Goal: Task Accomplishment & Management: Complete application form

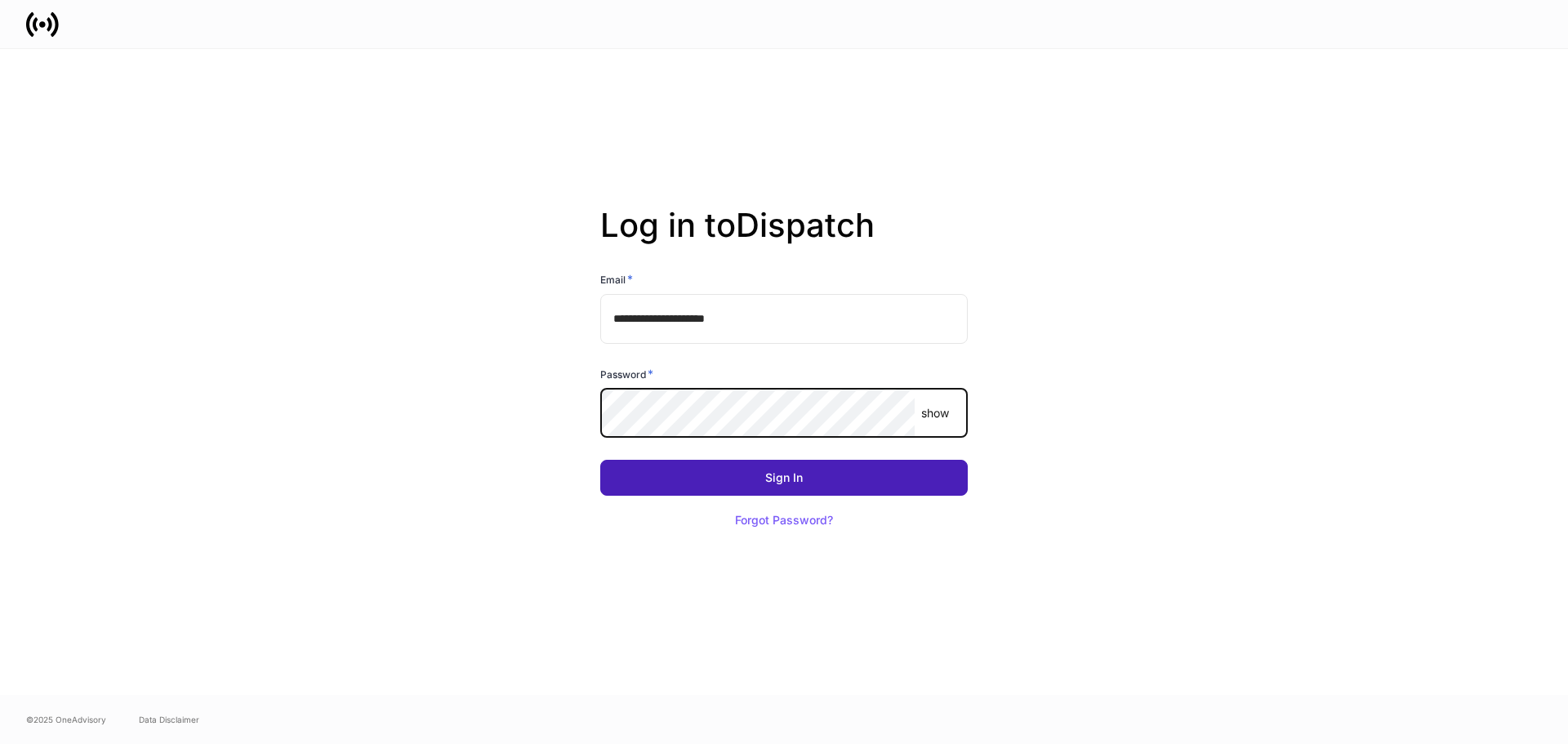
click at [657, 469] on button "Sign In" at bounding box center [784, 477] width 368 height 36
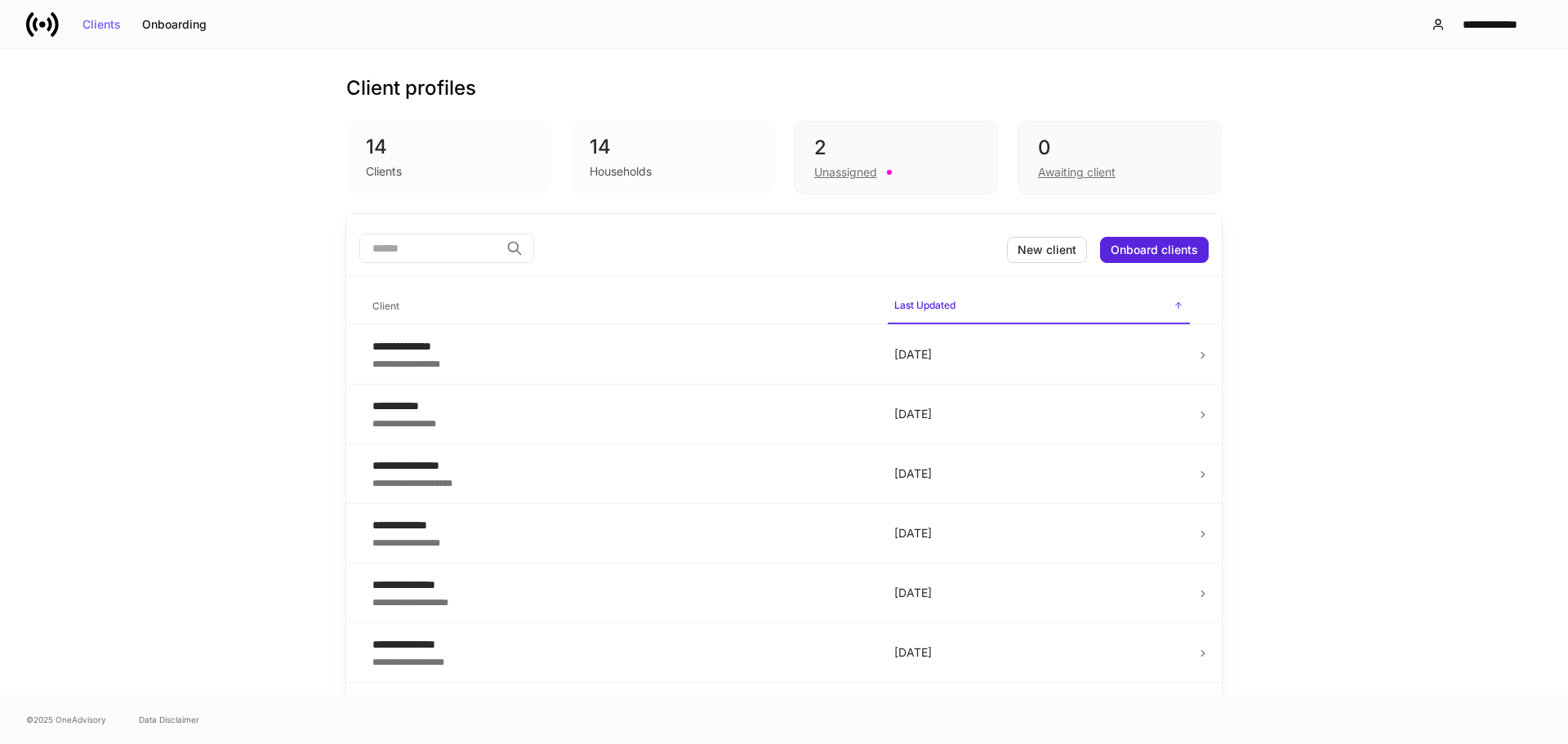
click at [618, 150] on div "14" at bounding box center [673, 147] width 165 height 26
click at [193, 29] on div "Onboarding" at bounding box center [175, 24] width 64 height 11
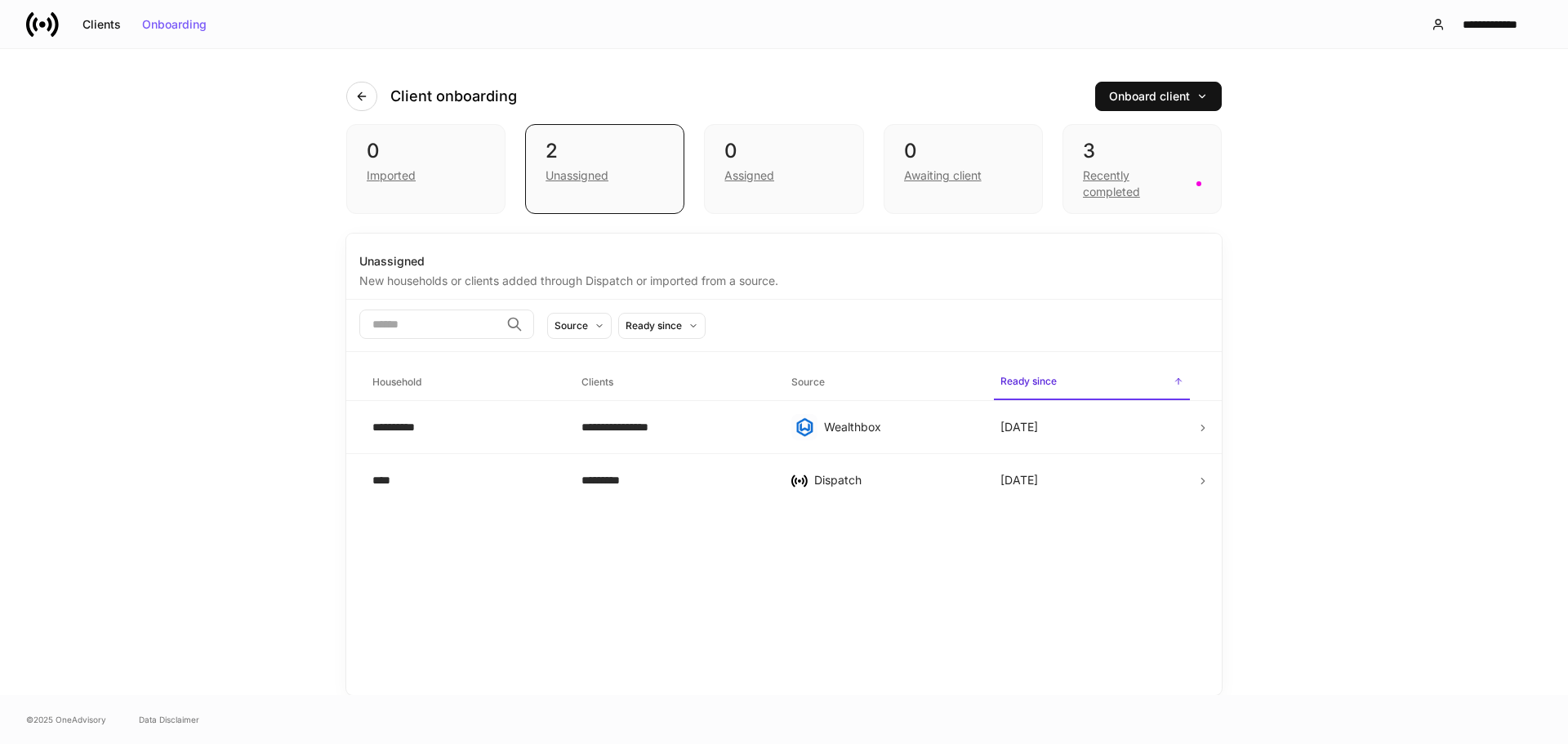
click at [766, 217] on div "0 Imported 2 Unassigned 0 Assigned 0 Awaiting client 3 Recently completed" at bounding box center [784, 178] width 876 height 109
click at [796, 202] on div "0 Assigned" at bounding box center [783, 169] width 159 height 90
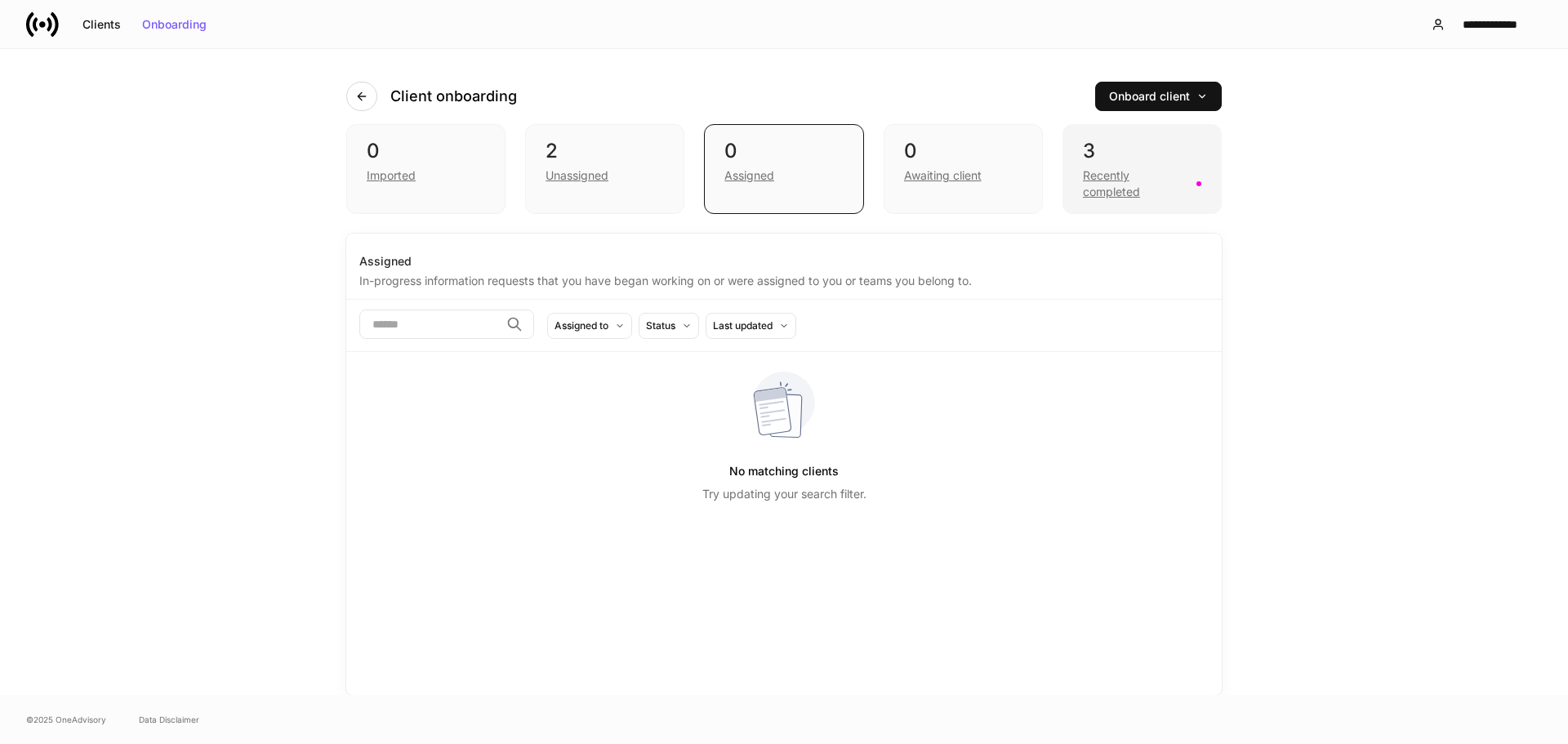
click at [1079, 205] on div "3 Recently completed" at bounding box center [1142, 169] width 159 height 90
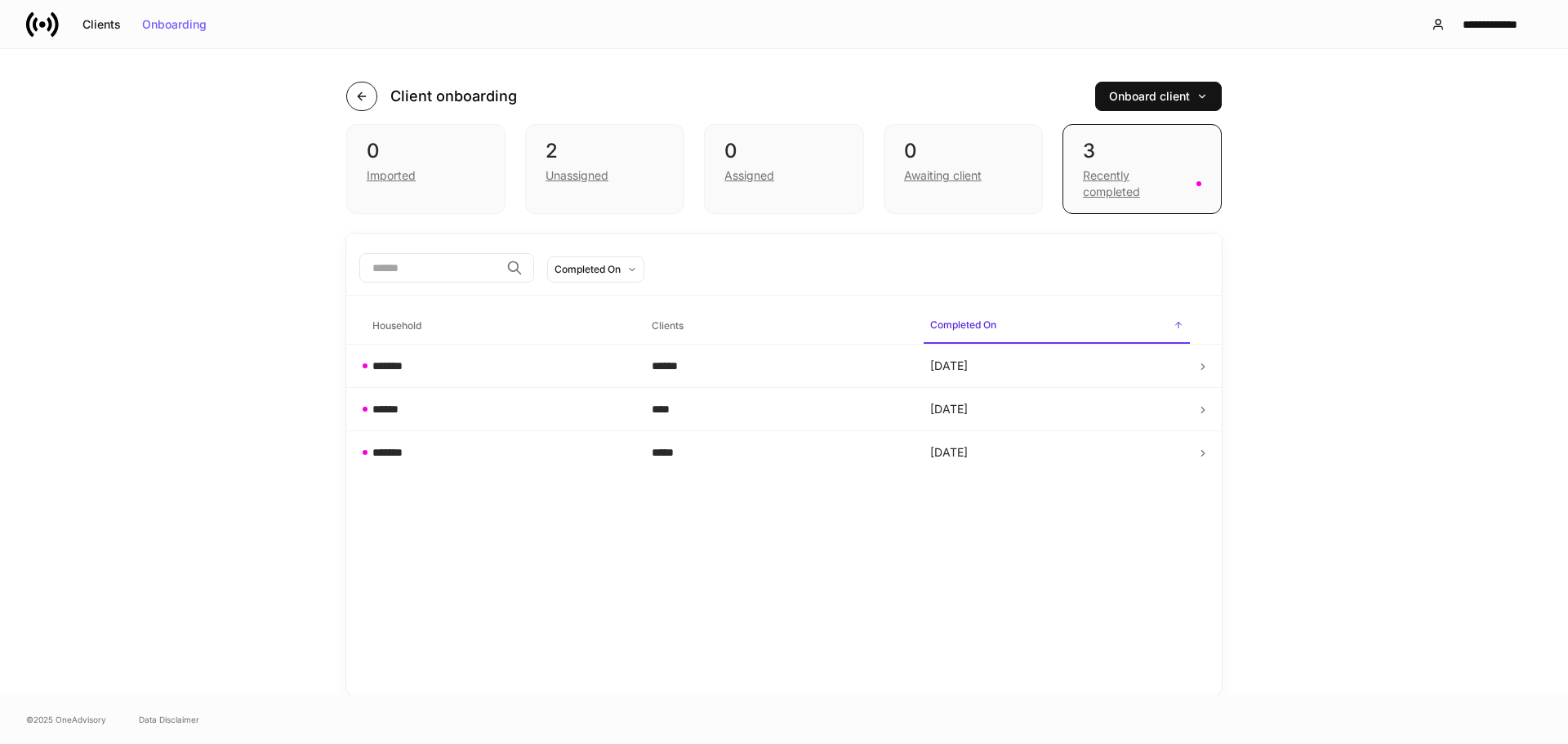
click at [358, 99] on icon "button" at bounding box center [362, 96] width 13 height 13
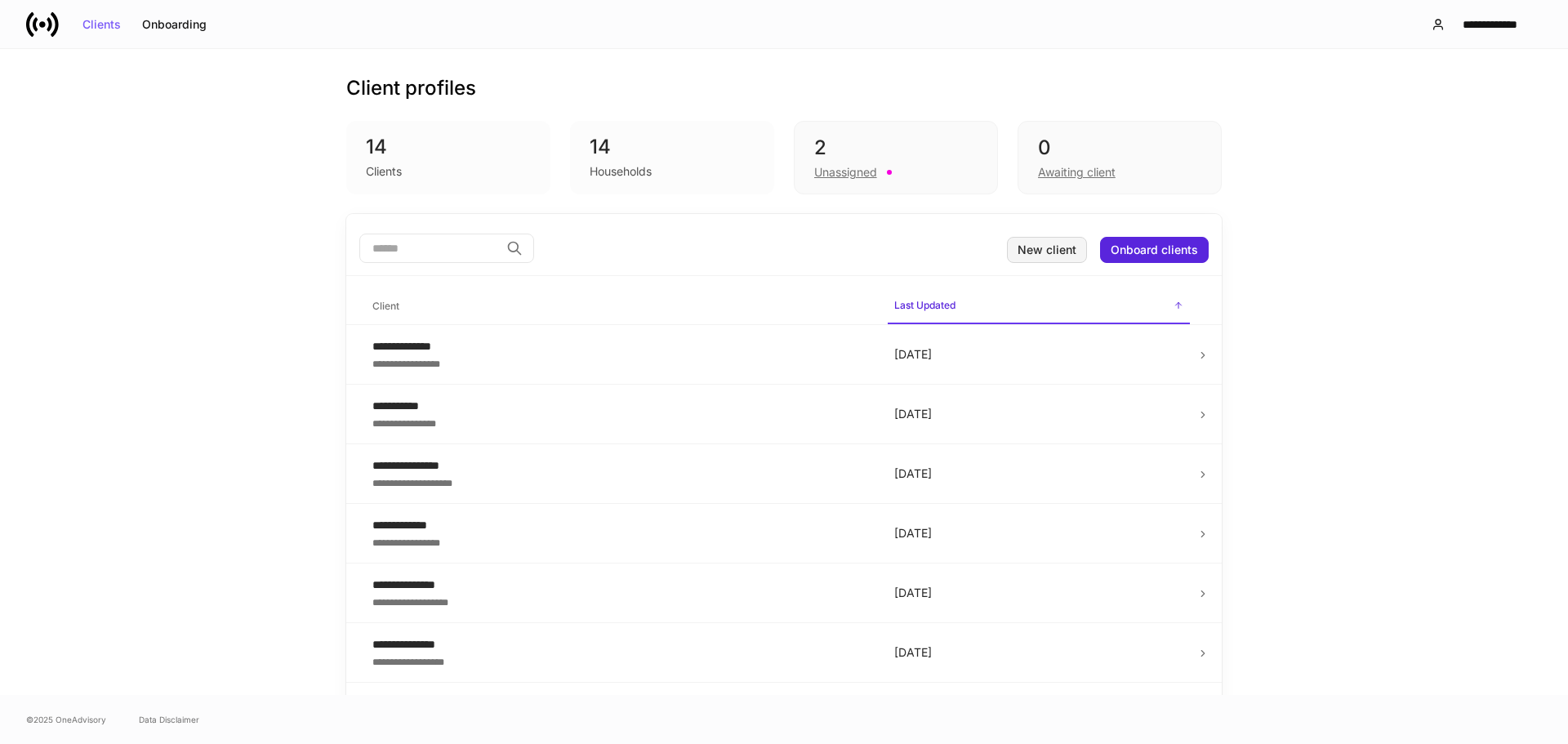
click at [1051, 255] on button "New client" at bounding box center [1047, 250] width 80 height 26
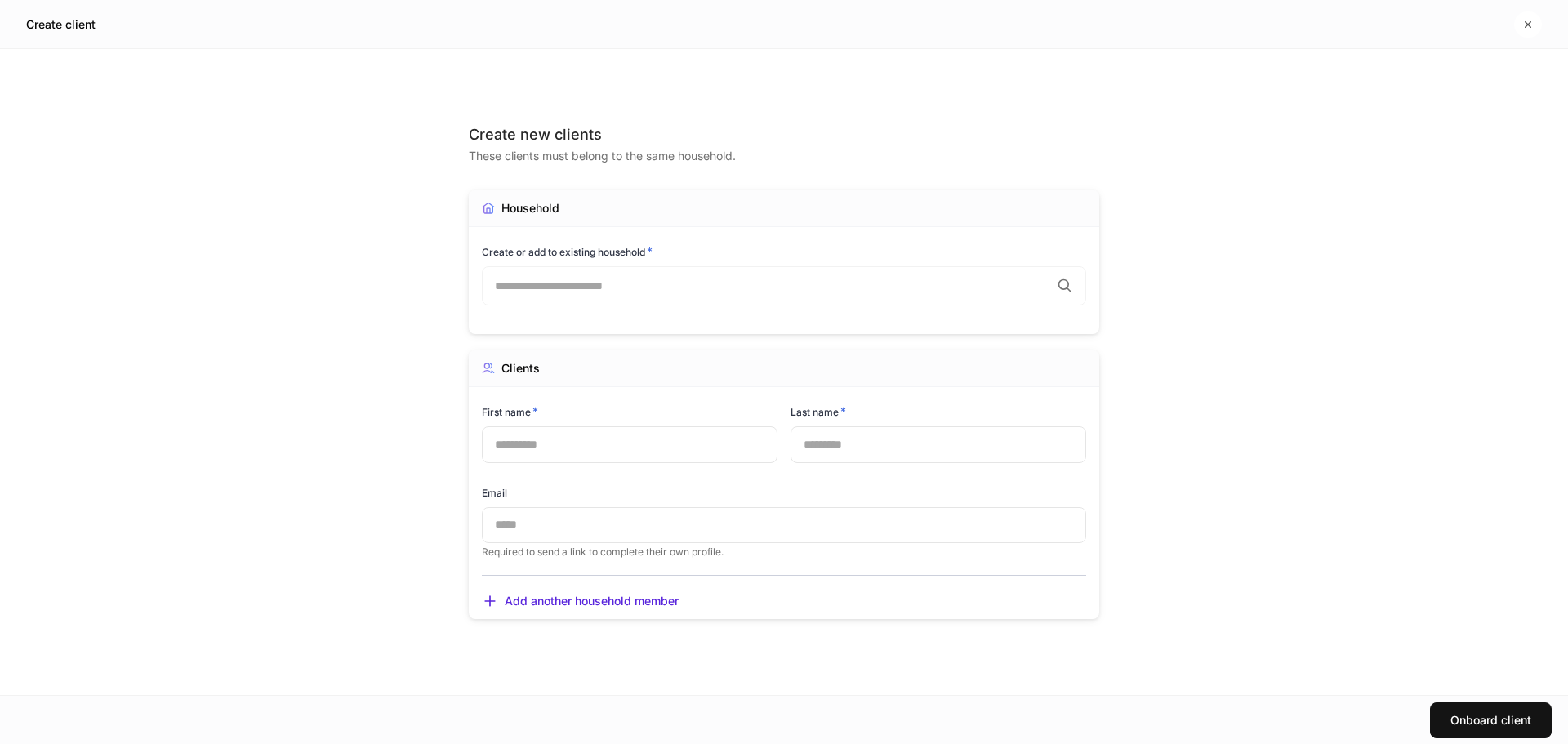
drag, startPoint x: 1112, startPoint y: 165, endPoint x: 928, endPoint y: 140, distance: 185.7
click at [1111, 165] on div "Create new clients These clients must belong to the same household. Household C…" at bounding box center [784, 371] width 735 height 646
click at [92, 27] on h5 "Create client" at bounding box center [61, 25] width 70 height 17
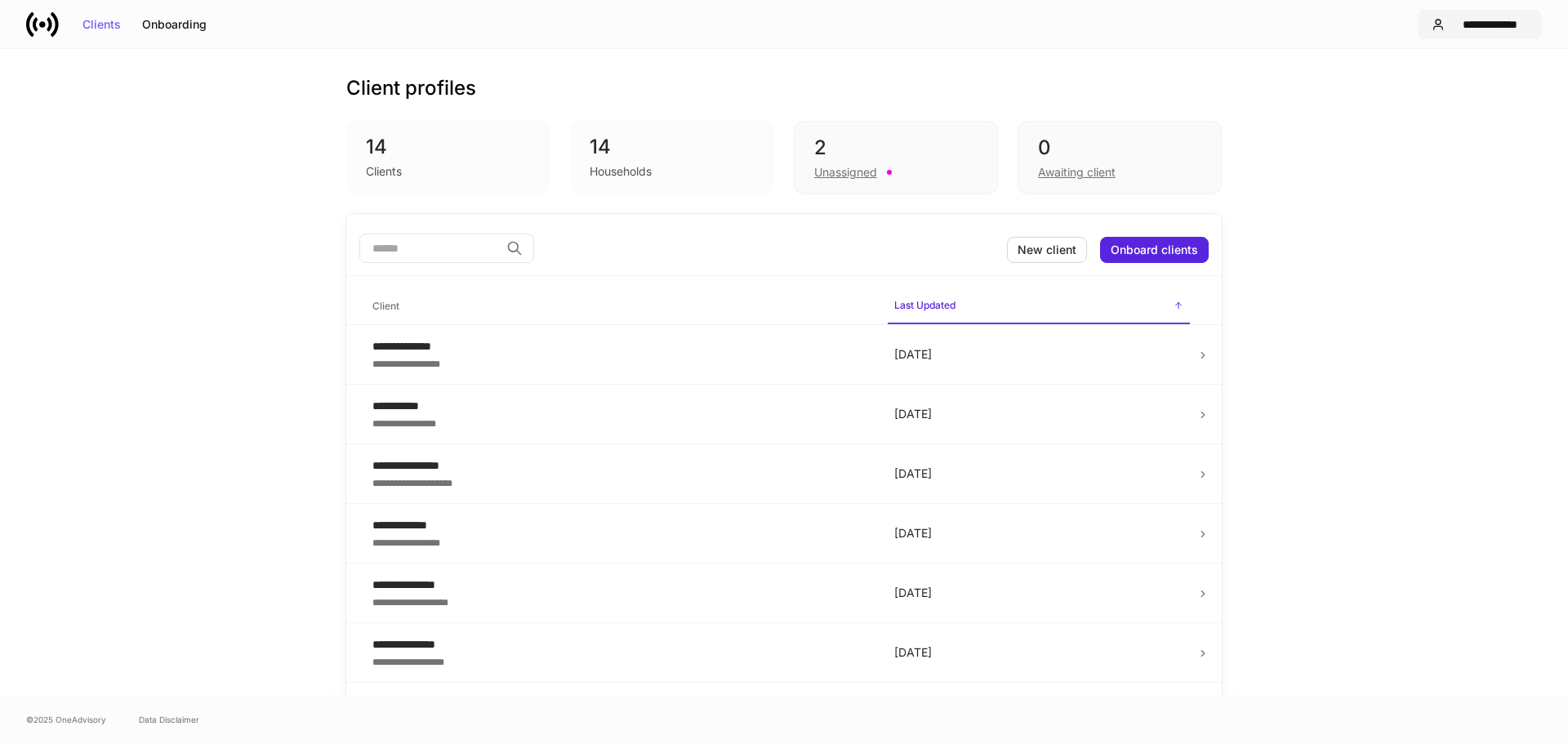
click at [1481, 34] on button "**********" at bounding box center [1480, 25] width 124 height 29
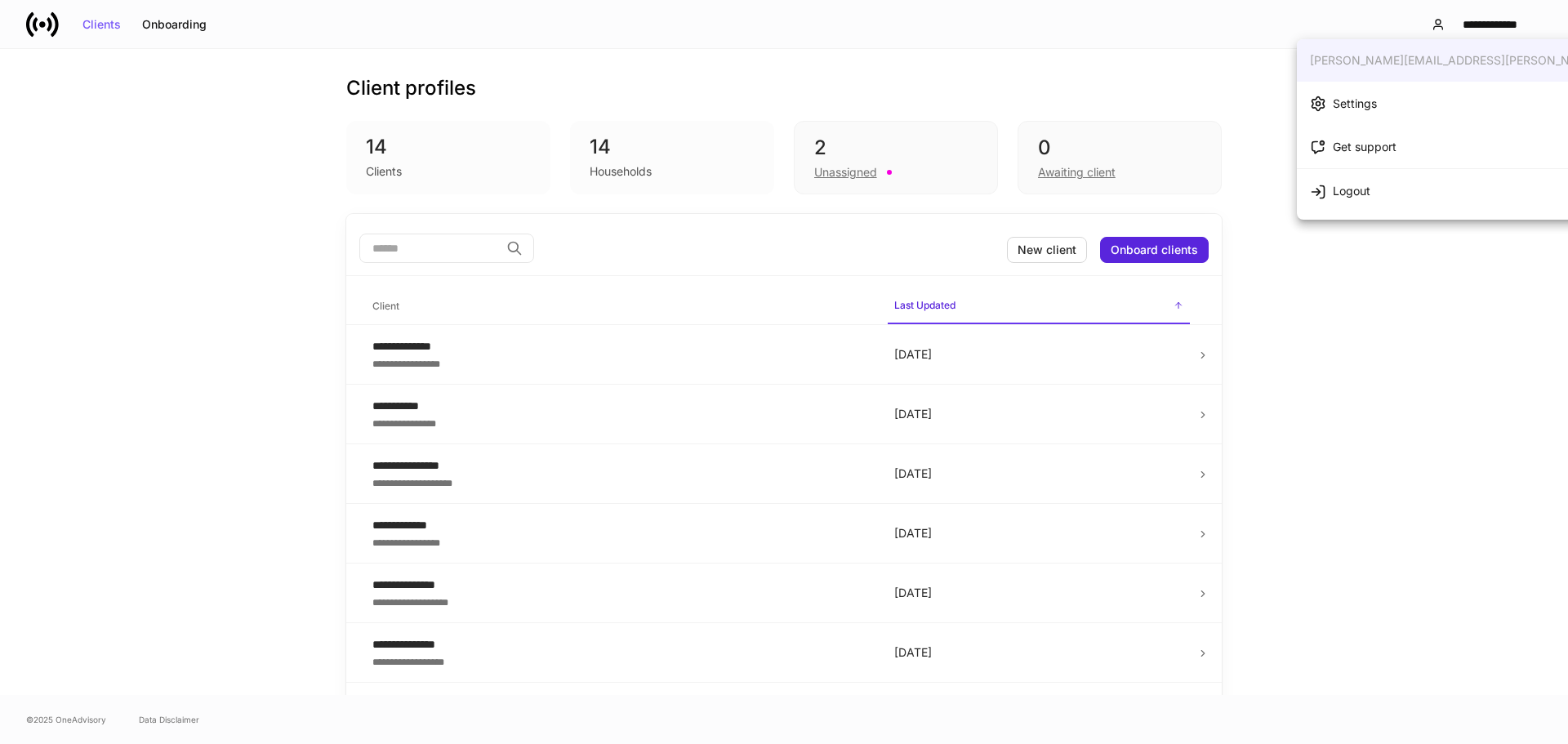
click at [1236, 92] on div at bounding box center [784, 372] width 1568 height 744
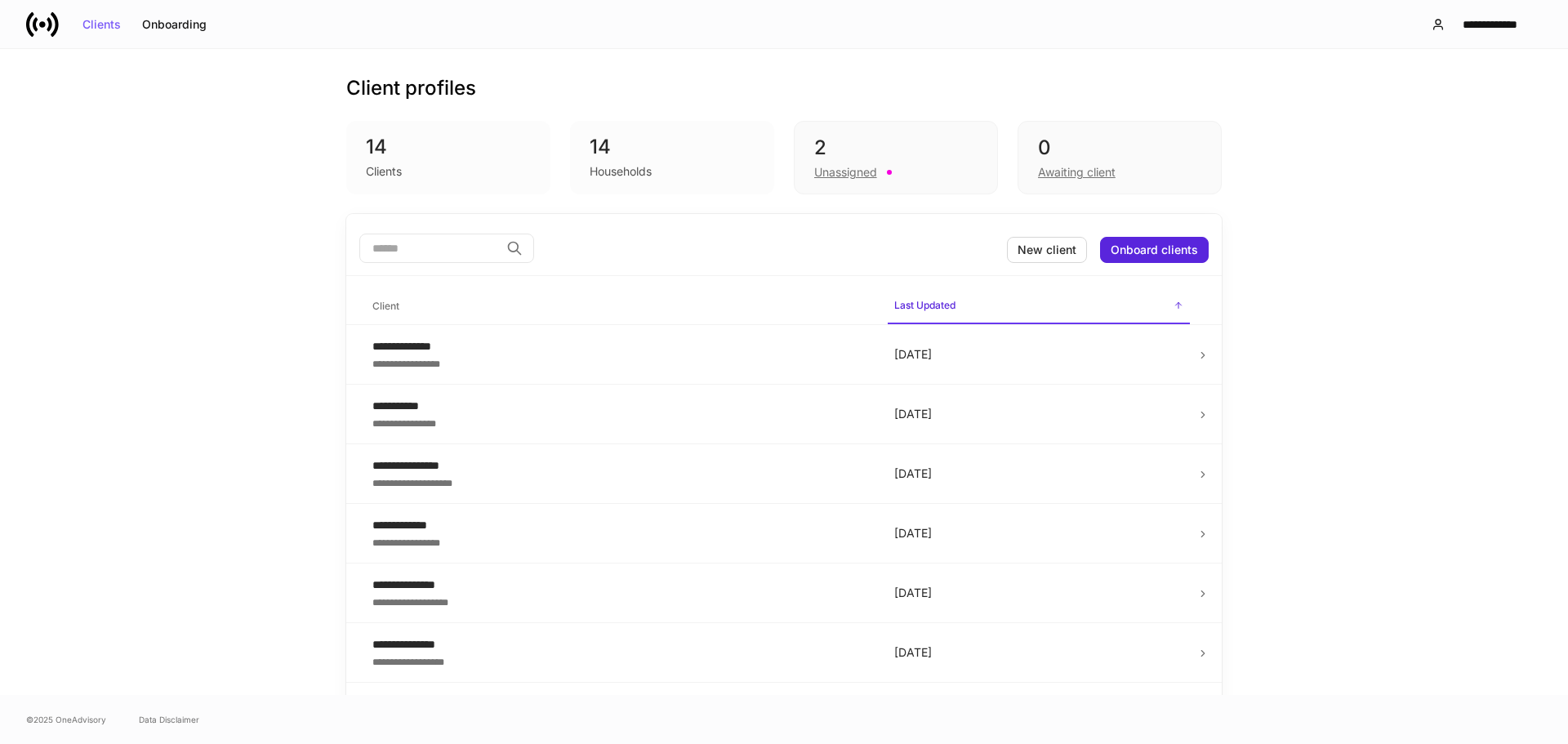
drag, startPoint x: 585, startPoint y: 141, endPoint x: 594, endPoint y: 145, distance: 9.8
click at [592, 144] on div "14 Households" at bounding box center [672, 158] width 204 height 73
click at [597, 146] on div "14" at bounding box center [673, 147] width 165 height 26
click at [1471, 21] on div "**********" at bounding box center [1490, 24] width 77 height 11
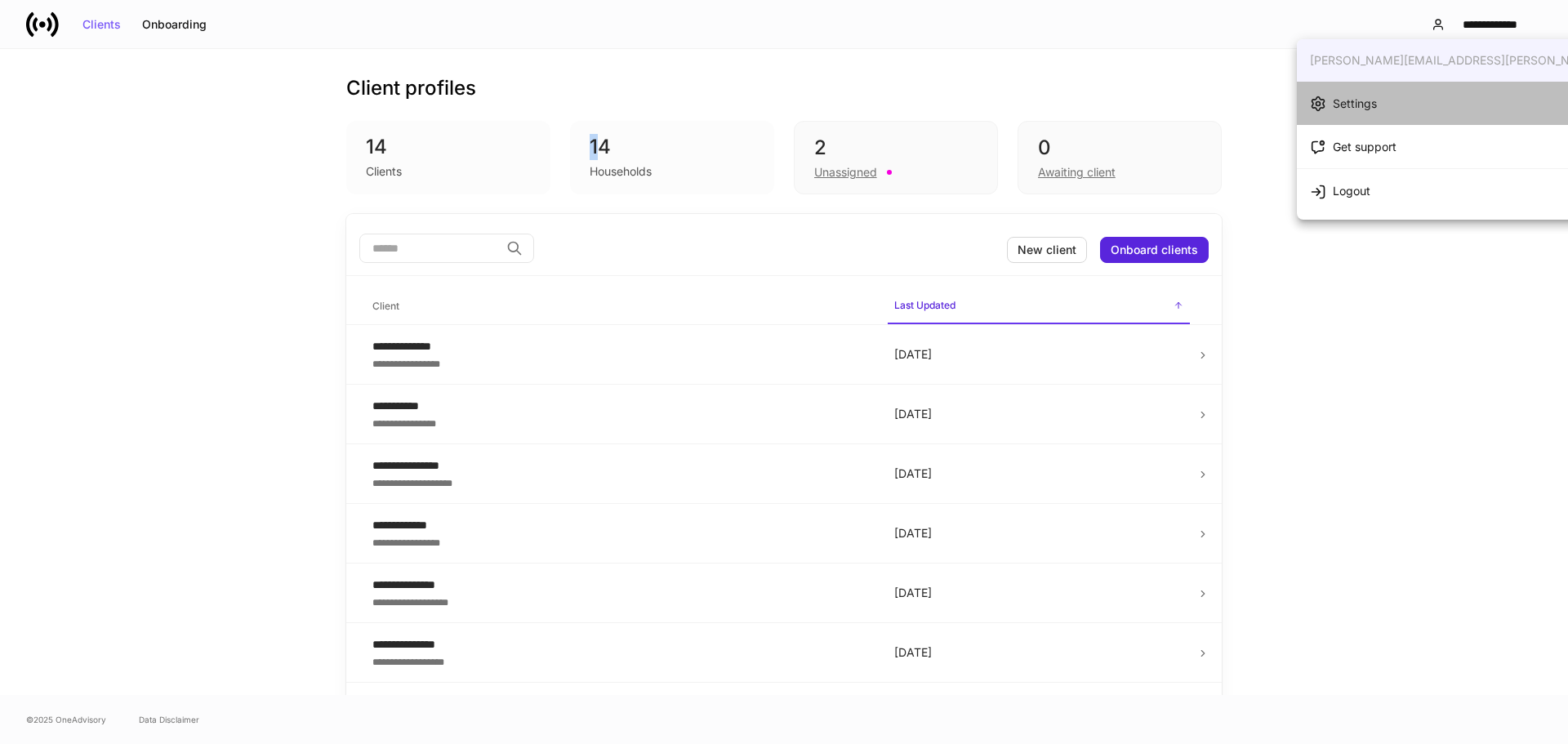
click at [1438, 124] on li "Settings" at bounding box center [1502, 103] width 411 height 43
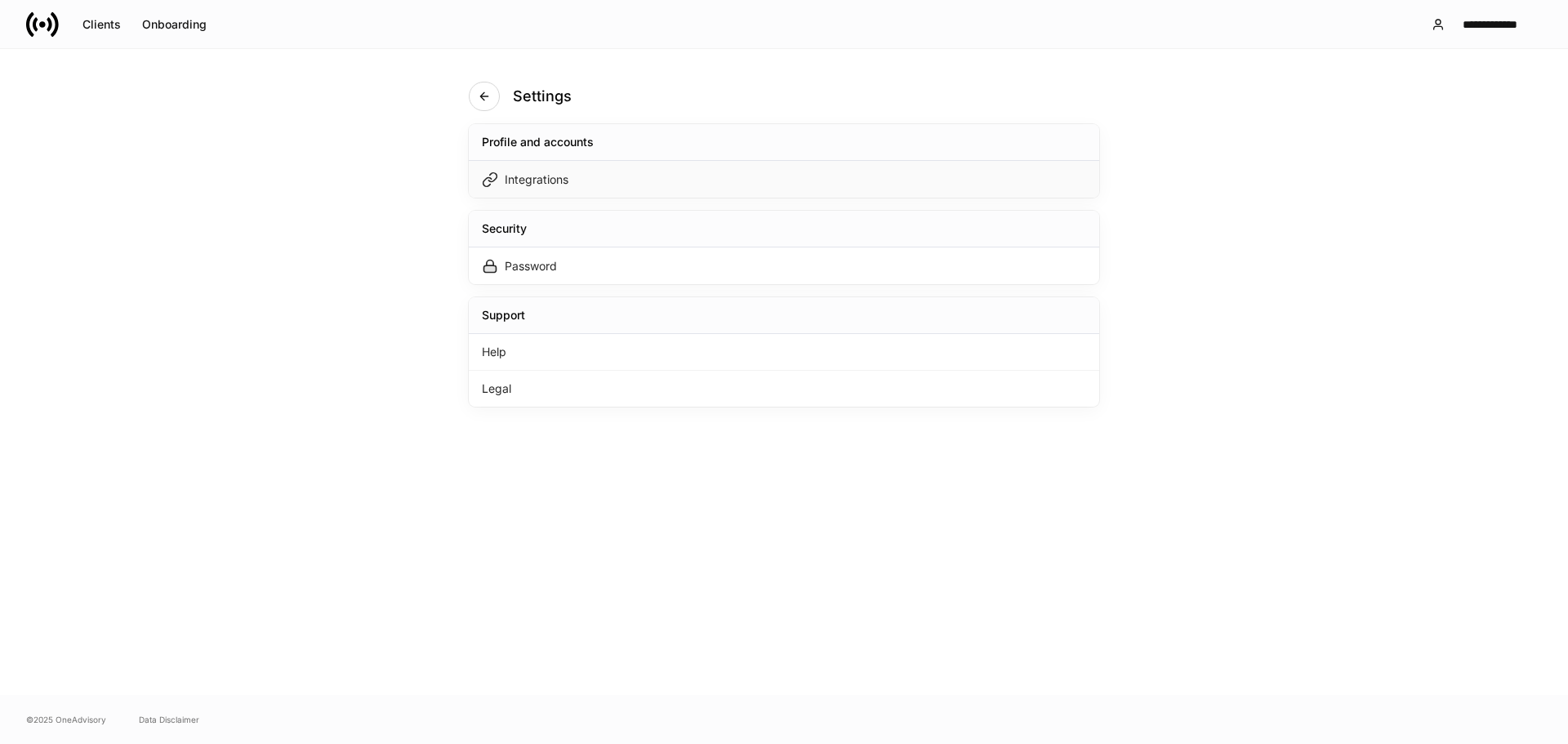
click at [636, 173] on div "Integrations" at bounding box center [784, 179] width 631 height 37
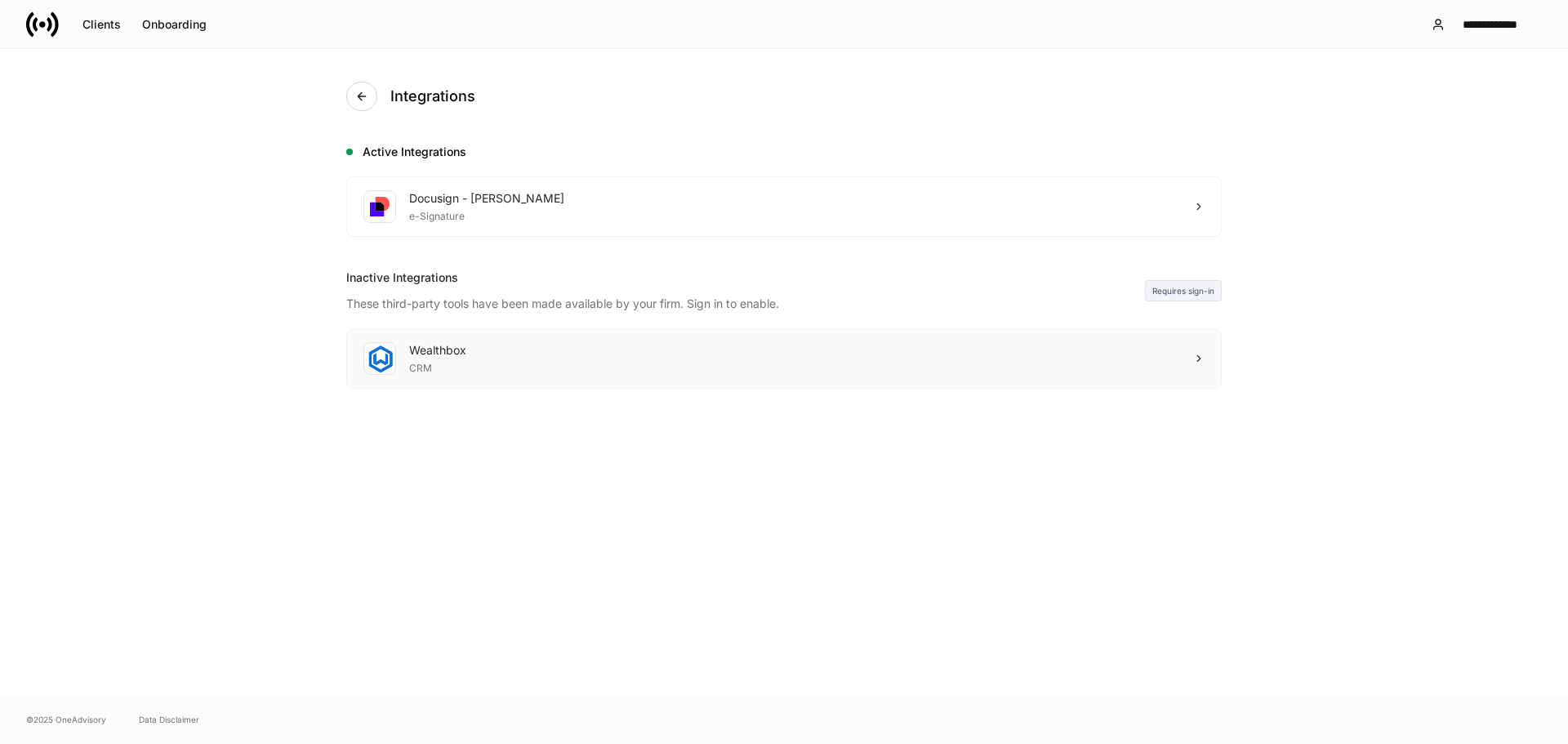
click at [1195, 372] on div "Wealthbox CRM" at bounding box center [784, 358] width 874 height 59
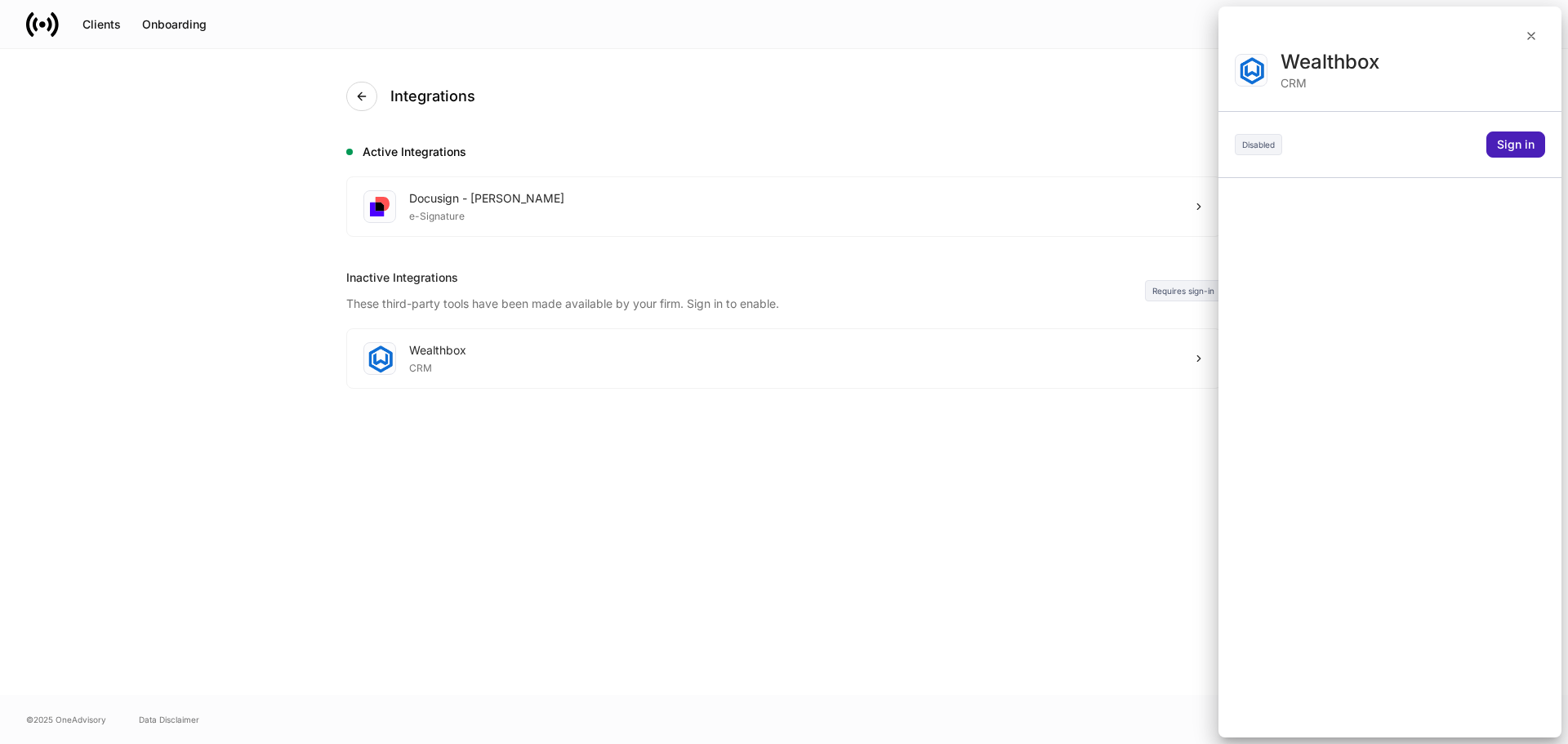
click at [1509, 143] on div "Sign in" at bounding box center [1516, 144] width 38 height 11
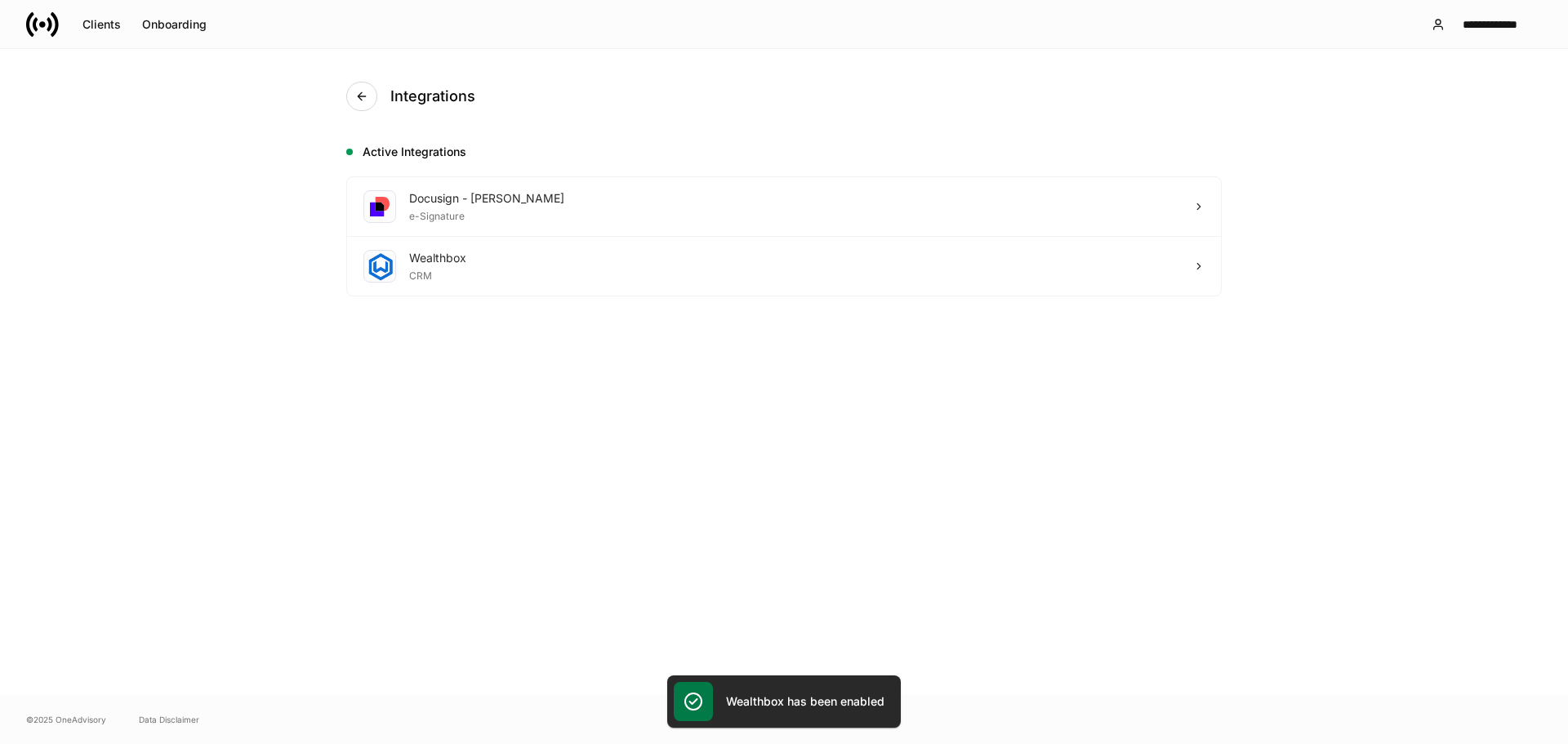
click at [937, 411] on div "Integrations Active Integrations Docusign - Schwab e-Signature Wealthbox CRM" at bounding box center [784, 371] width 980 height 646
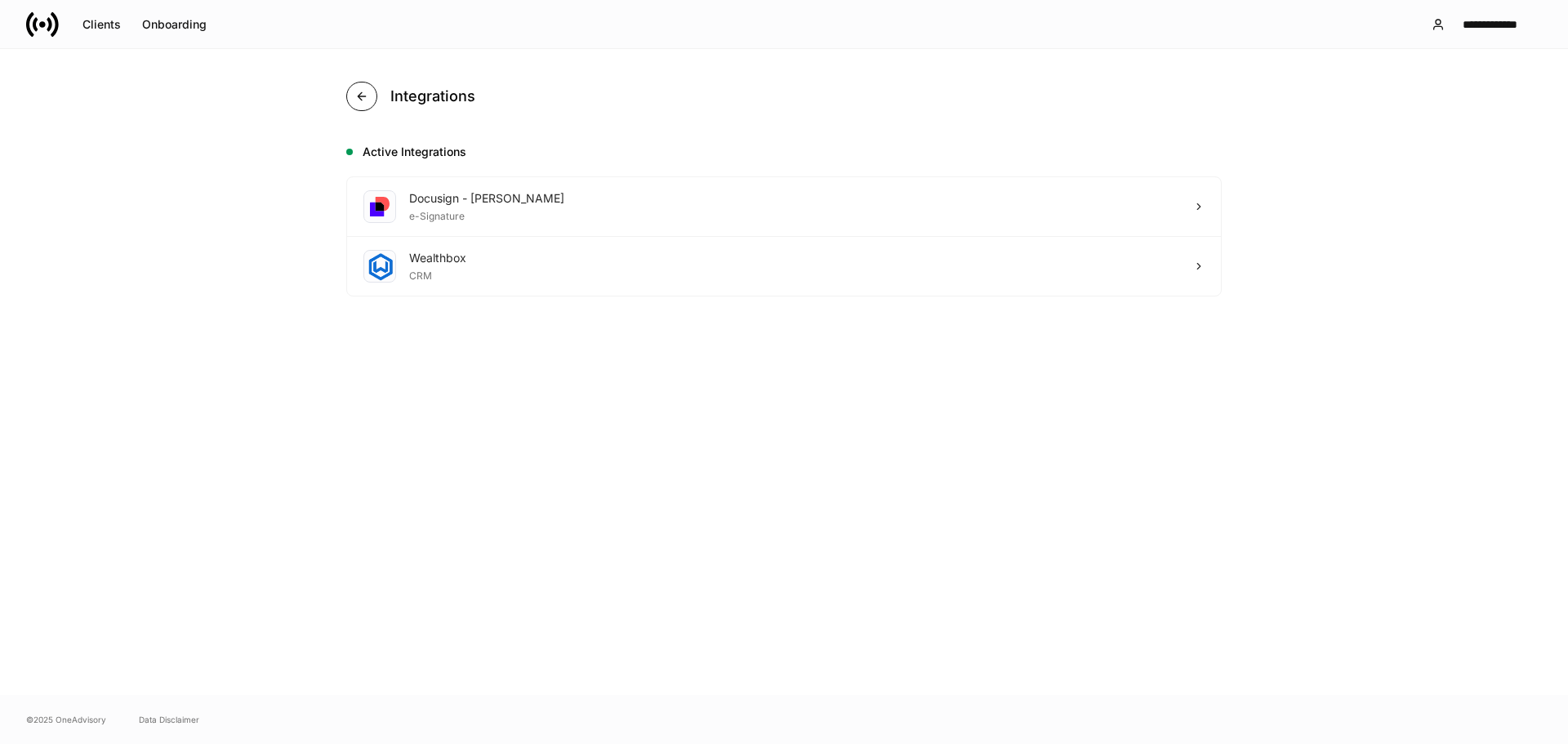
click at [364, 96] on icon "button" at bounding box center [361, 96] width 7 height 7
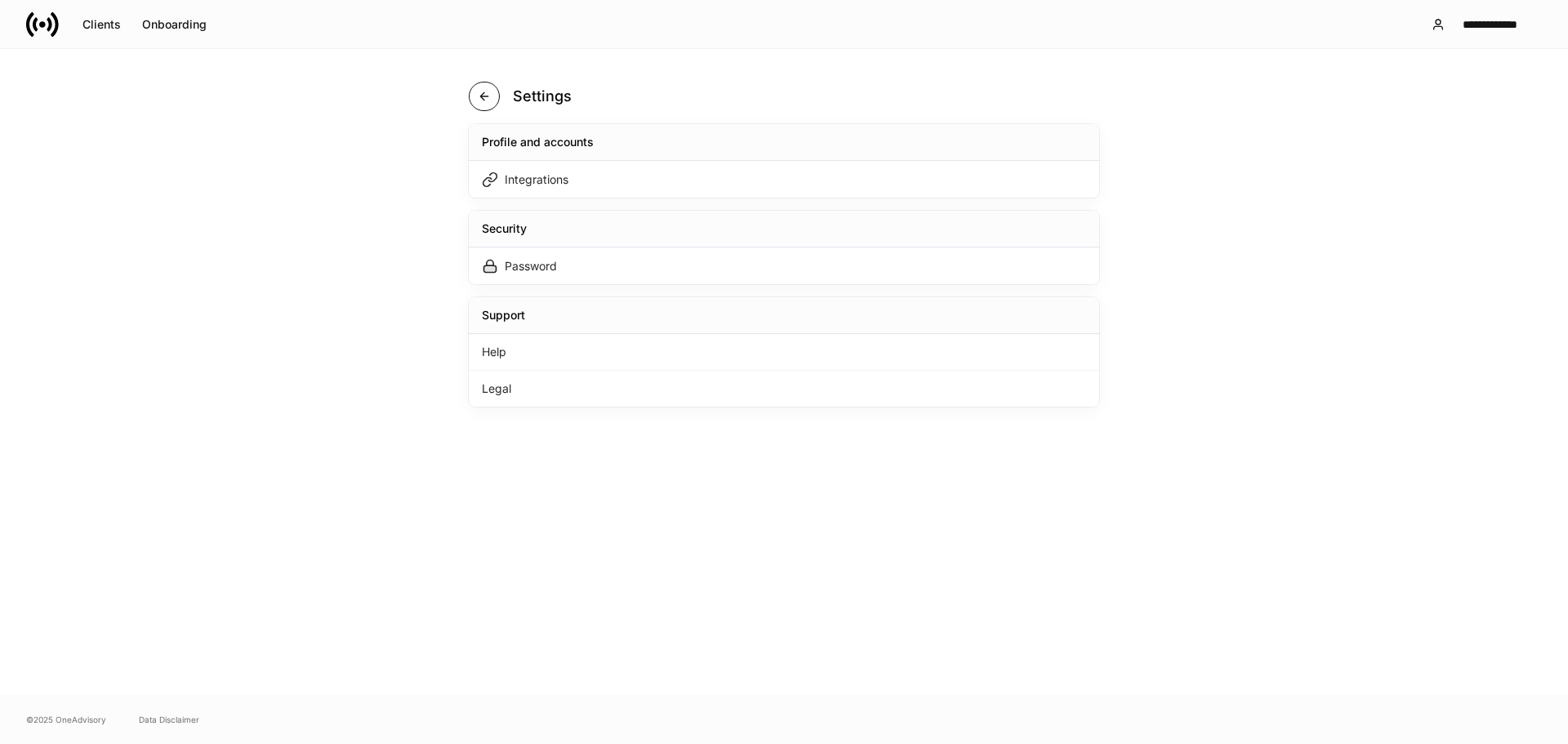
click at [476, 103] on button "button" at bounding box center [484, 96] width 31 height 29
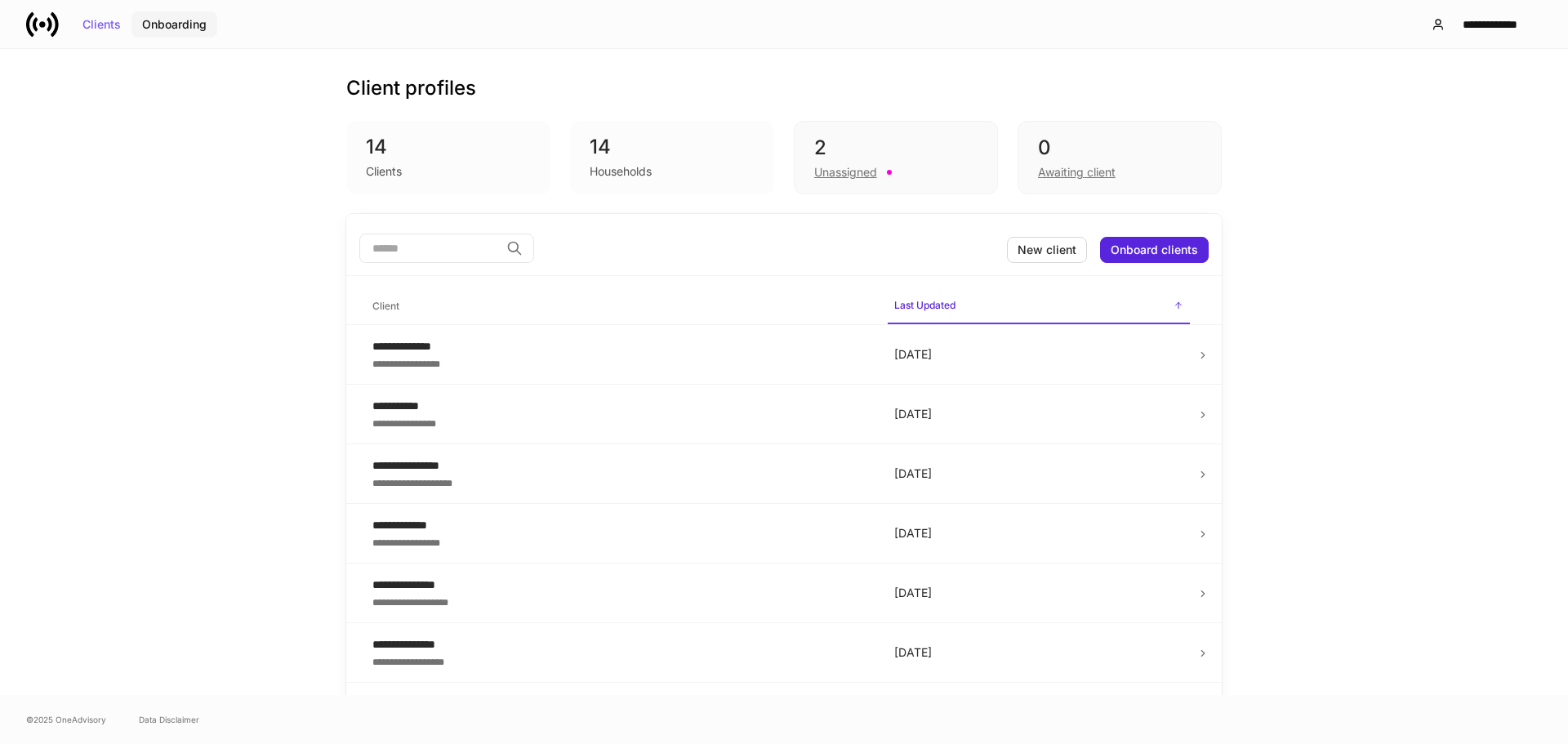
click at [155, 36] on button "Onboarding" at bounding box center [174, 24] width 85 height 26
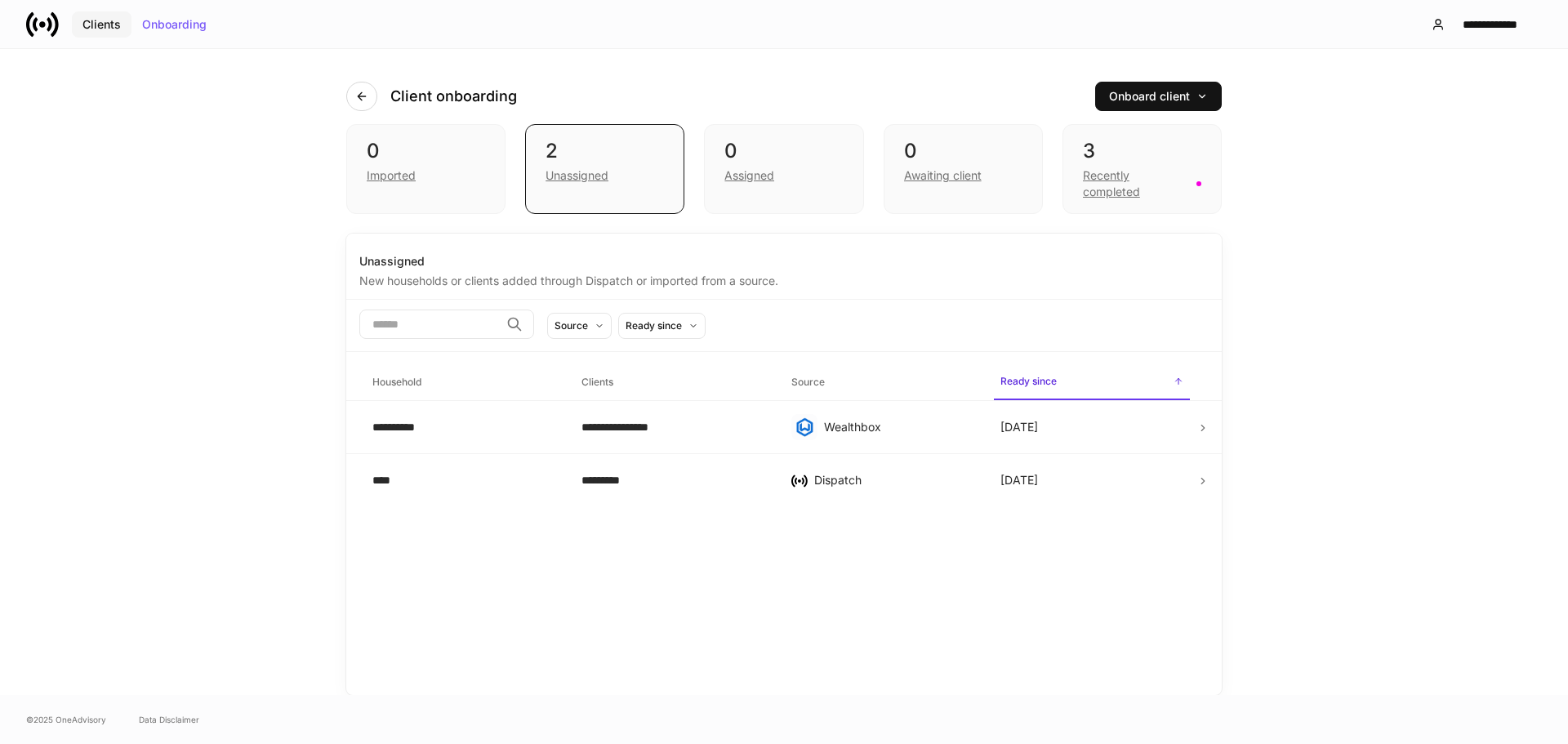
click at [97, 28] on div "Clients" at bounding box center [102, 24] width 39 height 11
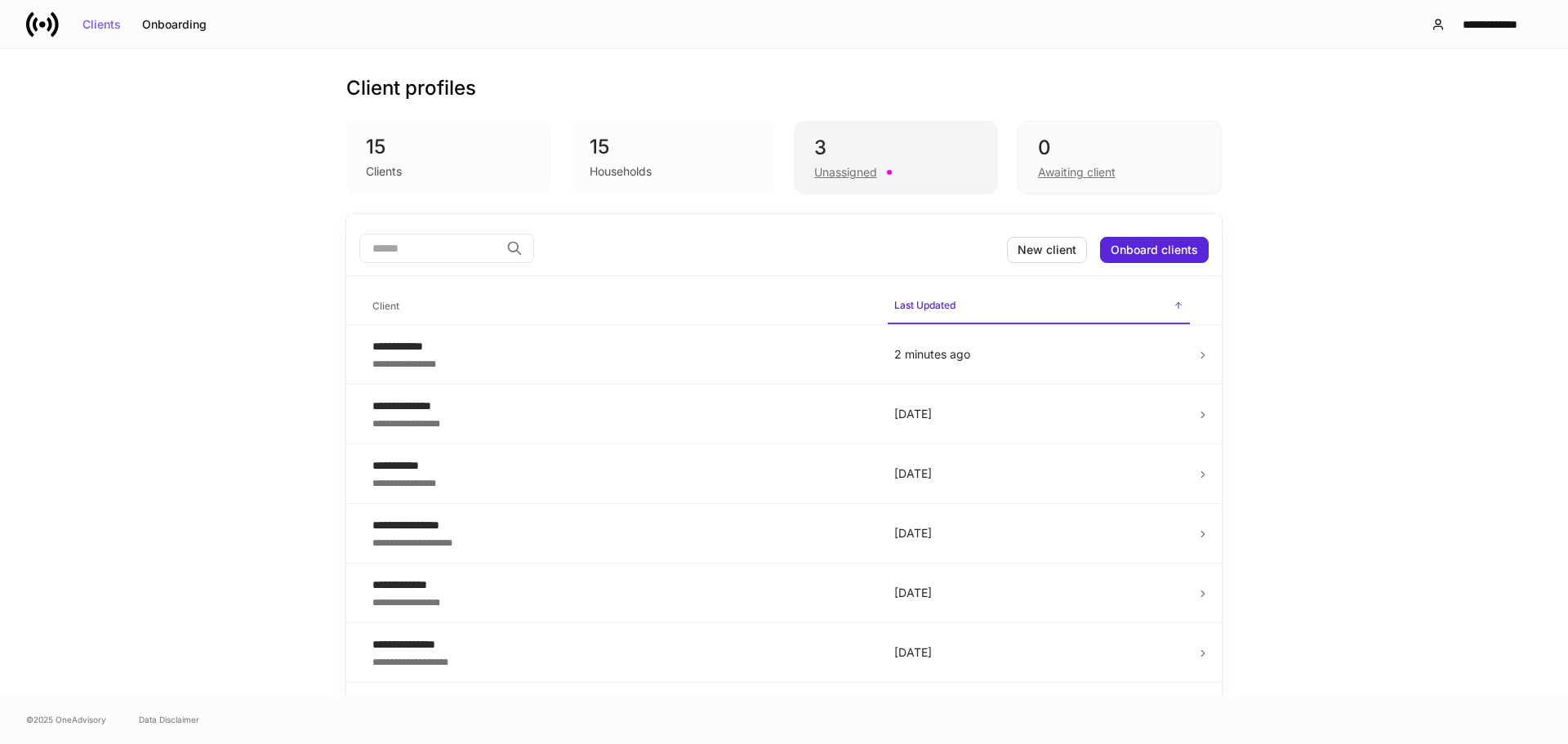
click at [824, 169] on div "Unassigned" at bounding box center [846, 173] width 62 height 17
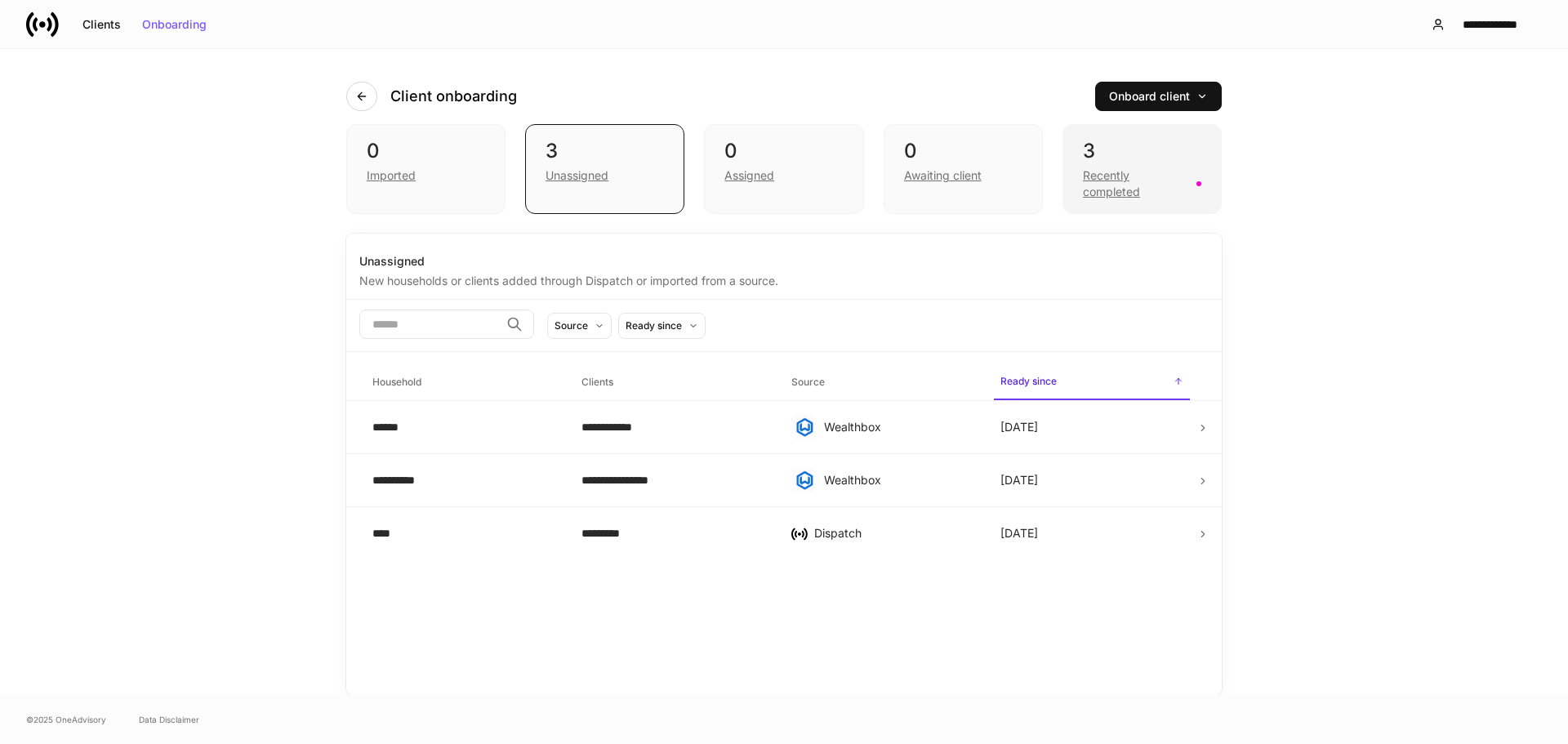
click at [1105, 173] on div "Recently completed" at bounding box center [1134, 184] width 104 height 33
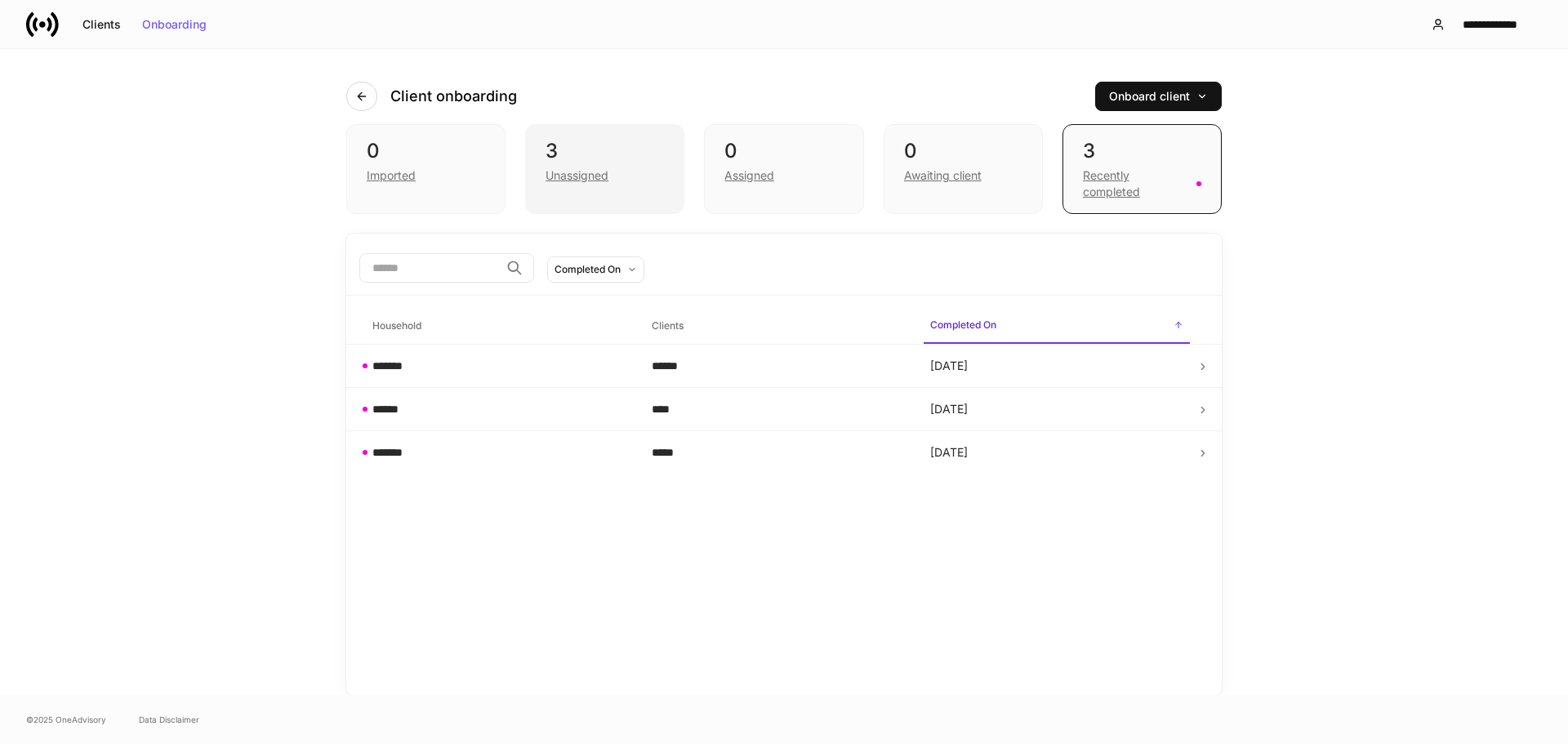
click at [655, 180] on div "Unassigned" at bounding box center [605, 174] width 119 height 19
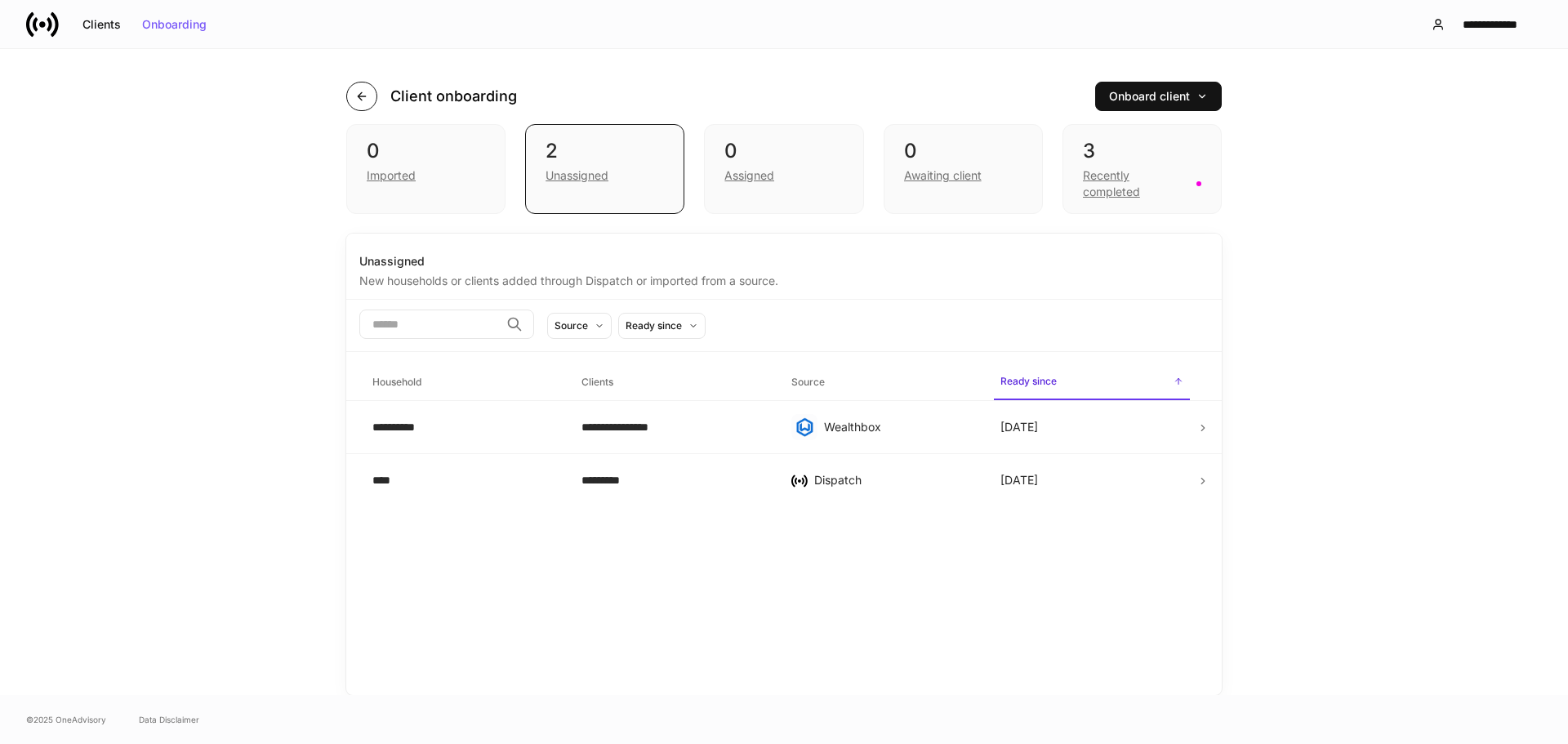
click at [377, 97] on button "button" at bounding box center [362, 96] width 31 height 29
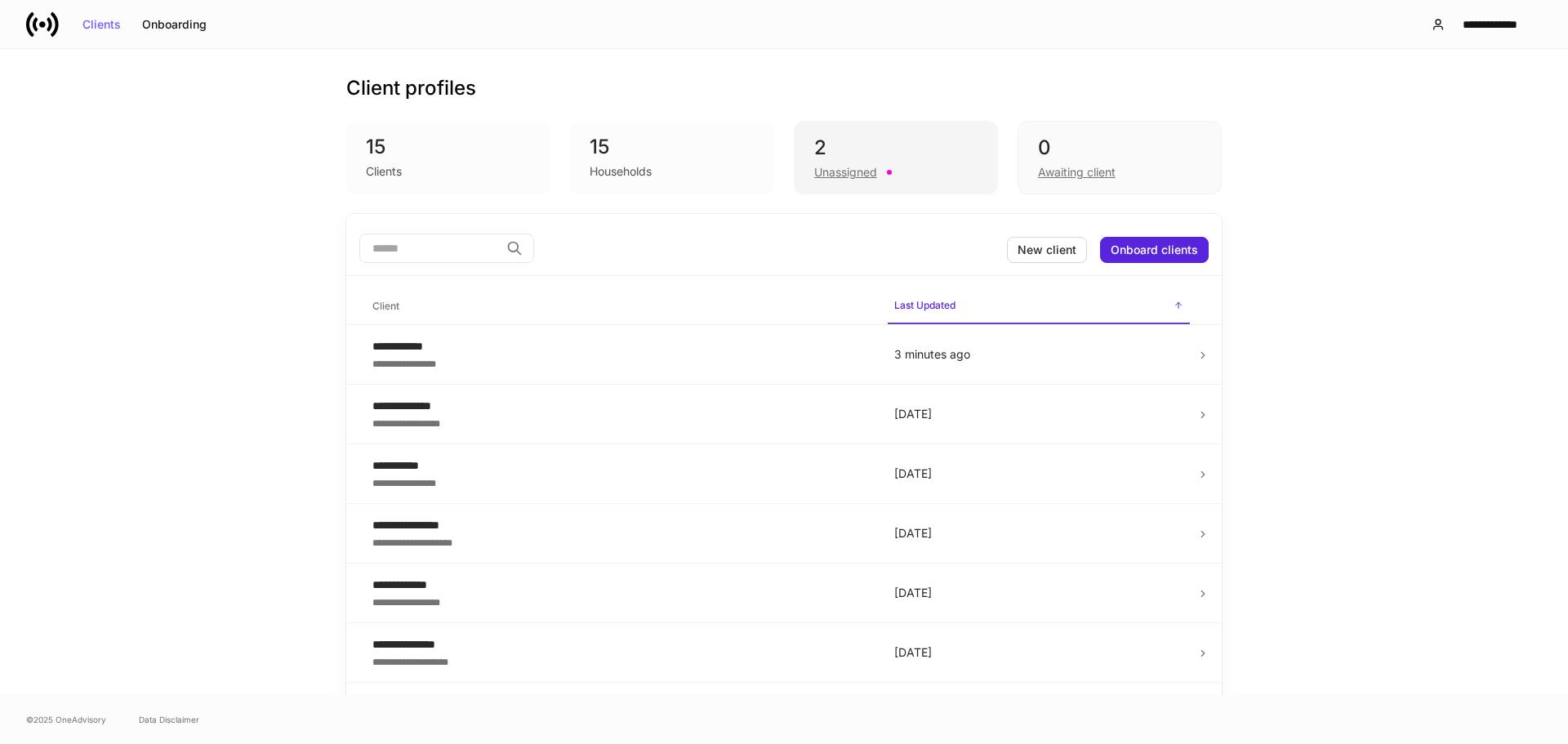
click at [857, 170] on div "Unassigned" at bounding box center [846, 173] width 62 height 17
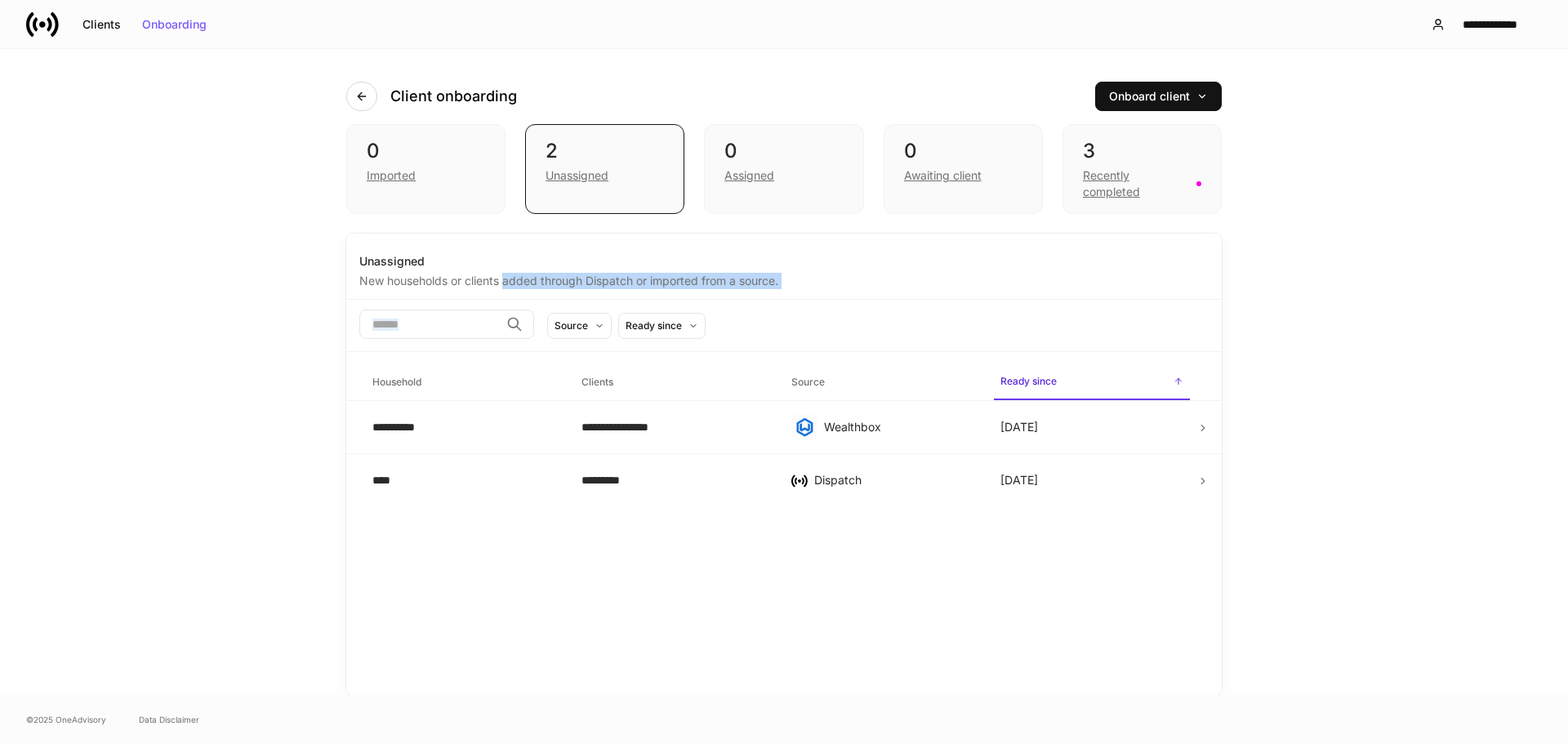
drag, startPoint x: 607, startPoint y: 333, endPoint x: 656, endPoint y: 346, distance: 50.7
click at [649, 346] on div "**********" at bounding box center [784, 464] width 876 height 461
click at [665, 284] on div "New households or clients added through Dispatch or imported from a source." at bounding box center [784, 278] width 849 height 19
drag, startPoint x: 704, startPoint y: 272, endPoint x: 797, endPoint y: 228, distance: 102.9
click at [705, 272] on div "New households or clients added through Dispatch or imported from a source." at bounding box center [784, 278] width 849 height 19
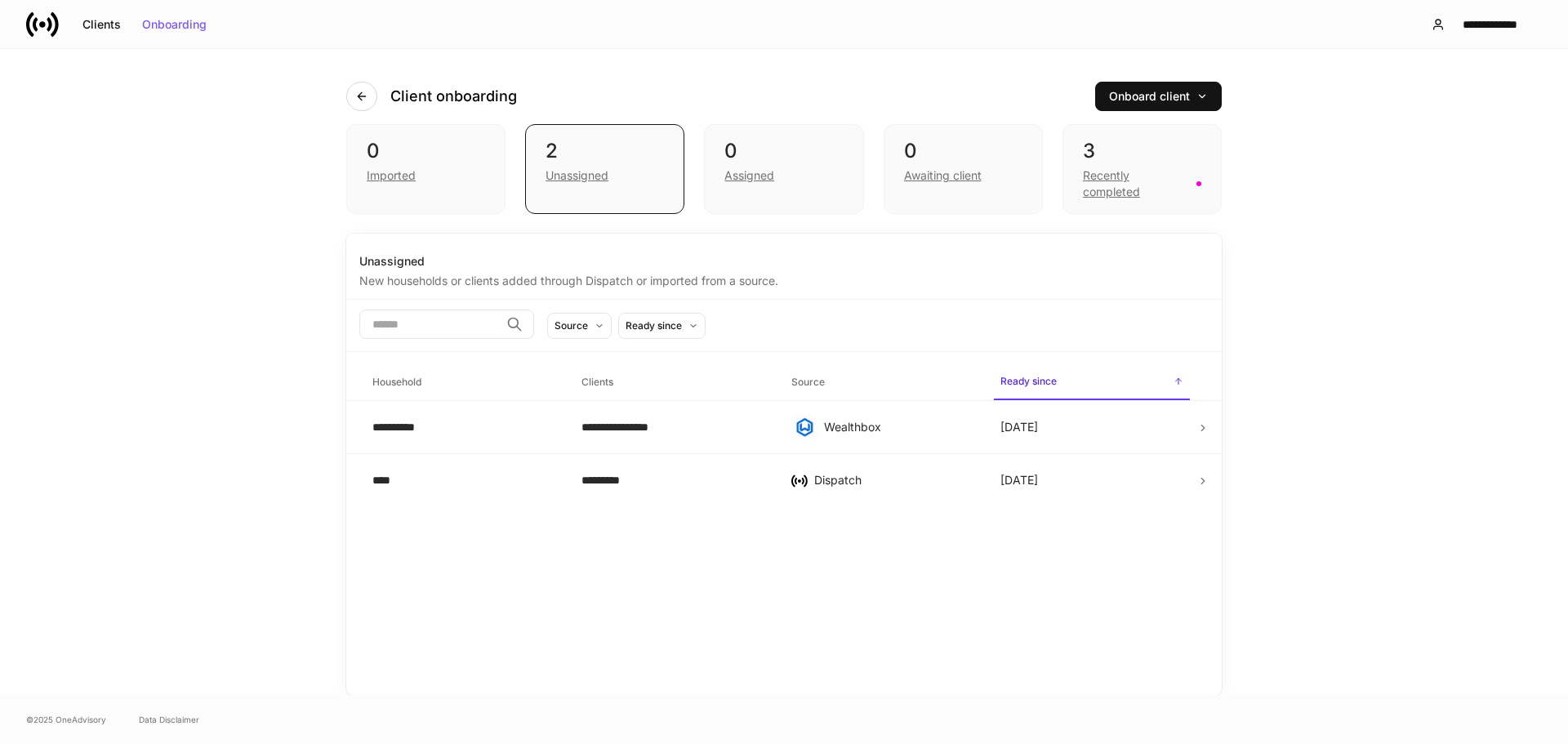
click at [1036, 233] on div "**********" at bounding box center [784, 464] width 876 height 461
click at [365, 97] on icon "button" at bounding box center [362, 96] width 13 height 13
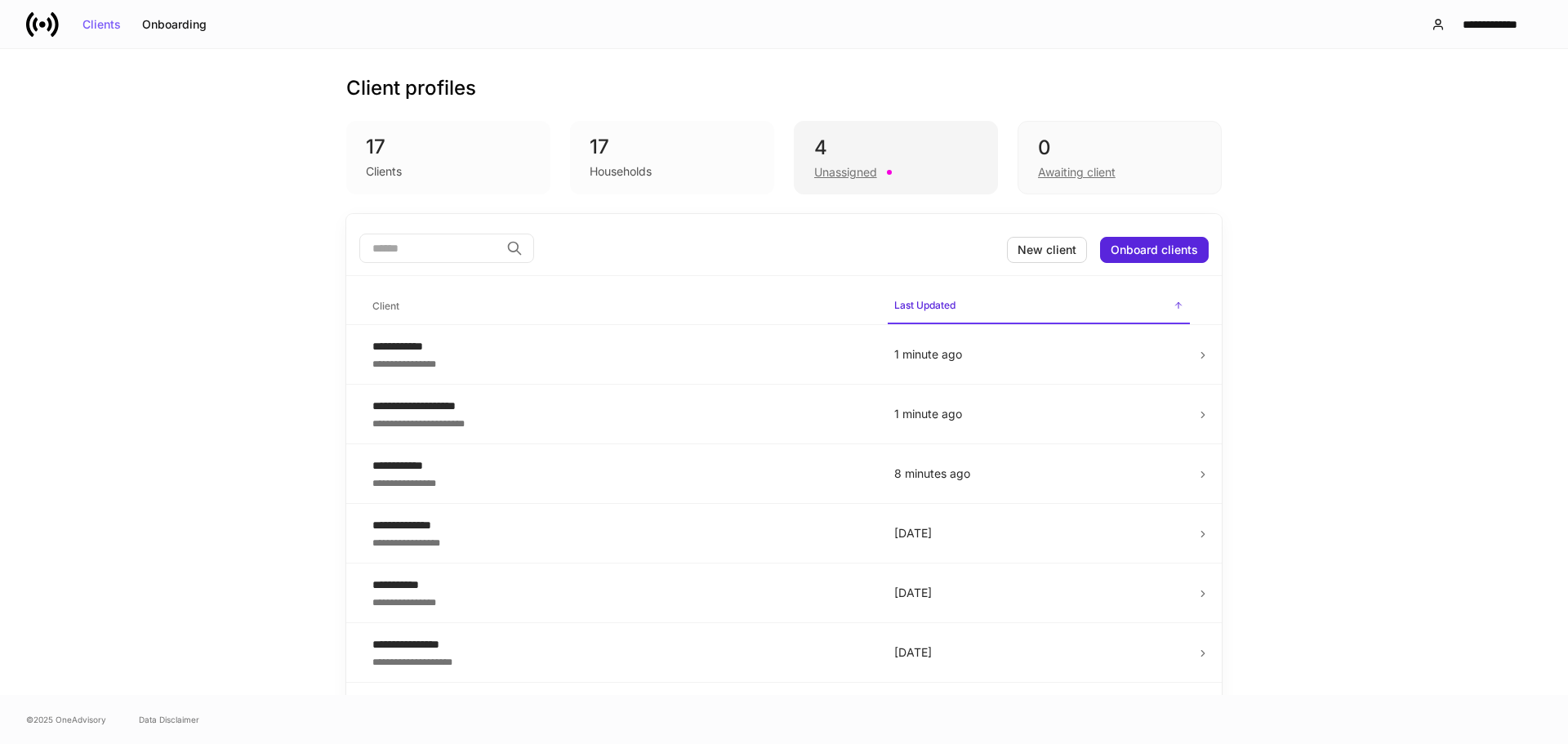
click at [843, 155] on div "4" at bounding box center [896, 148] width 164 height 26
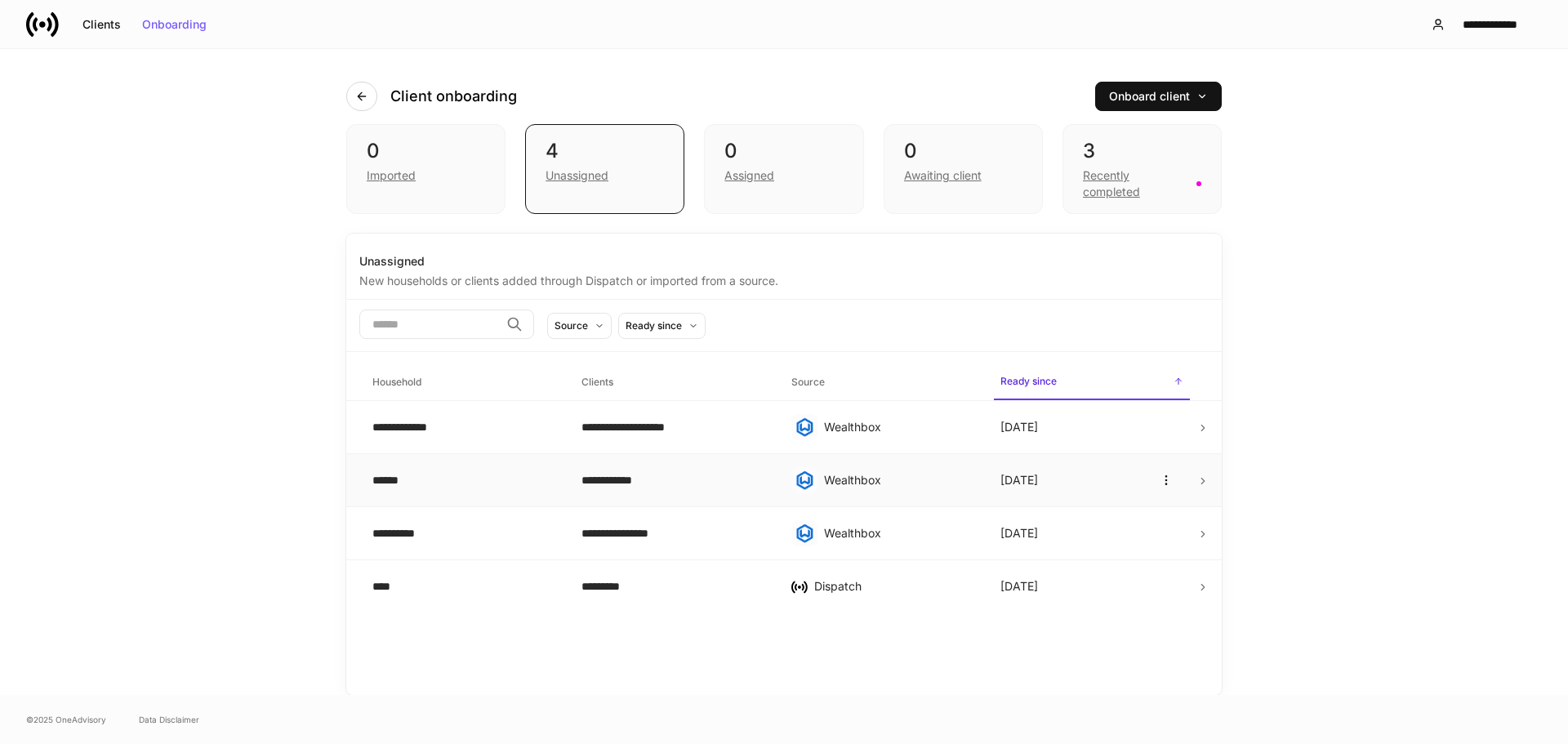
drag, startPoint x: 579, startPoint y: 480, endPoint x: 563, endPoint y: 479, distance: 16.0
click at [563, 479] on tr "**********" at bounding box center [784, 480] width 876 height 53
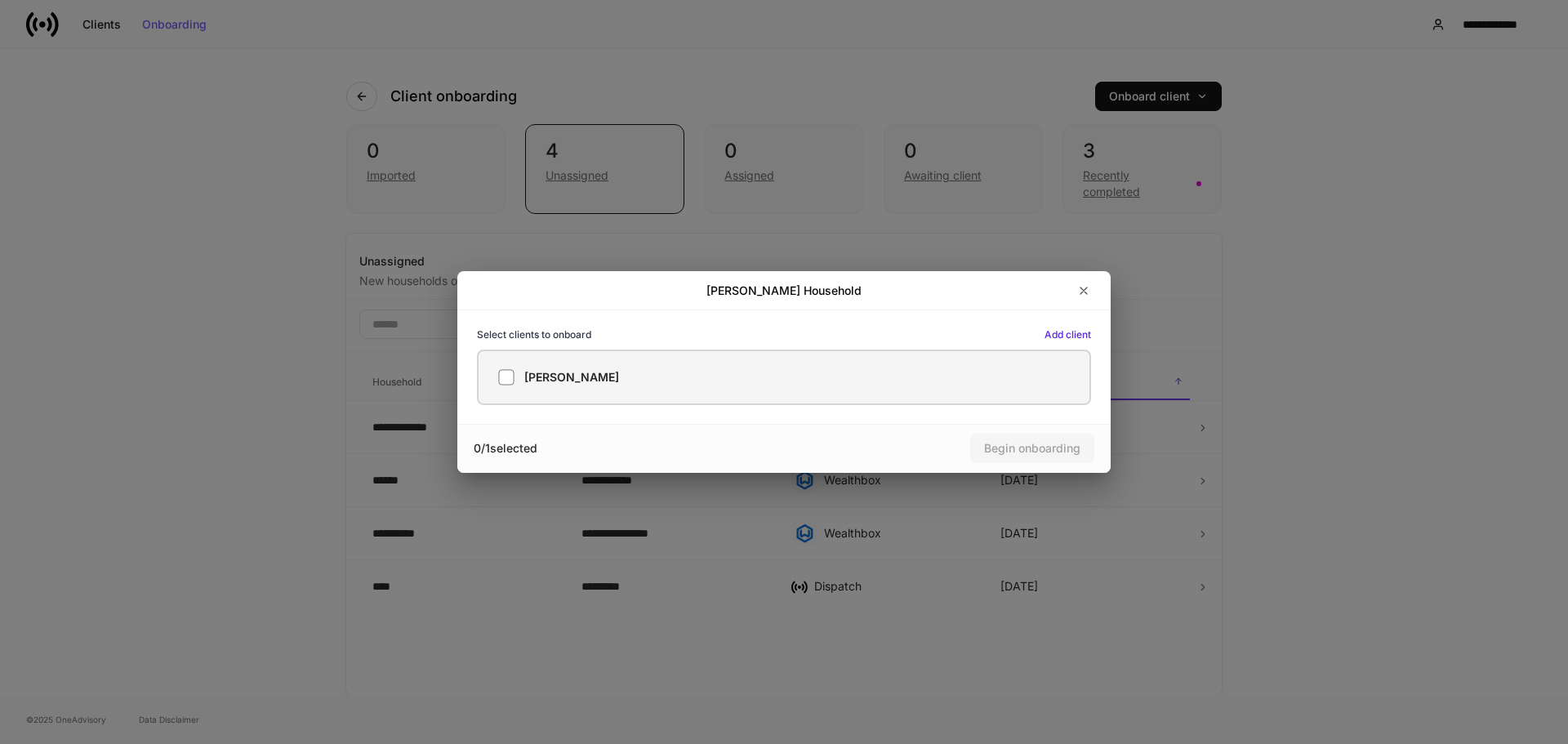
click at [510, 388] on label "[PERSON_NAME]" at bounding box center [784, 377] width 614 height 55
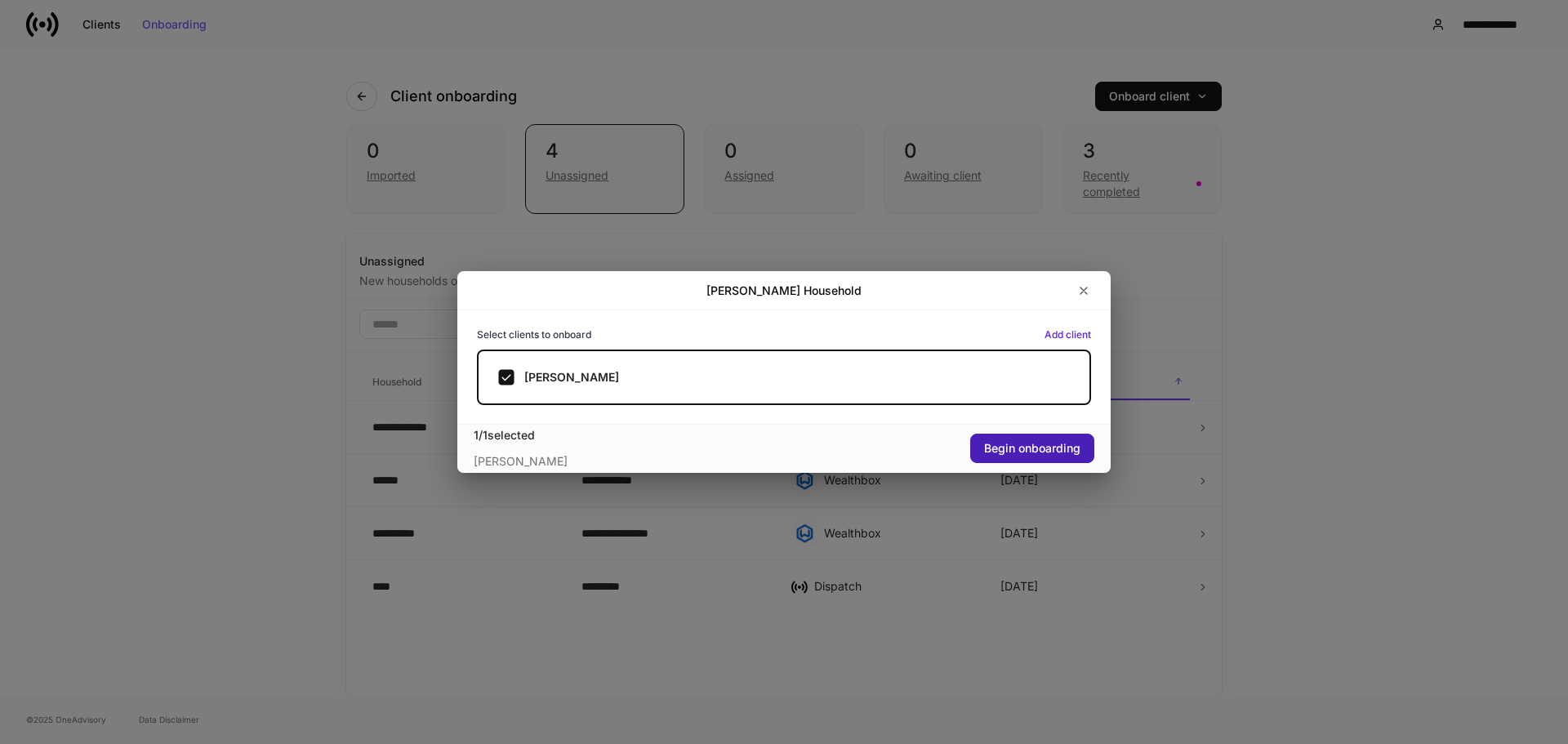
click at [975, 452] on button "Begin onboarding" at bounding box center [1032, 448] width 124 height 29
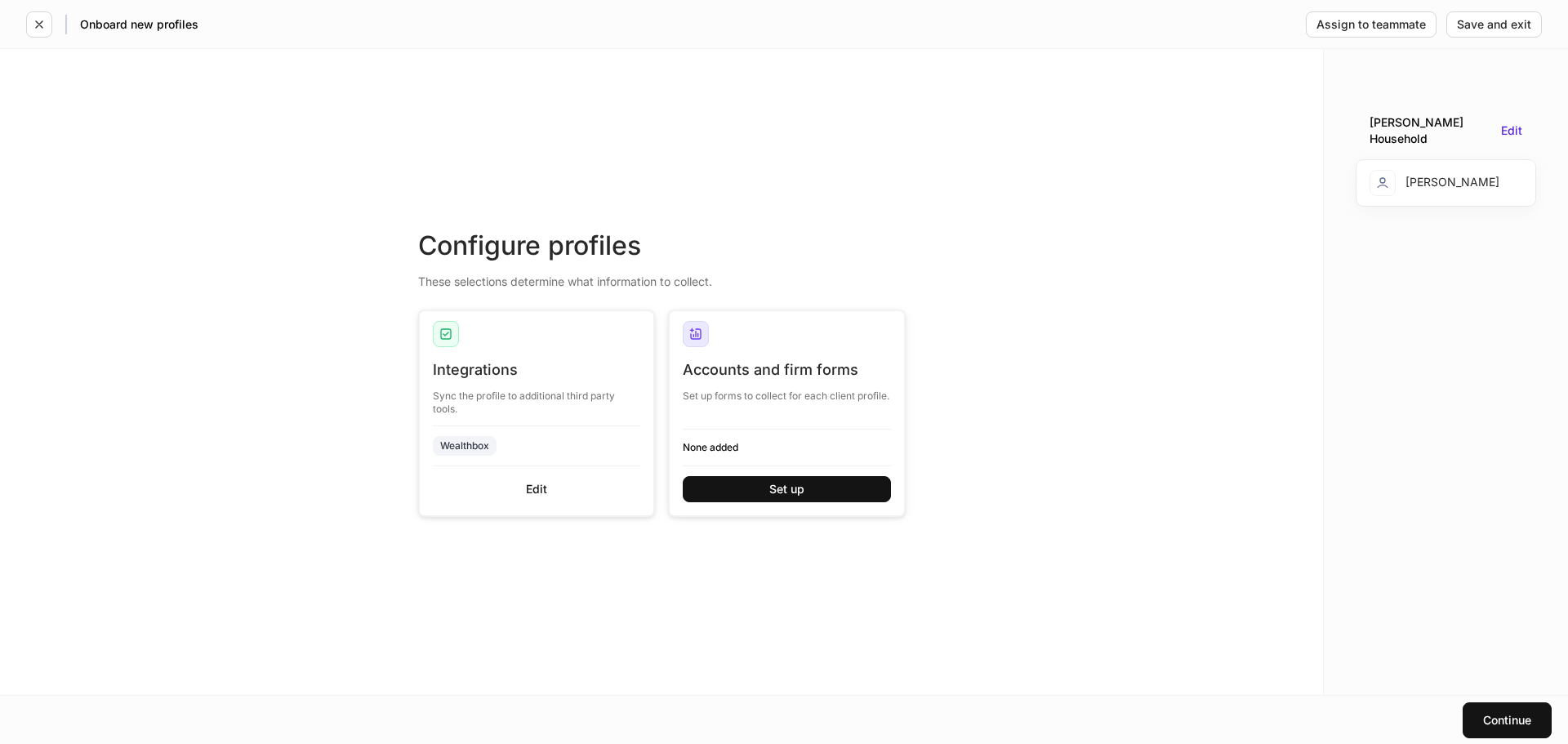
click at [1070, 466] on div "Configure profiles These selections determine what information to collect. Inte…" at bounding box center [662, 371] width 1324 height 646
click at [711, 477] on button "Set up" at bounding box center [787, 489] width 209 height 26
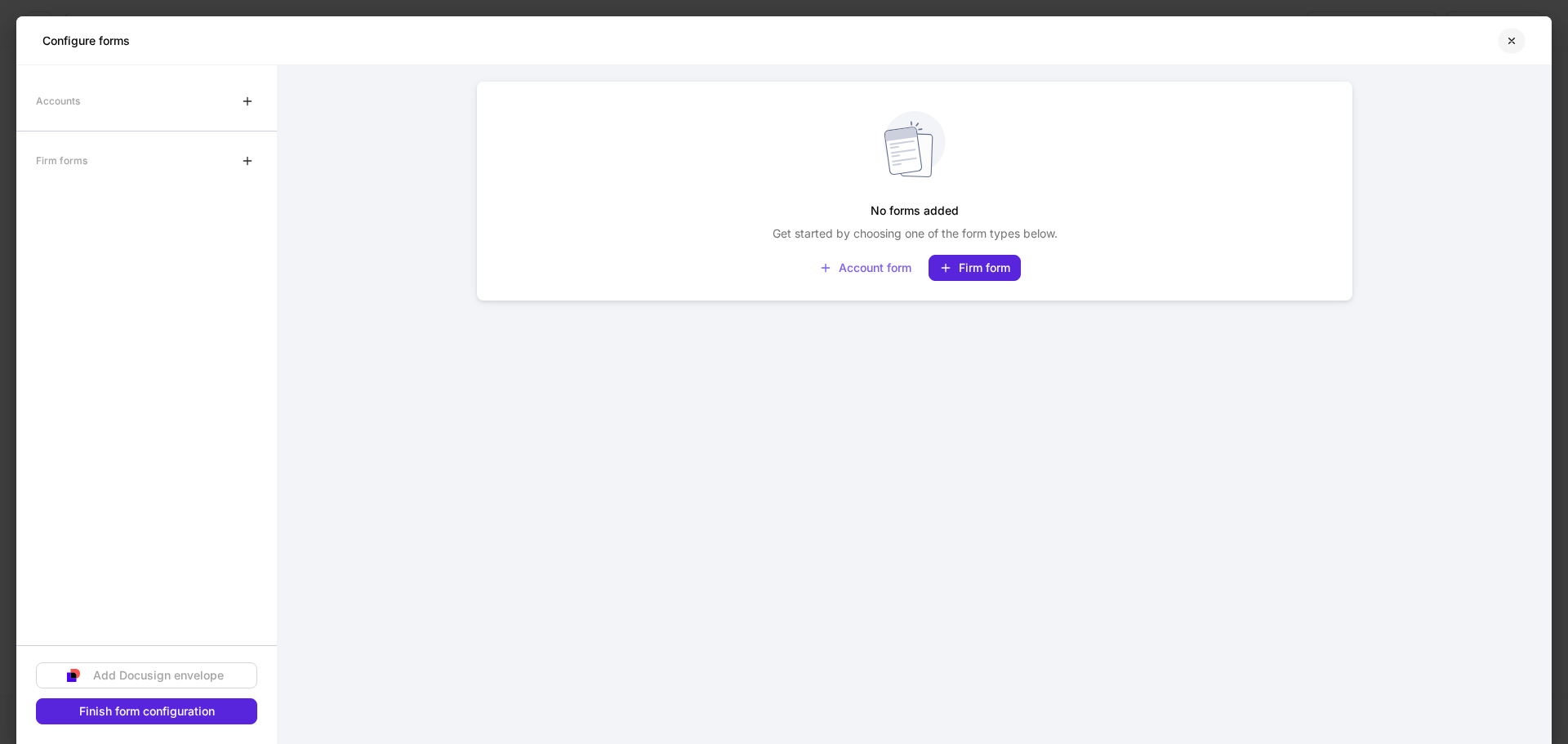
click at [1505, 41] on button "button" at bounding box center [1512, 40] width 28 height 26
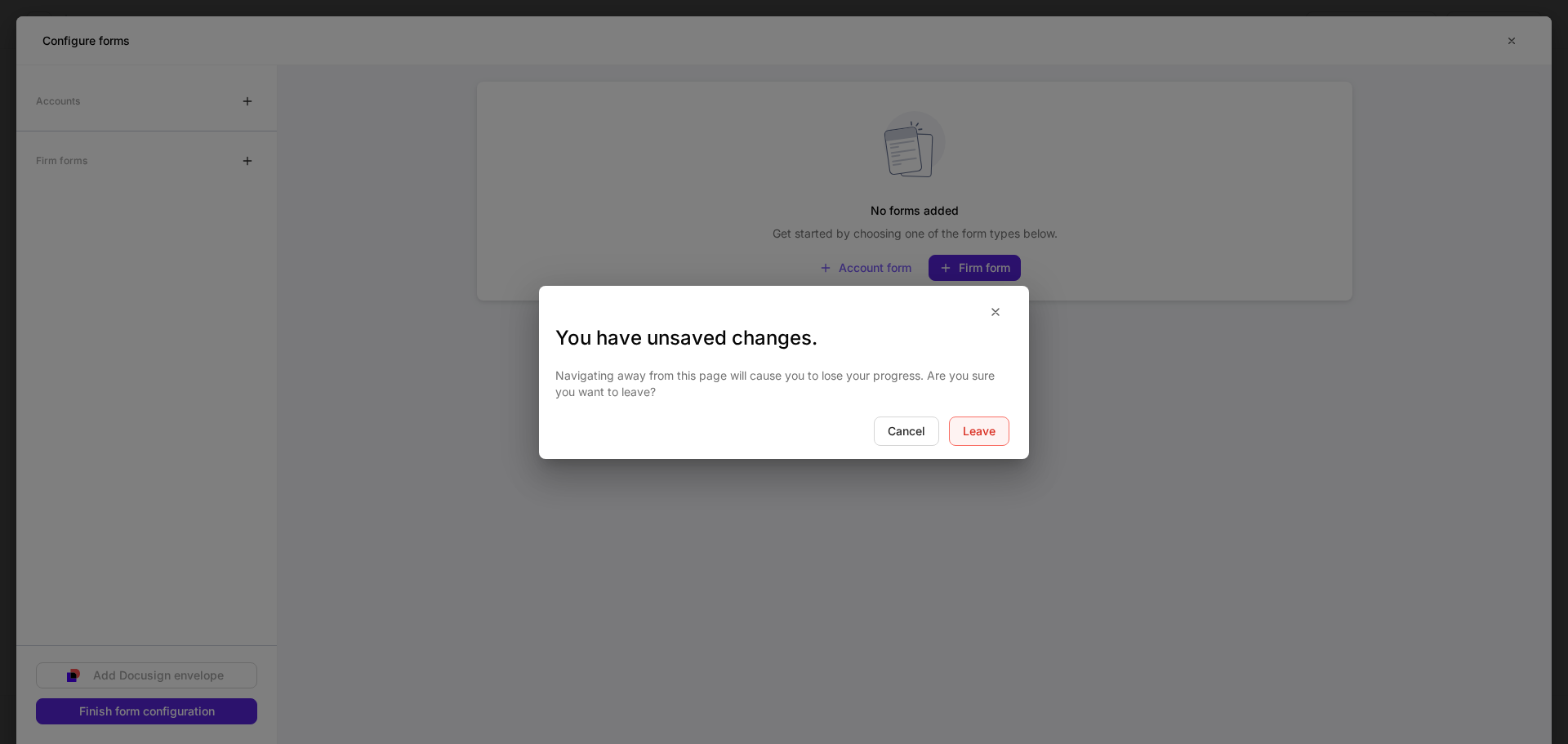
click at [968, 429] on div "Leave" at bounding box center [980, 431] width 33 height 11
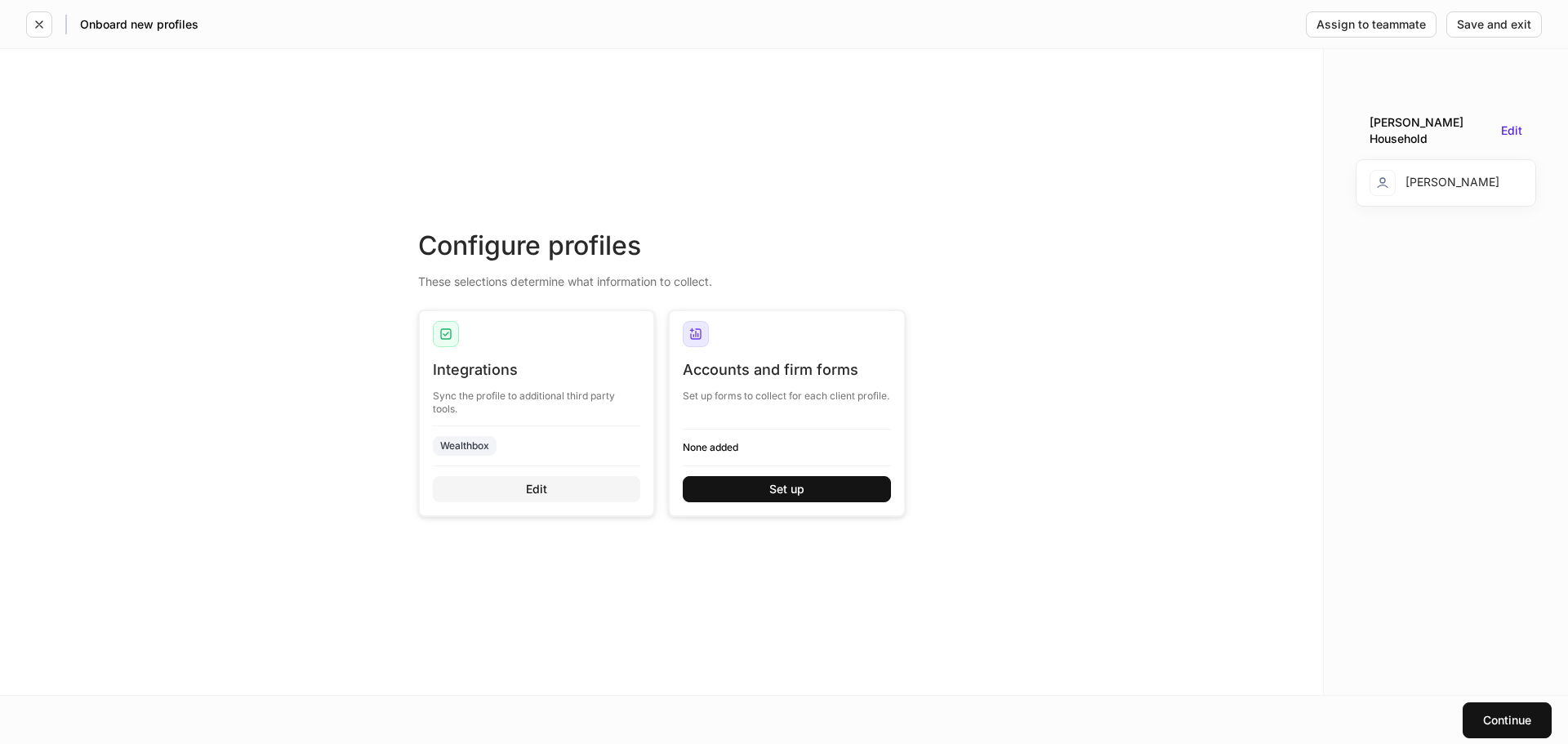
click at [578, 478] on button "Edit" at bounding box center [537, 489] width 209 height 26
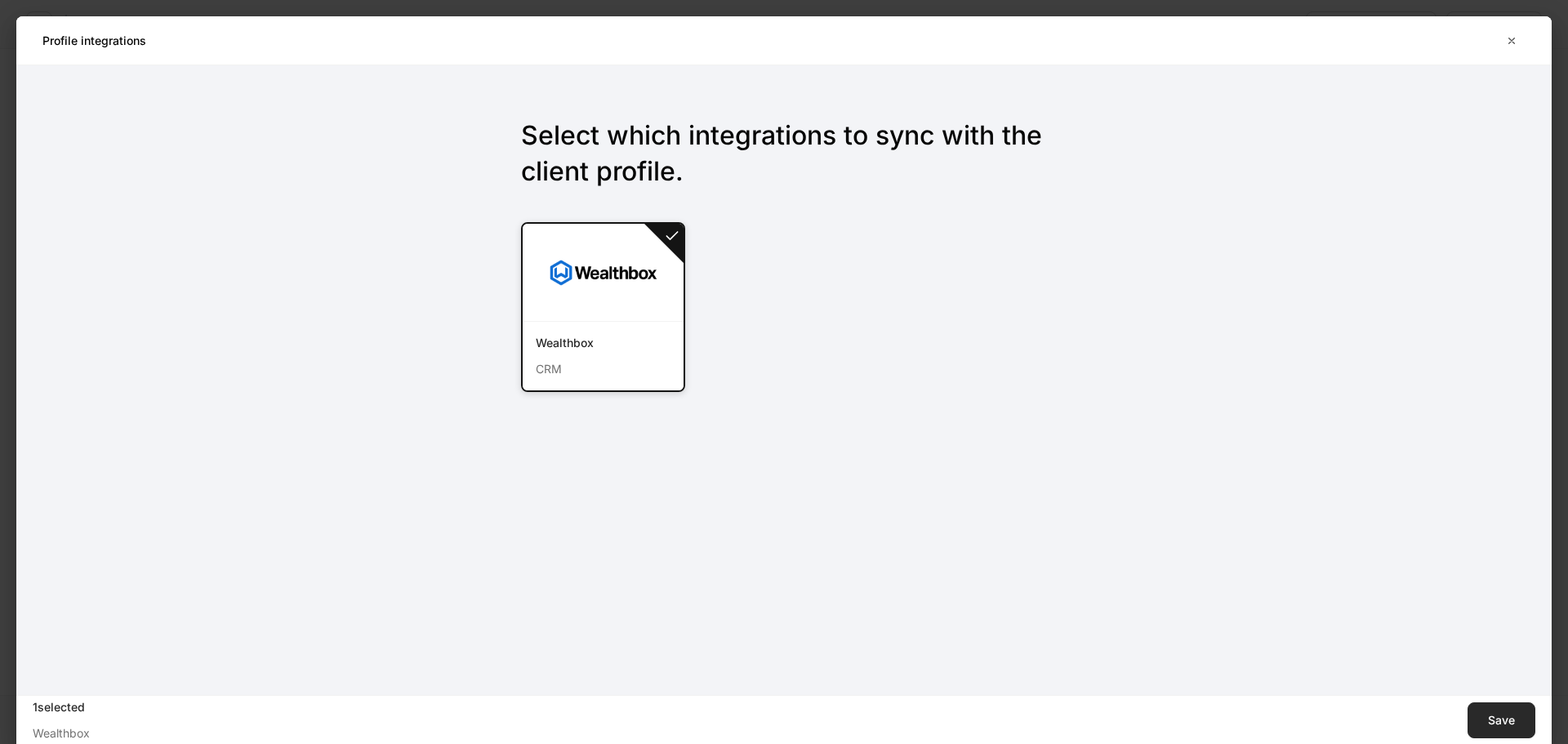
drag, startPoint x: 1495, startPoint y: 708, endPoint x: 1494, endPoint y: 693, distance: 15.0
click at [1495, 708] on button "Save" at bounding box center [1502, 719] width 68 height 36
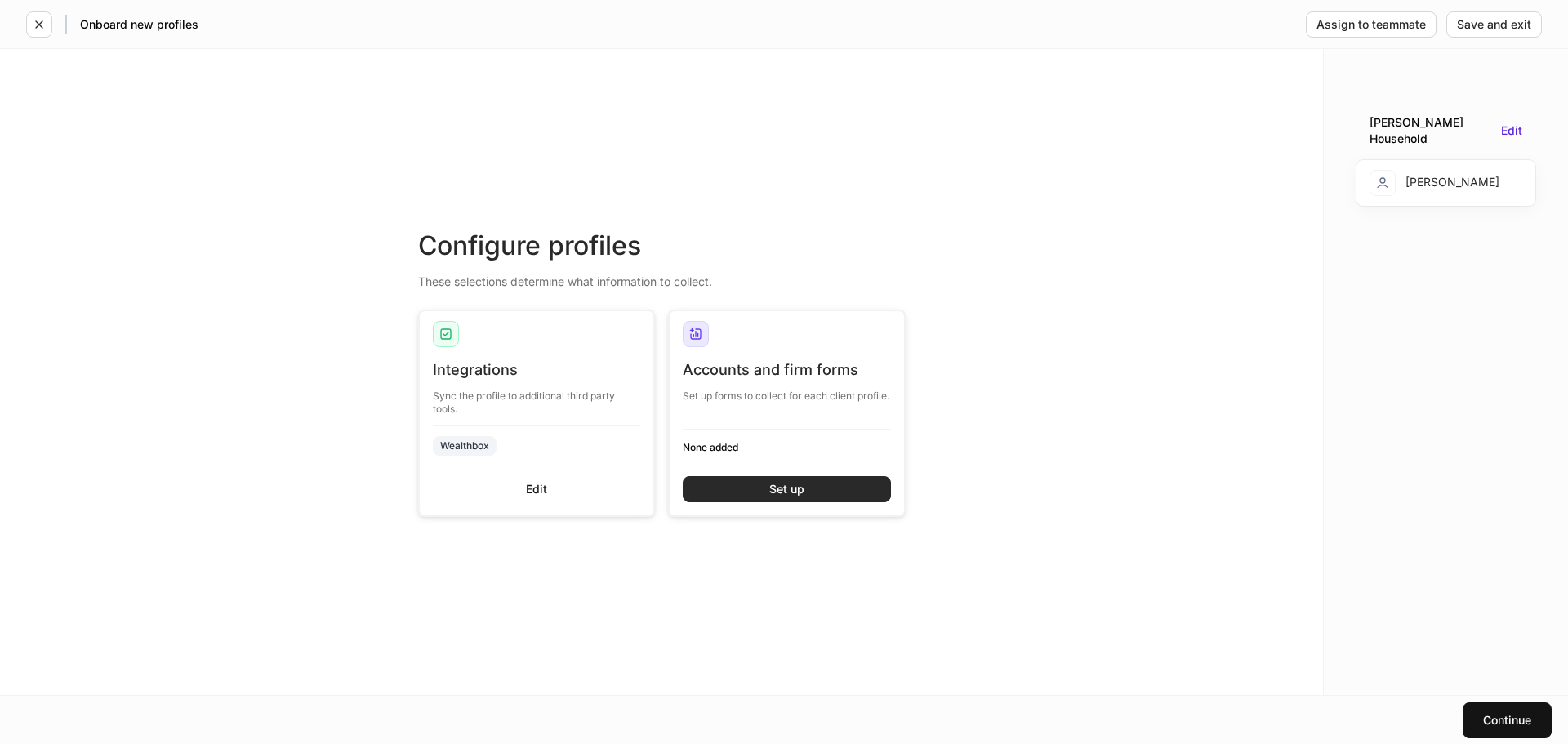
click at [773, 487] on div "Set up" at bounding box center [787, 489] width 35 height 11
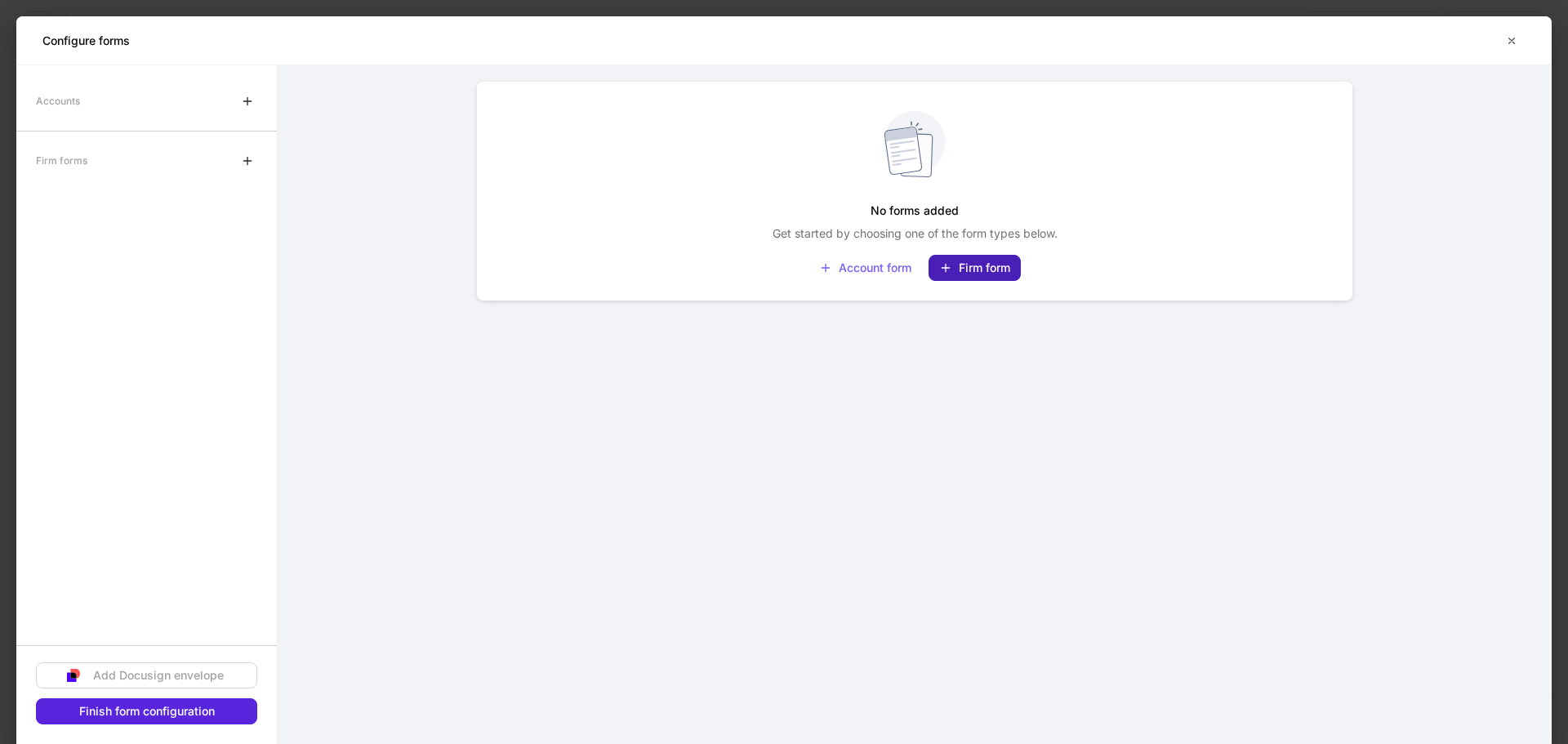
click at [953, 276] on button "Firm form" at bounding box center [974, 267] width 92 height 26
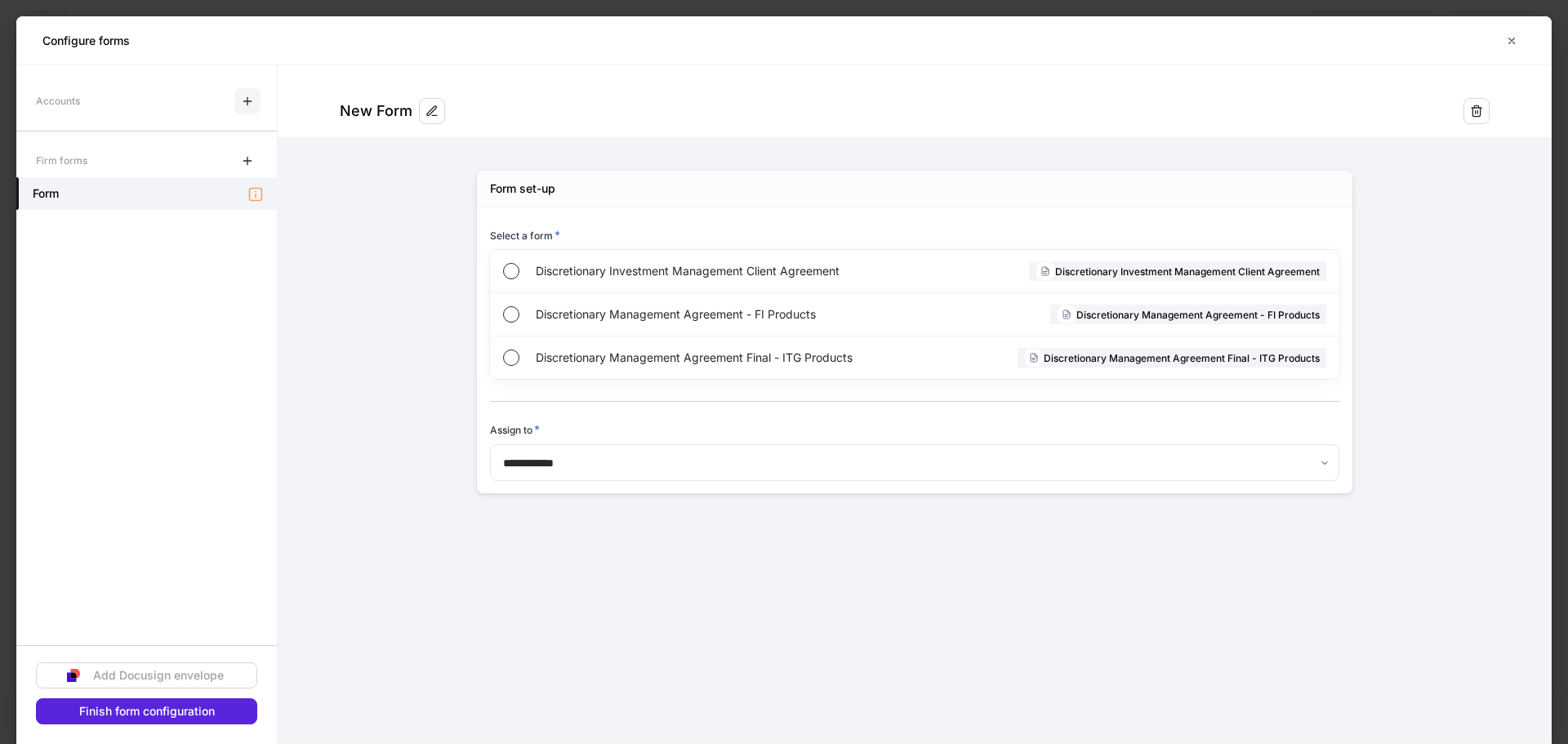
click at [260, 107] on button "button" at bounding box center [247, 101] width 26 height 26
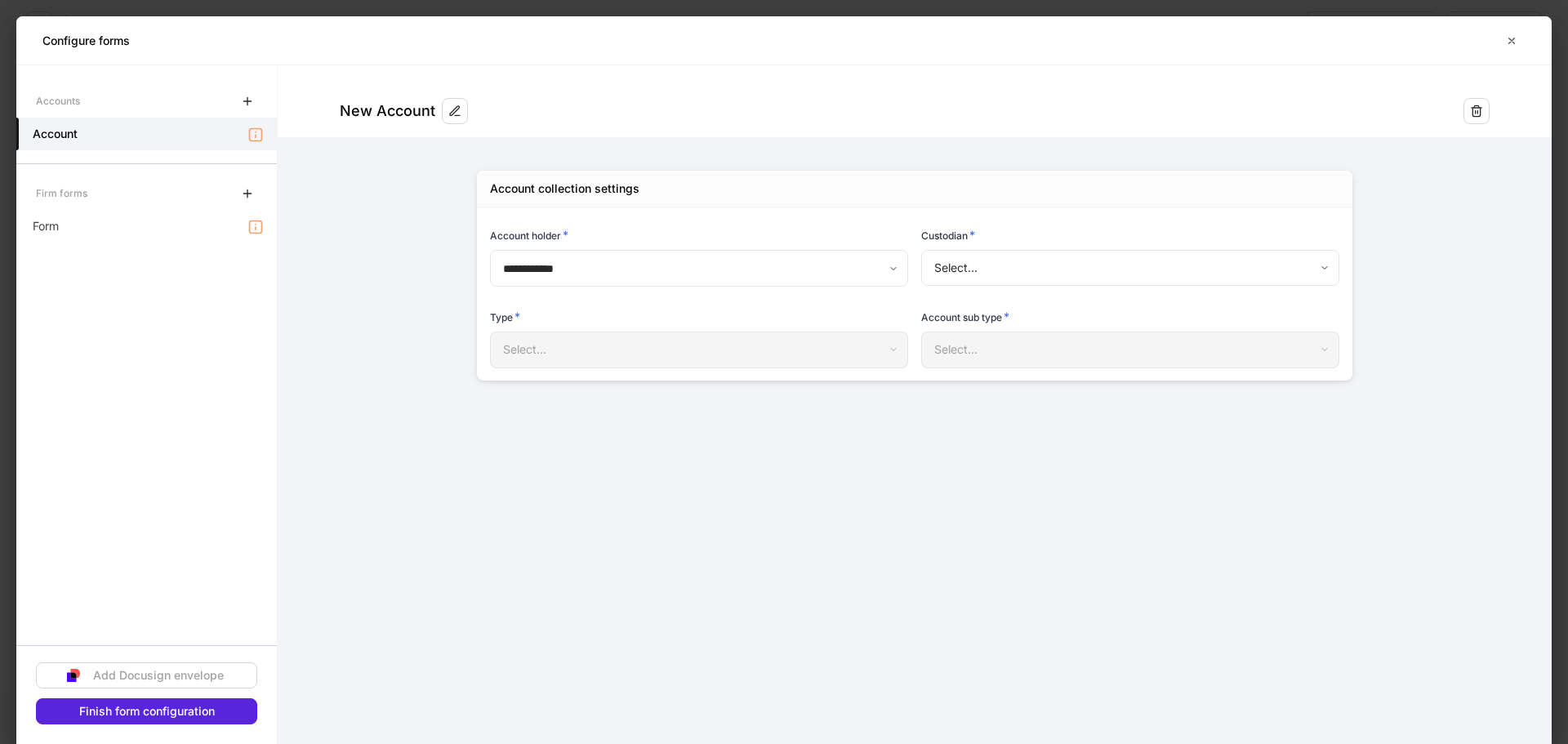
click at [660, 344] on div "Select..." at bounding box center [699, 349] width 417 height 36
click at [1019, 275] on body "**********" at bounding box center [784, 372] width 1568 height 744
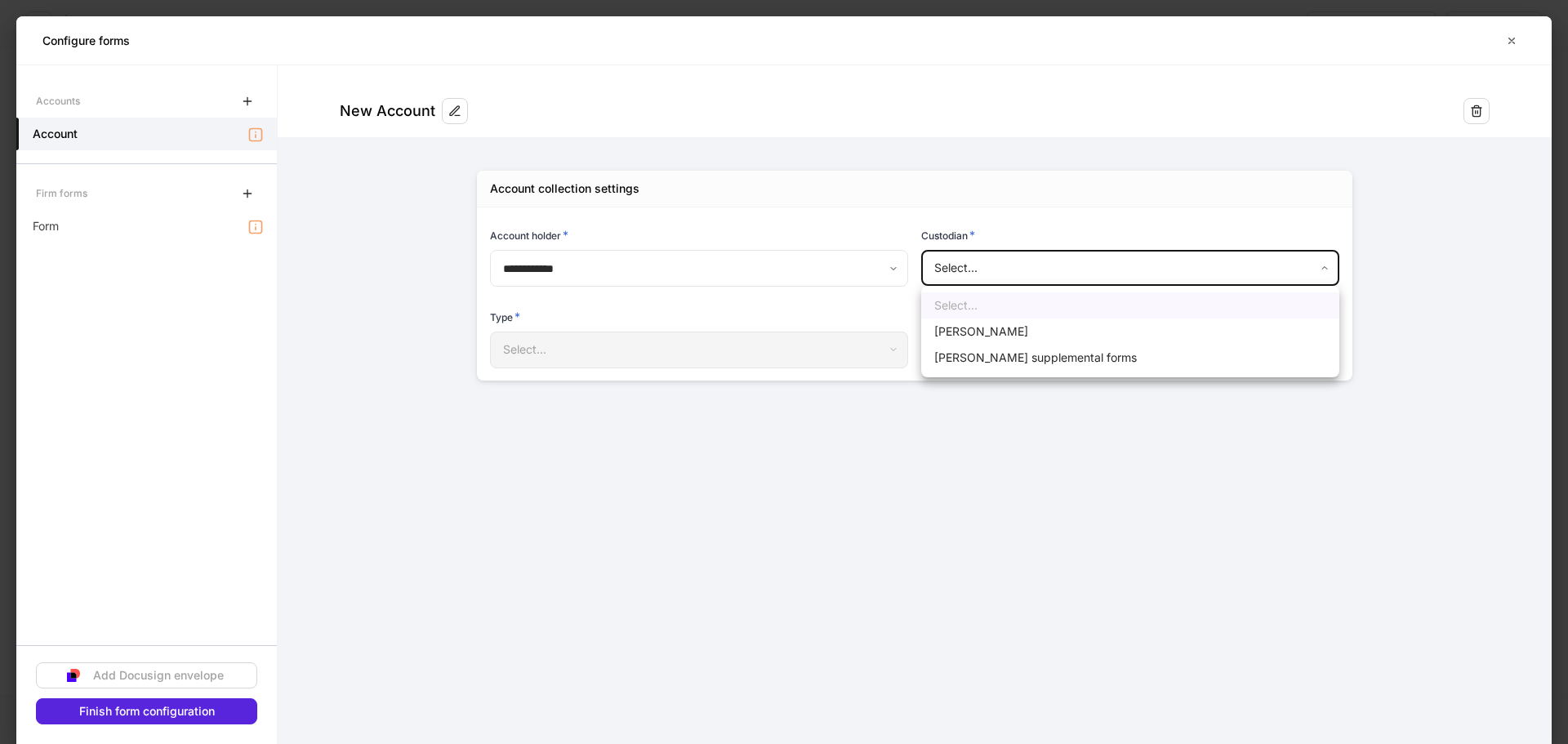
click at [1002, 395] on div at bounding box center [784, 372] width 1568 height 744
drag, startPoint x: 671, startPoint y: 304, endPoint x: 642, endPoint y: 301, distance: 29.2
click at [670, 304] on div "Type * Select... ​" at bounding box center [692, 330] width 431 height 81
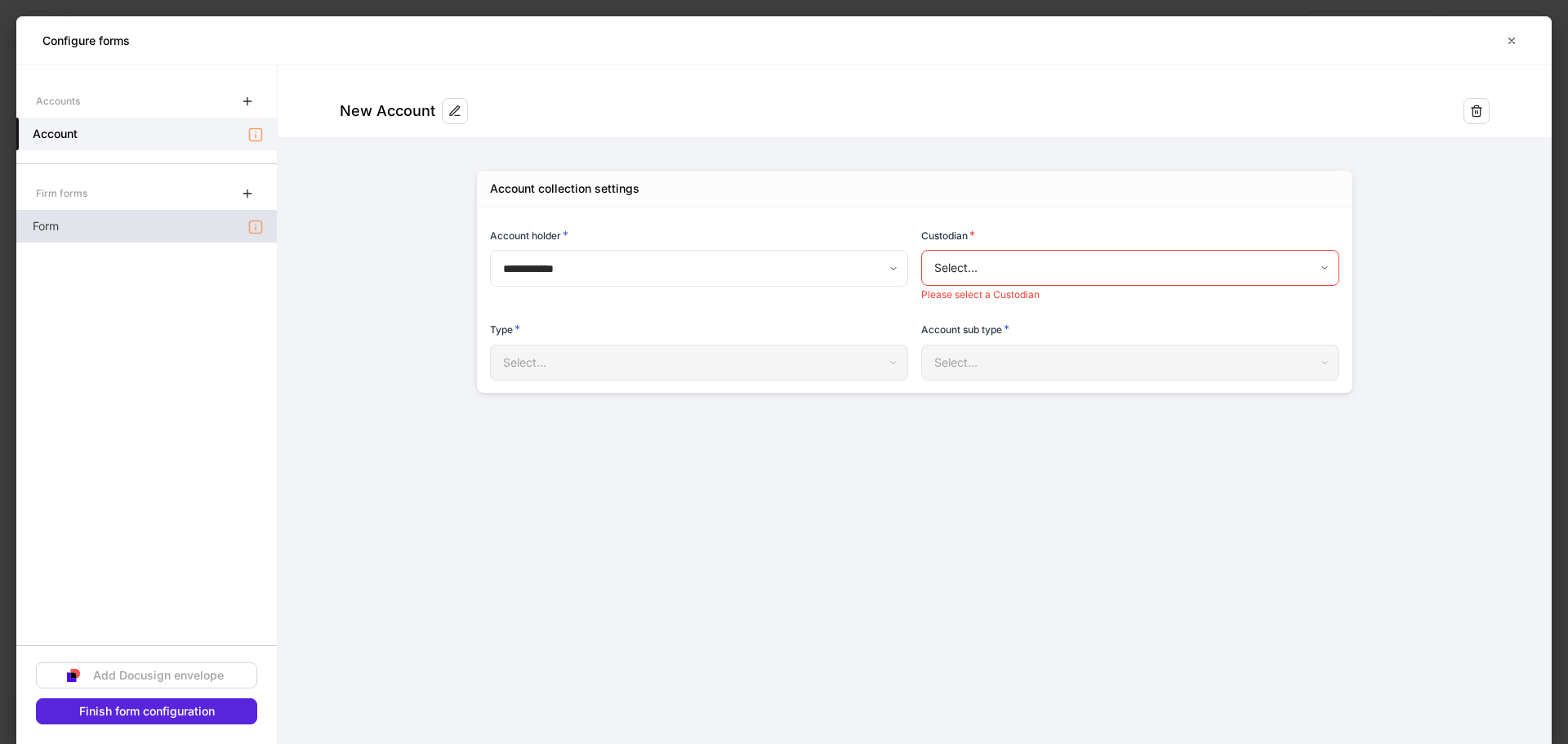
click at [156, 223] on div "Form" at bounding box center [146, 226] width 260 height 33
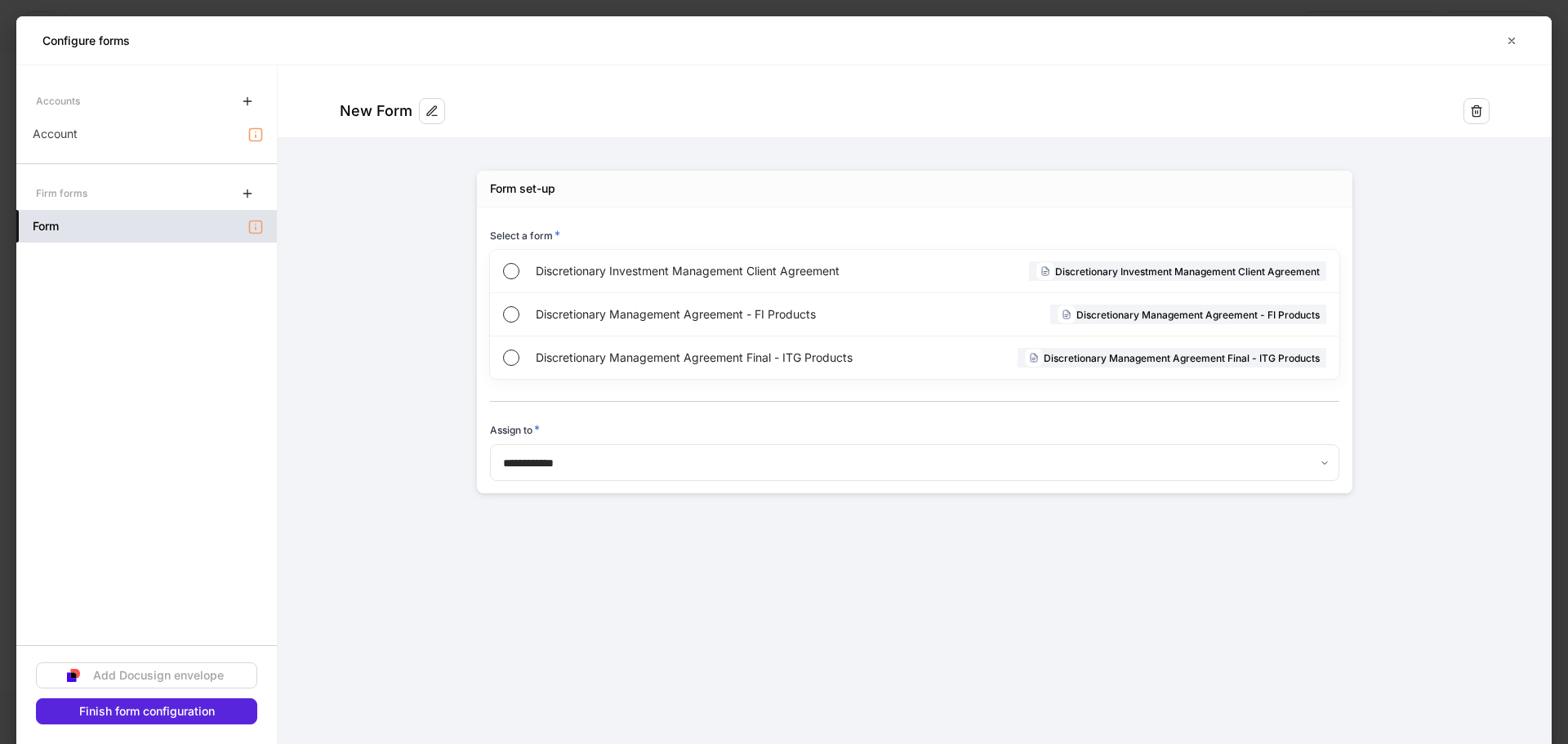
click at [165, 238] on div "Form" at bounding box center [146, 226] width 260 height 33
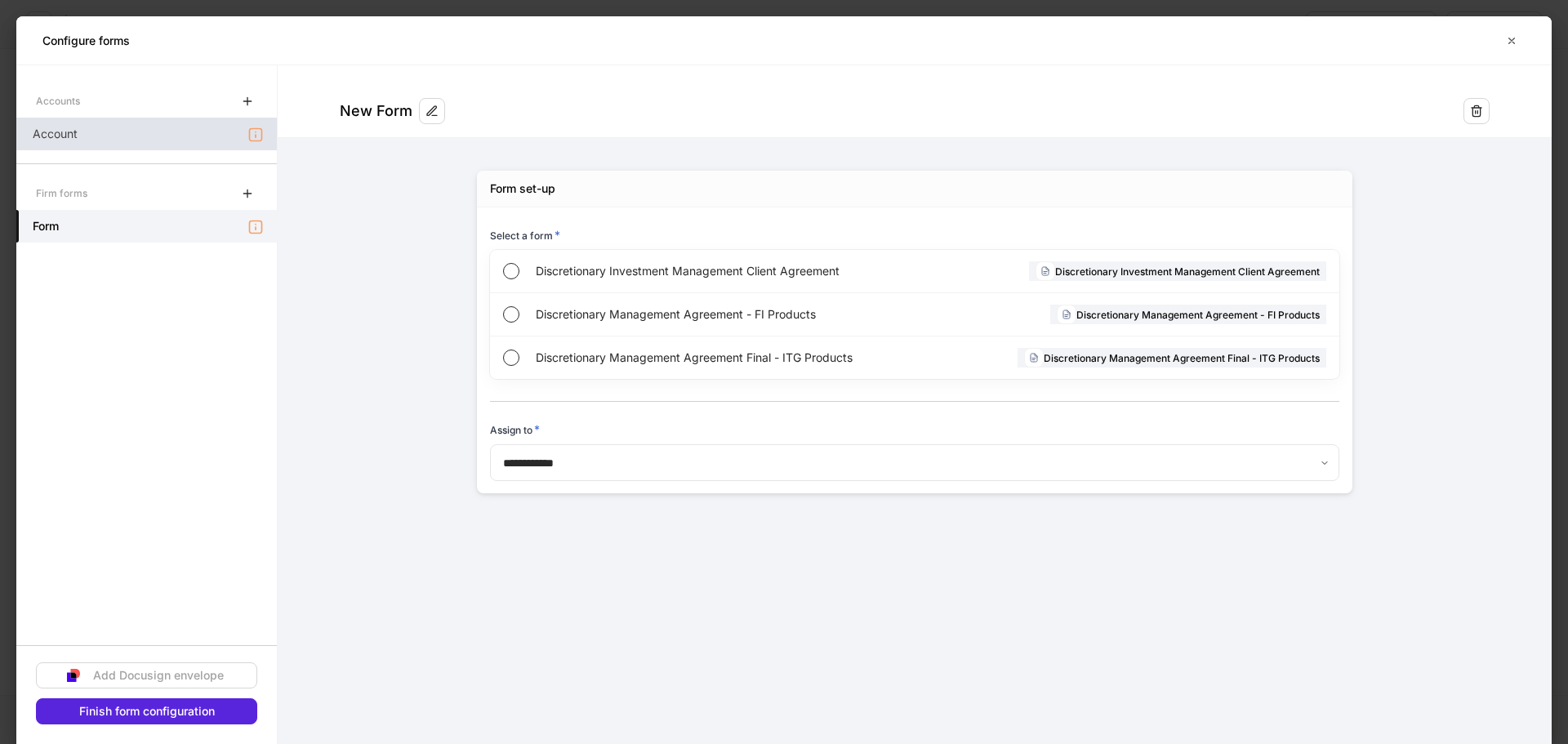
click at [160, 130] on div "Account" at bounding box center [146, 134] width 260 height 33
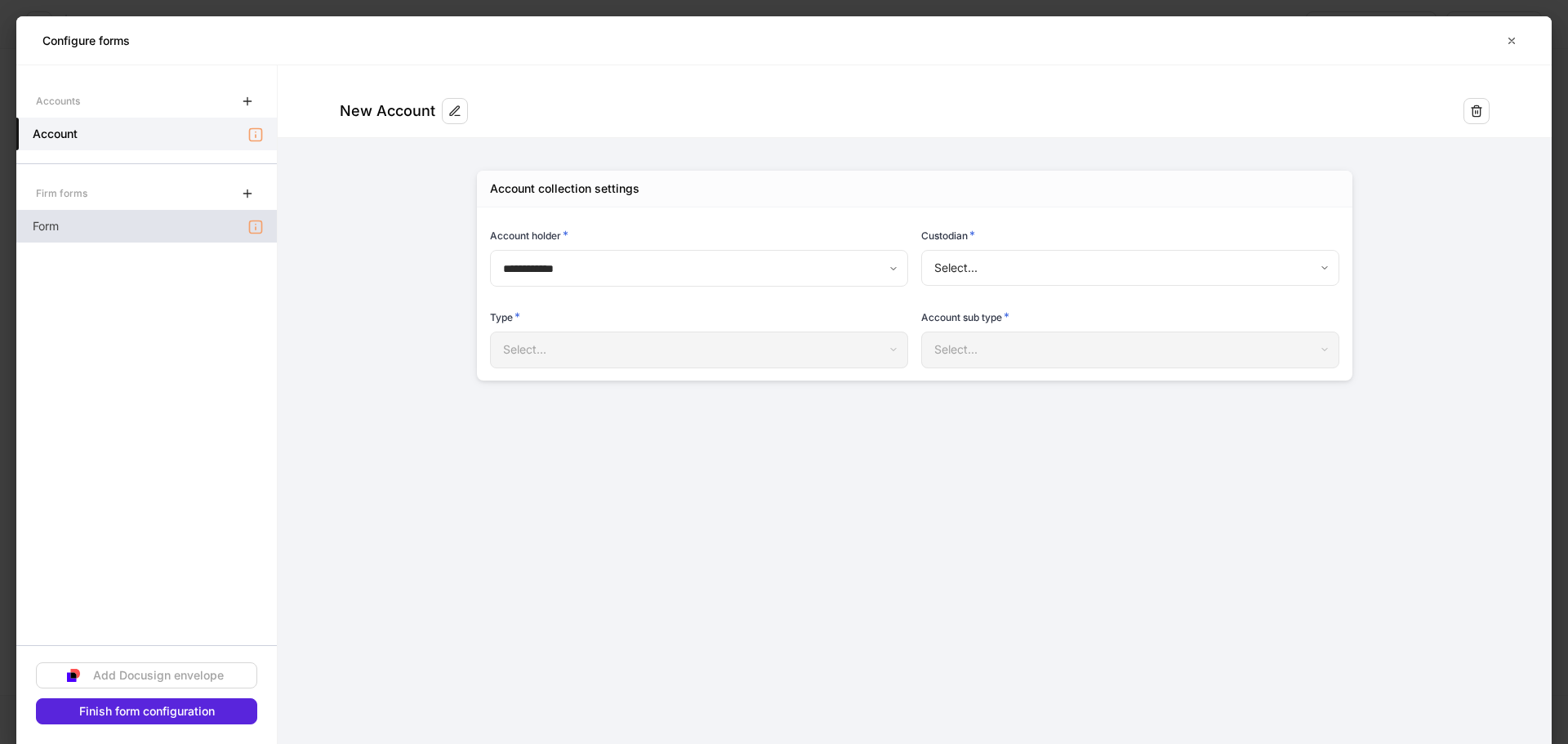
click at [179, 231] on div "Form" at bounding box center [146, 226] width 260 height 33
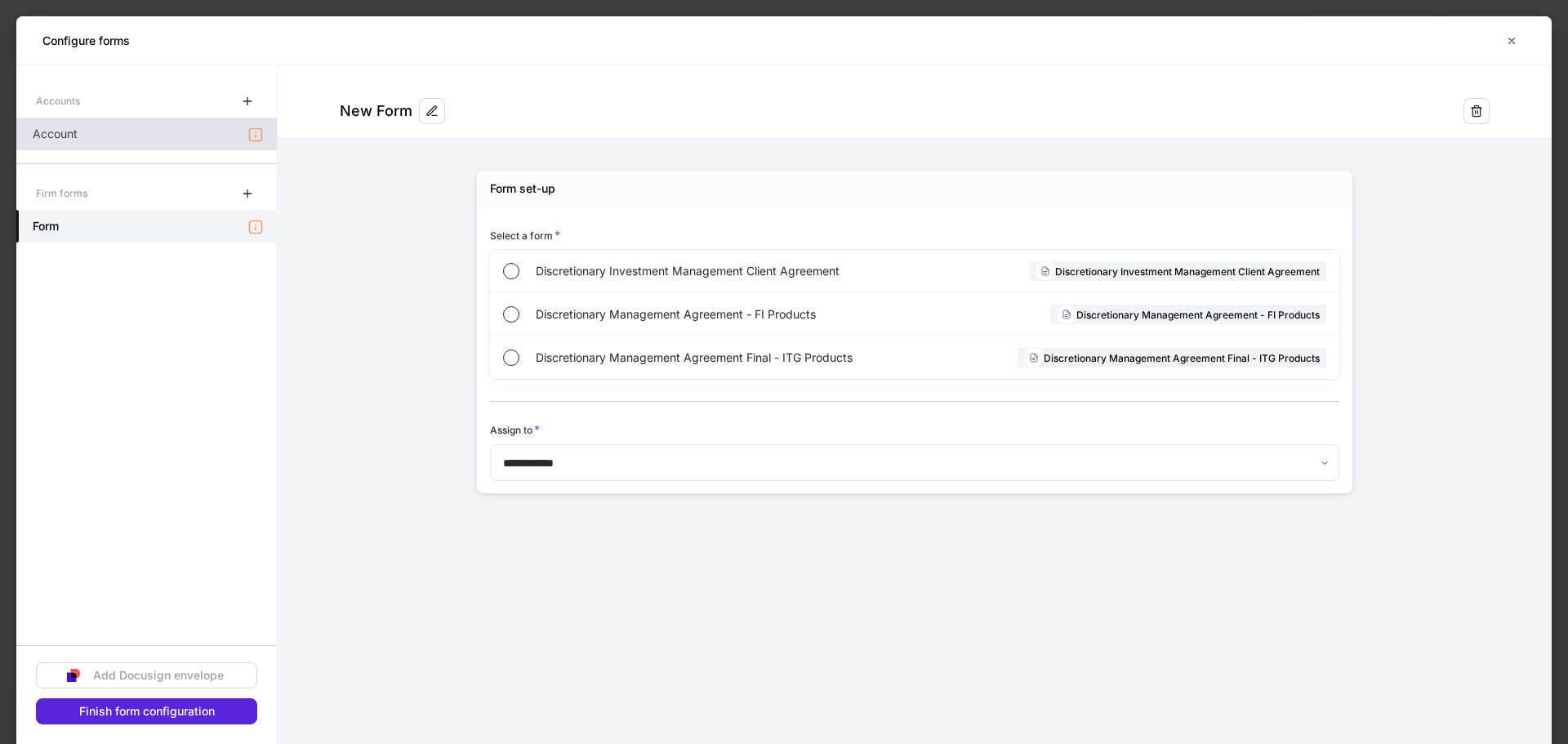
click at [196, 141] on div "Account" at bounding box center [146, 134] width 260 height 33
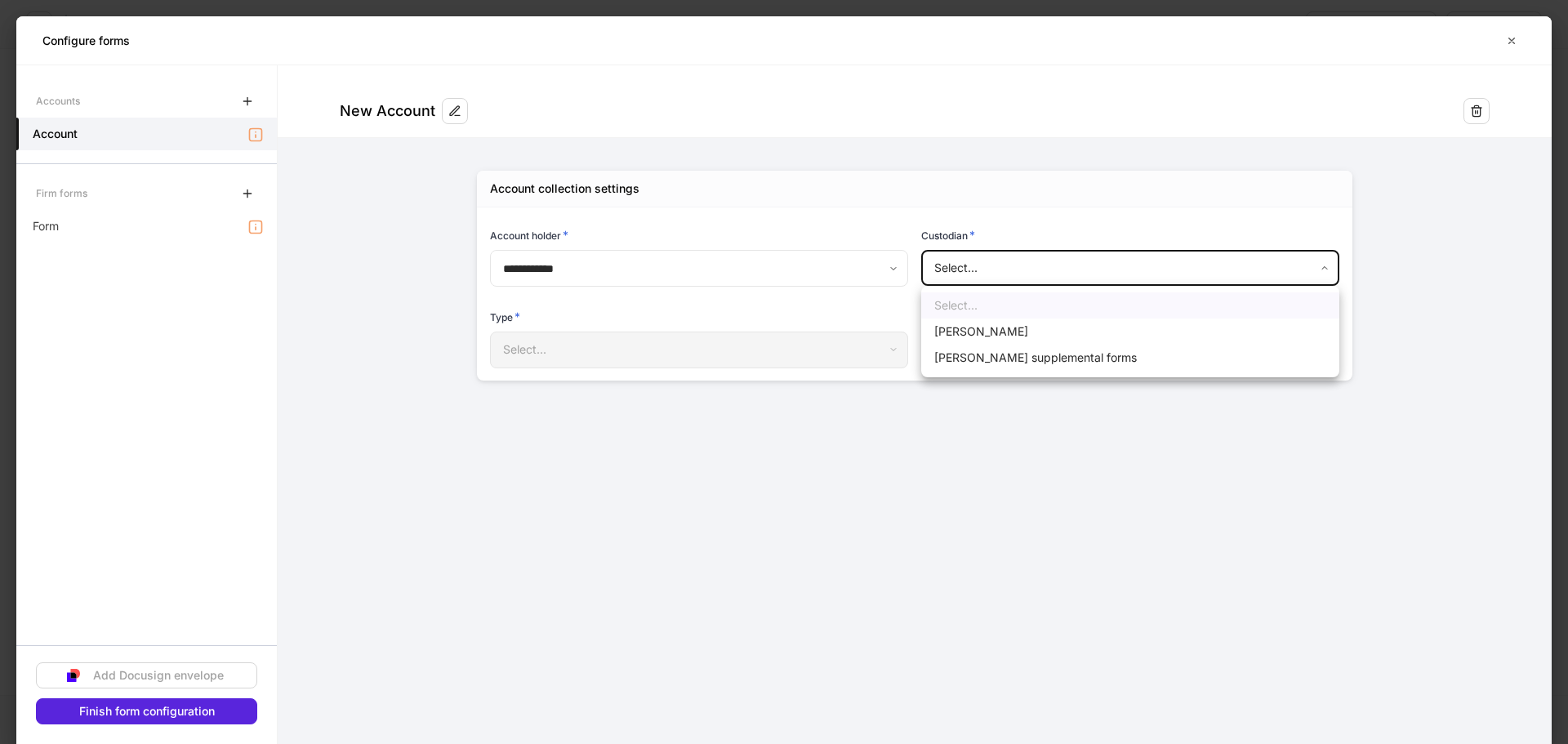
click at [994, 269] on body "**********" at bounding box center [784, 372] width 1568 height 744
click at [1541, 37] on div at bounding box center [784, 372] width 1568 height 744
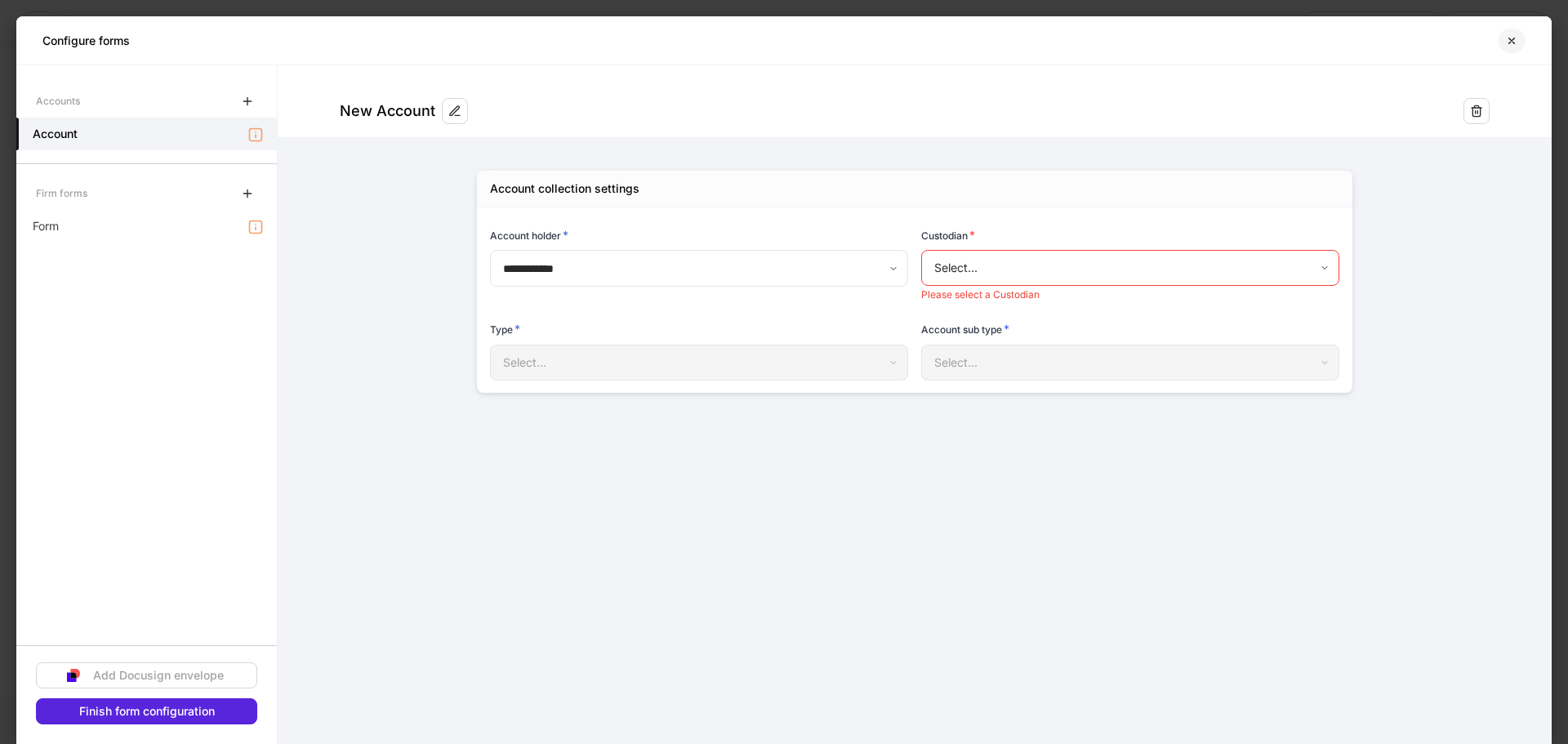
click at [1517, 48] on button "button" at bounding box center [1512, 40] width 28 height 26
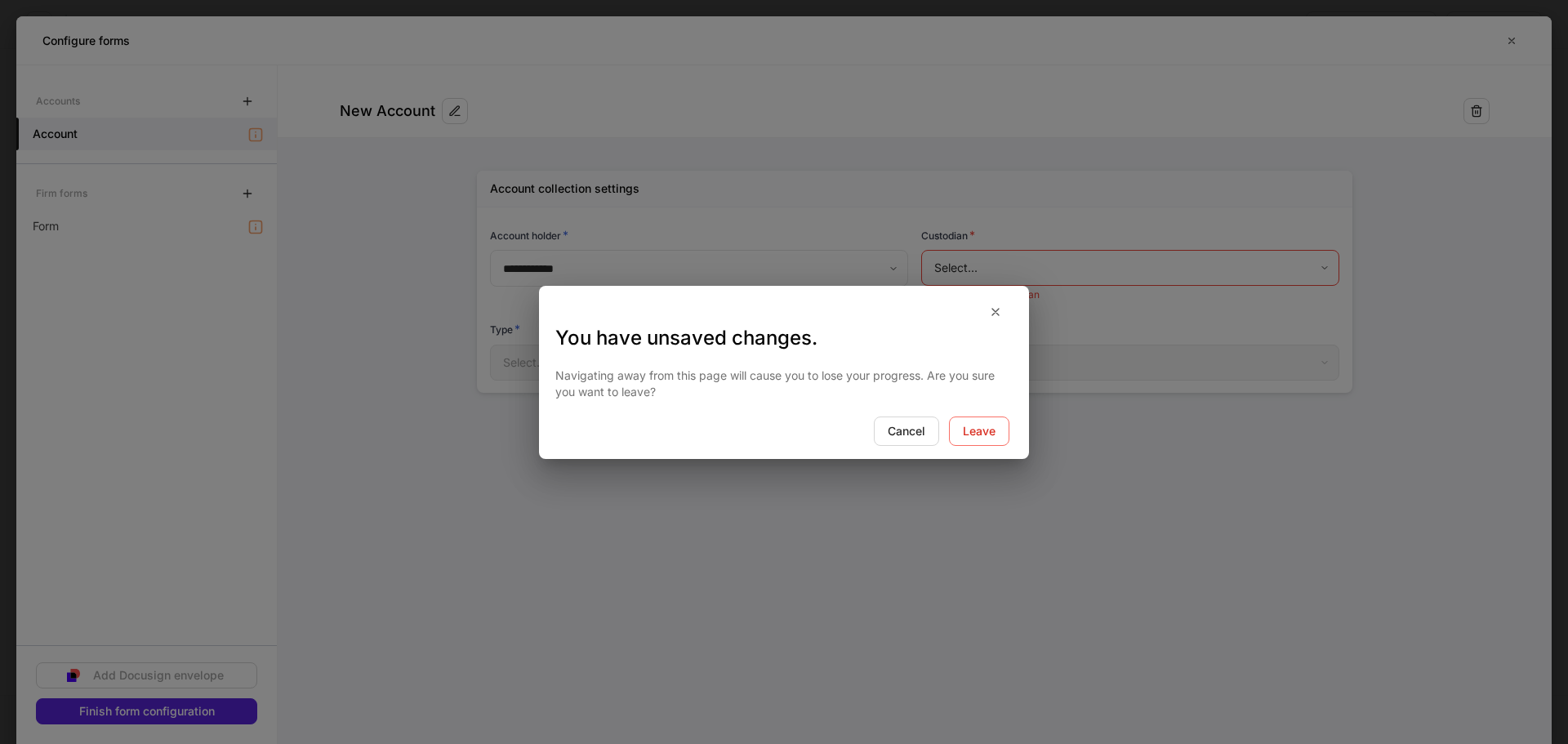
click at [959, 454] on div "You have unsaved changes. Navigating away from this page will cause you to lose…" at bounding box center [784, 372] width 490 height 173
click at [974, 437] on button "Leave" at bounding box center [980, 431] width 61 height 29
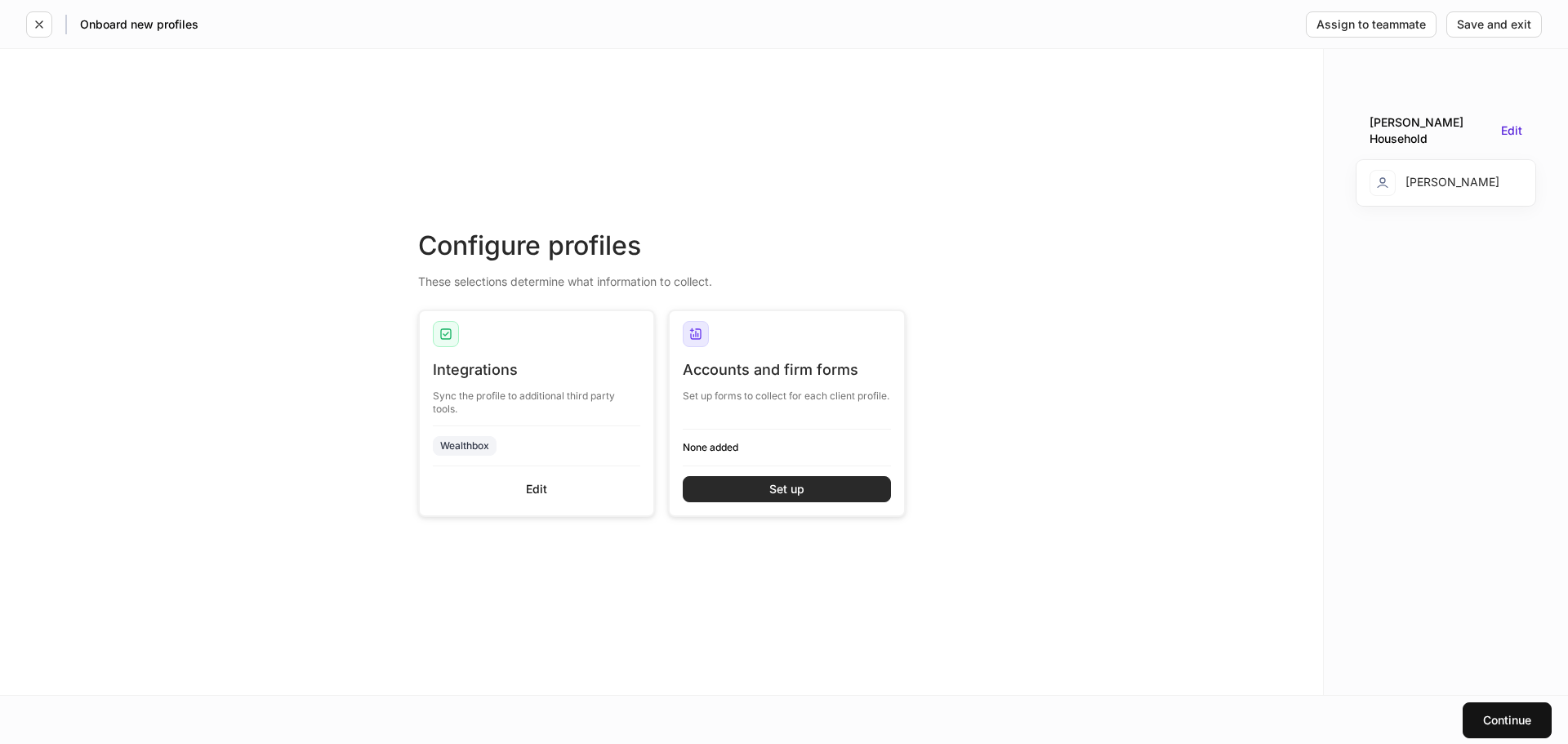
click at [742, 496] on button "Set up" at bounding box center [787, 489] width 209 height 26
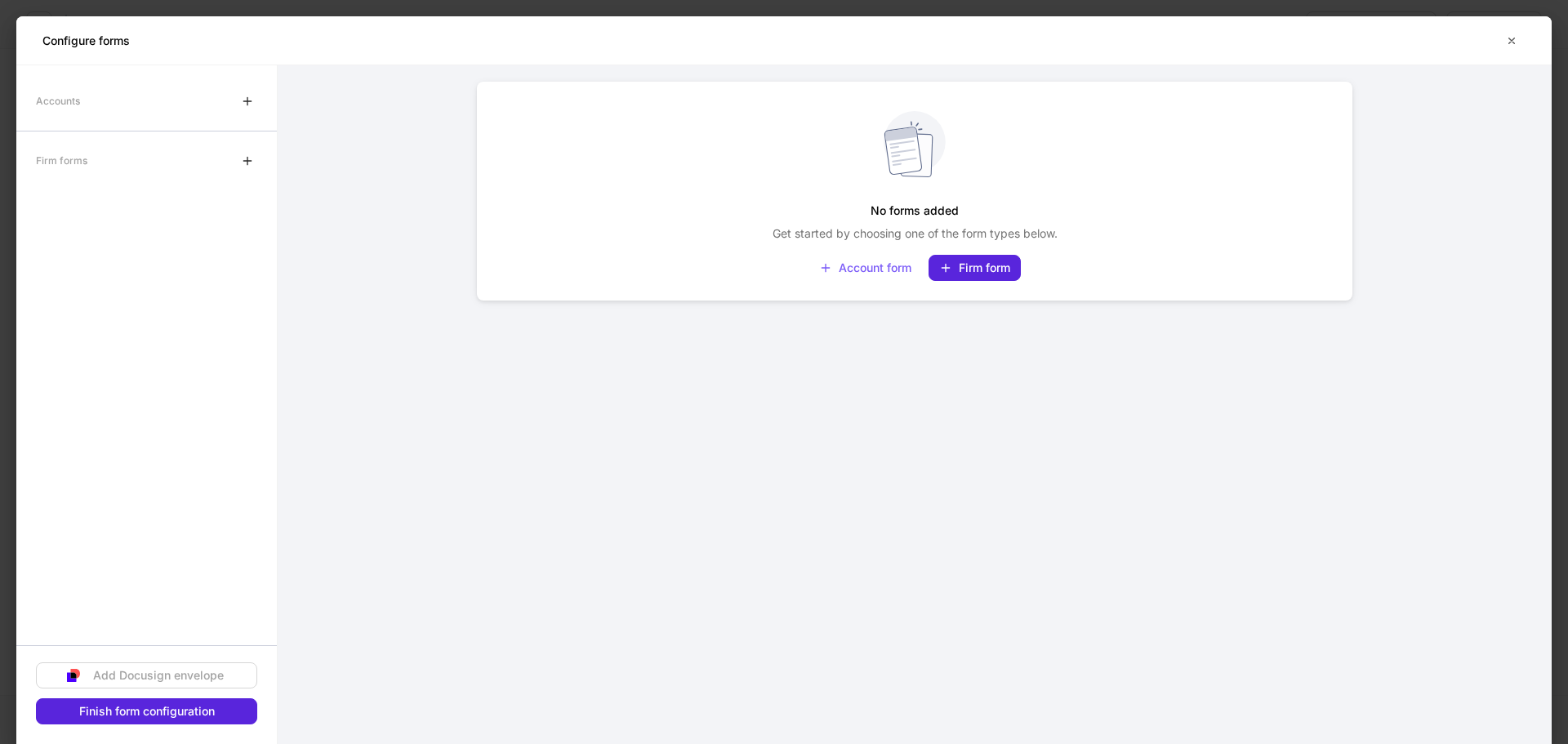
click at [93, 110] on div "Accounts" at bounding box center [146, 101] width 260 height 33
click at [246, 97] on icon "button" at bounding box center [247, 101] width 13 height 13
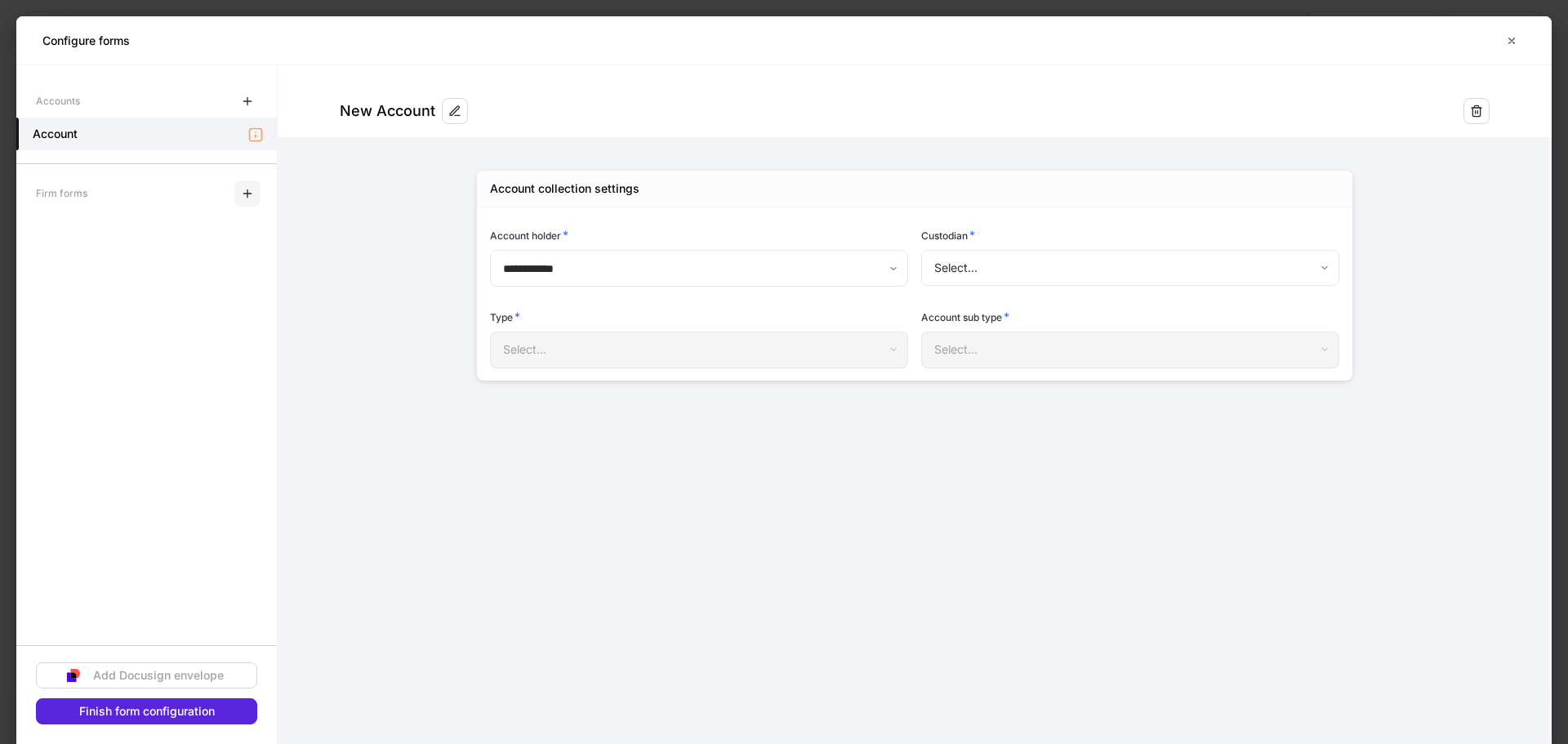
click at [244, 191] on icon "button" at bounding box center [247, 194] width 13 height 13
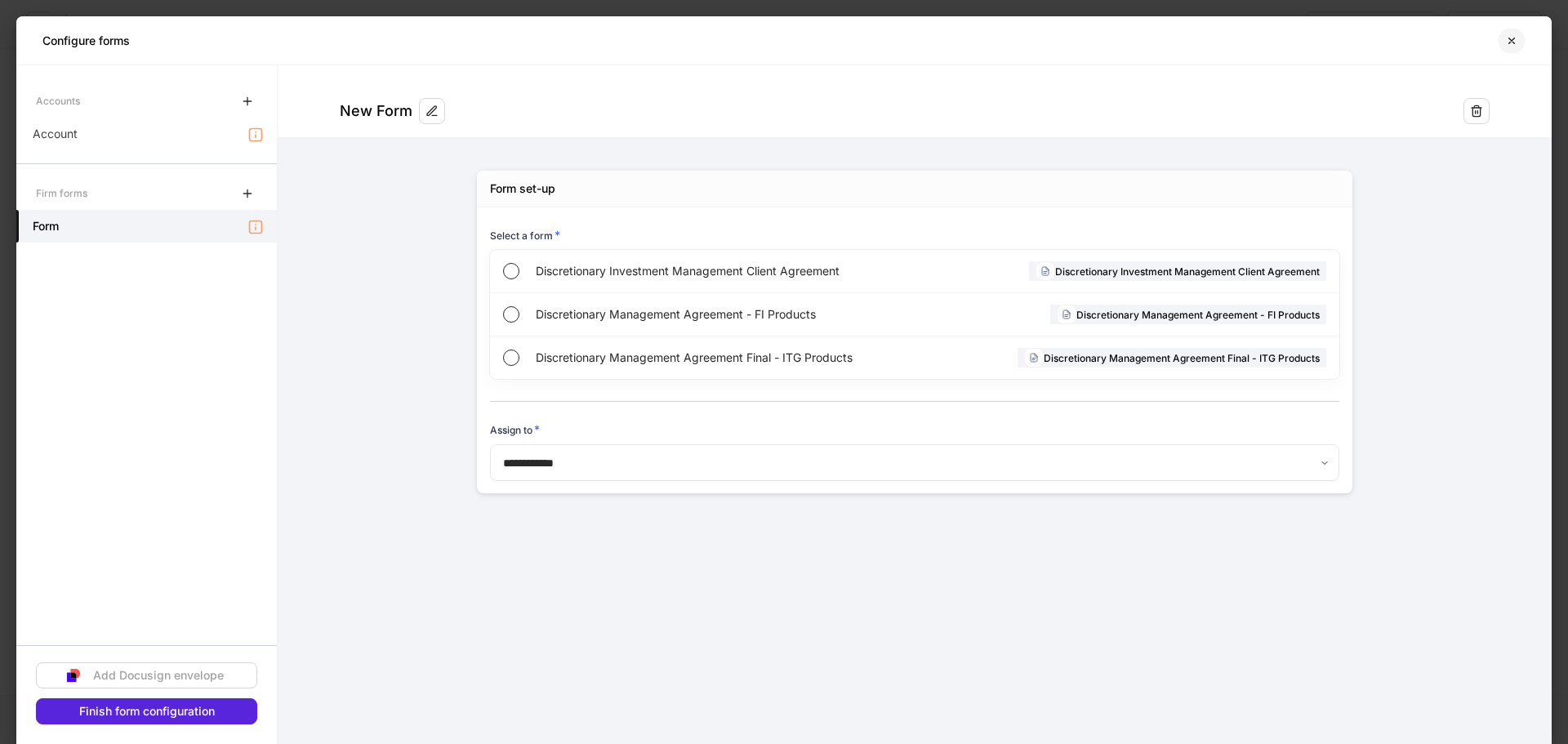
click at [1505, 34] on button "button" at bounding box center [1512, 40] width 28 height 26
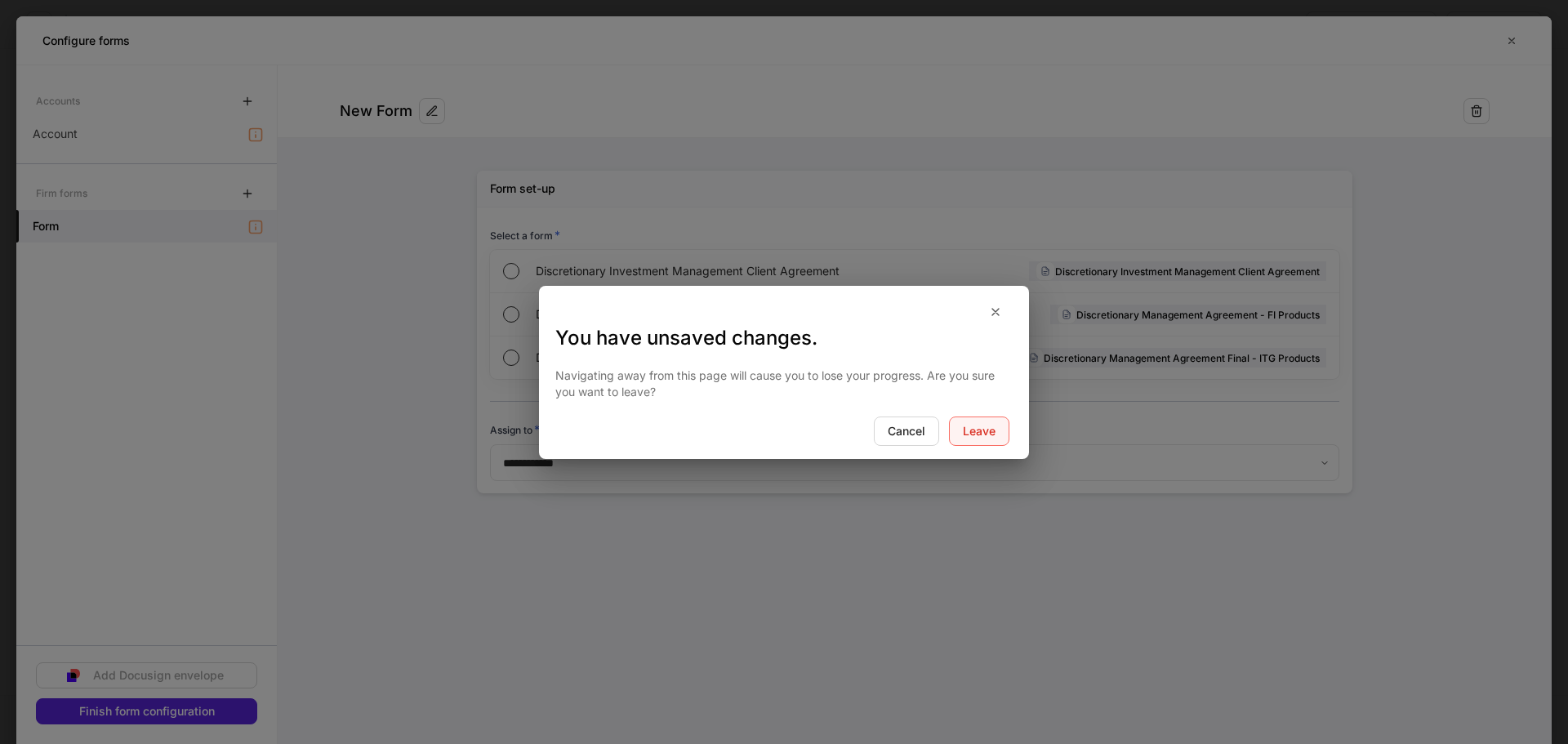
click at [969, 429] on div "Leave" at bounding box center [980, 431] width 33 height 11
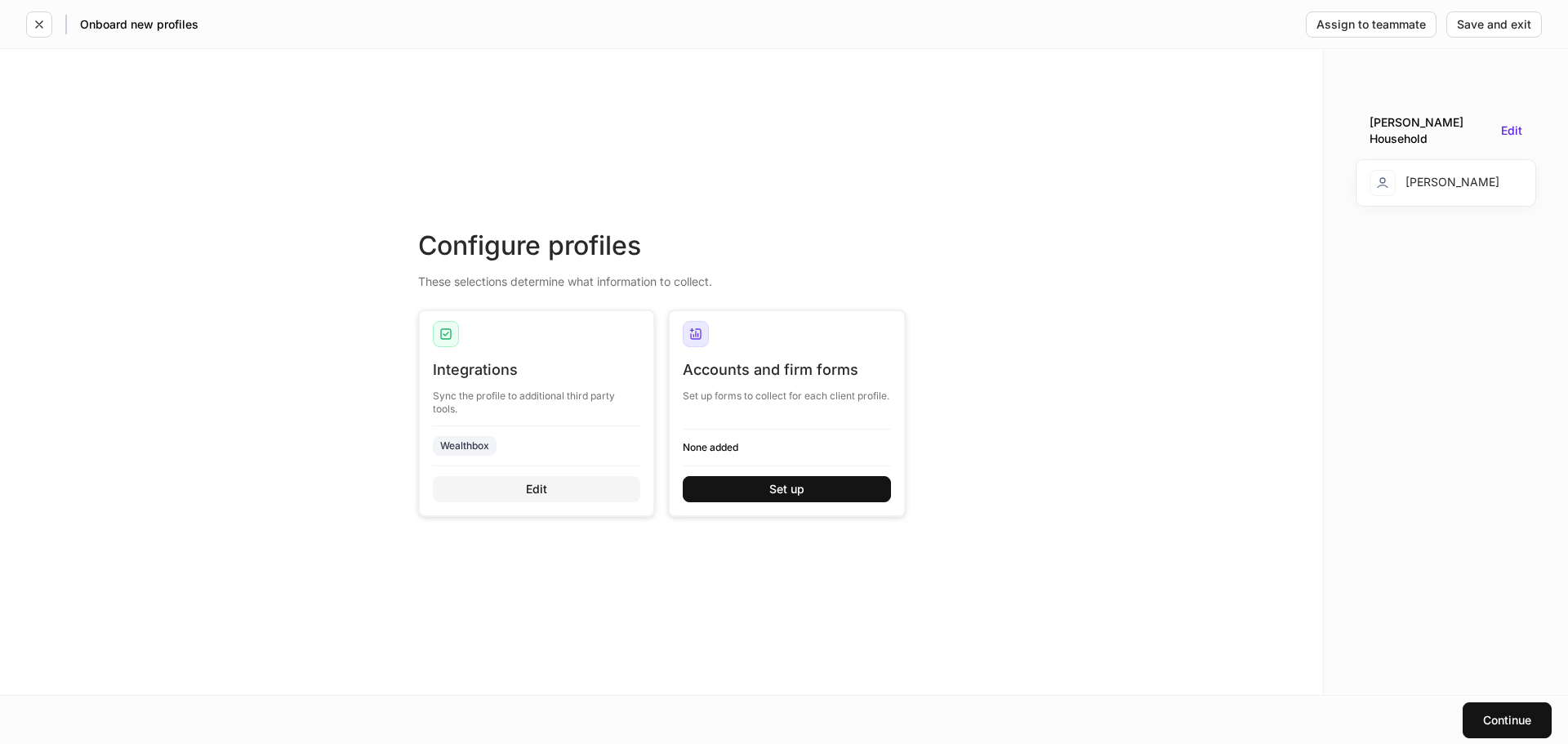
click at [604, 483] on button "Edit" at bounding box center [537, 489] width 209 height 26
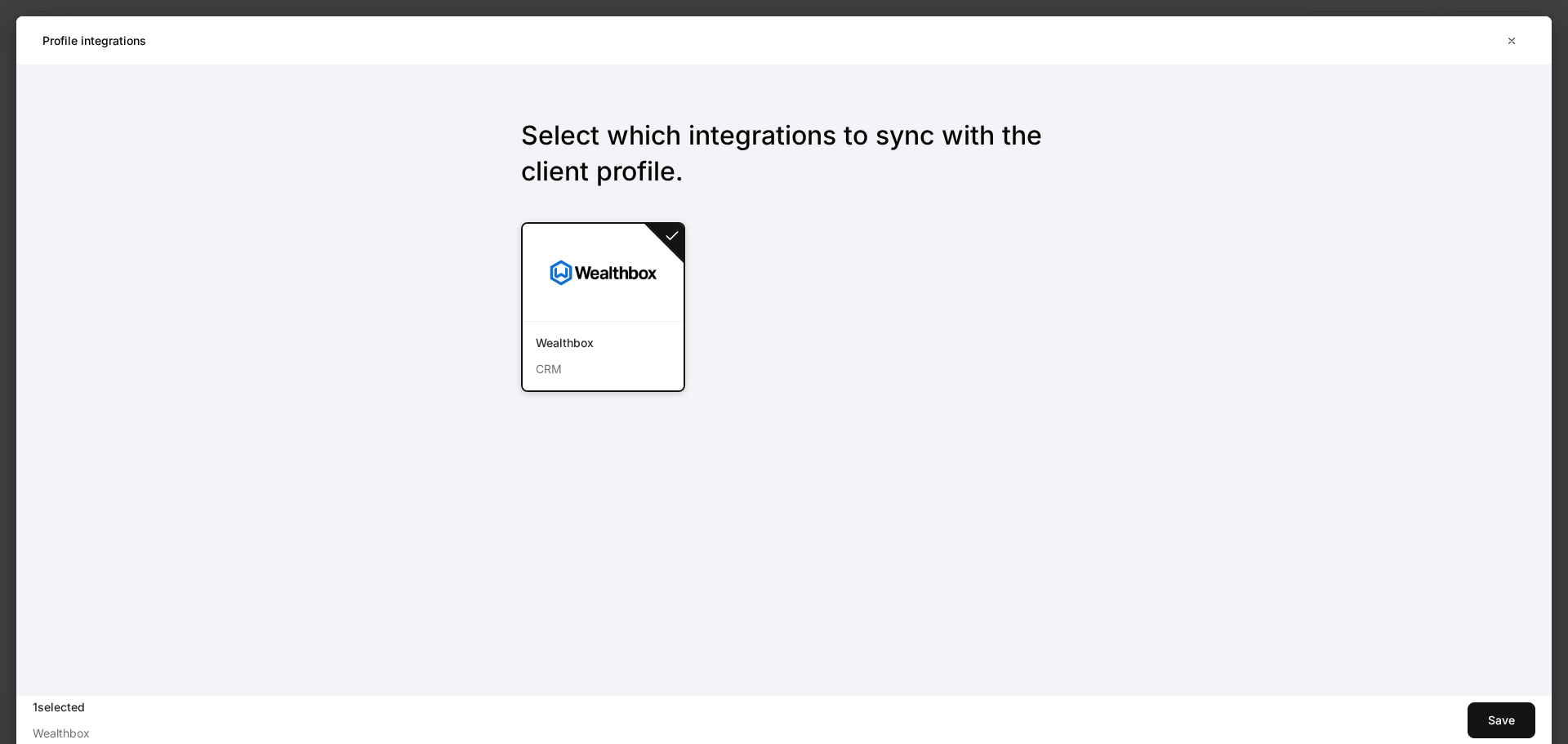
click at [1464, 708] on div "1 selected Wealthbox Save" at bounding box center [784, 718] width 1536 height 49
click at [1470, 708] on button "Save" at bounding box center [1502, 719] width 68 height 36
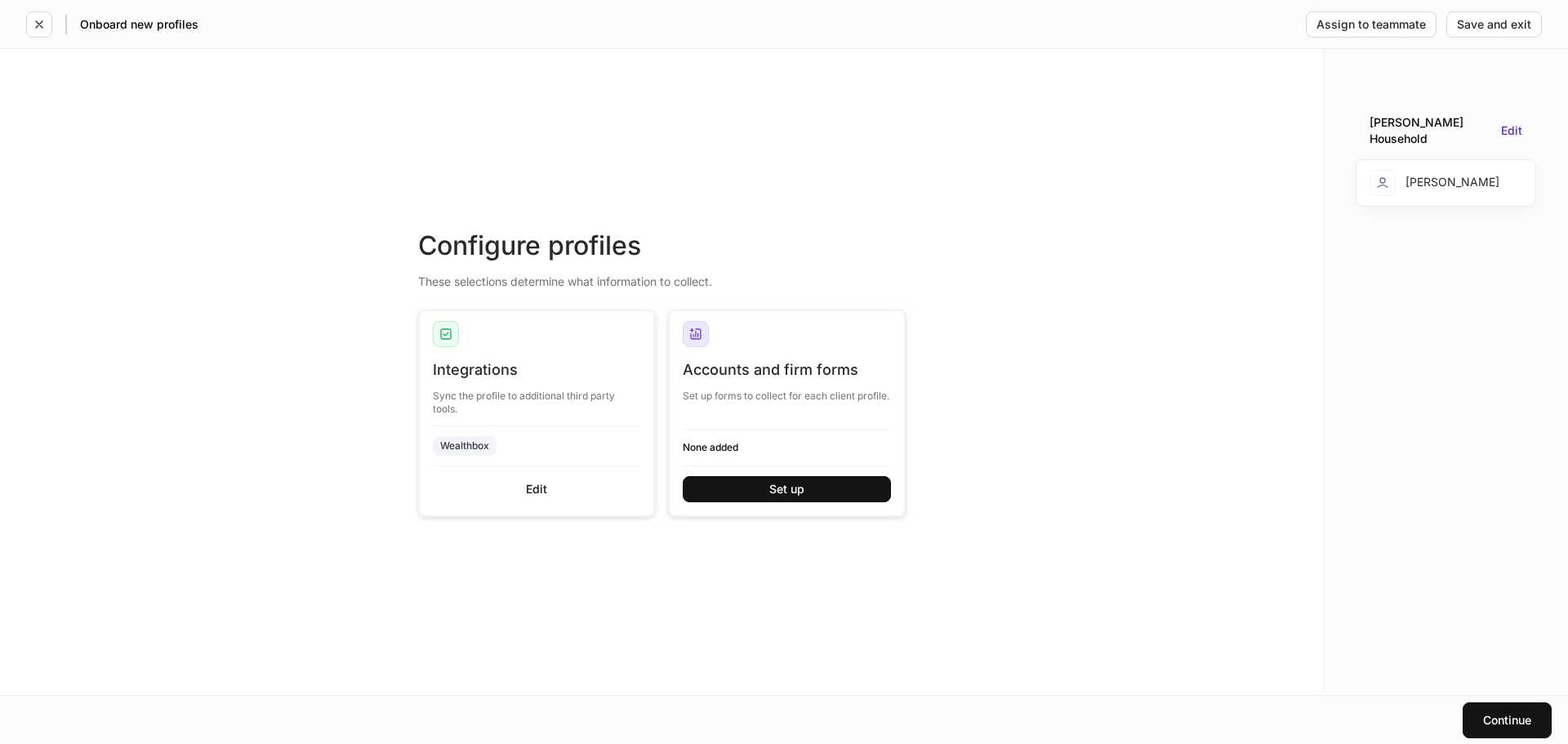
click at [1437, 170] on div "[PERSON_NAME]" at bounding box center [1434, 183] width 130 height 26
click at [1485, 33] on button "Save and exit" at bounding box center [1494, 24] width 96 height 26
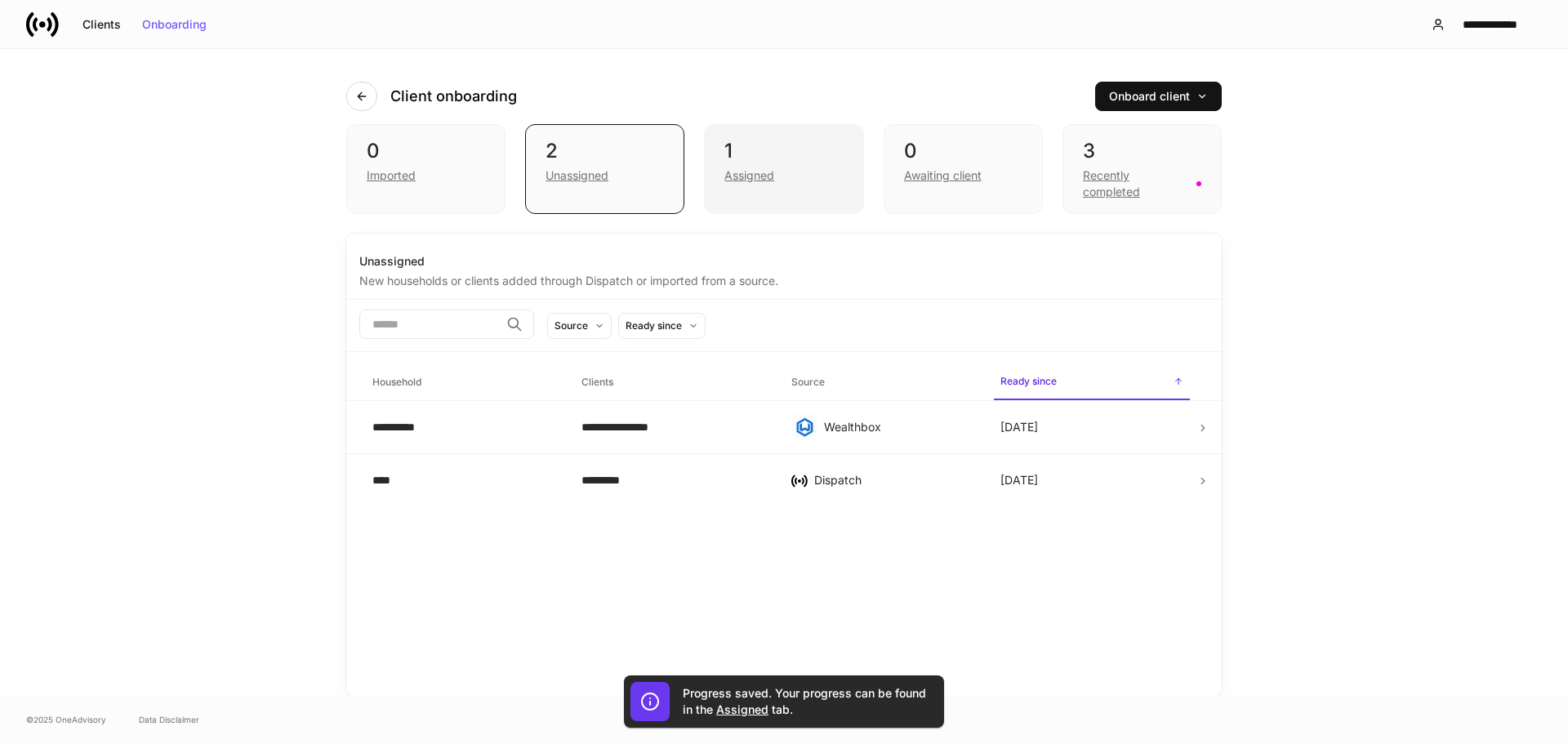
click at [774, 184] on div "1 Assigned" at bounding box center [783, 169] width 159 height 90
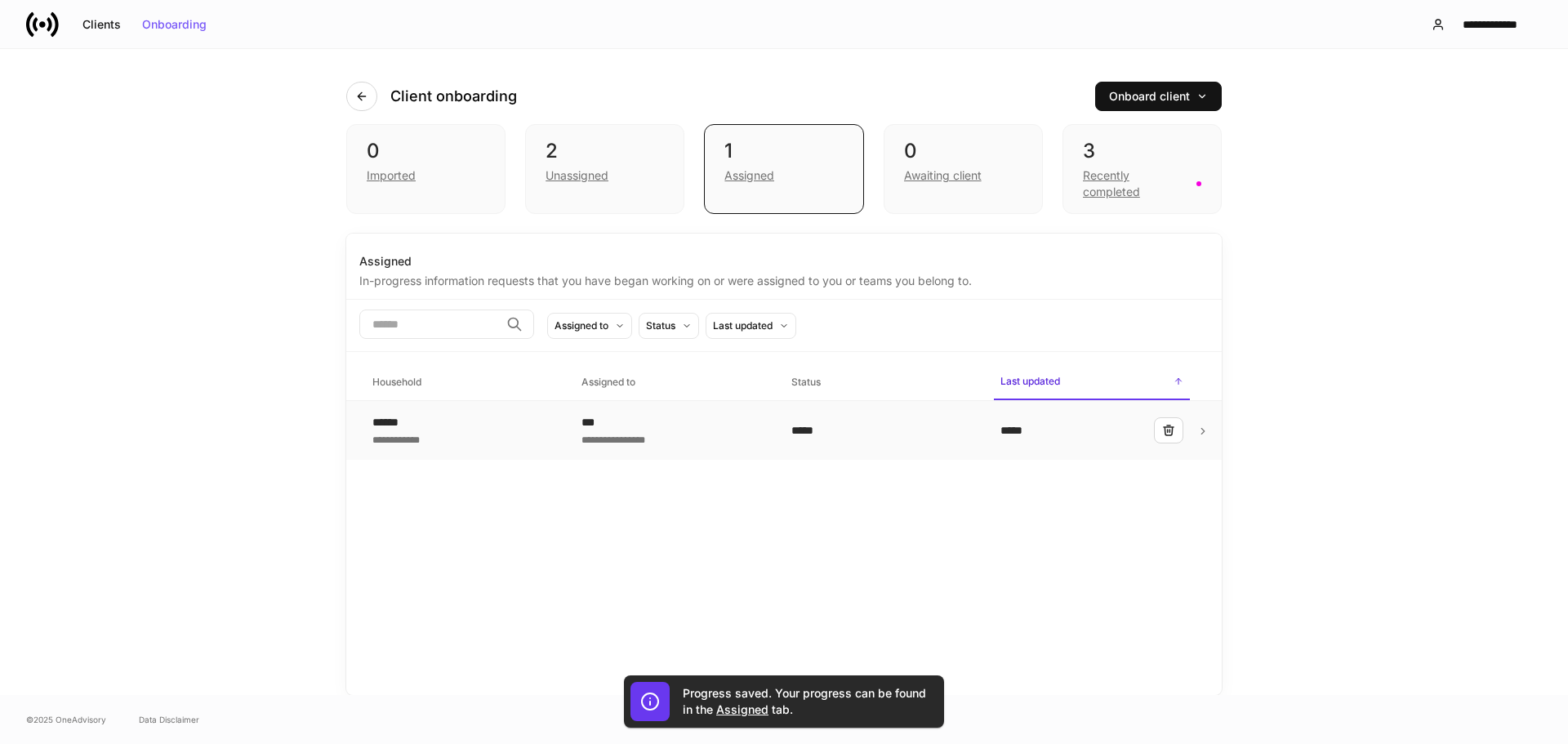
click at [683, 437] on div "**********" at bounding box center [673, 438] width 183 height 17
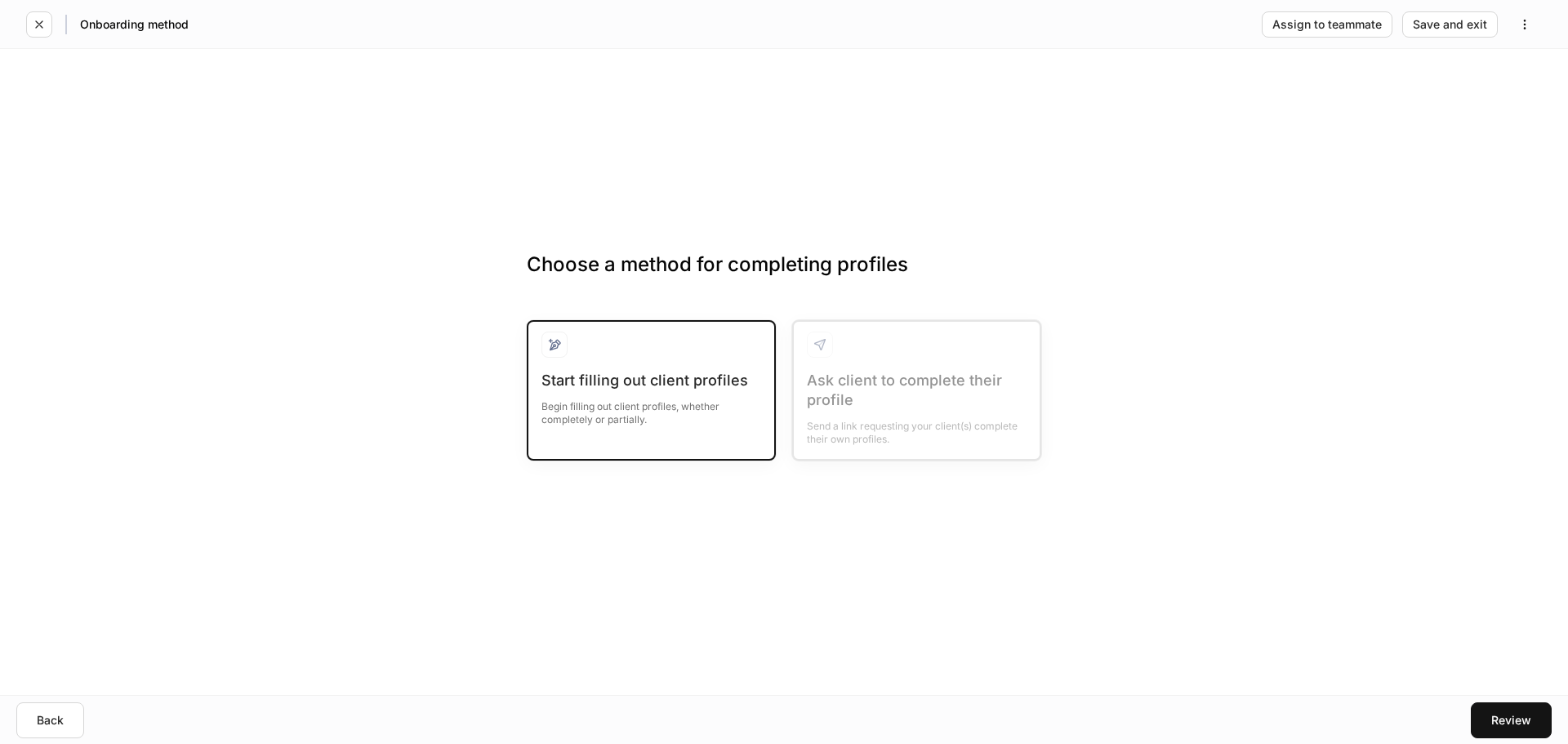
click at [691, 432] on div "Start filling out client profiles Begin filling out client profiles, whether co…" at bounding box center [651, 408] width 220 height 75
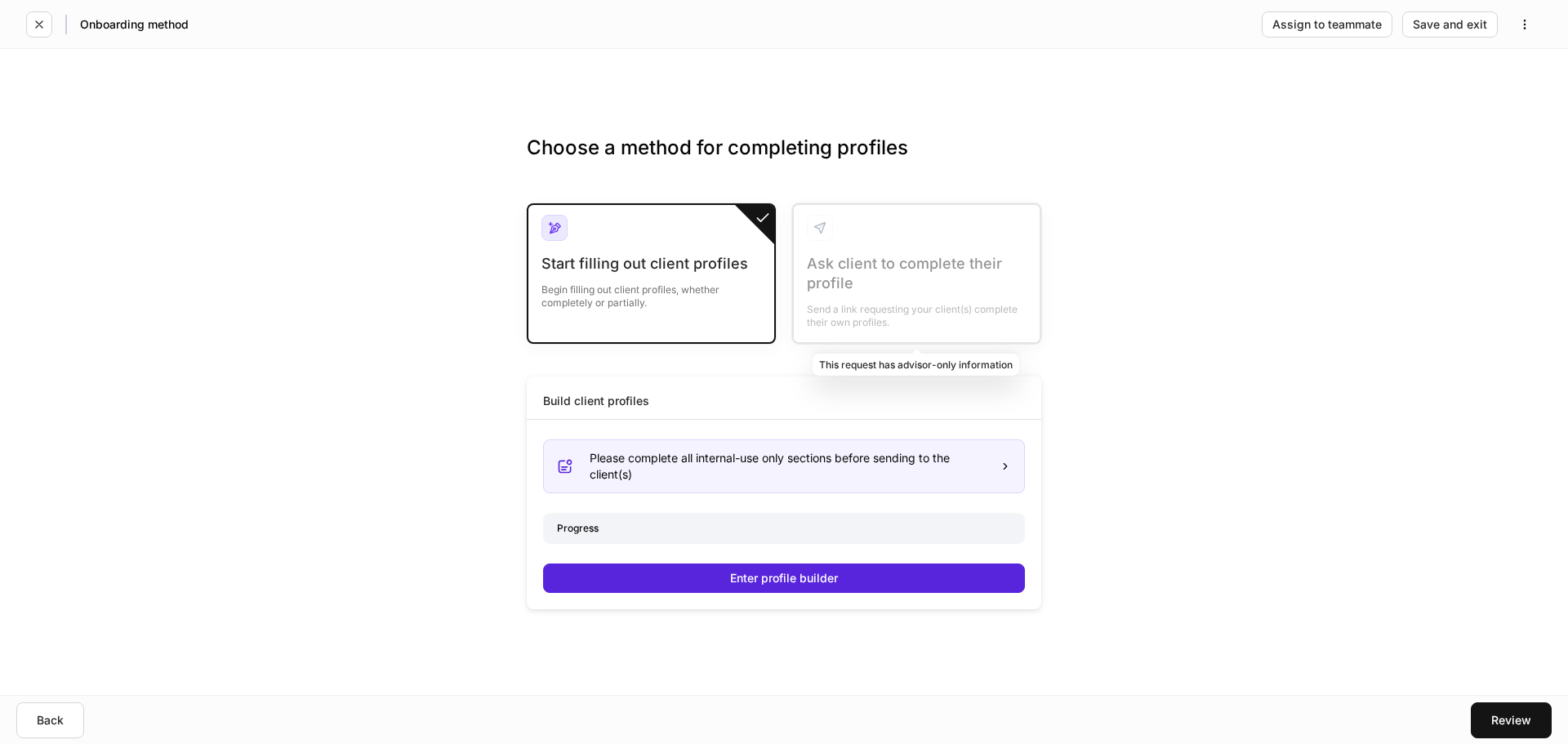
click at [820, 303] on div at bounding box center [917, 273] width 246 height 137
click at [754, 290] on div "Begin filling out client profiles, whether completely or partially." at bounding box center [651, 291] width 220 height 36
click at [855, 263] on div at bounding box center [917, 273] width 246 height 137
click at [635, 240] on div at bounding box center [651, 234] width 220 height 39
click at [441, 341] on div "Choose a method for completing profiles Start filling out client profiles Begin…" at bounding box center [784, 371] width 1568 height 646
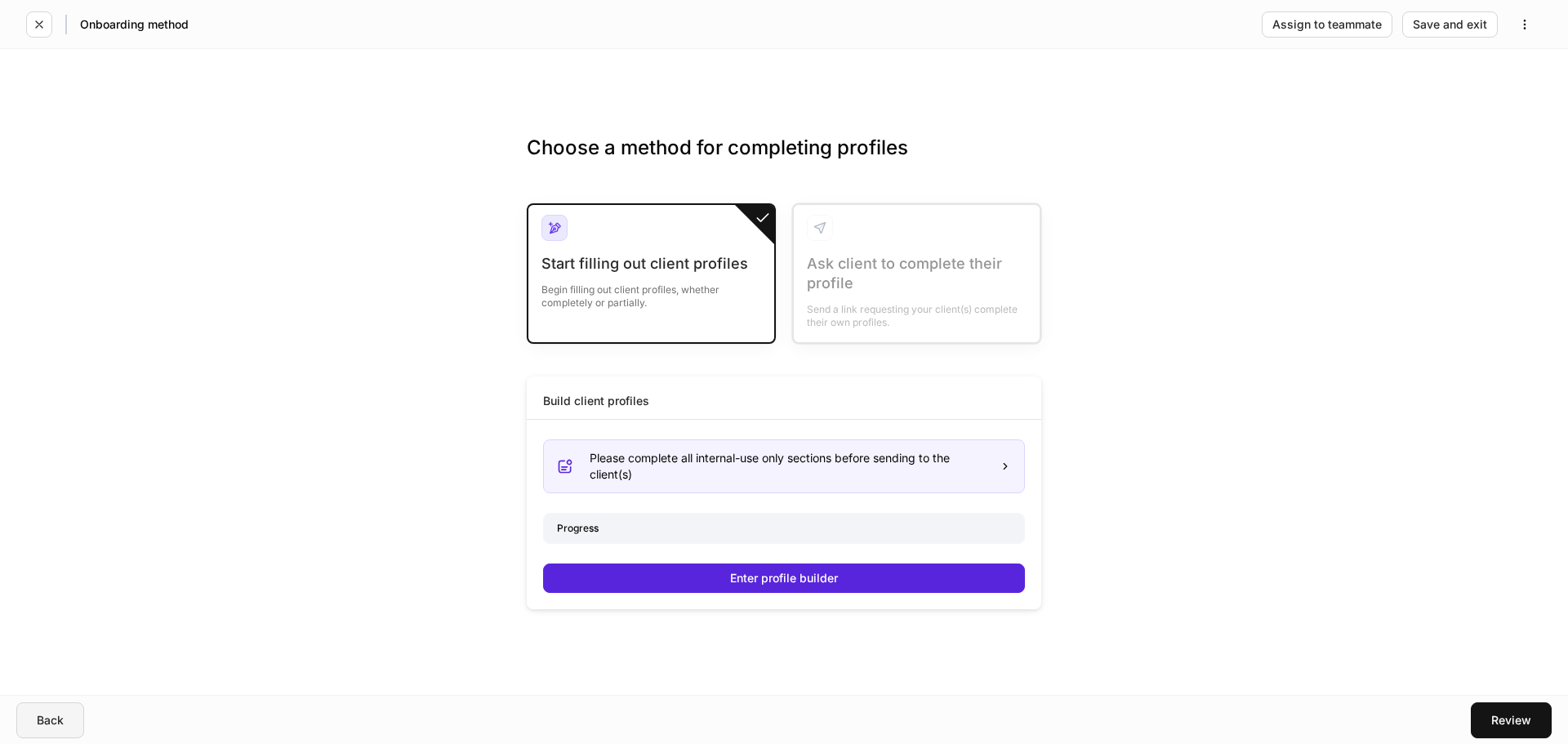
click at [70, 716] on button "Back" at bounding box center [51, 719] width 68 height 36
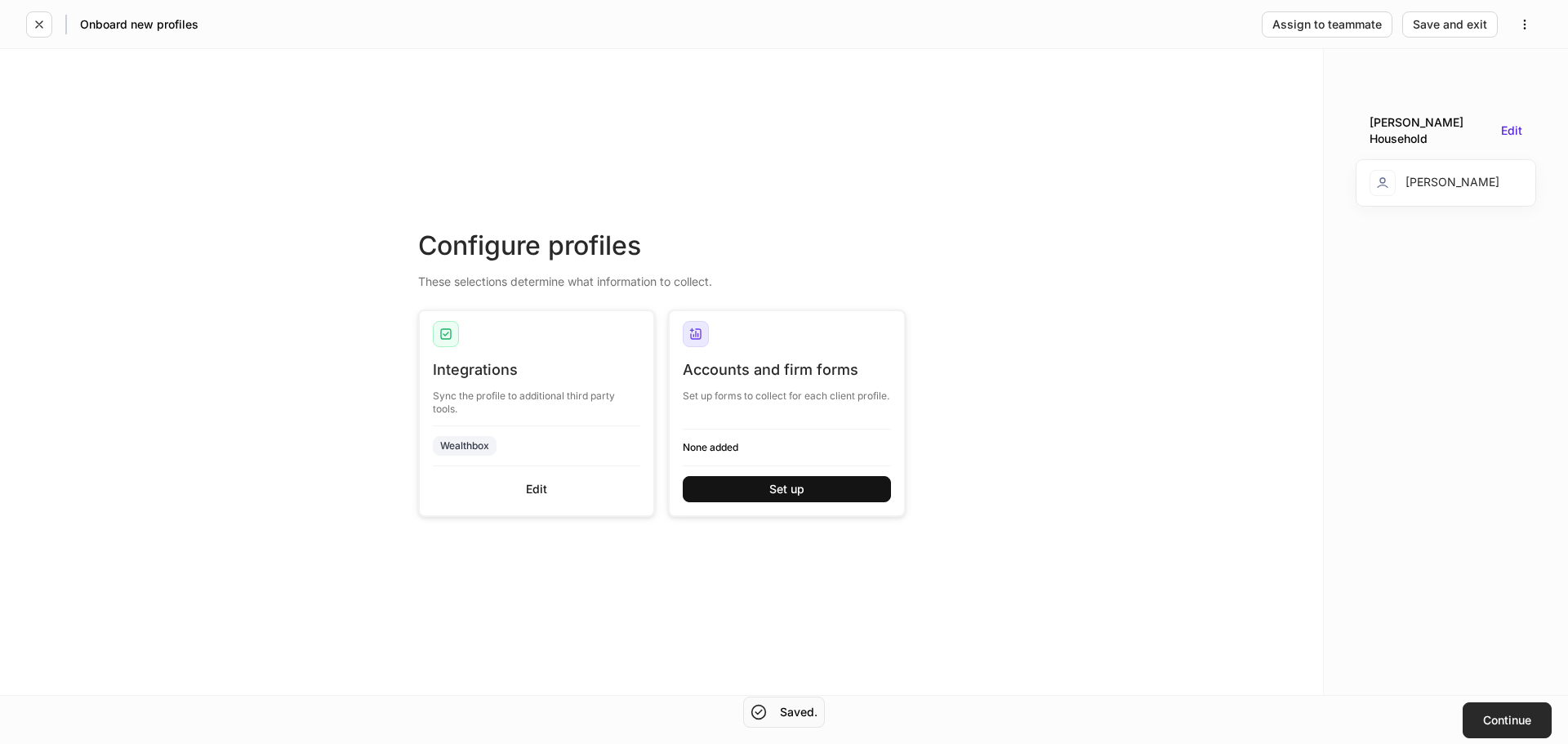
click at [1482, 705] on button "Continue" at bounding box center [1507, 719] width 89 height 36
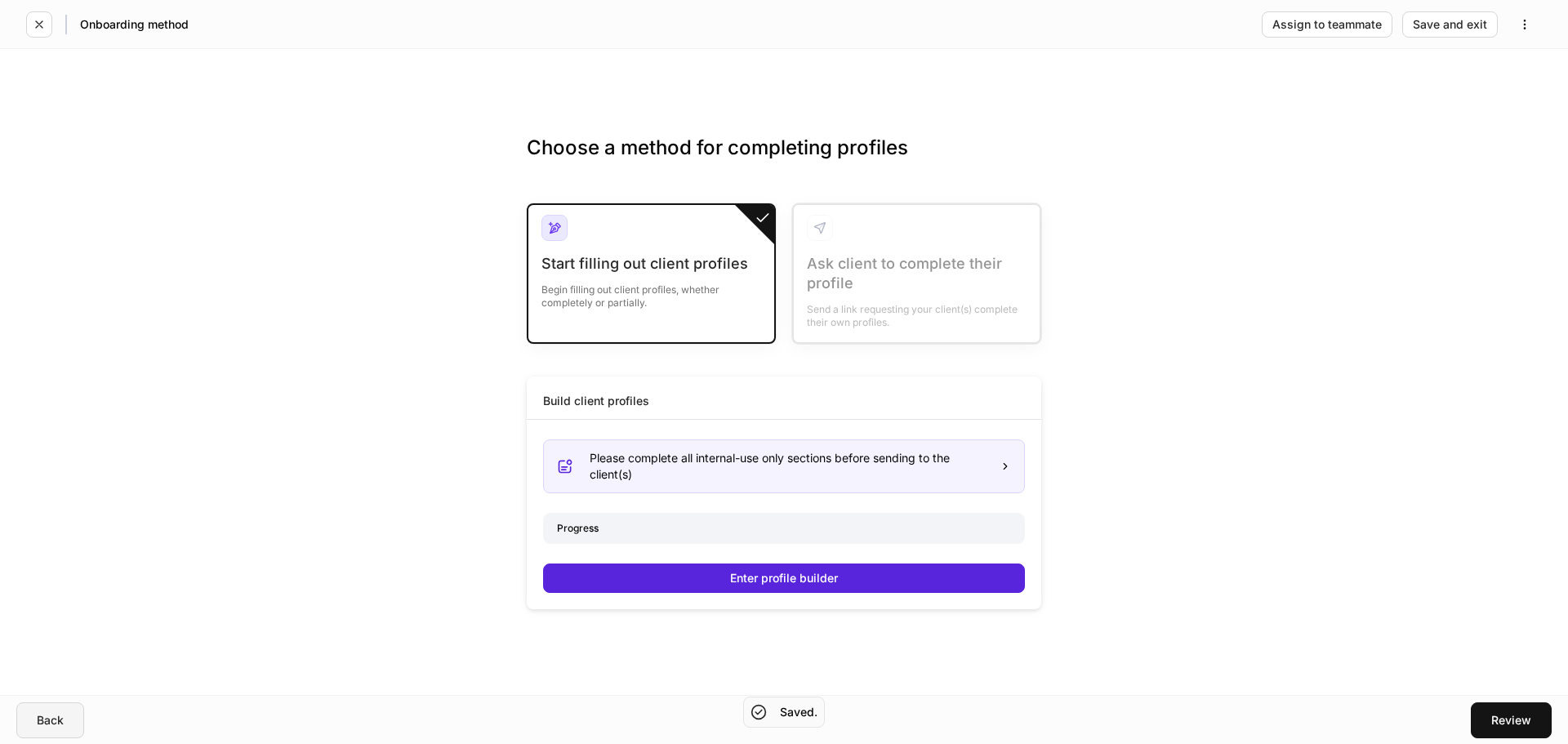
click at [58, 708] on button "Back" at bounding box center [51, 719] width 68 height 36
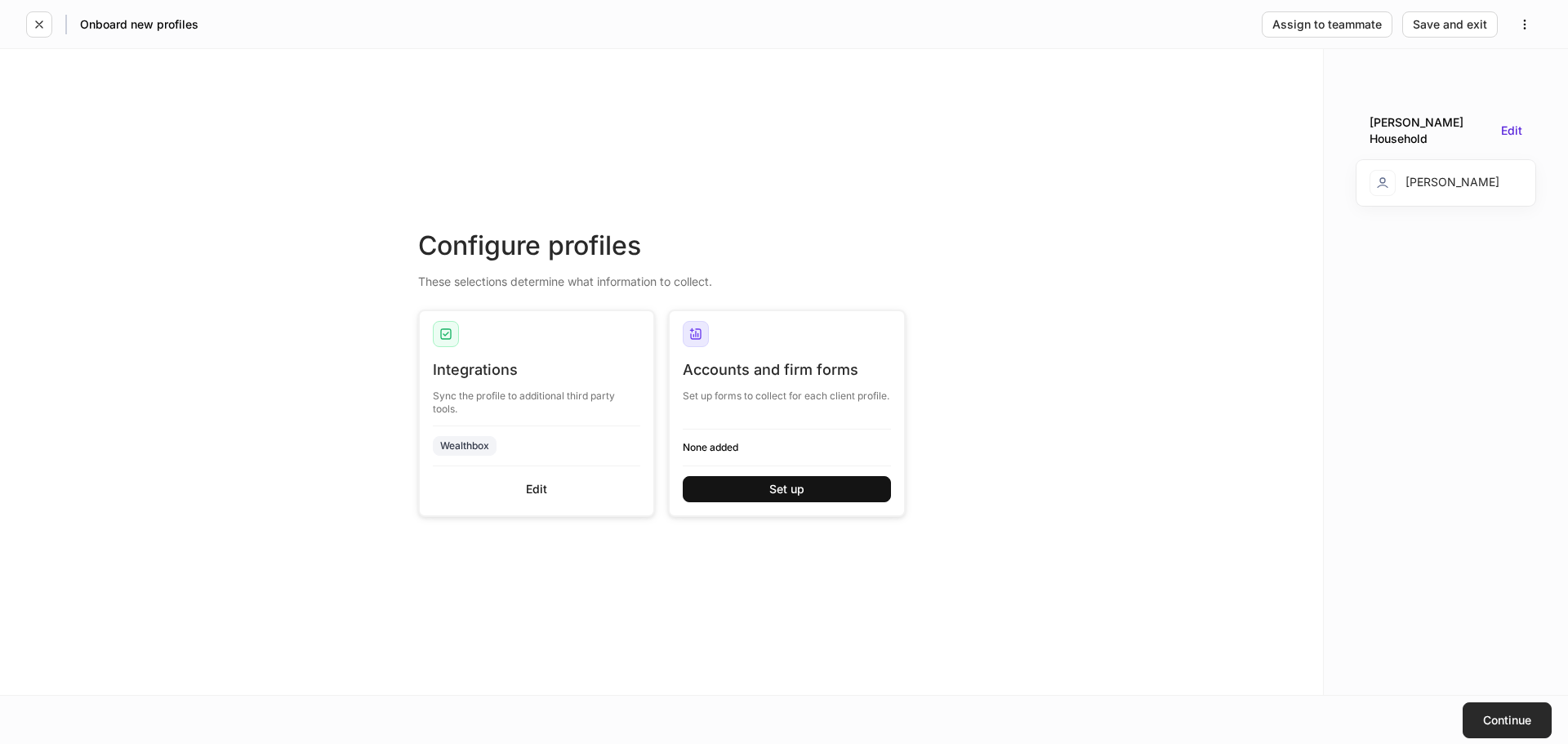
click at [1516, 720] on div "Continue" at bounding box center [1507, 720] width 48 height 11
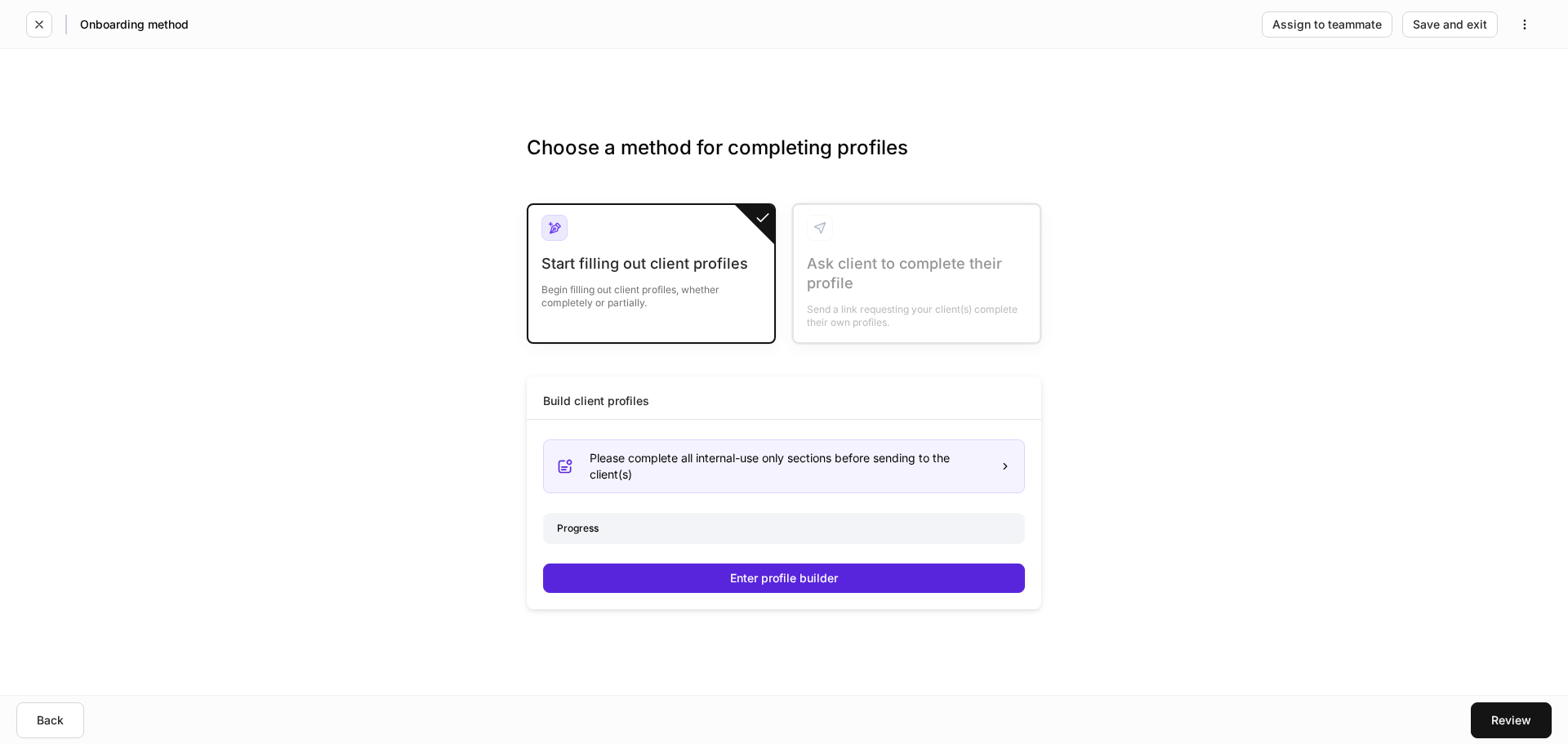
click at [771, 306] on div "Start filling out client profiles Begin filling out client profiles, whether co…" at bounding box center [651, 273] width 249 height 141
click at [687, 477] on div "Please complete all internal-use only sections before sending to the client(s)" at bounding box center [789, 467] width 397 height 33
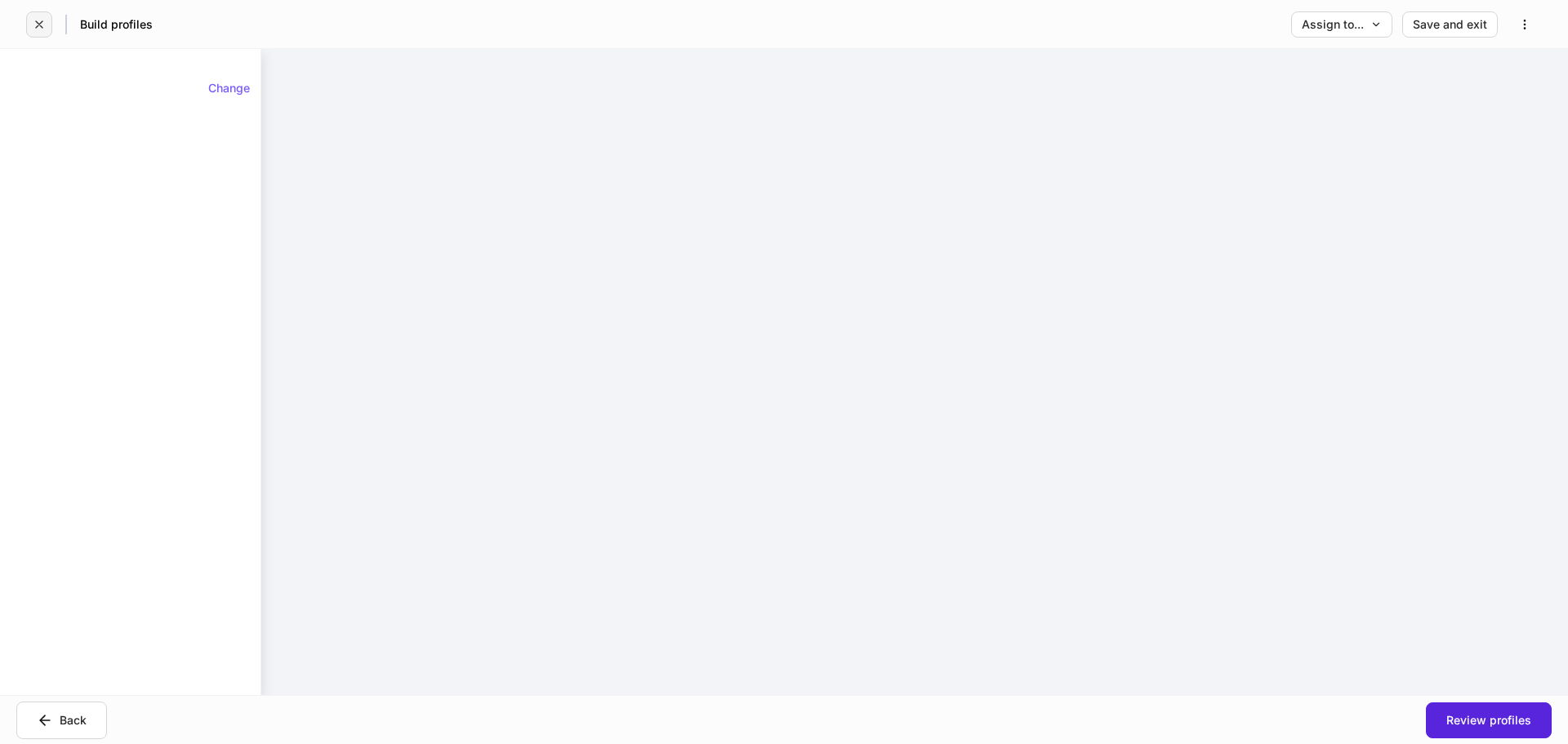
click at [32, 15] on button "button" at bounding box center [39, 24] width 26 height 26
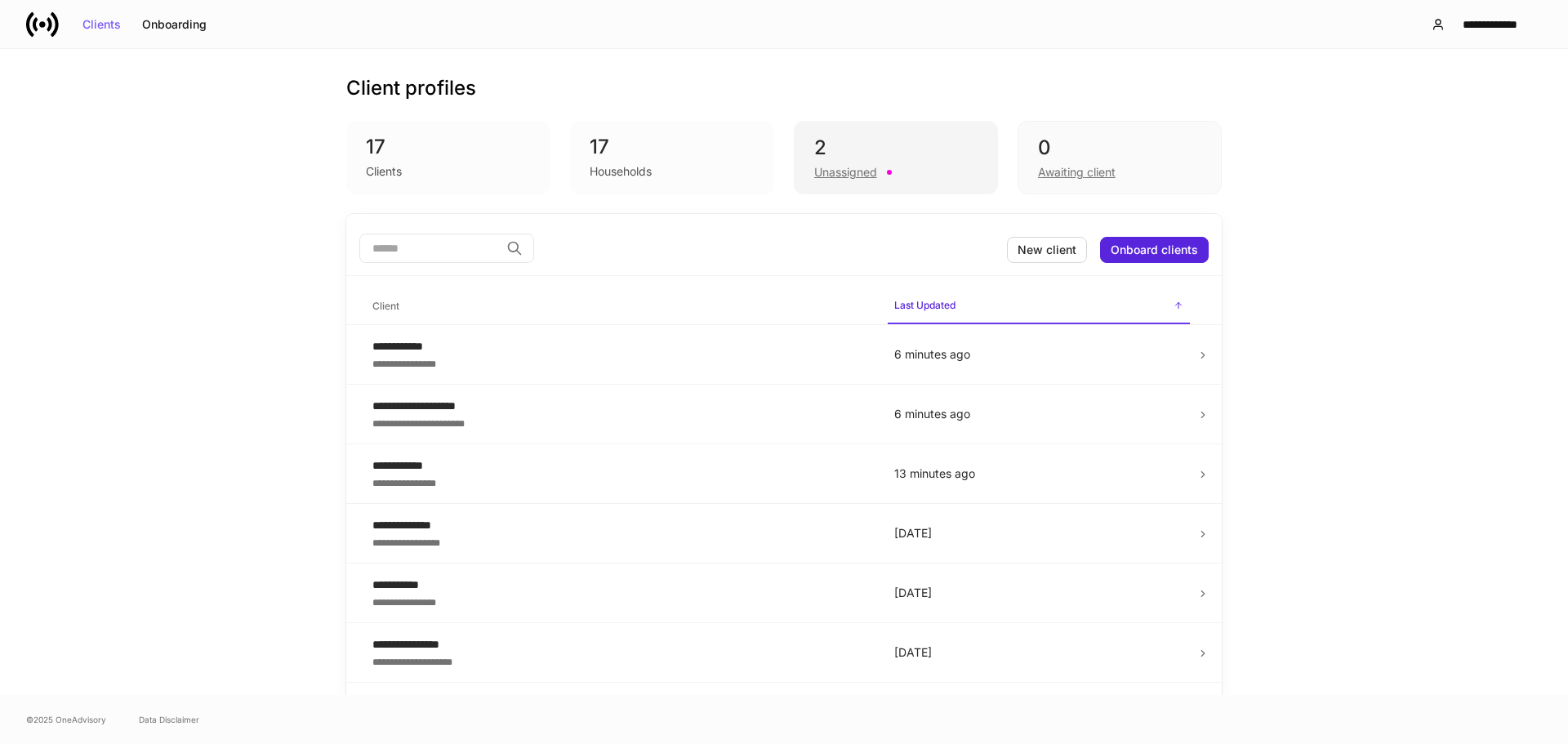
click at [835, 165] on div "Unassigned" at bounding box center [846, 173] width 62 height 17
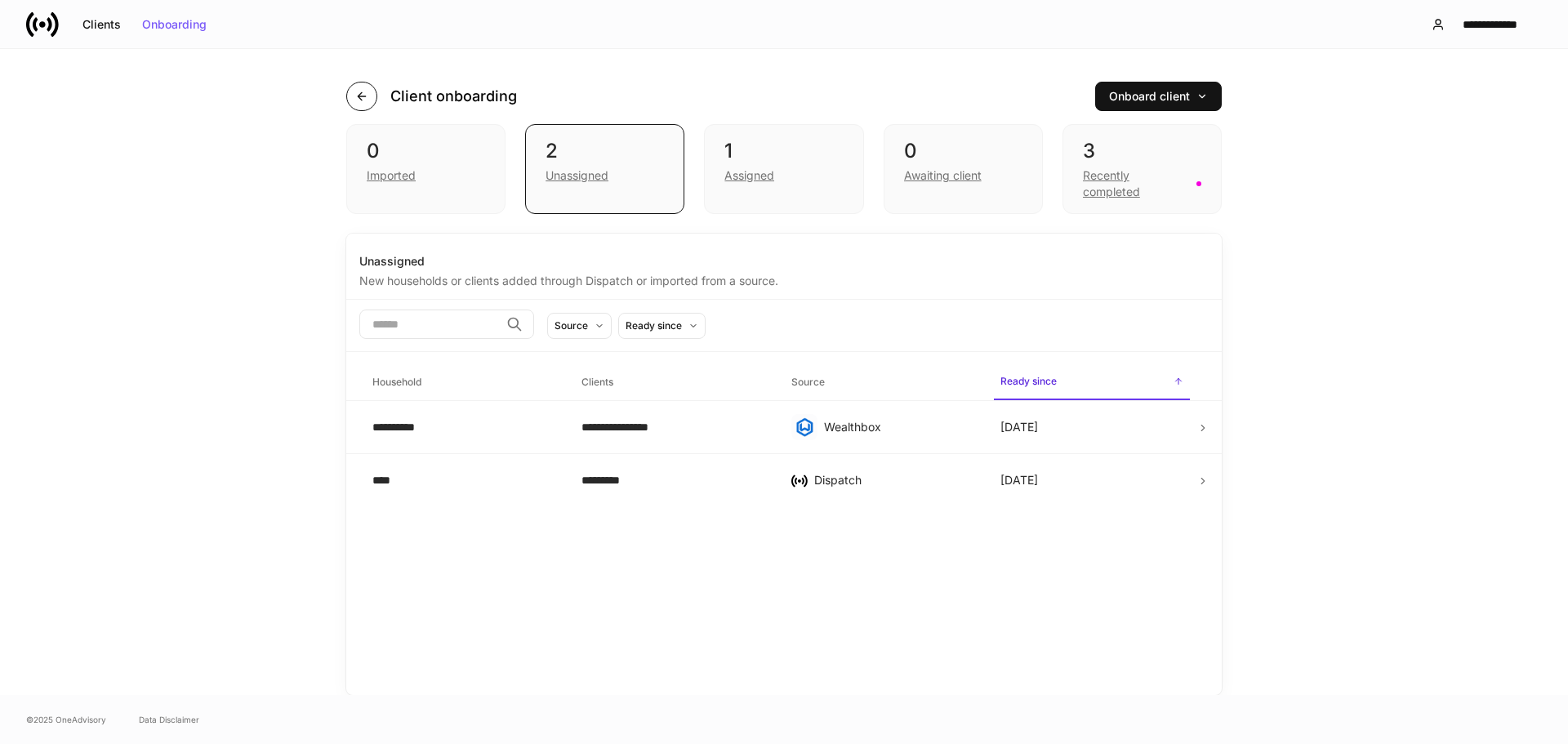
click at [353, 98] on button "button" at bounding box center [362, 96] width 31 height 29
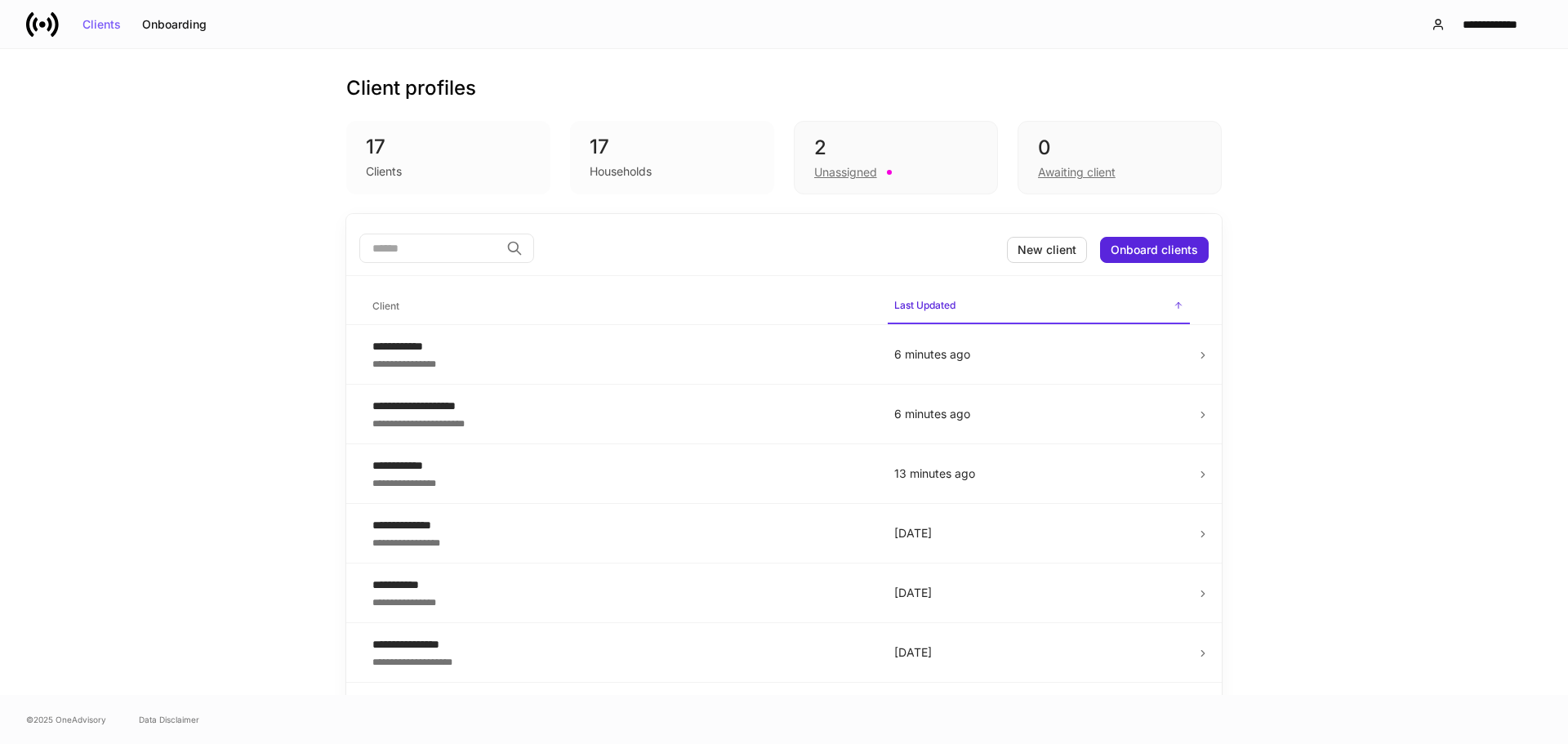
click at [601, 158] on div "17" at bounding box center [673, 147] width 165 height 26
click at [871, 176] on div "Unassigned" at bounding box center [846, 173] width 62 height 17
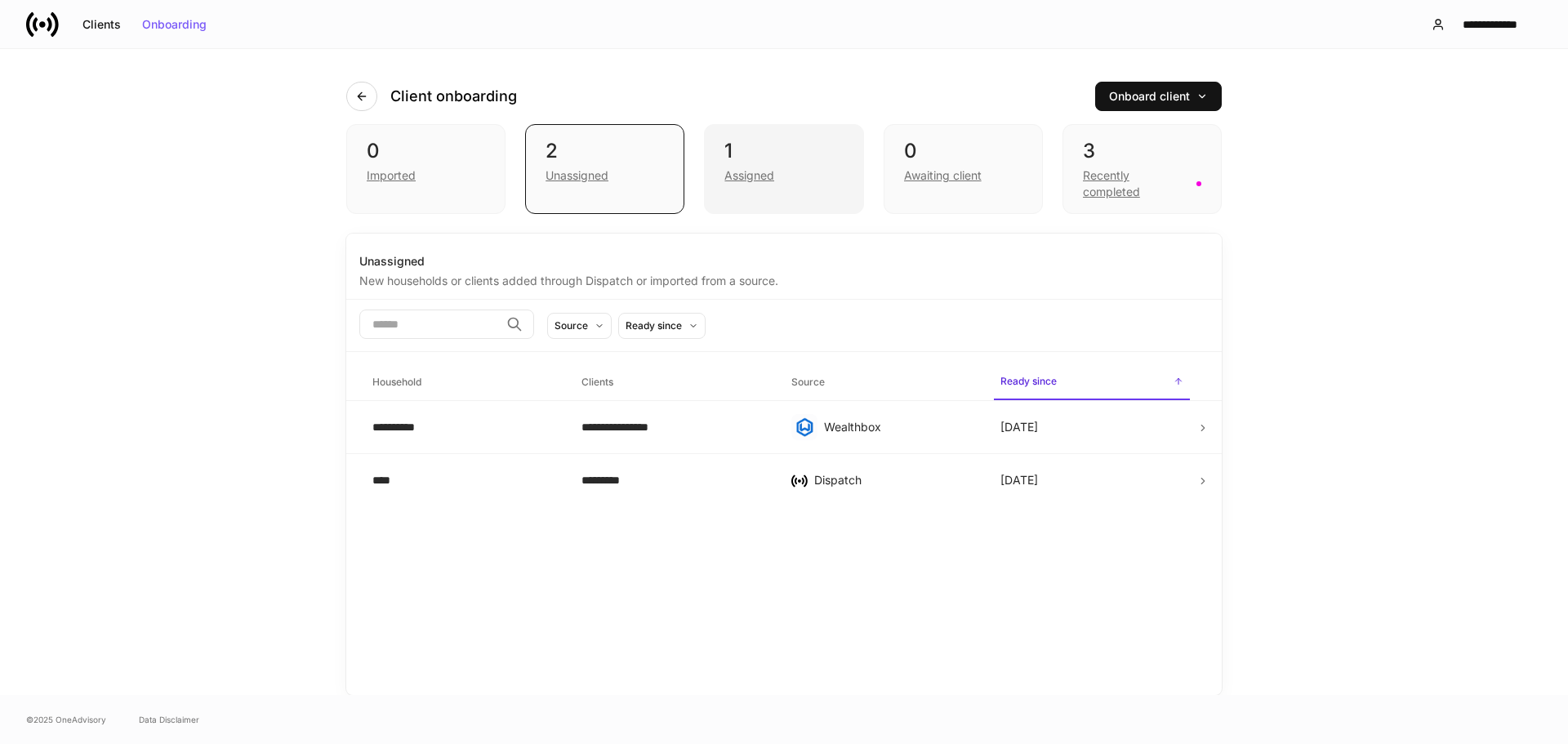
click at [793, 209] on div "1 Assigned" at bounding box center [783, 169] width 159 height 90
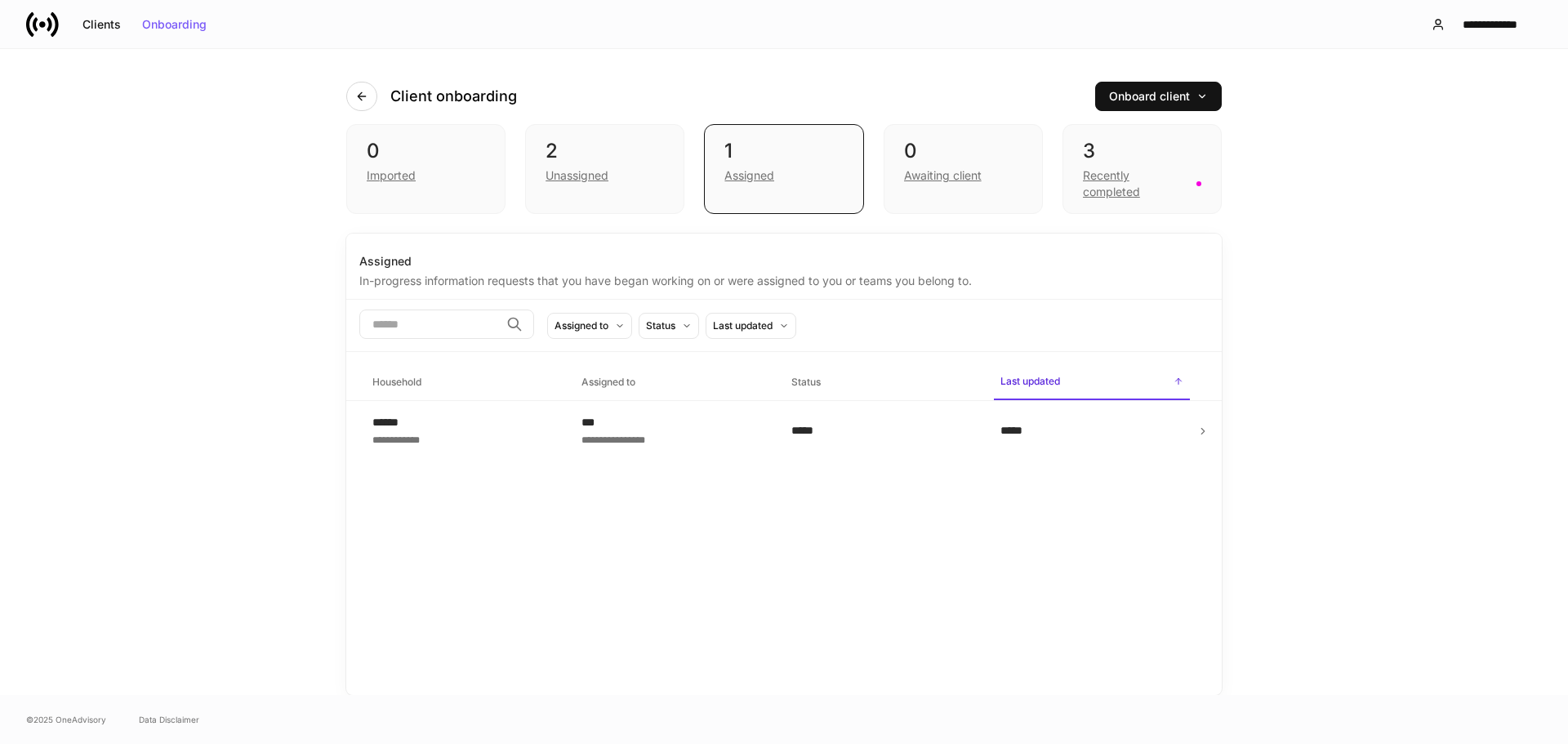
drag, startPoint x: 716, startPoint y: 445, endPoint x: 747, endPoint y: 429, distance: 34.9
click at [720, 444] on div "**********" at bounding box center [673, 438] width 183 height 17
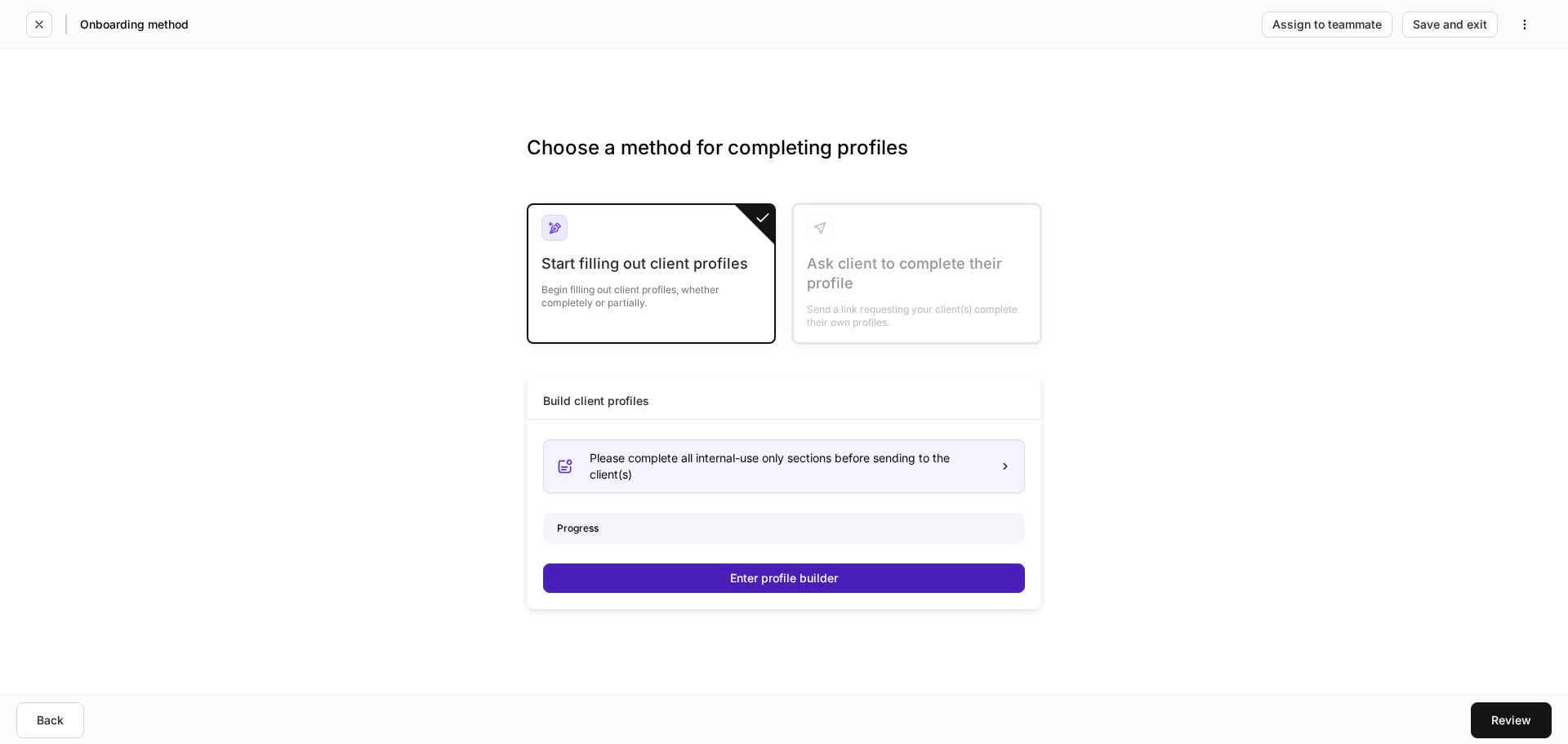
click at [748, 586] on button "Enter profile builder" at bounding box center [784, 578] width 482 height 29
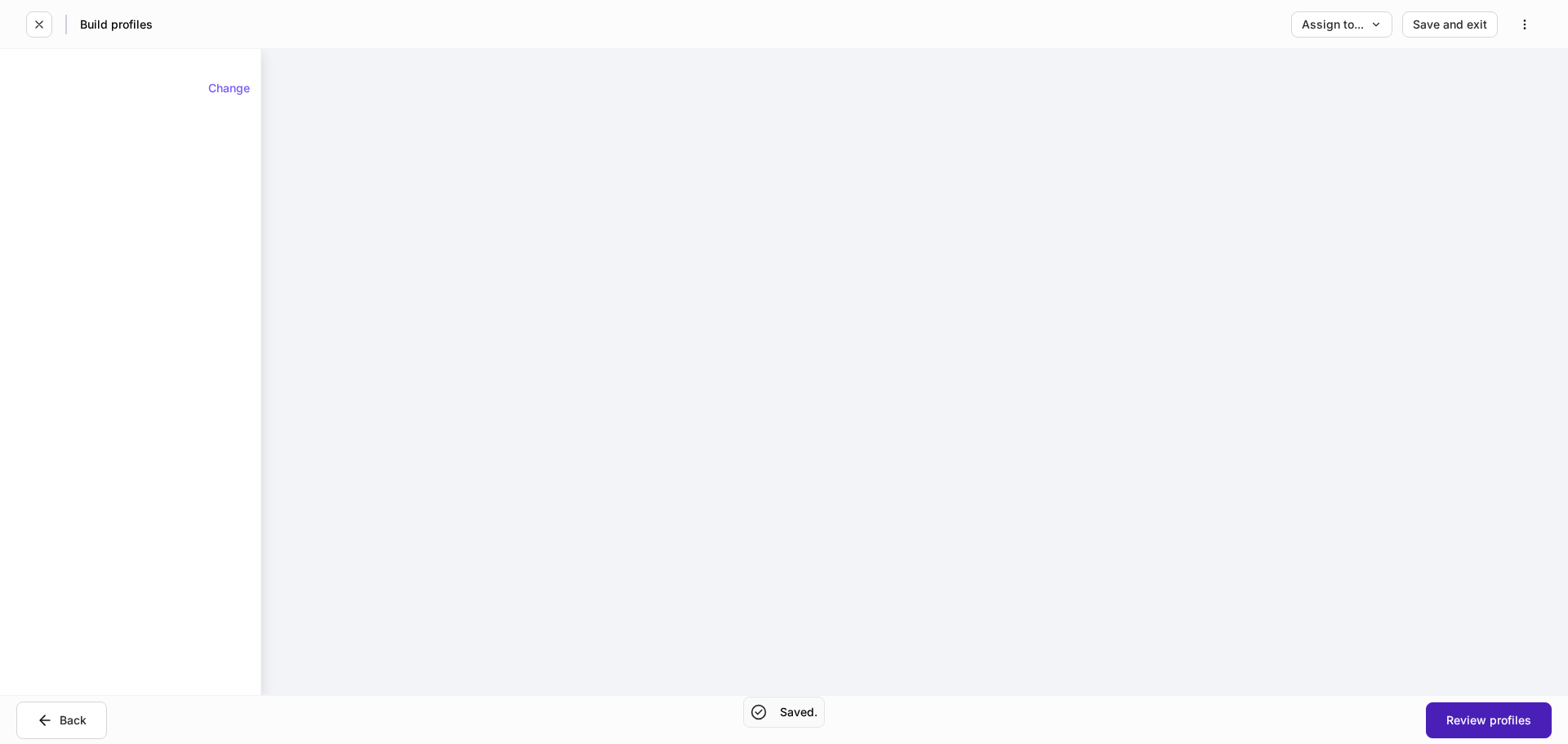
click at [1428, 708] on button "Review profiles" at bounding box center [1489, 719] width 126 height 36
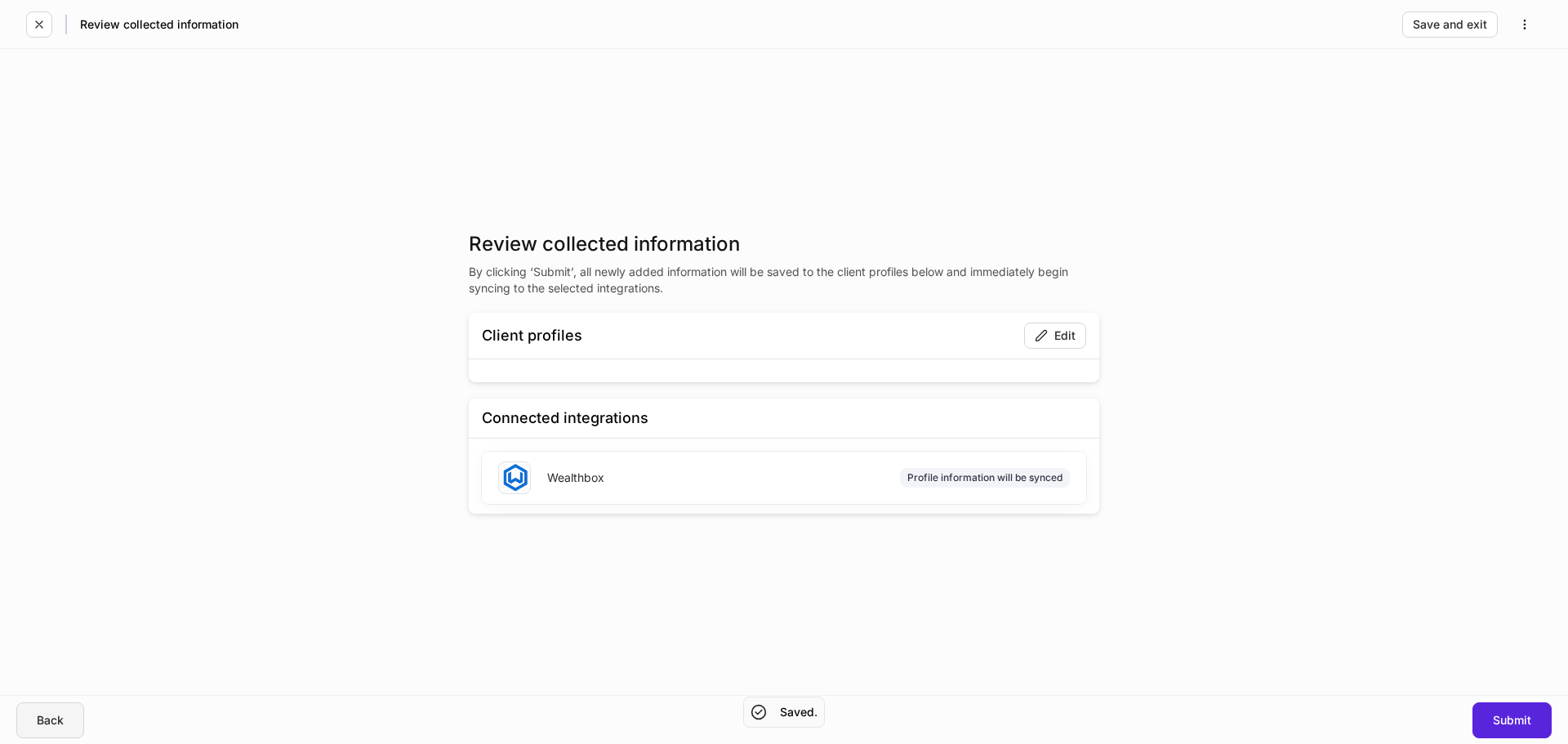
click at [68, 712] on button "Back" at bounding box center [51, 719] width 68 height 36
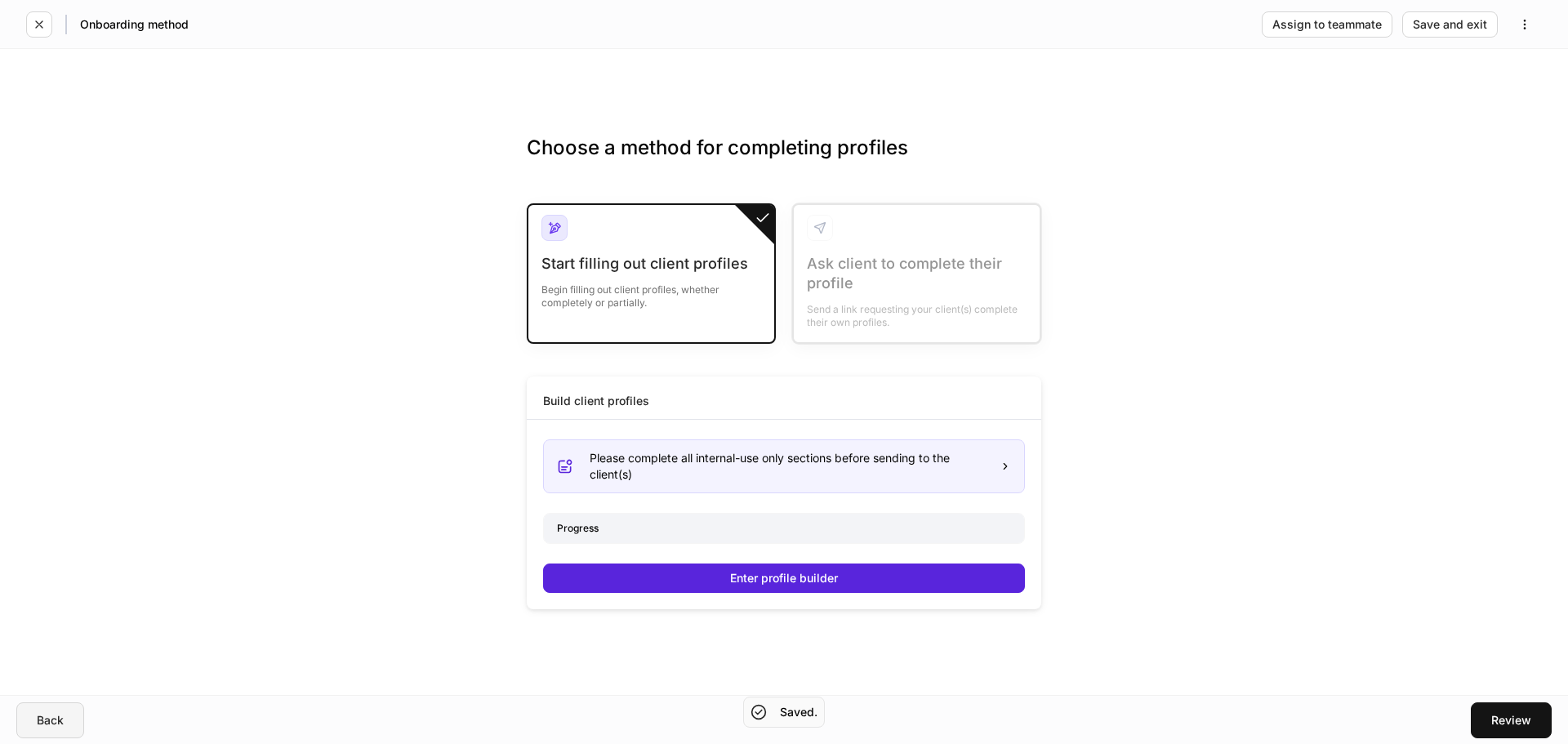
click at [68, 712] on button "Back" at bounding box center [51, 719] width 68 height 36
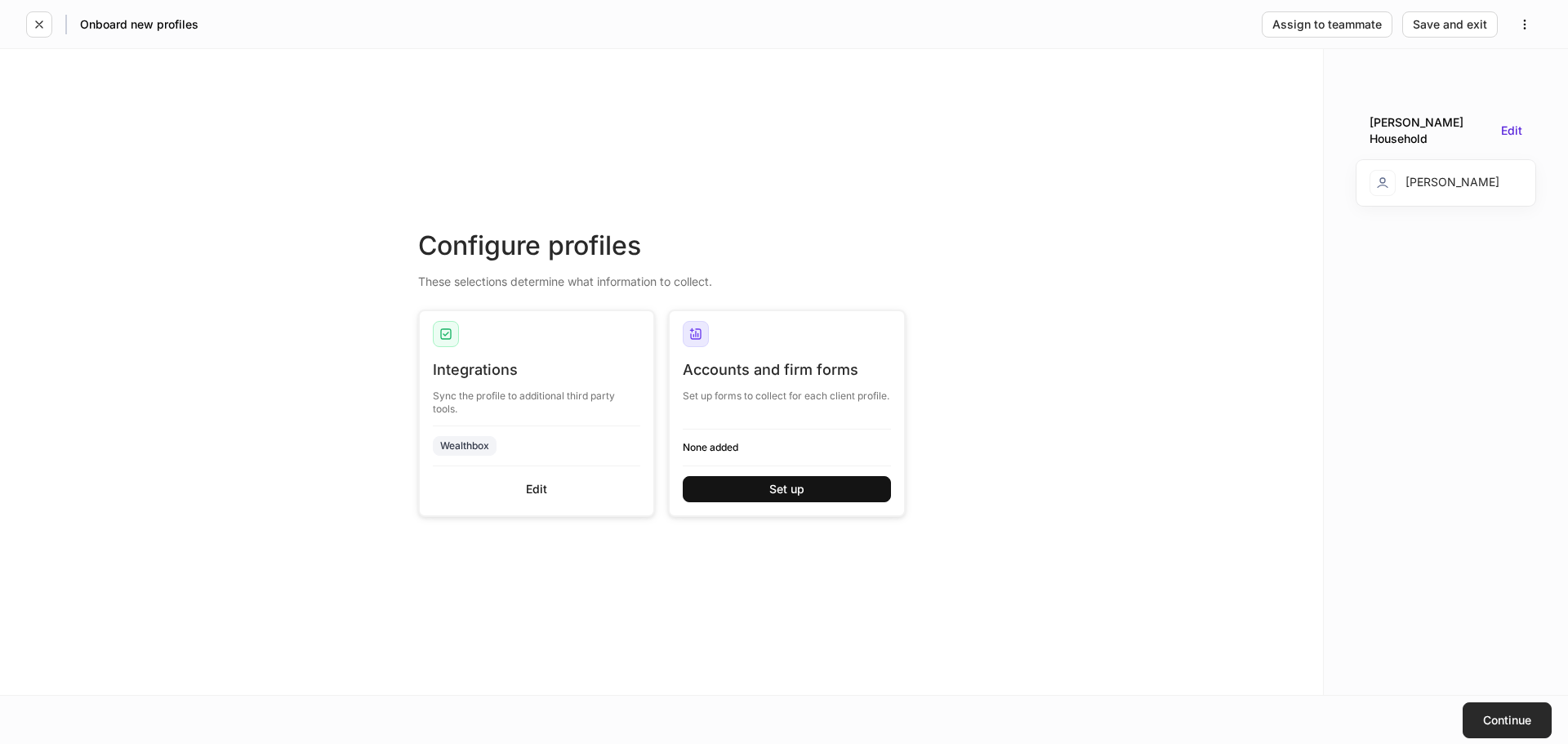
click at [1481, 716] on button "Continue" at bounding box center [1507, 719] width 89 height 36
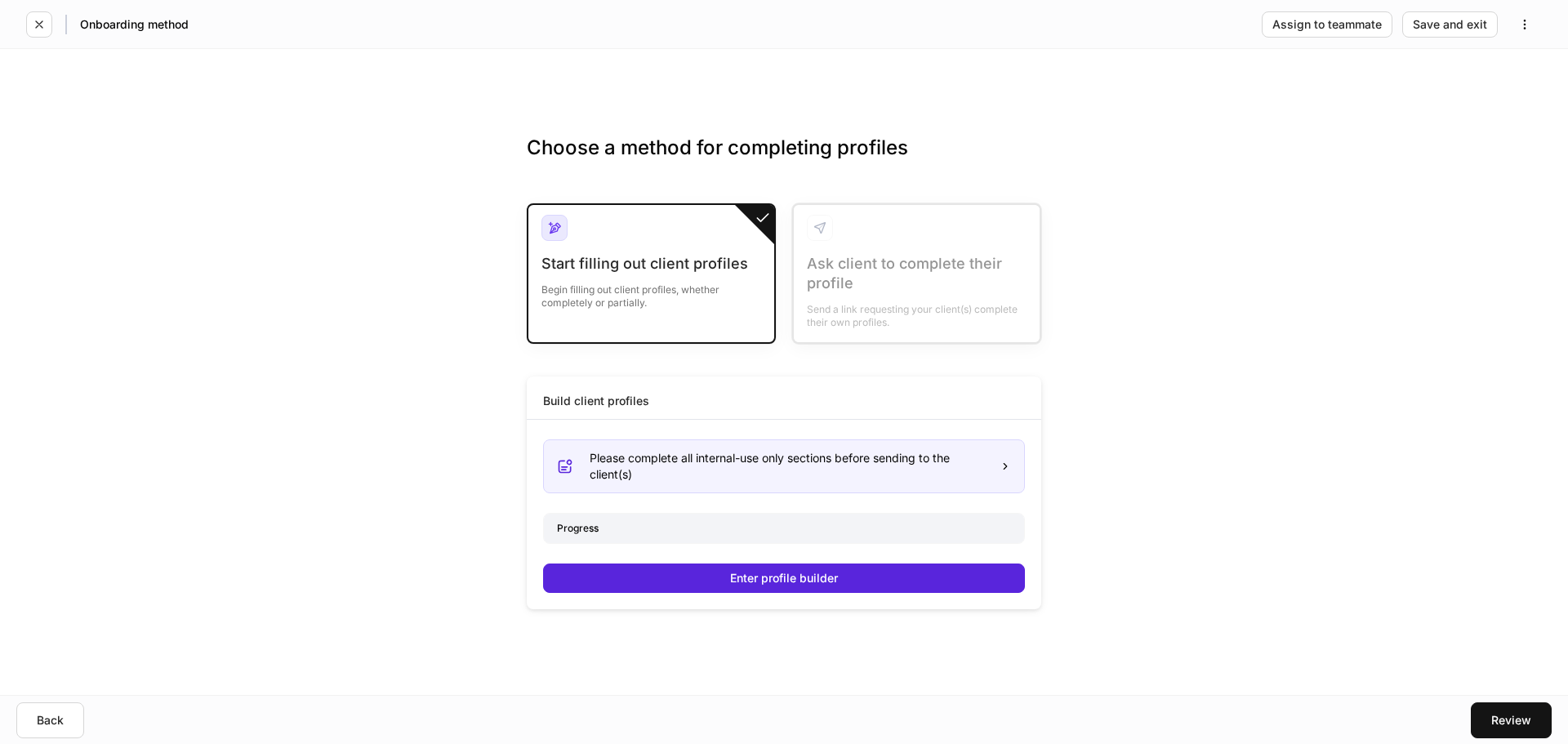
click at [858, 298] on div at bounding box center [917, 273] width 246 height 137
click at [666, 469] on div "Please complete all internal-use only sections before sending to the client(s)" at bounding box center [789, 467] width 397 height 33
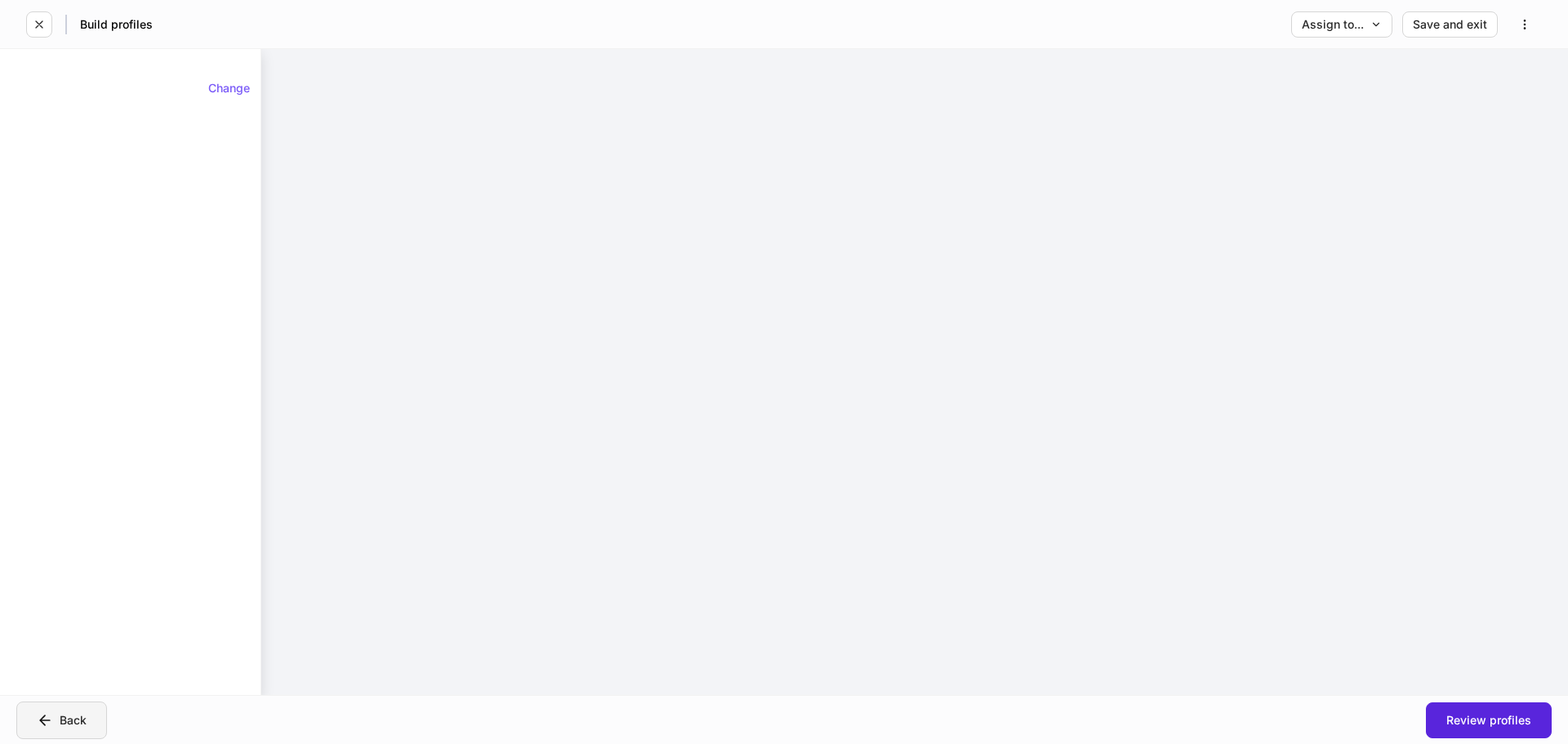
click at [70, 723] on div "Back" at bounding box center [62, 720] width 50 height 17
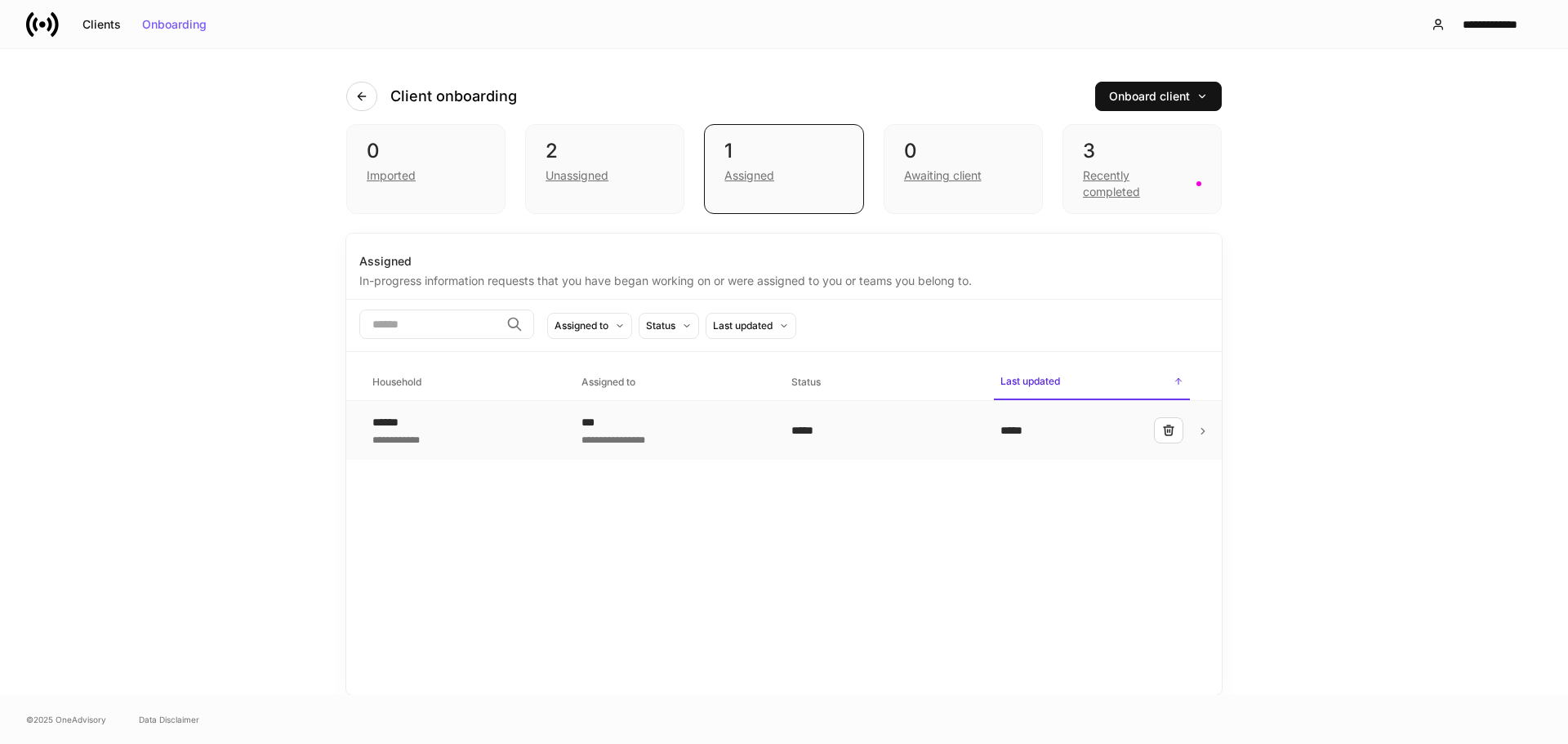
click at [862, 413] on td "*****" at bounding box center [883, 430] width 210 height 60
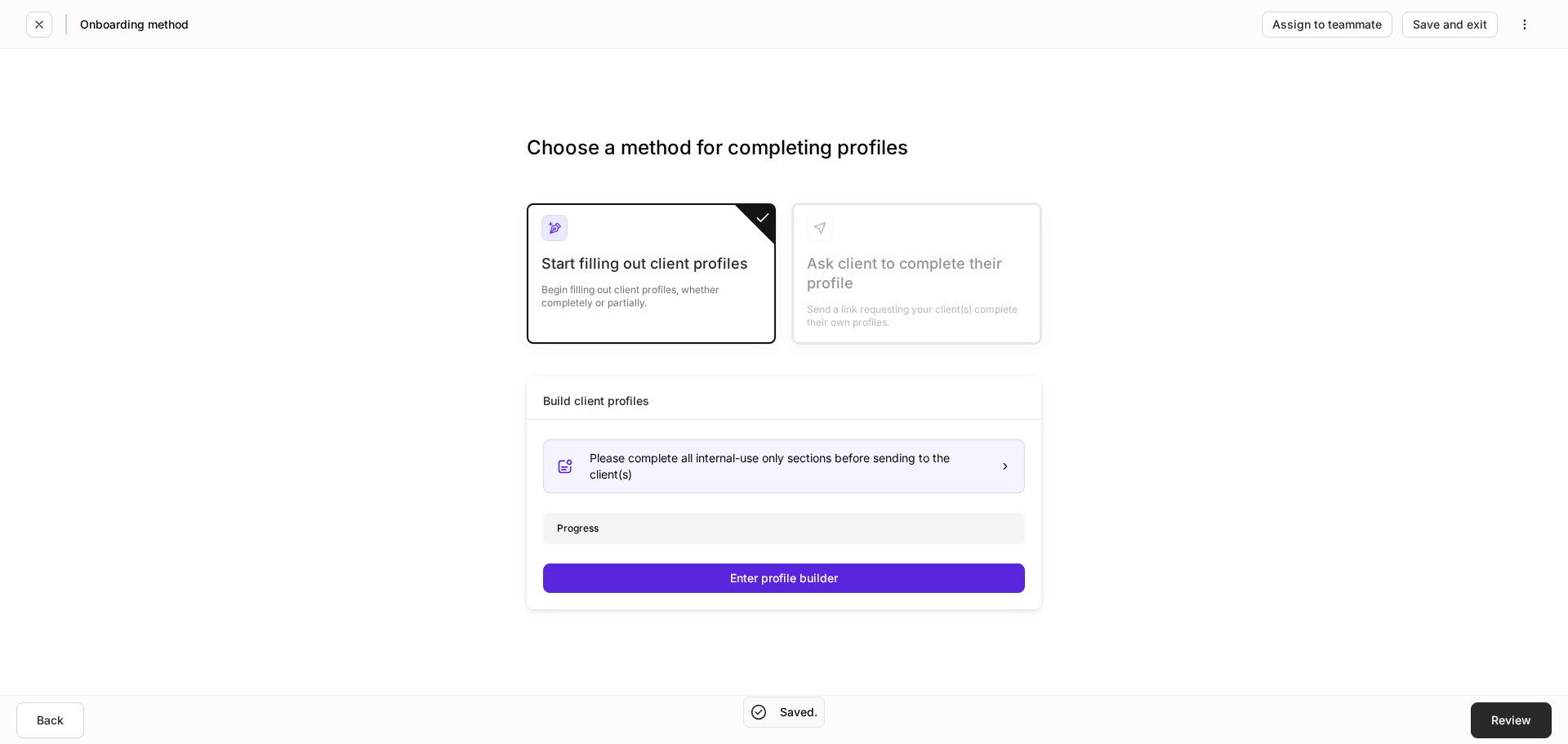
click at [1494, 712] on button "Review" at bounding box center [1512, 719] width 81 height 36
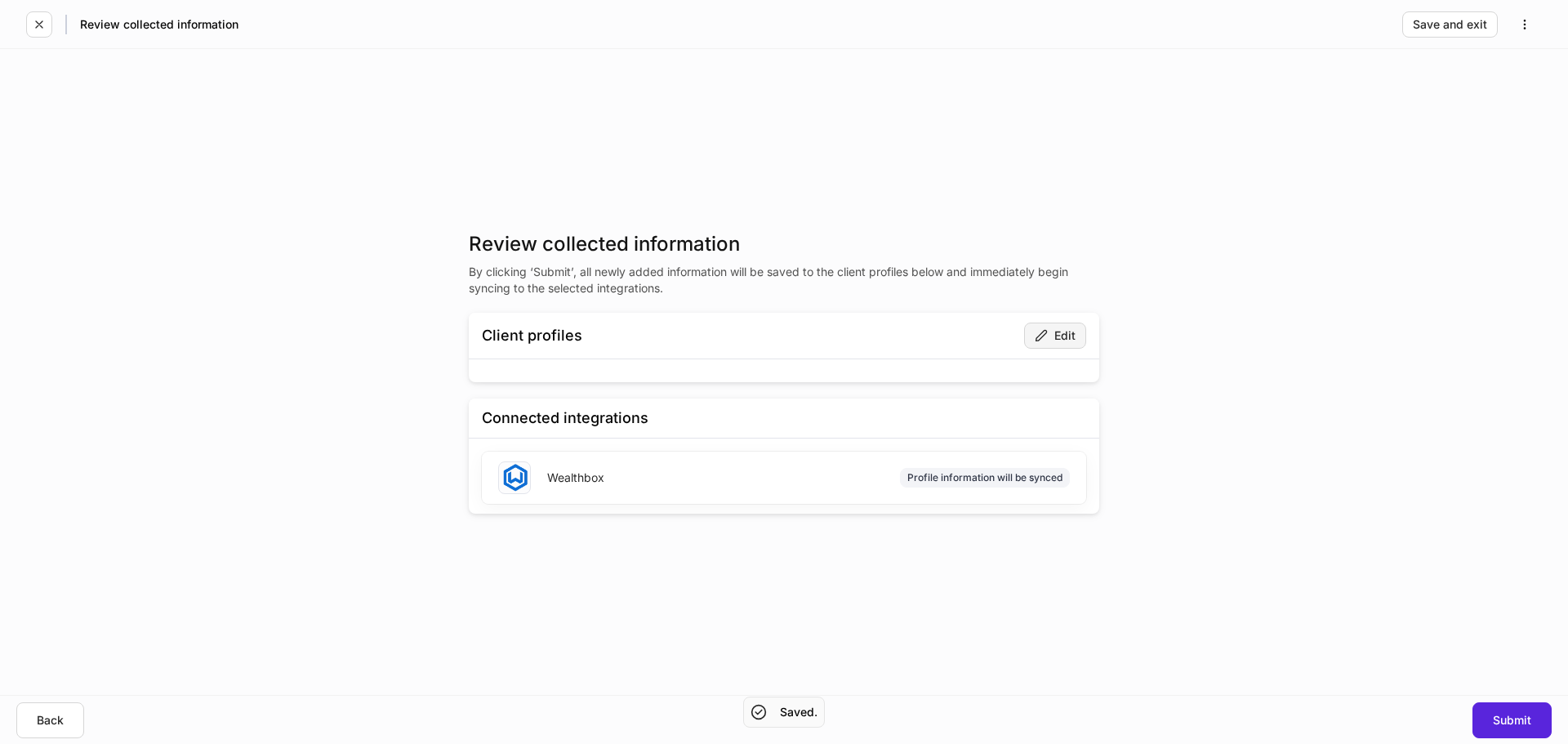
click at [1046, 338] on icon "button" at bounding box center [1041, 335] width 13 height 13
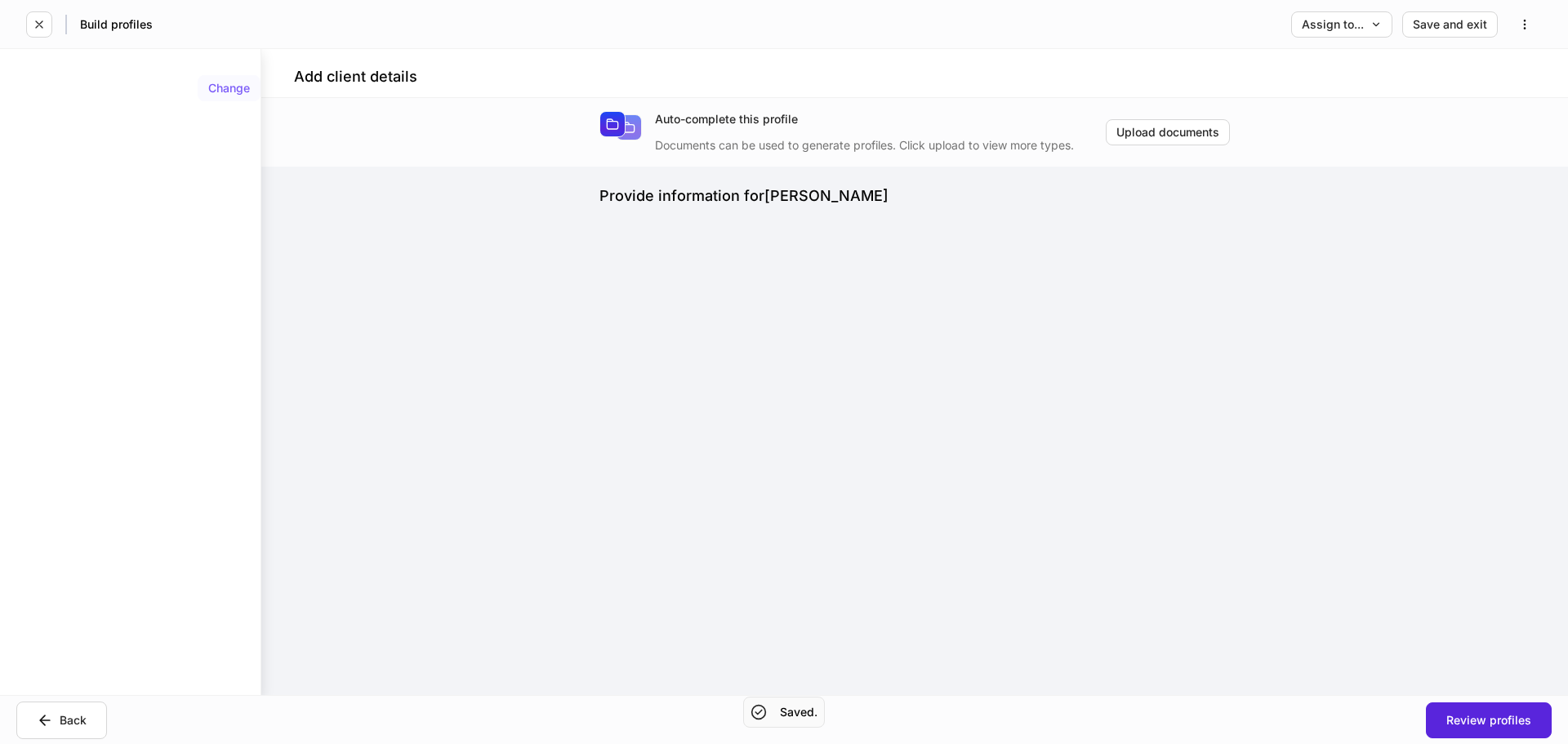
click at [217, 86] on div "Change" at bounding box center [229, 88] width 41 height 11
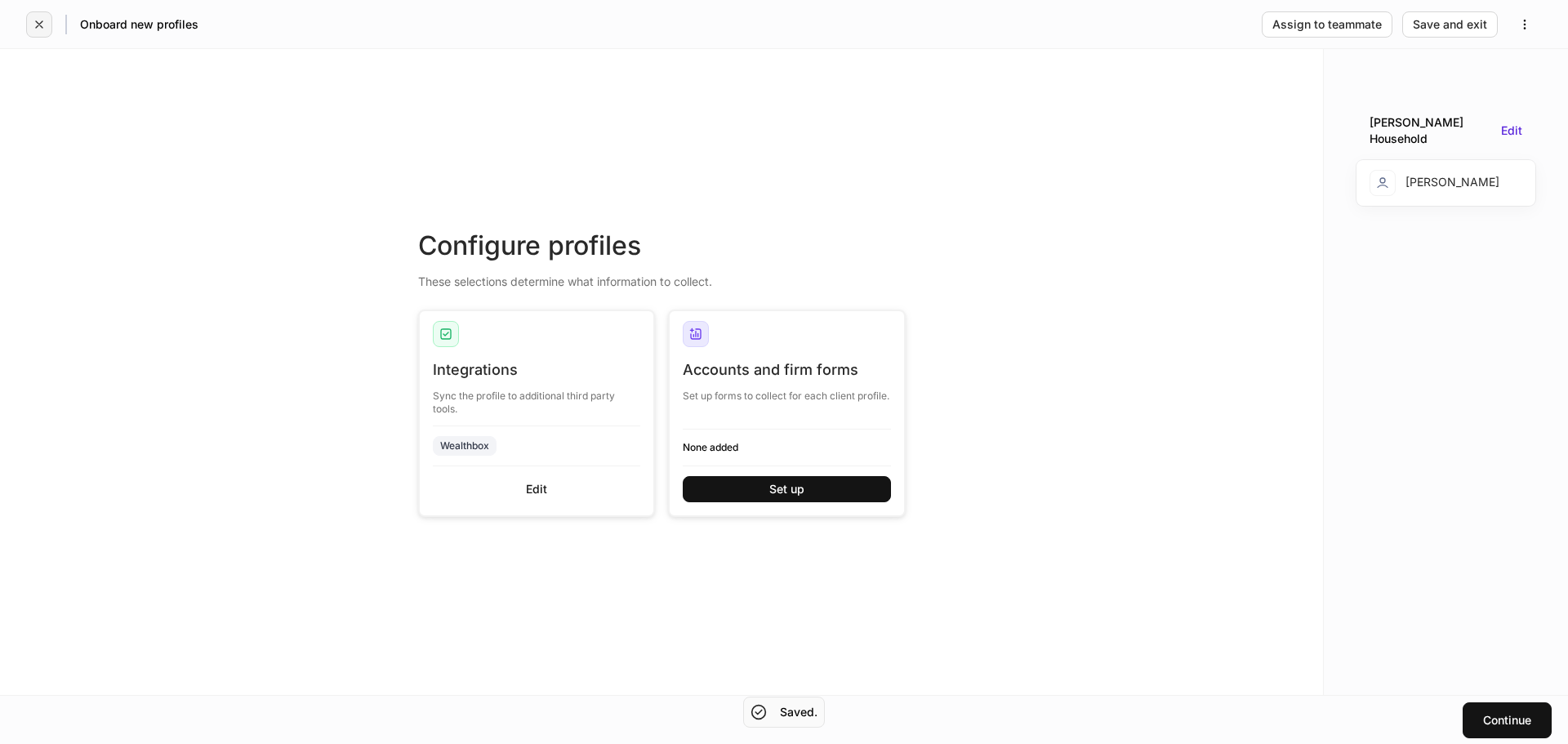
click at [45, 36] on button "button" at bounding box center [39, 24] width 26 height 26
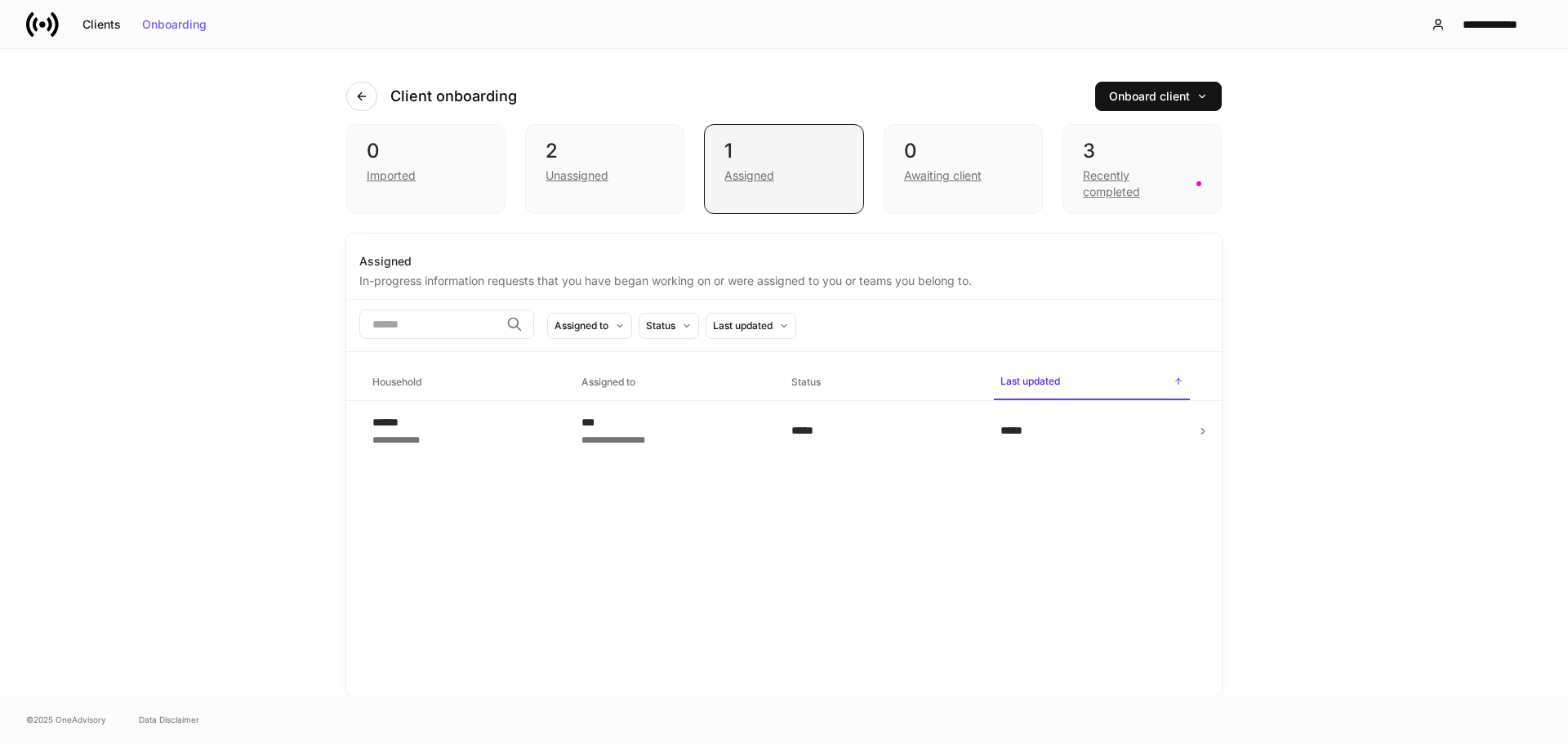
click at [761, 146] on div "1" at bounding box center [783, 151] width 119 height 26
click at [693, 455] on td "**********" at bounding box center [674, 430] width 210 height 60
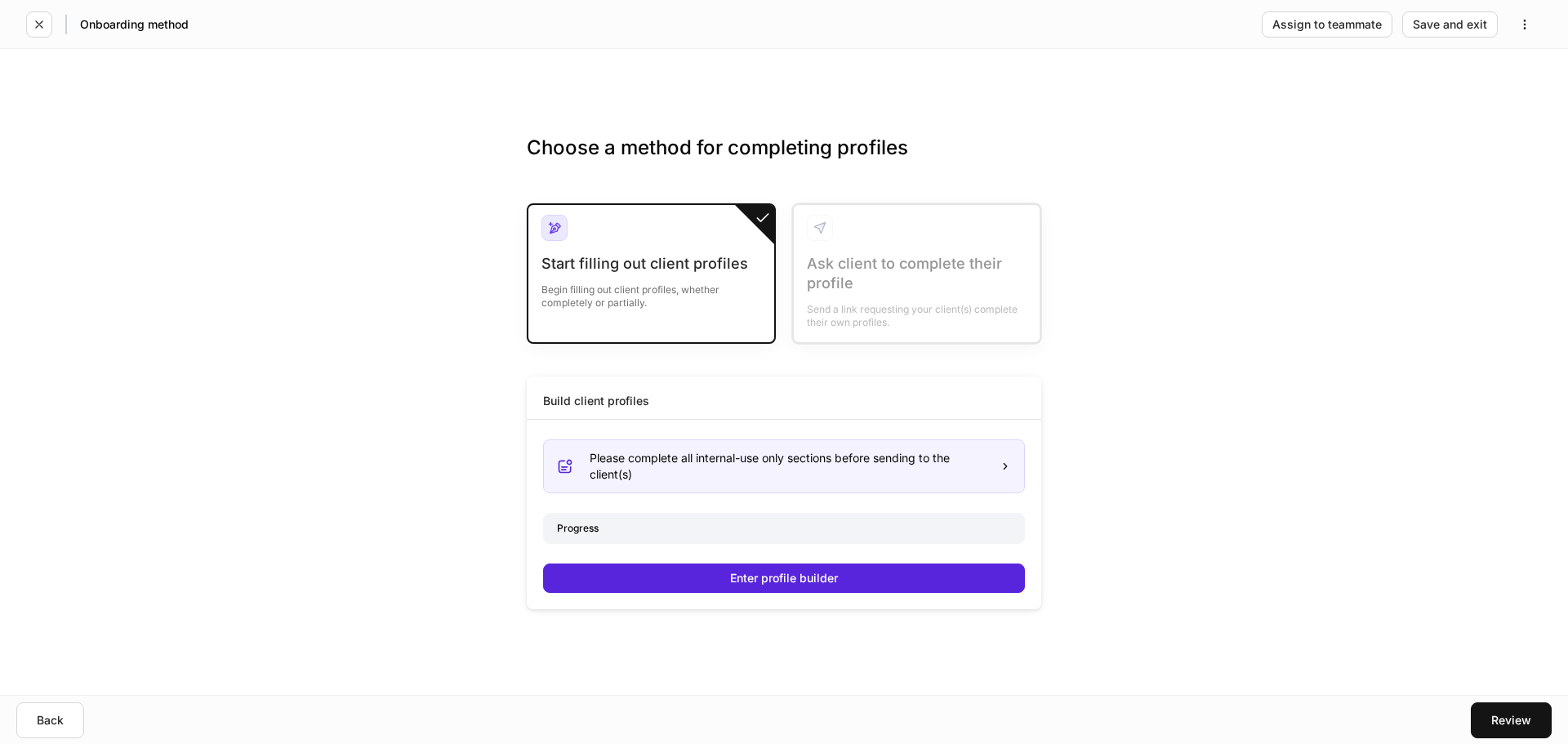
click at [667, 259] on div "Start filling out client profiles" at bounding box center [651, 263] width 220 height 19
click at [878, 523] on div "Progress" at bounding box center [784, 527] width 481 height 28
click at [904, 486] on div "Please complete all internal-use only sections before sending to the client(s)" at bounding box center [784, 466] width 482 height 54
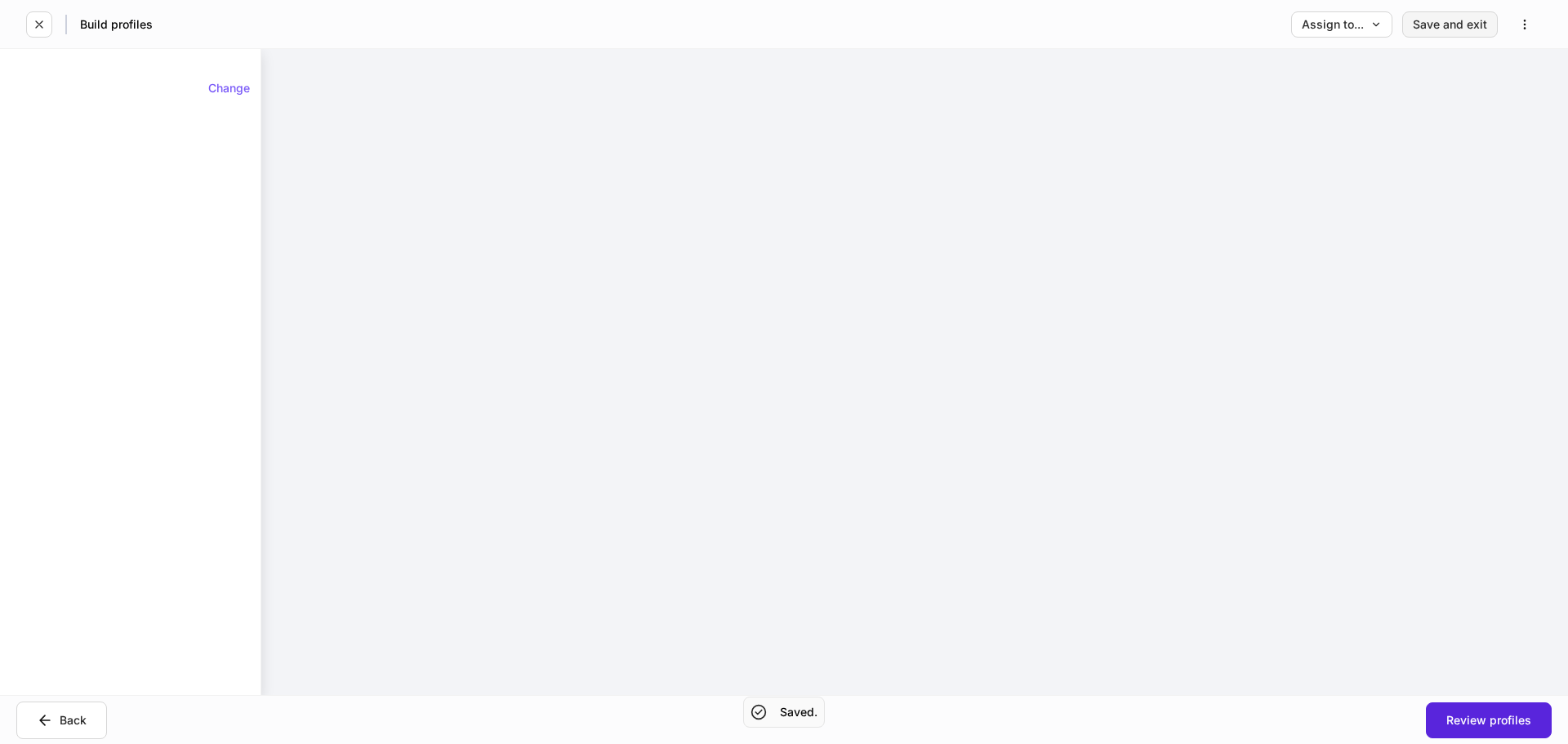
click at [1435, 33] on button "Save and exit" at bounding box center [1450, 24] width 96 height 26
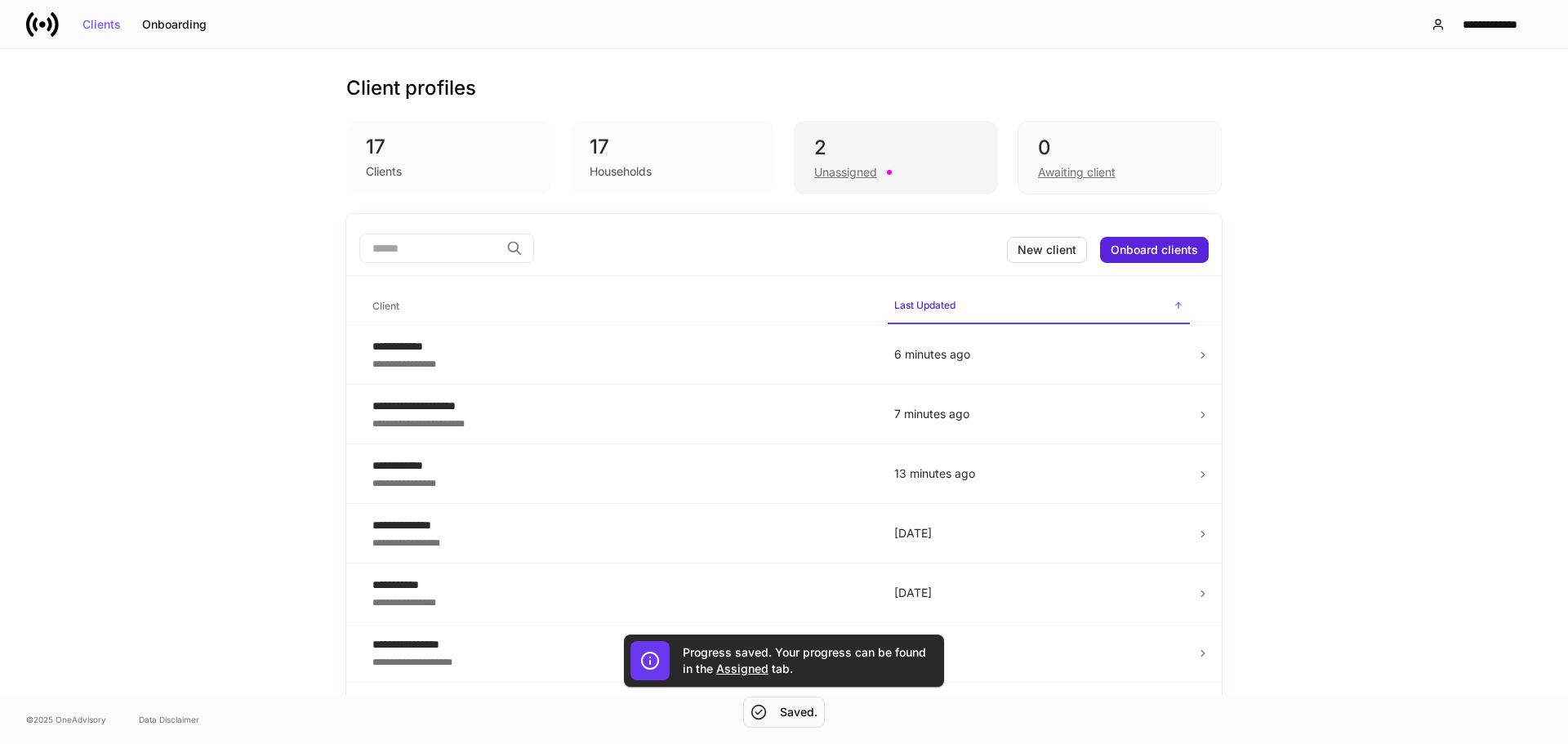
click at [808, 165] on div "2 Unassigned" at bounding box center [896, 158] width 204 height 73
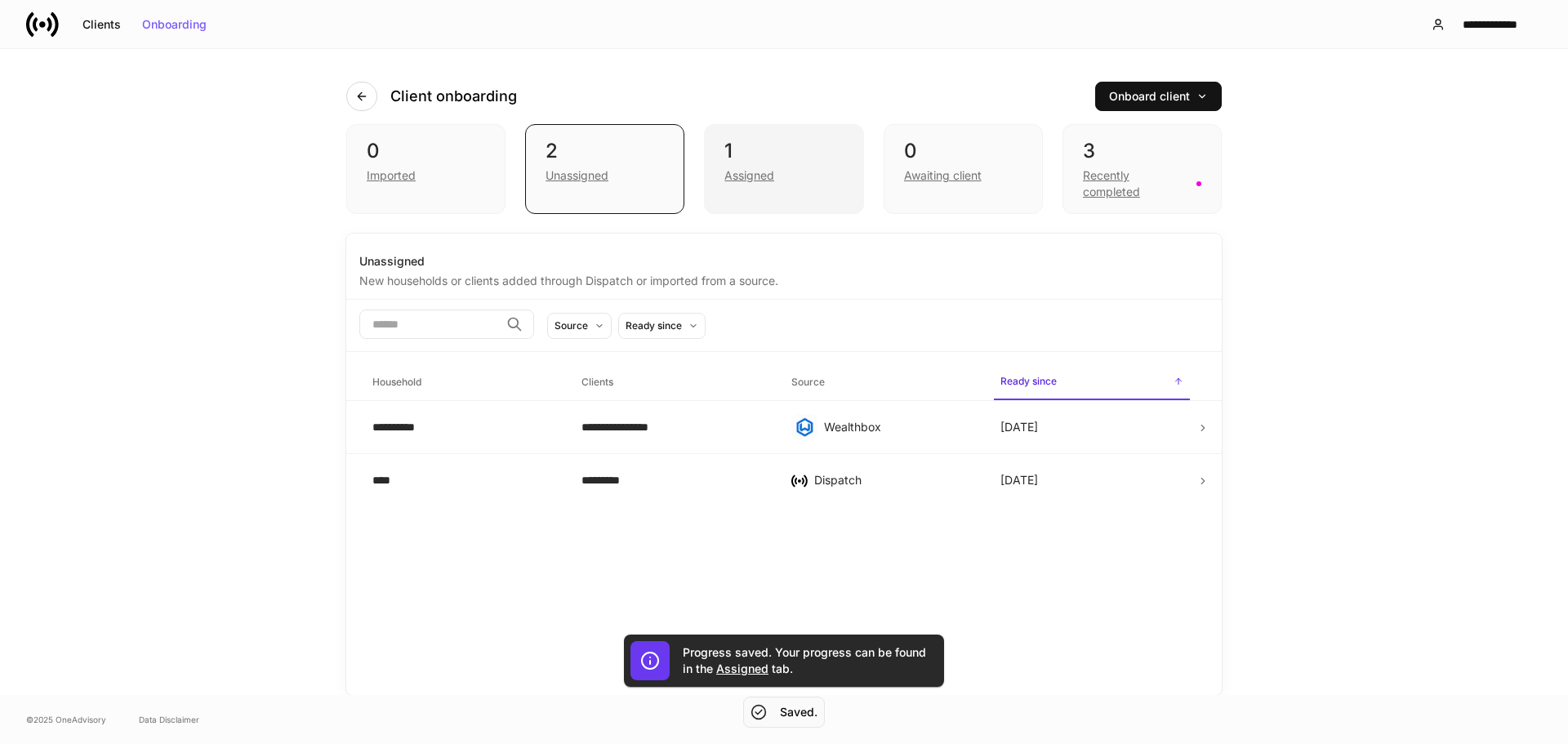
drag, startPoint x: 786, startPoint y: 135, endPoint x: 785, endPoint y: 143, distance: 8.1
click at [786, 139] on div "1 Assigned" at bounding box center [783, 169] width 159 height 90
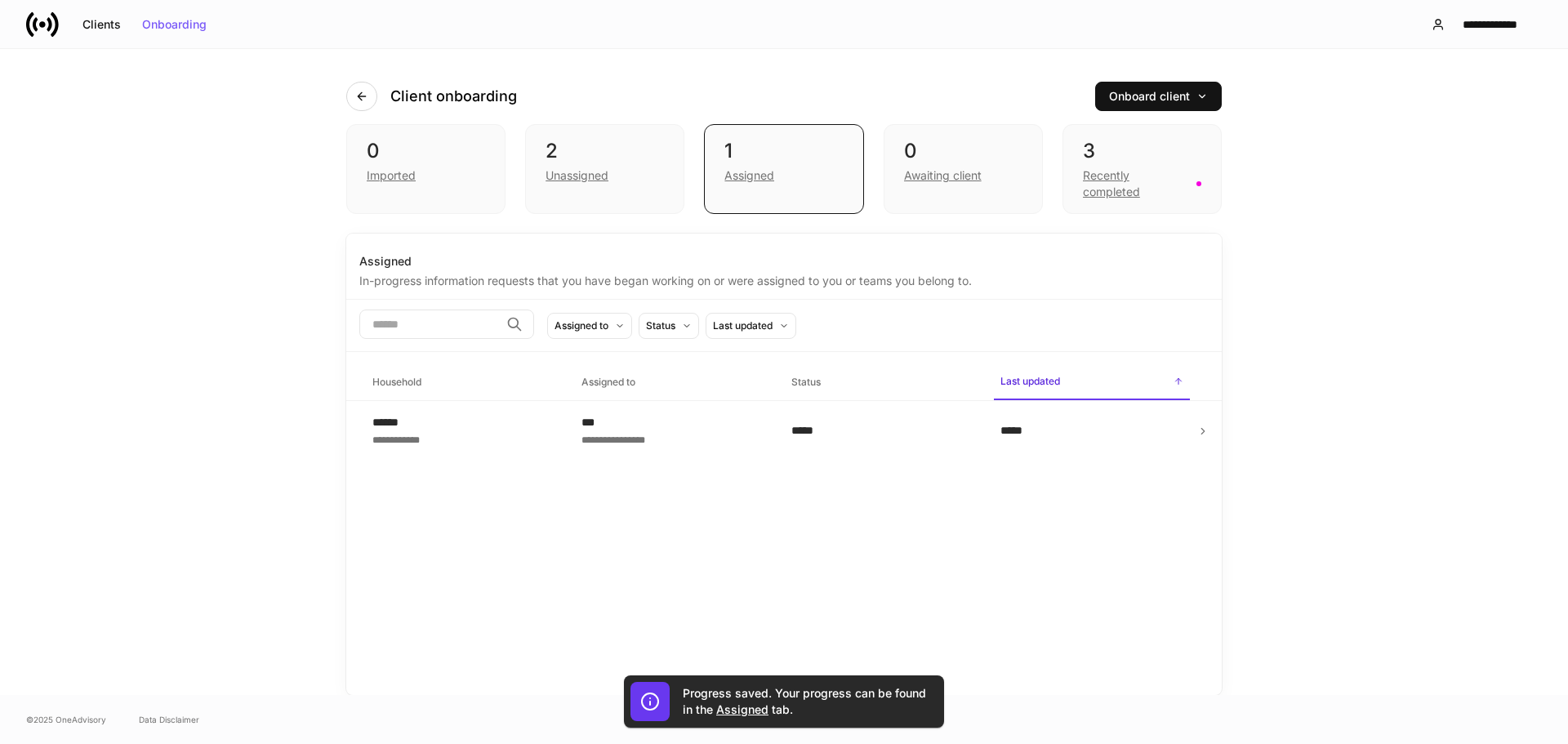
click at [710, 415] on div "***" at bounding box center [673, 423] width 183 height 17
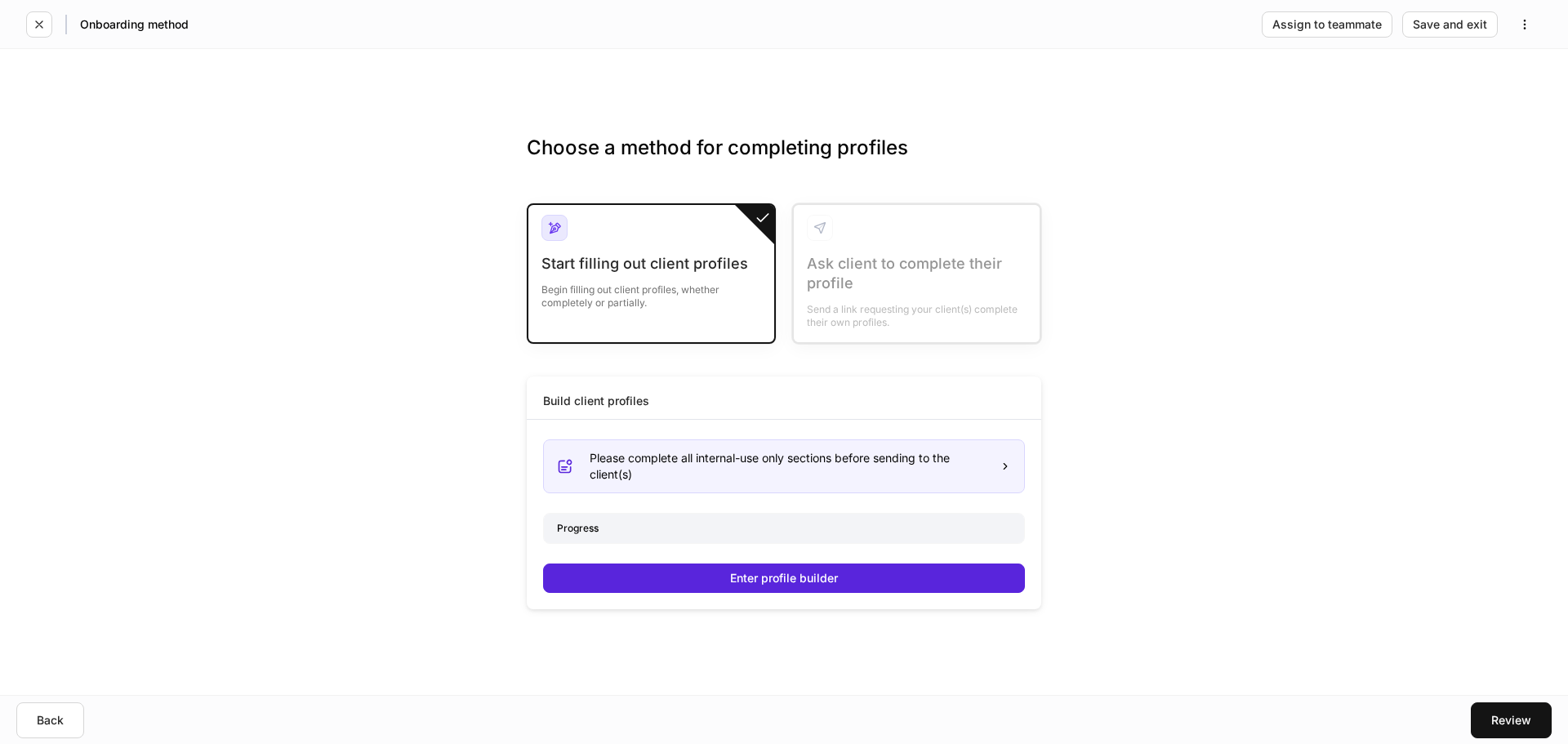
click at [659, 525] on div "Progress" at bounding box center [784, 527] width 481 height 28
click at [680, 469] on div "Please complete all internal-use only sections before sending to the client(s)" at bounding box center [789, 467] width 397 height 33
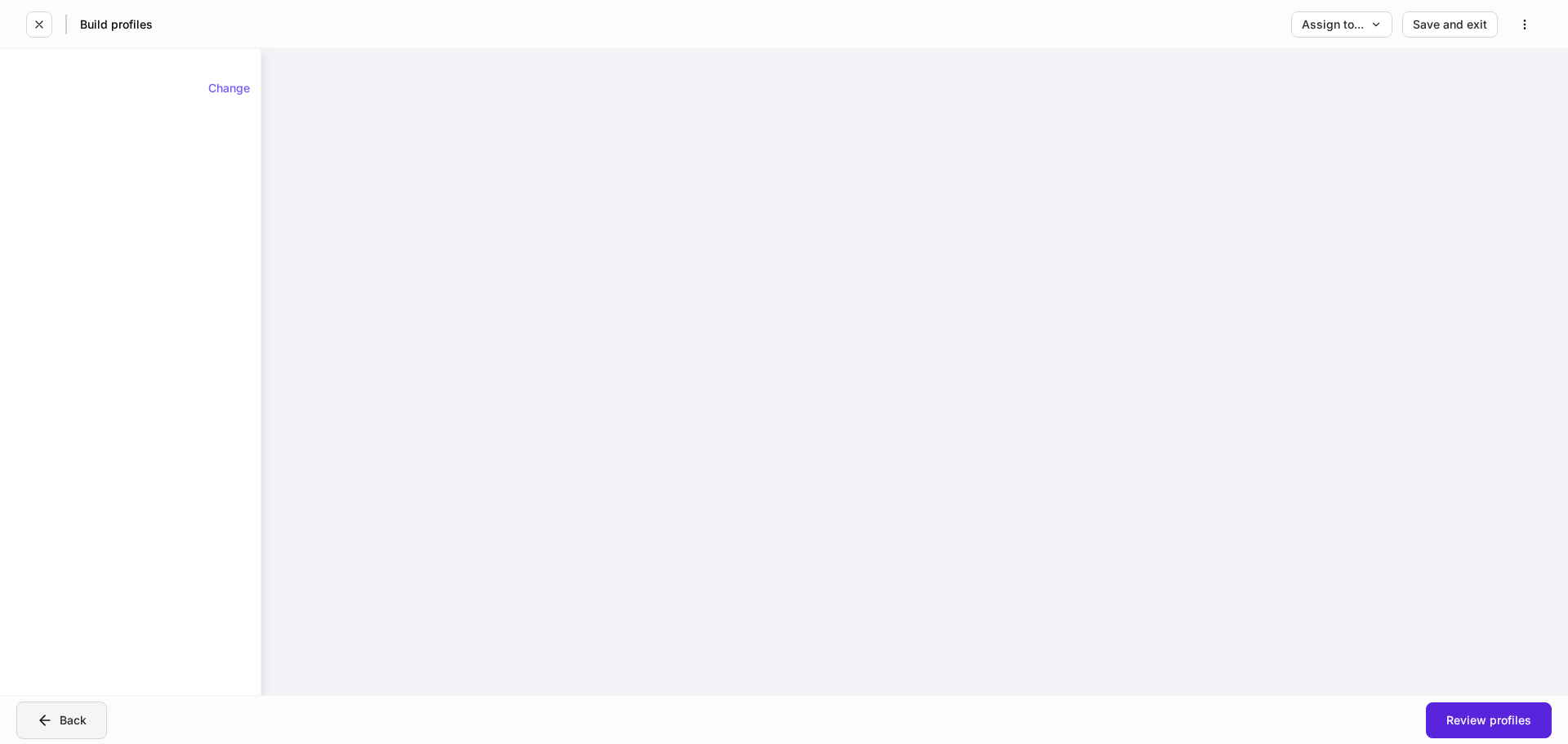
click at [58, 707] on button "Back" at bounding box center [62, 719] width 91 height 38
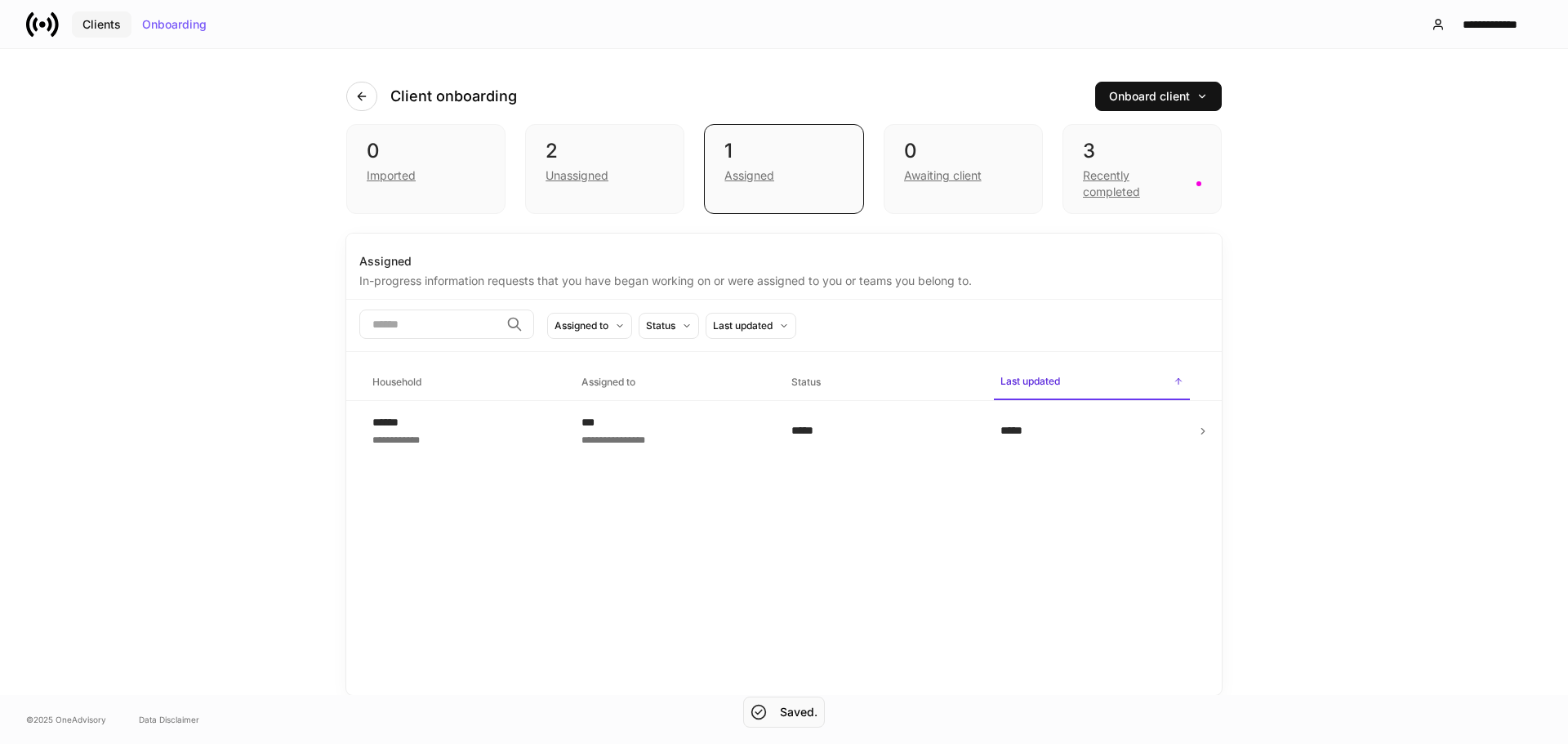
click at [94, 28] on div "Clients" at bounding box center [102, 24] width 39 height 11
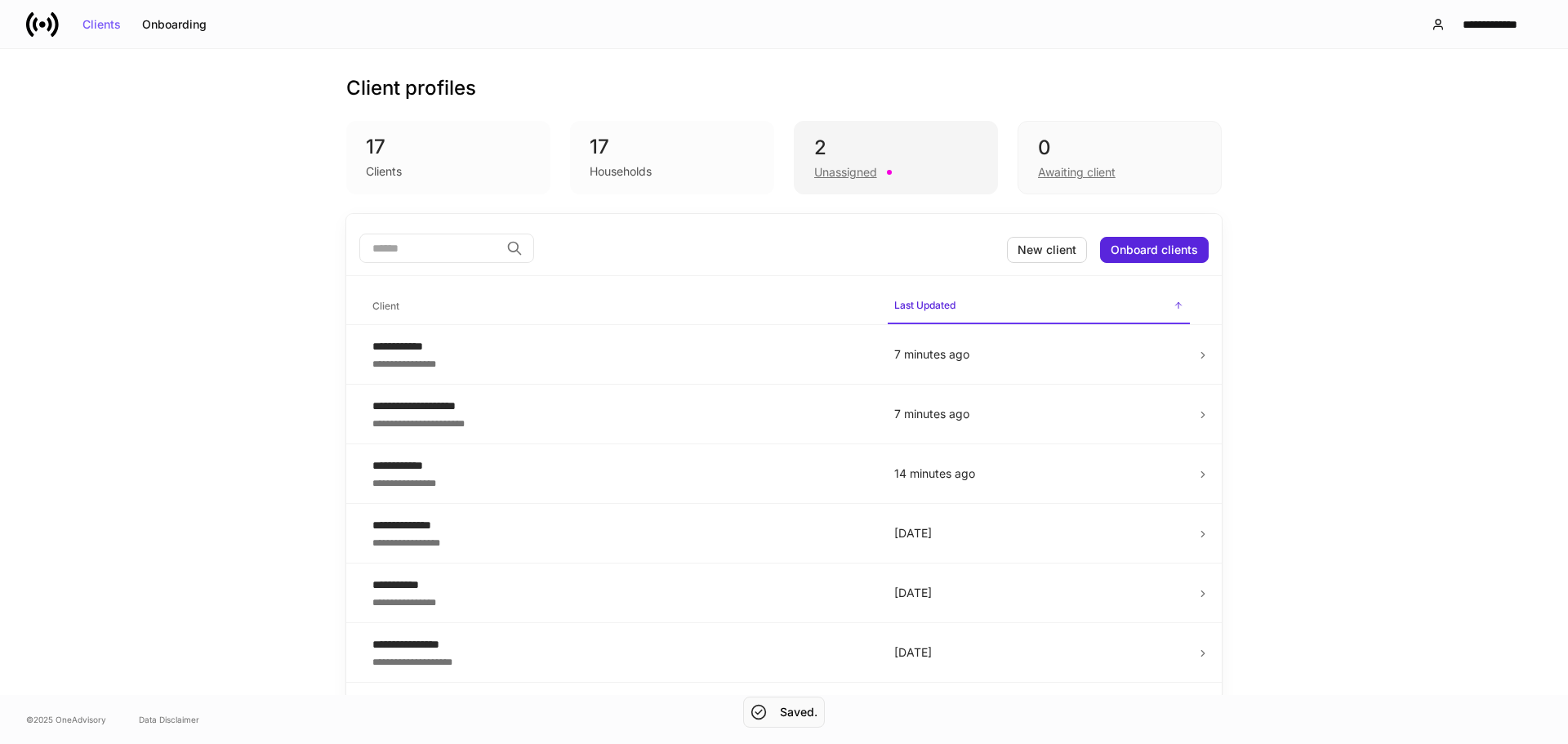
click at [849, 152] on div "2" at bounding box center [896, 148] width 164 height 26
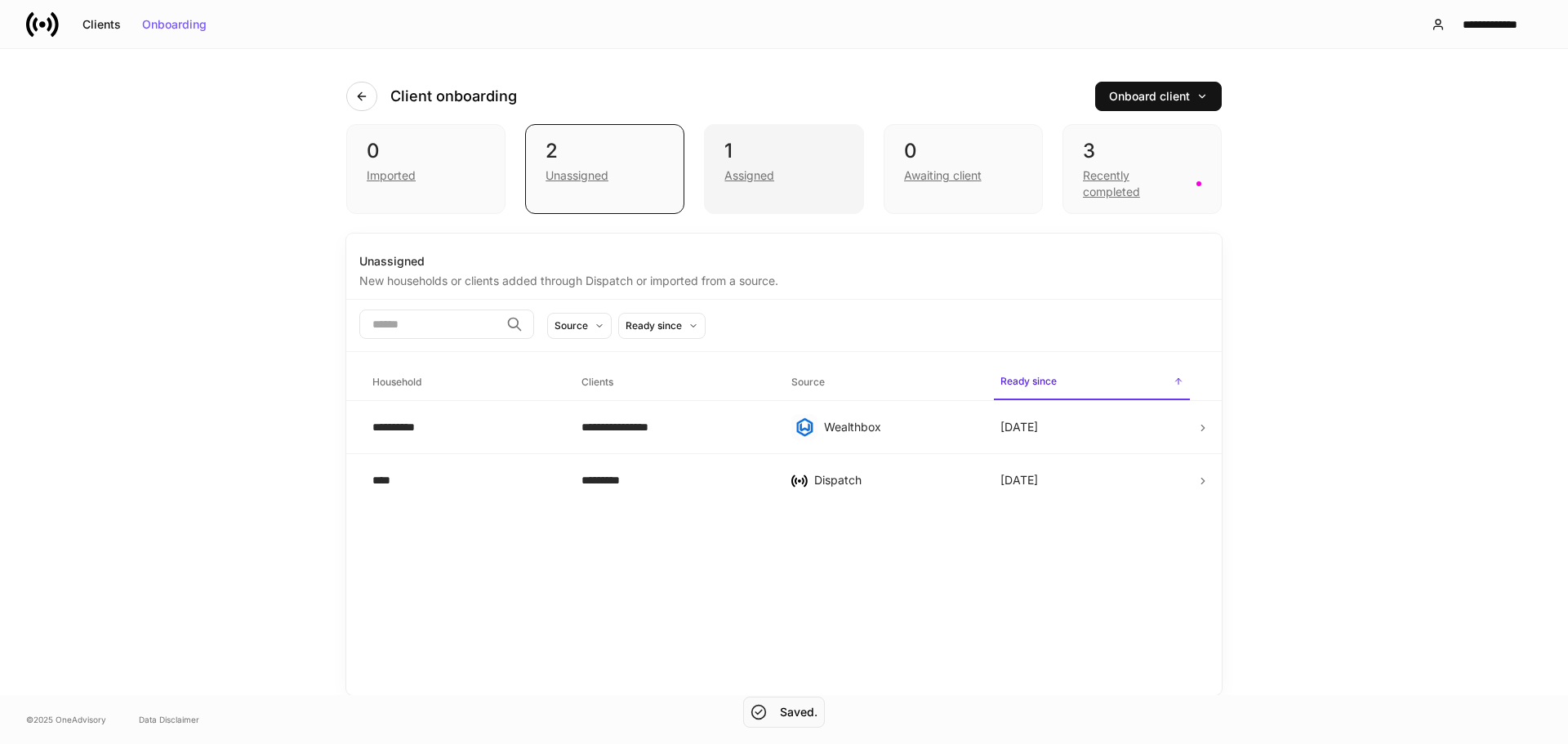
click at [751, 136] on div "1 Assigned" at bounding box center [783, 169] width 159 height 90
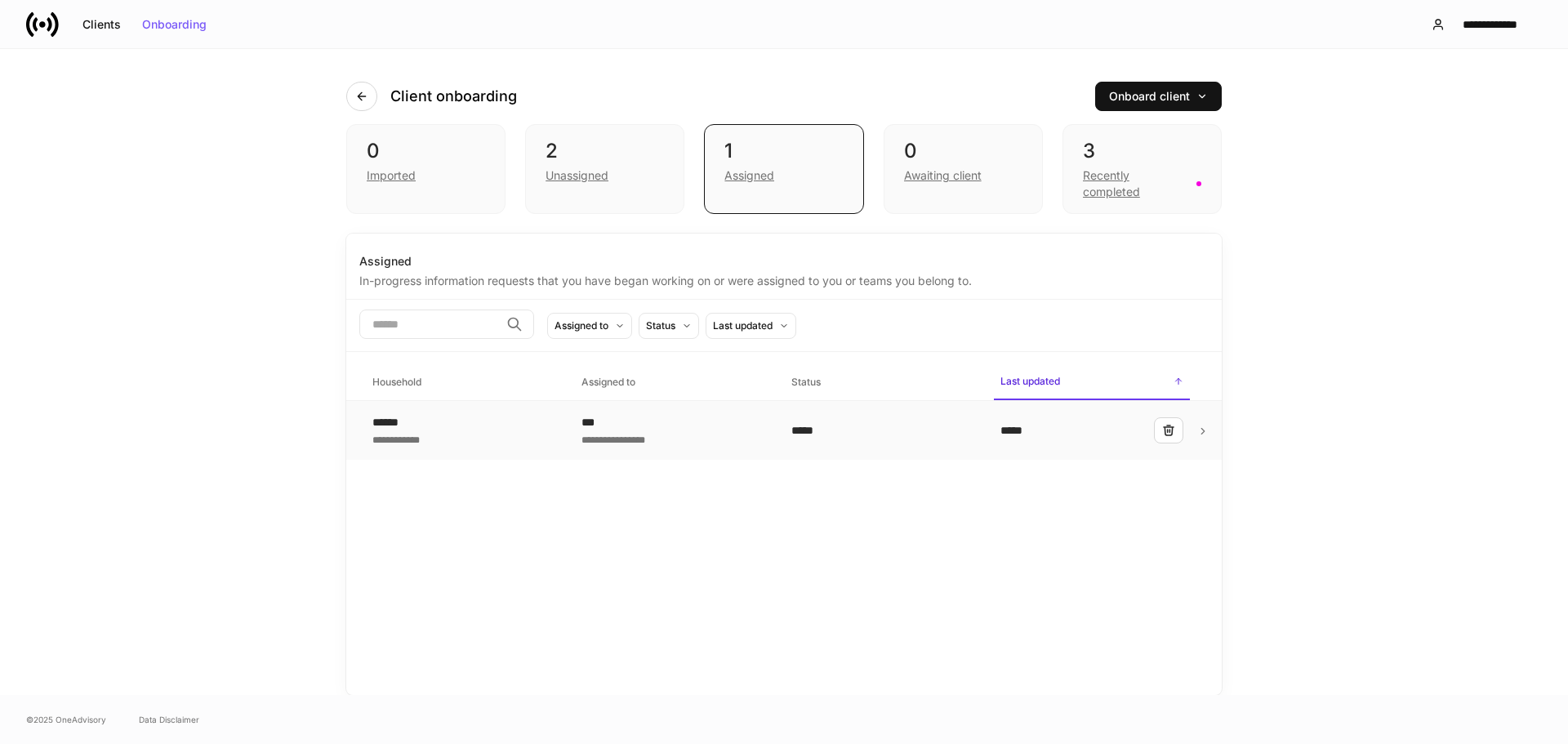
click at [680, 440] on div "**********" at bounding box center [673, 438] width 183 height 17
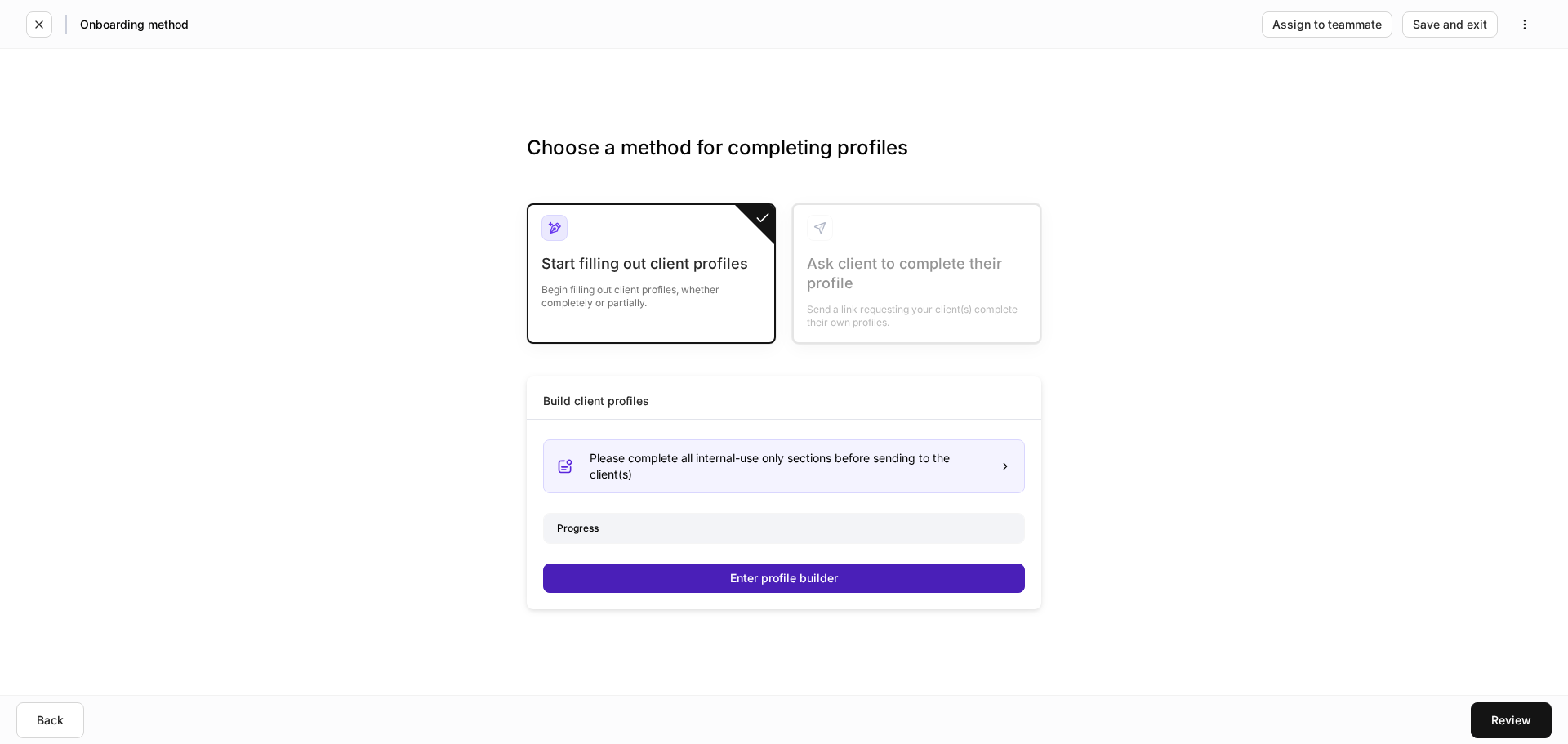
click at [1003, 564] on button "Enter profile builder" at bounding box center [784, 578] width 482 height 29
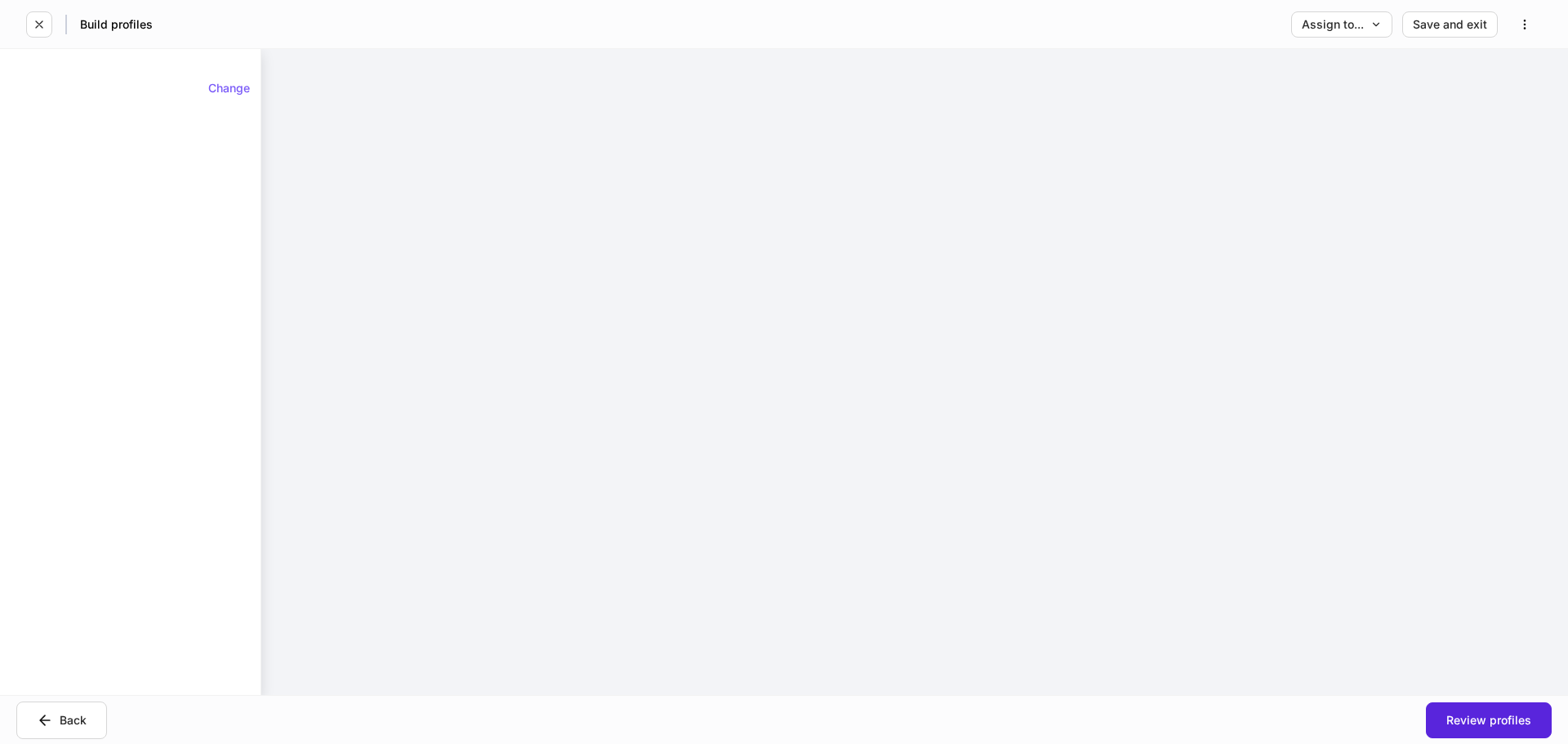
click at [46, 38] on div "Build profiles Assign to... Save and exit" at bounding box center [784, 24] width 1568 height 48
click at [39, 26] on icon "button" at bounding box center [40, 25] width 13 height 13
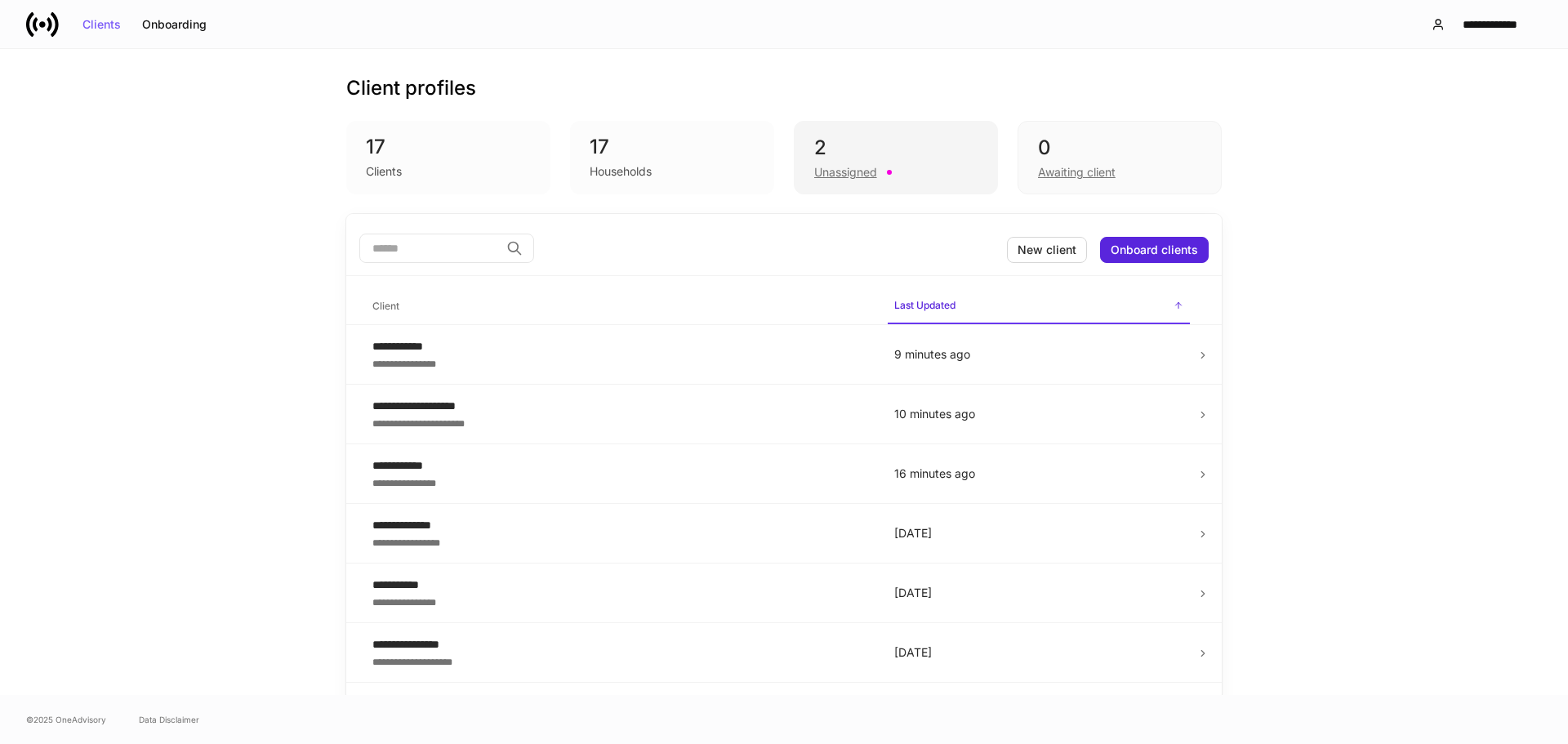
click at [801, 173] on div "2 Unassigned" at bounding box center [896, 158] width 204 height 73
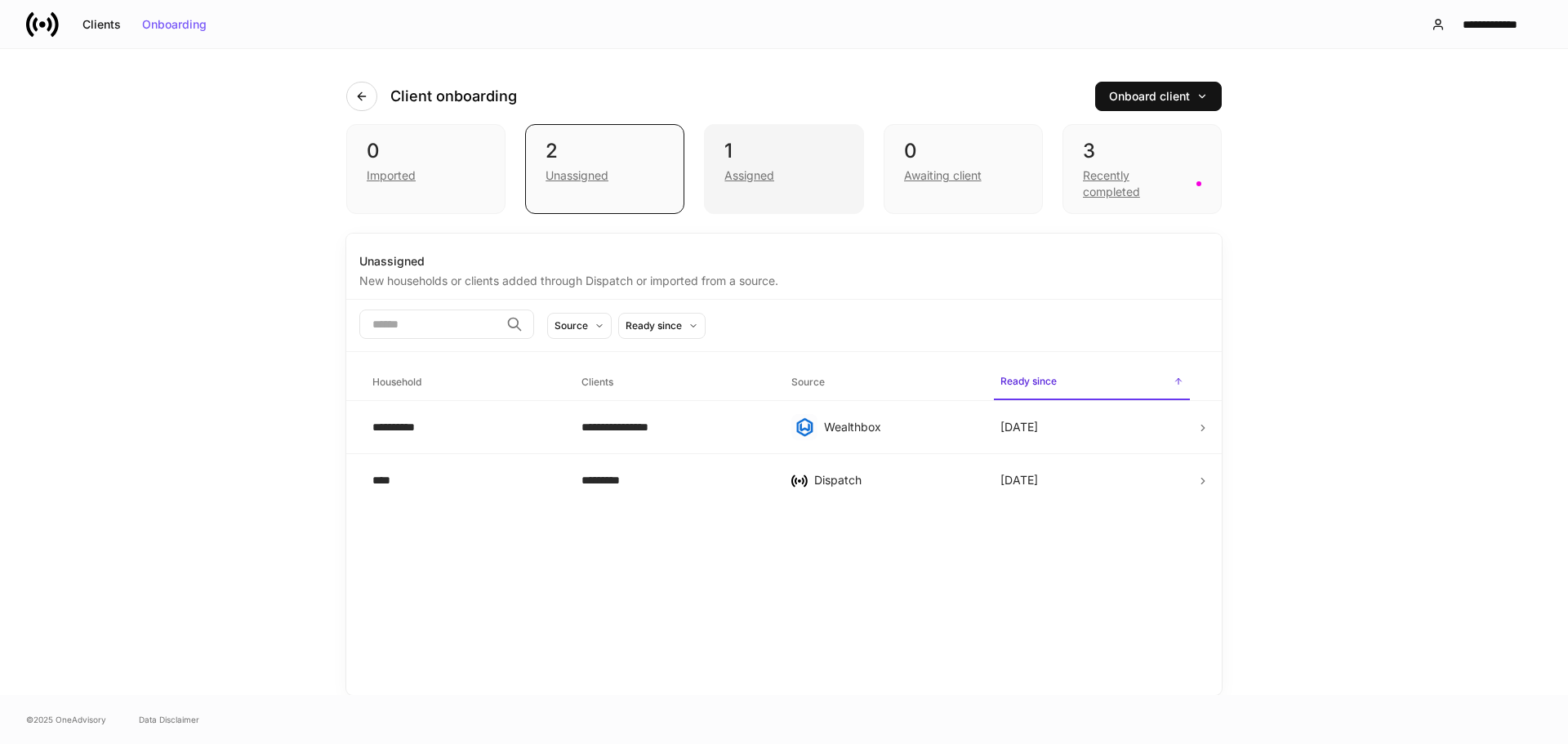
click at [828, 172] on div "Assigned" at bounding box center [783, 174] width 119 height 19
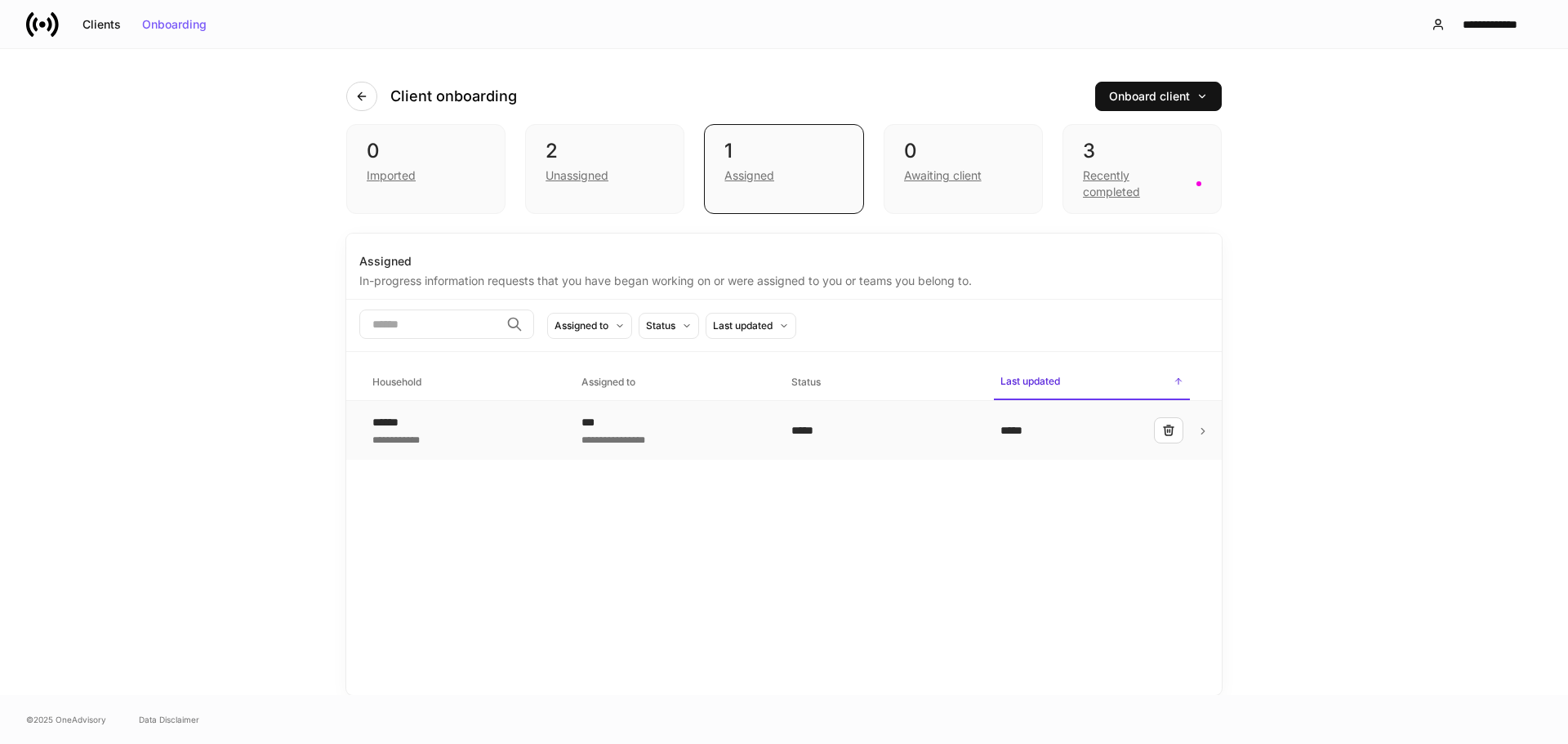
click at [1209, 428] on td at bounding box center [1210, 430] width 26 height 60
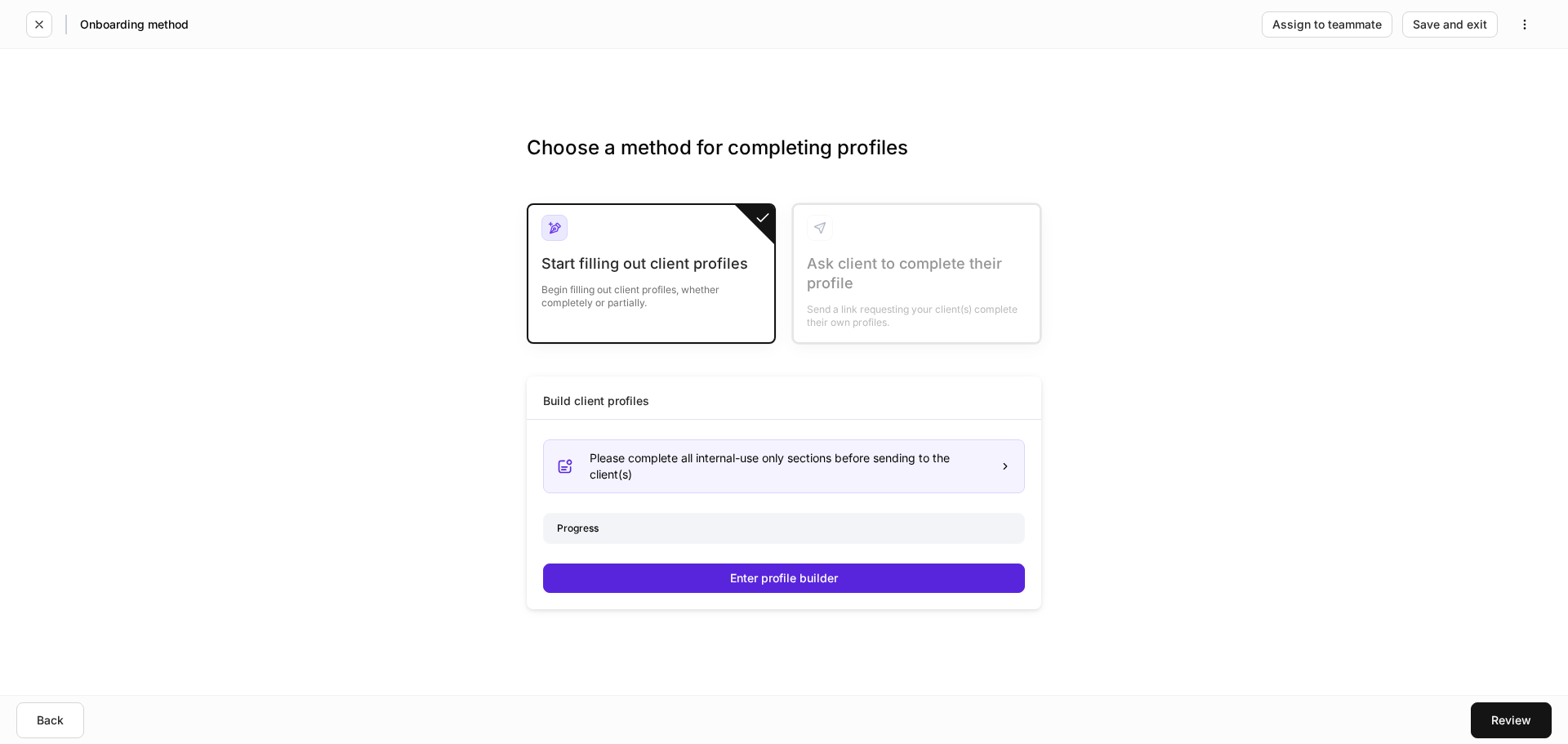
click at [715, 517] on div "Progress" at bounding box center [784, 527] width 481 height 28
click at [741, 490] on div "Please complete all internal-use only sections before sending to the client(s)" at bounding box center [784, 466] width 482 height 54
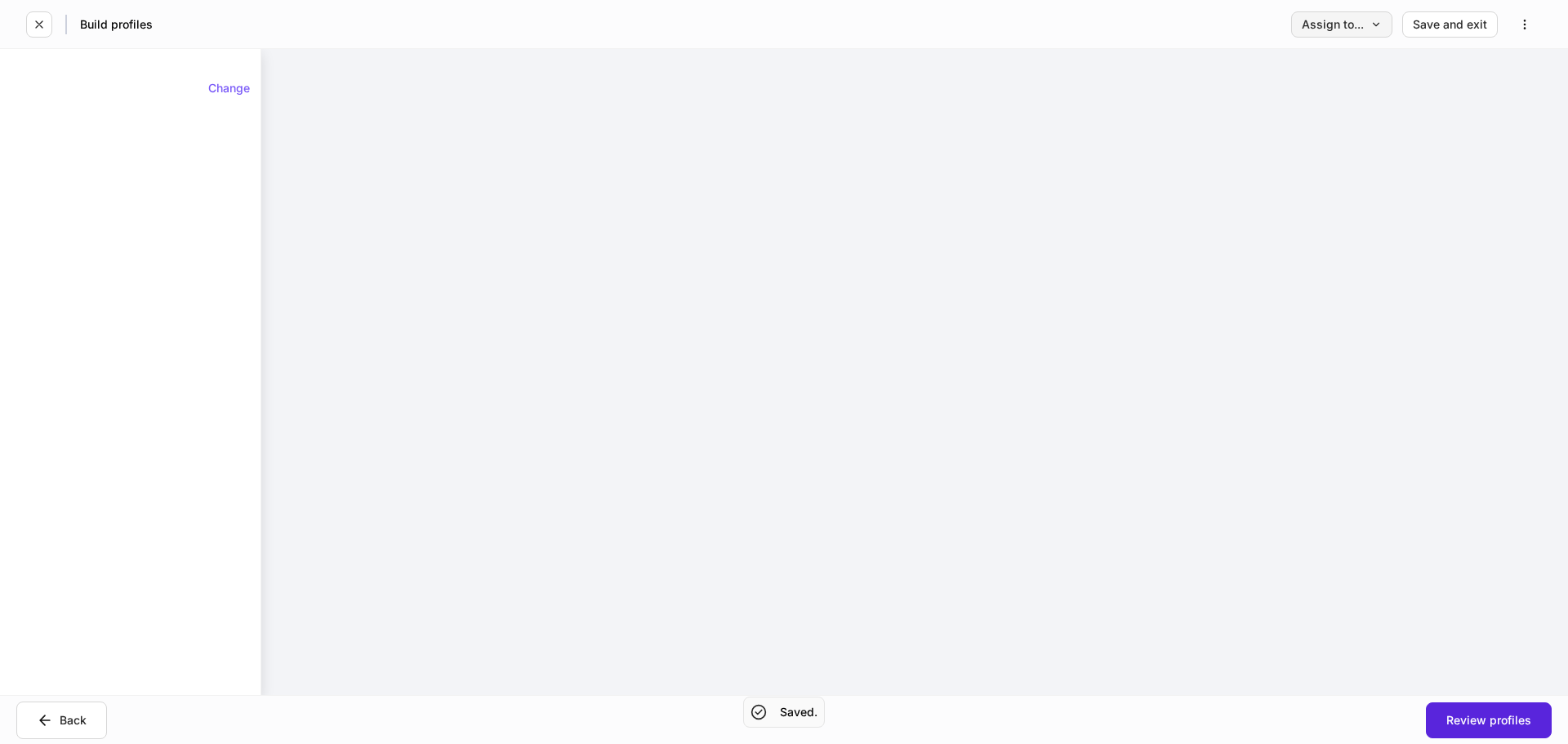
click at [1343, 18] on div "Assign to..." at bounding box center [1342, 24] width 80 height 11
click at [1409, 33] on div at bounding box center [784, 372] width 1568 height 744
click at [1412, 31] on button "Save and exit" at bounding box center [1450, 24] width 96 height 26
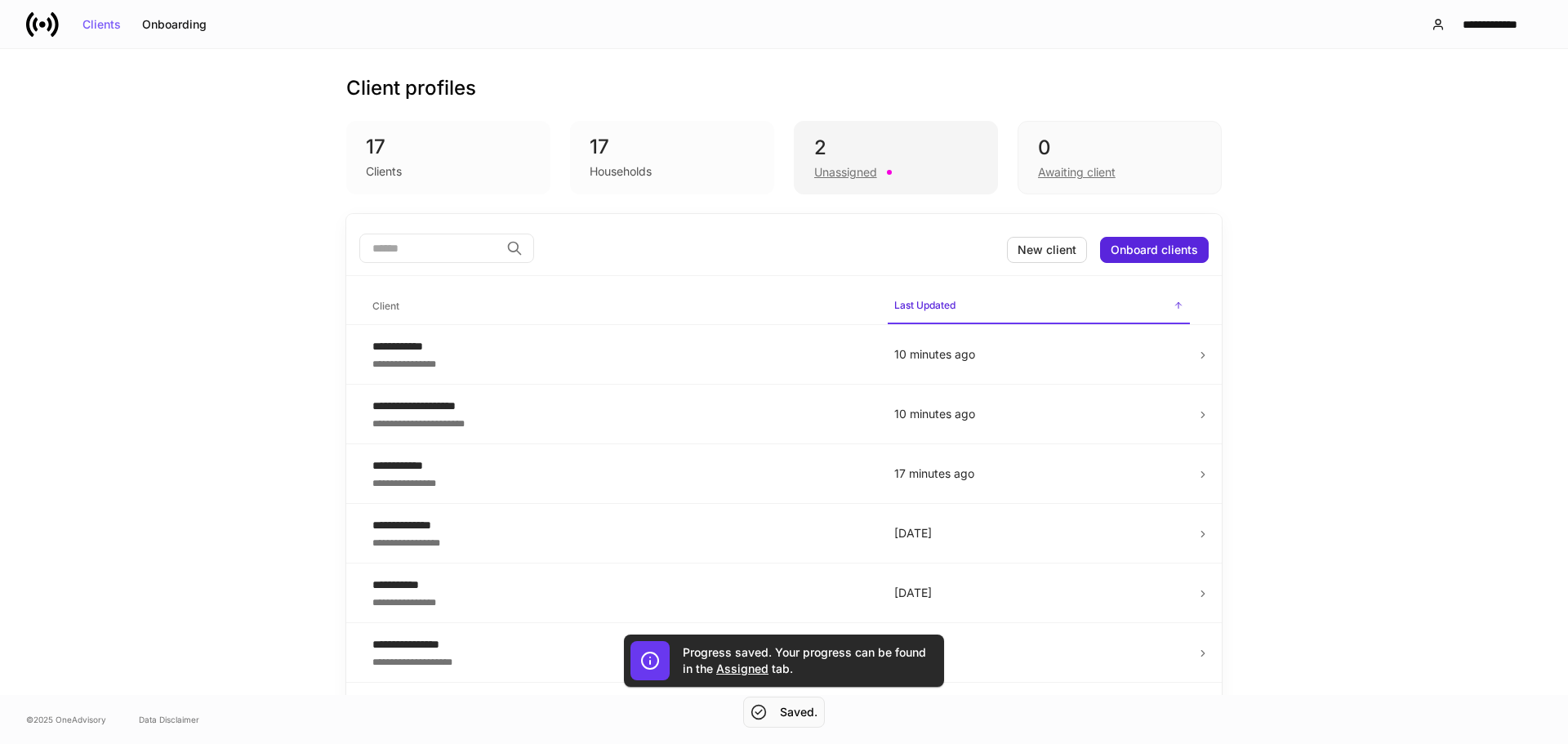
click at [839, 167] on div "Unassigned" at bounding box center [846, 173] width 62 height 17
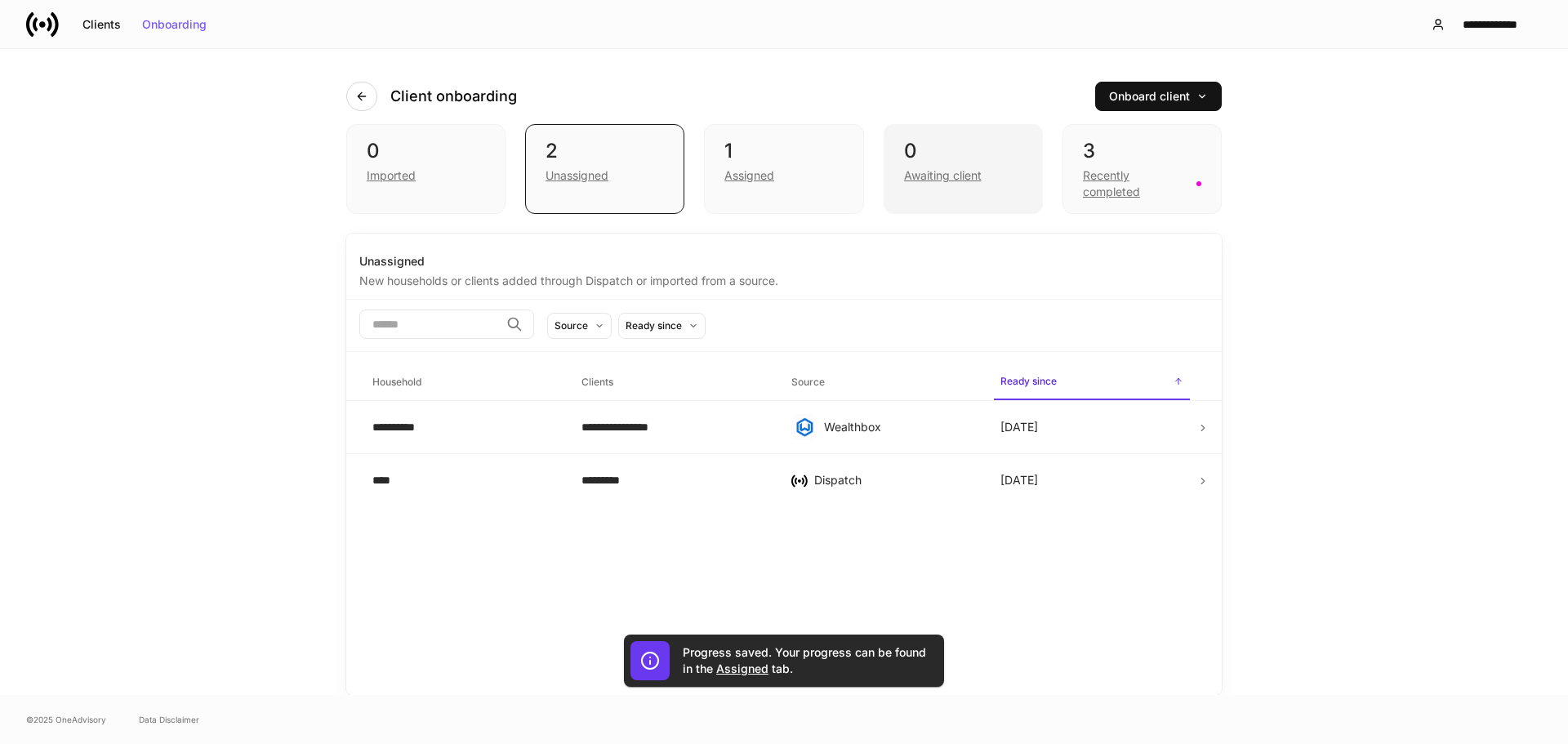
click at [952, 191] on div "0 Awaiting client" at bounding box center [963, 169] width 159 height 90
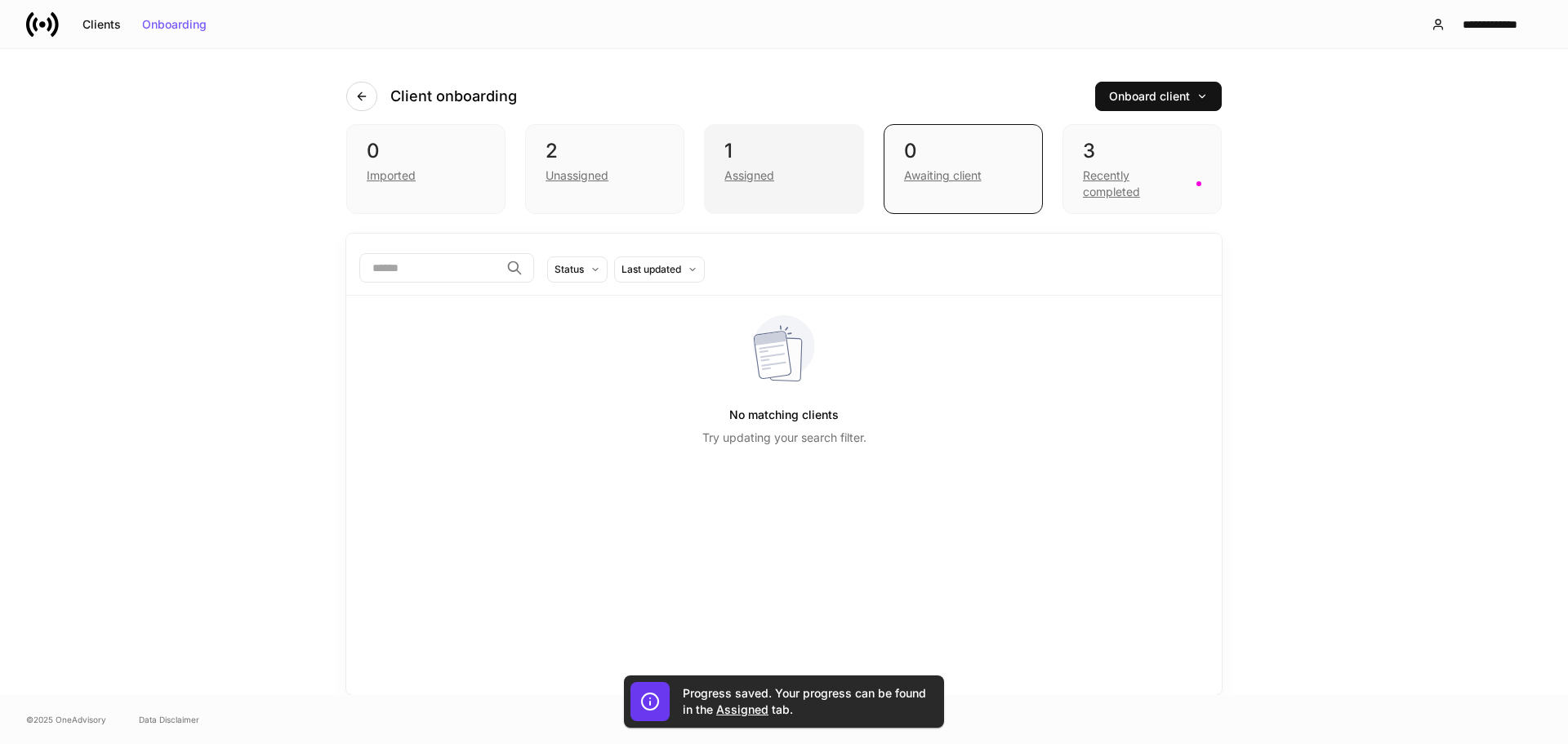
click at [772, 183] on div "Assigned" at bounding box center [749, 175] width 50 height 17
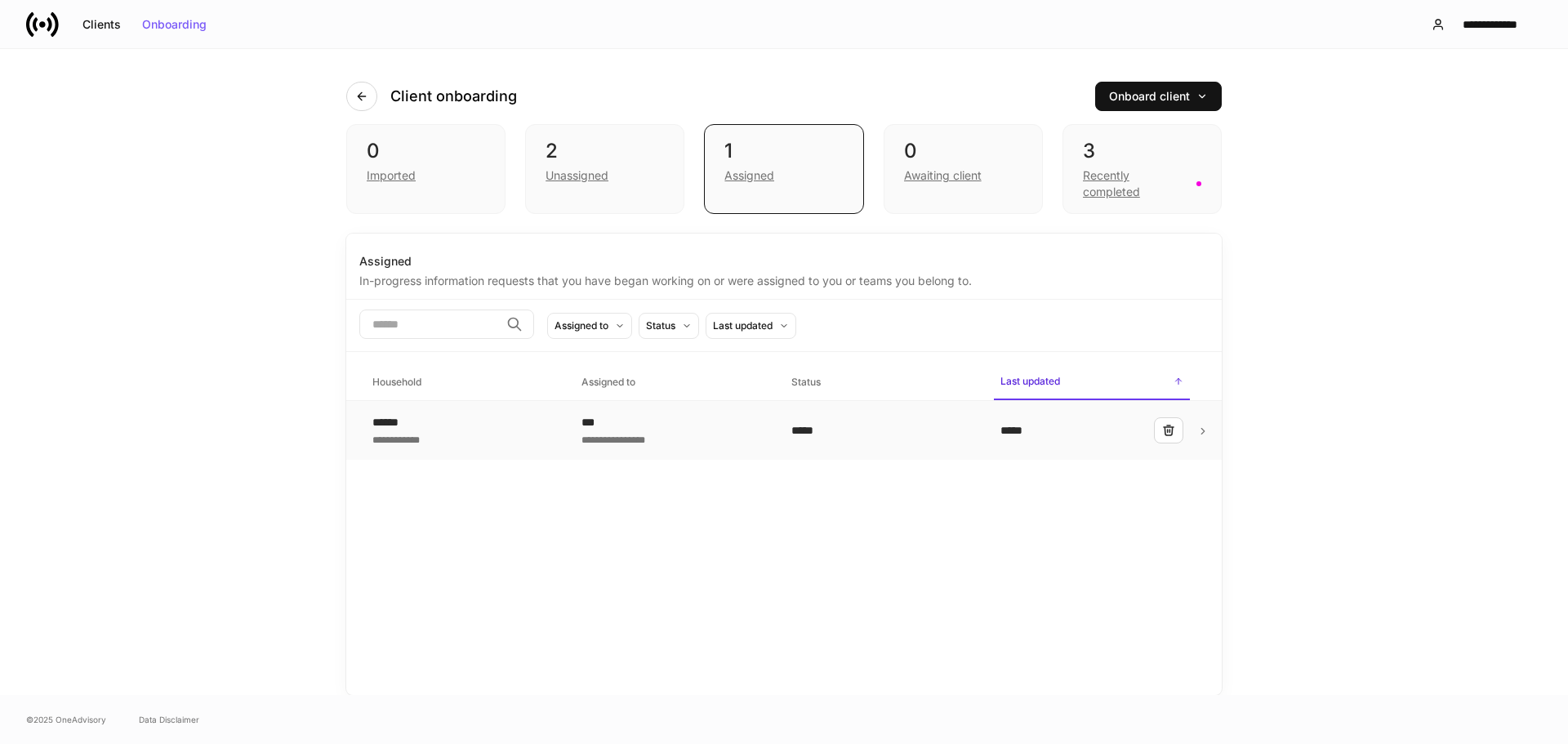
click at [994, 414] on td "*****" at bounding box center [1092, 430] width 210 height 60
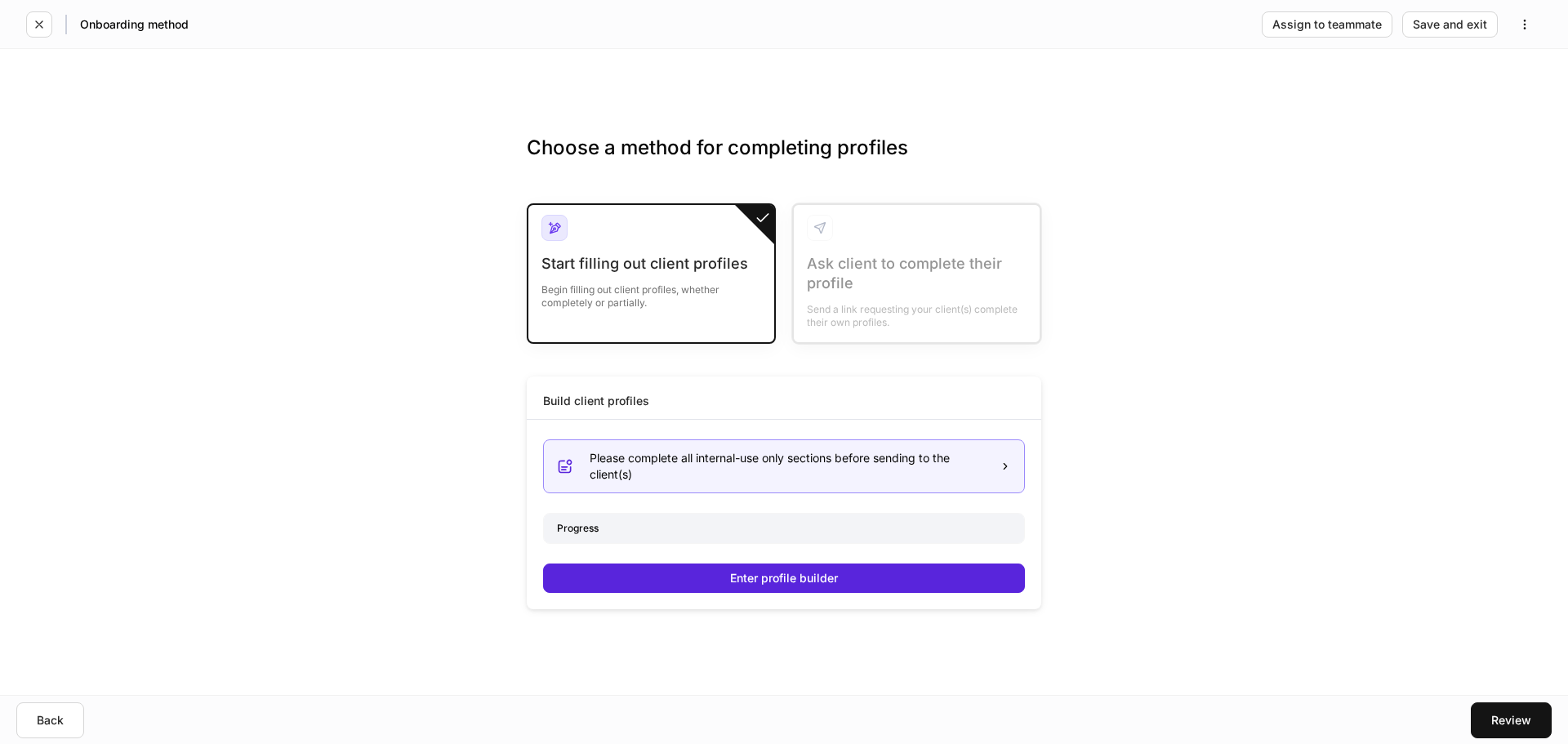
click at [767, 465] on div "Please complete all internal-use only sections before sending to the client(s)" at bounding box center [789, 467] width 397 height 33
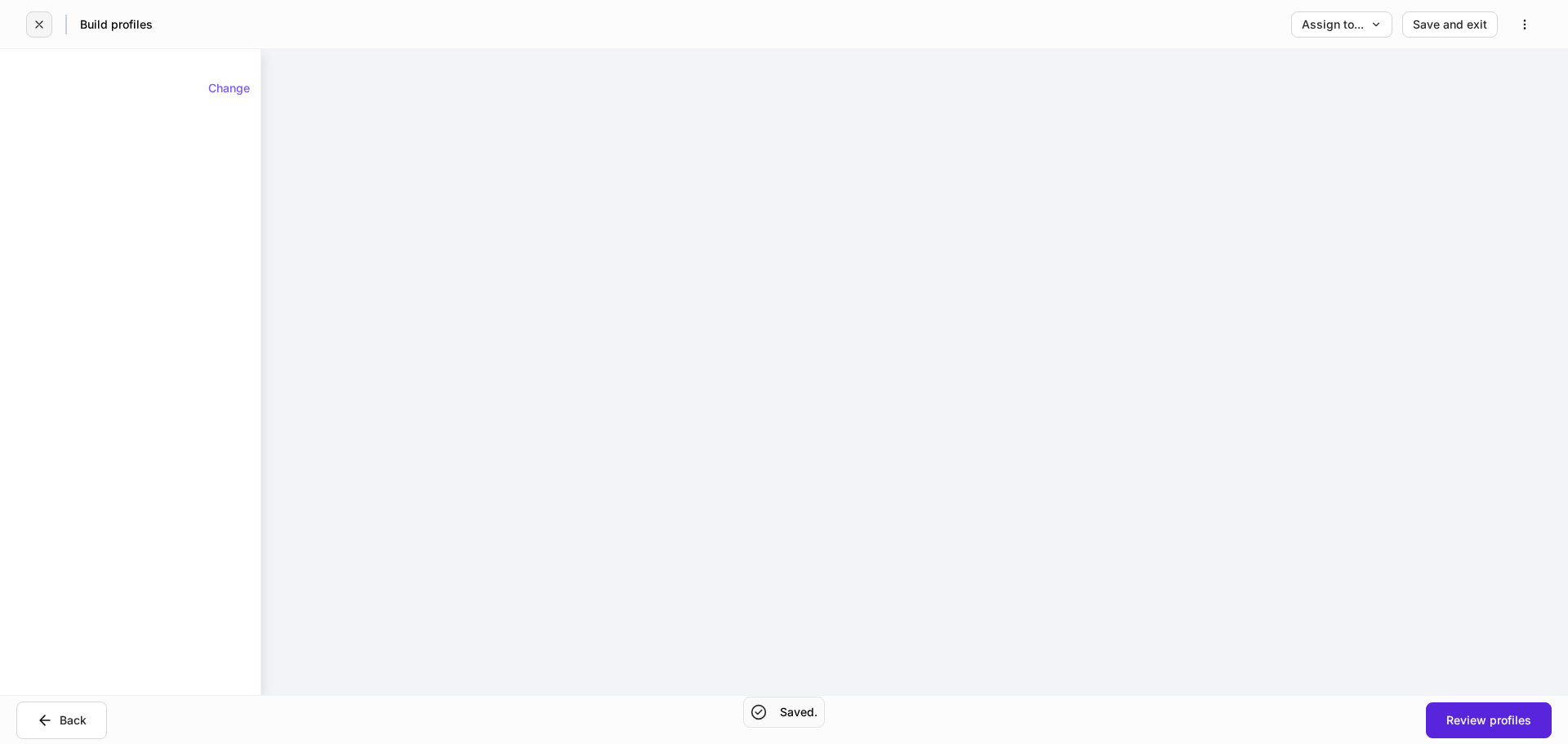
click at [43, 28] on icon "button" at bounding box center [40, 25] width 13 height 13
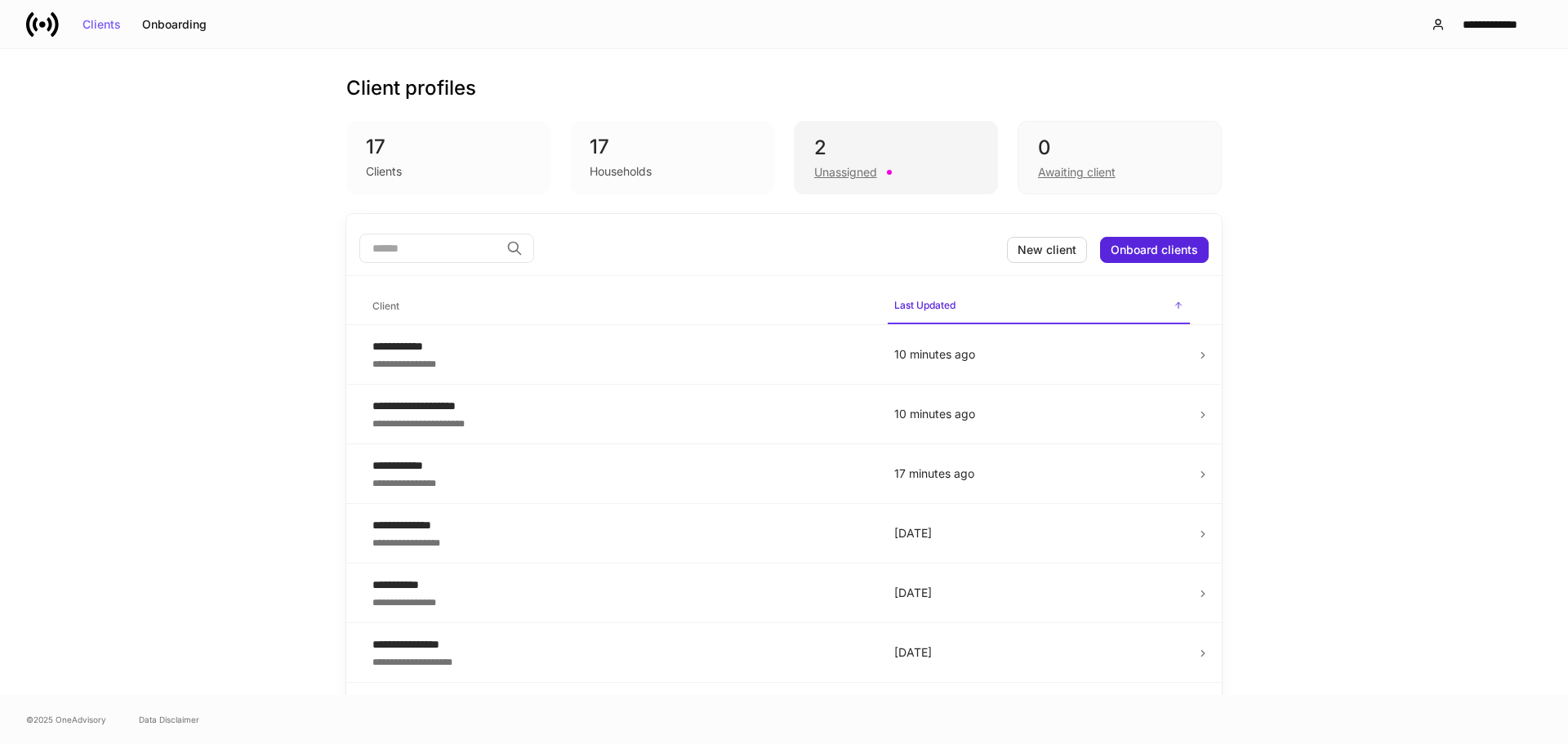
click at [891, 174] on div "Unassigned" at bounding box center [896, 170] width 164 height 19
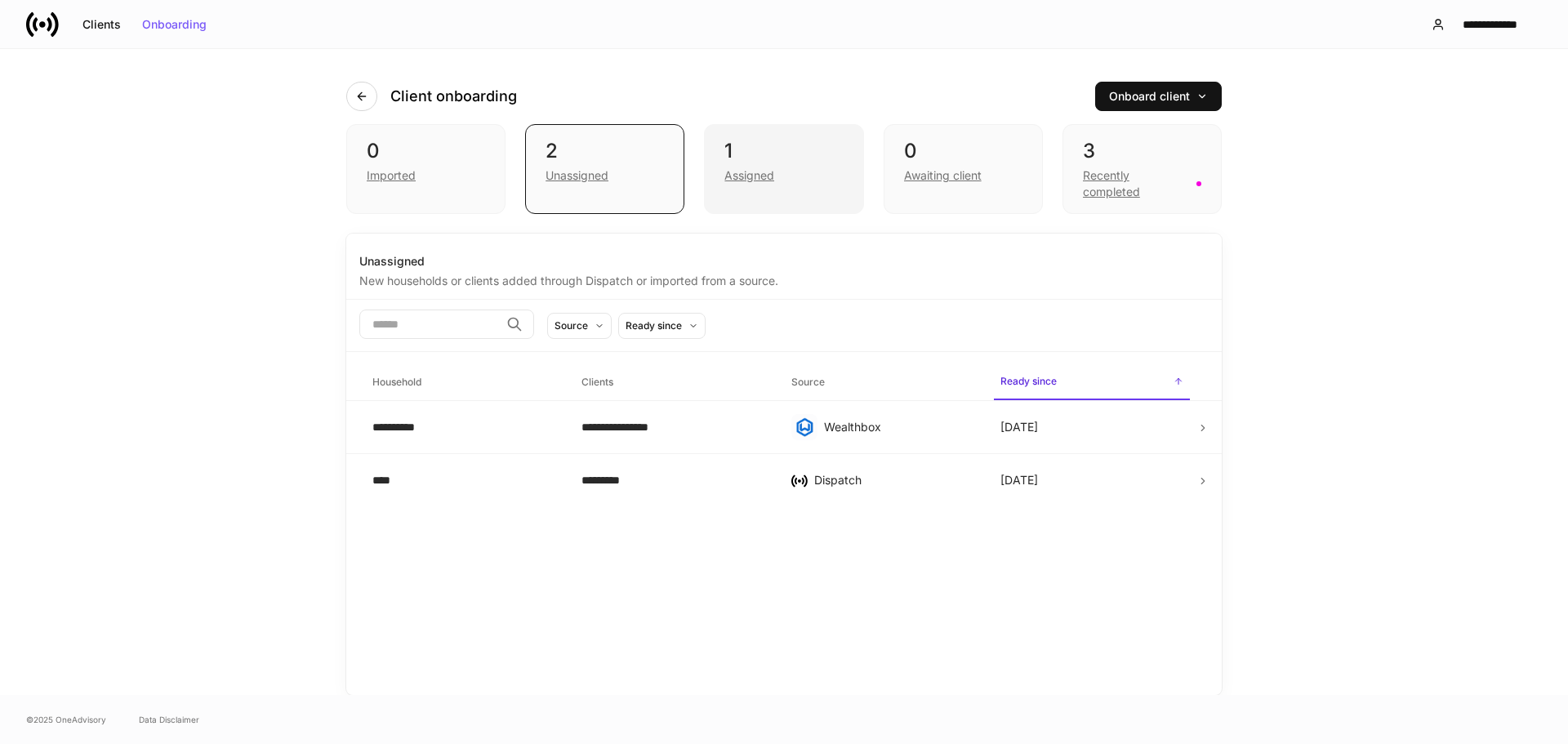
click at [834, 175] on div "Assigned" at bounding box center [783, 174] width 119 height 19
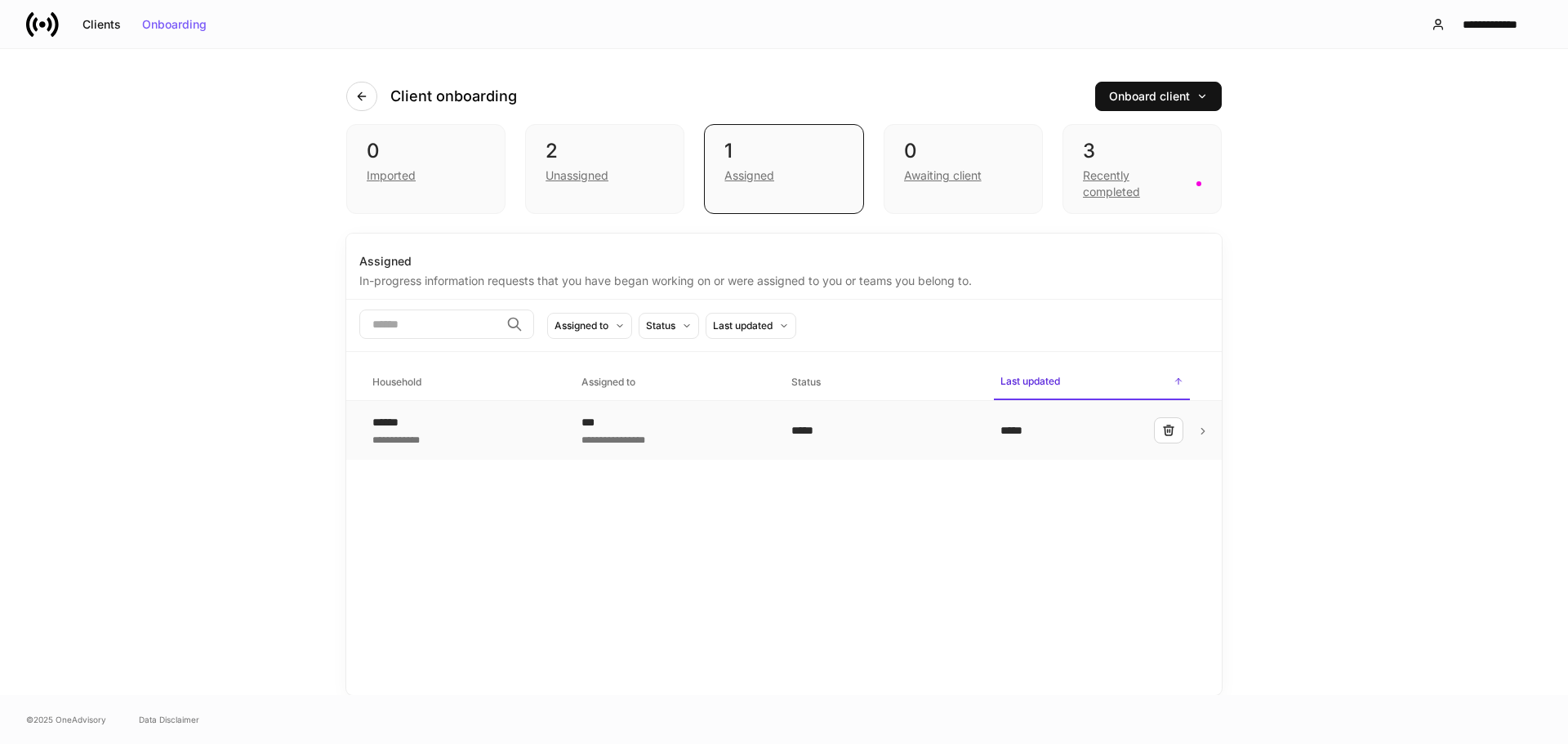
click at [887, 435] on div "*****" at bounding box center [882, 430] width 183 height 17
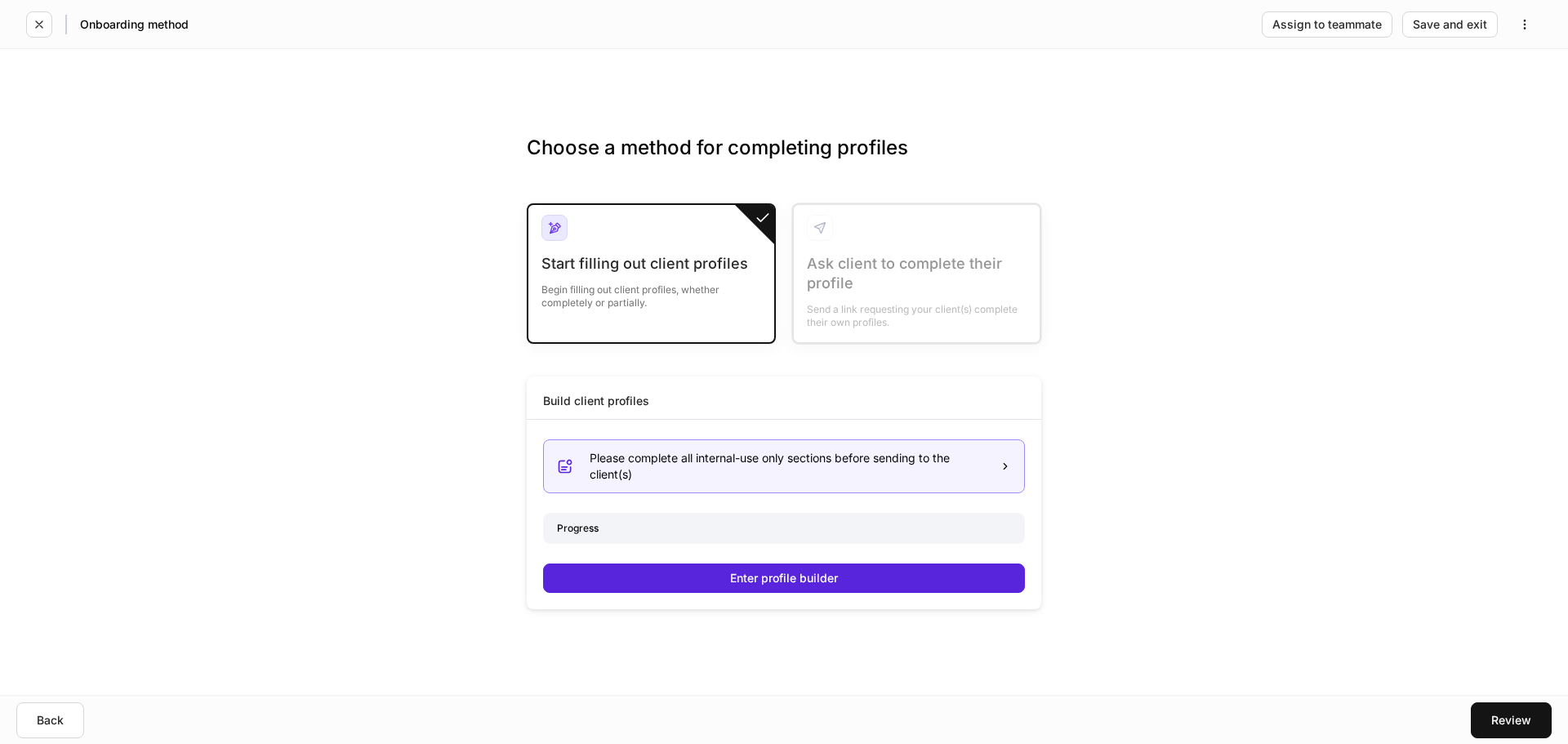
click at [851, 471] on div "Please complete all internal-use only sections before sending to the client(s)" at bounding box center [789, 467] width 397 height 33
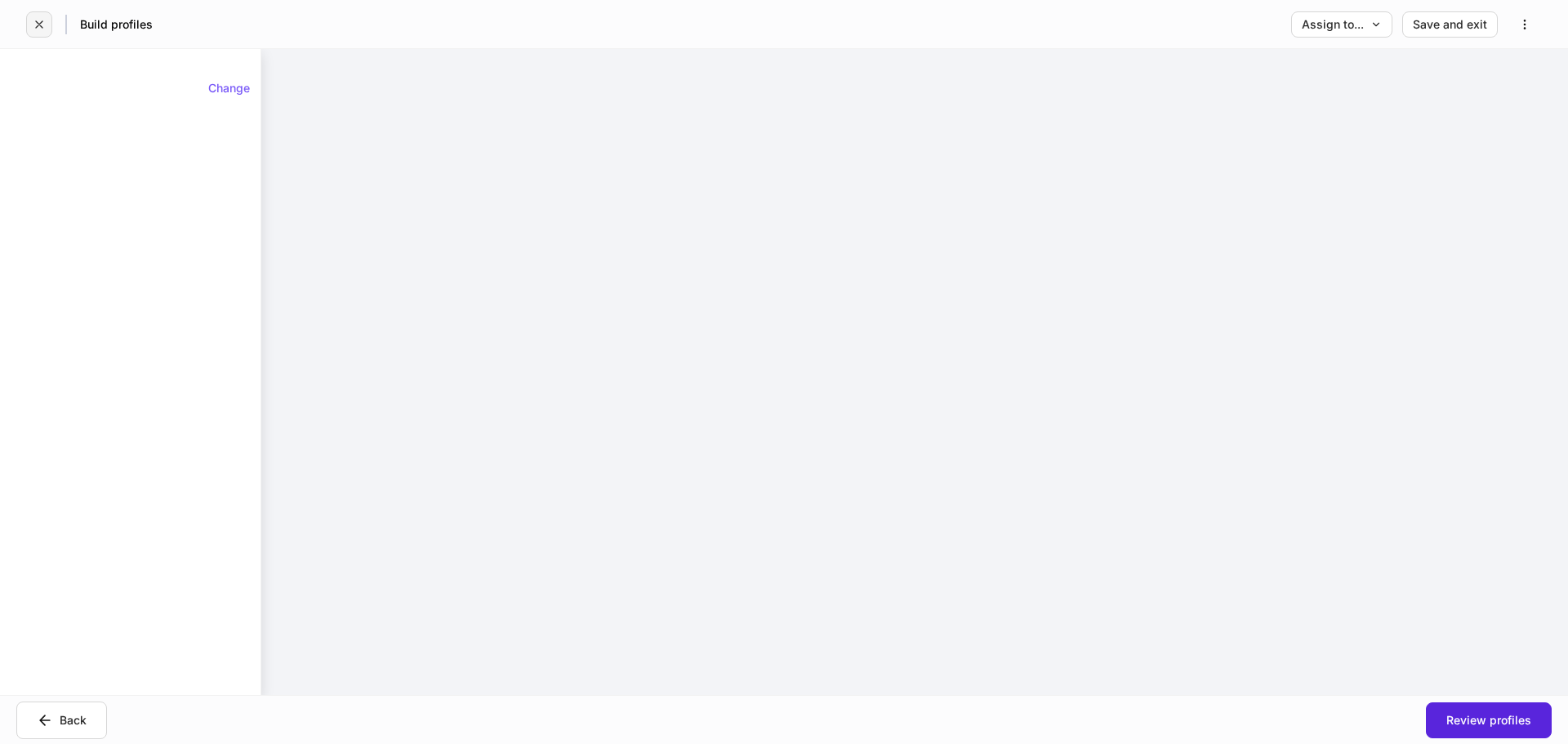
click at [50, 28] on button "button" at bounding box center [39, 24] width 26 height 26
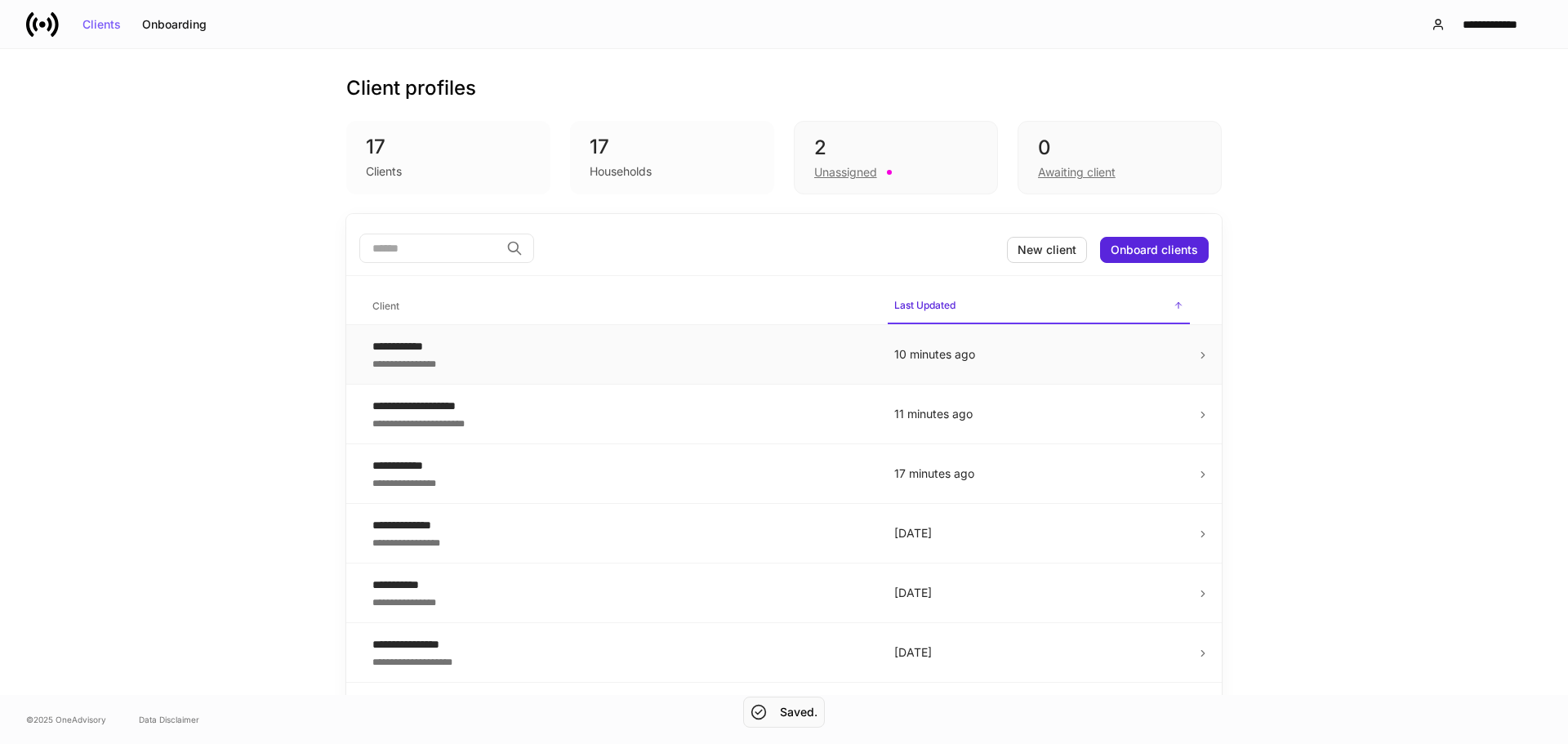
click at [573, 342] on div "**********" at bounding box center [619, 346] width 495 height 17
click at [734, 363] on div "**********" at bounding box center [619, 363] width 495 height 17
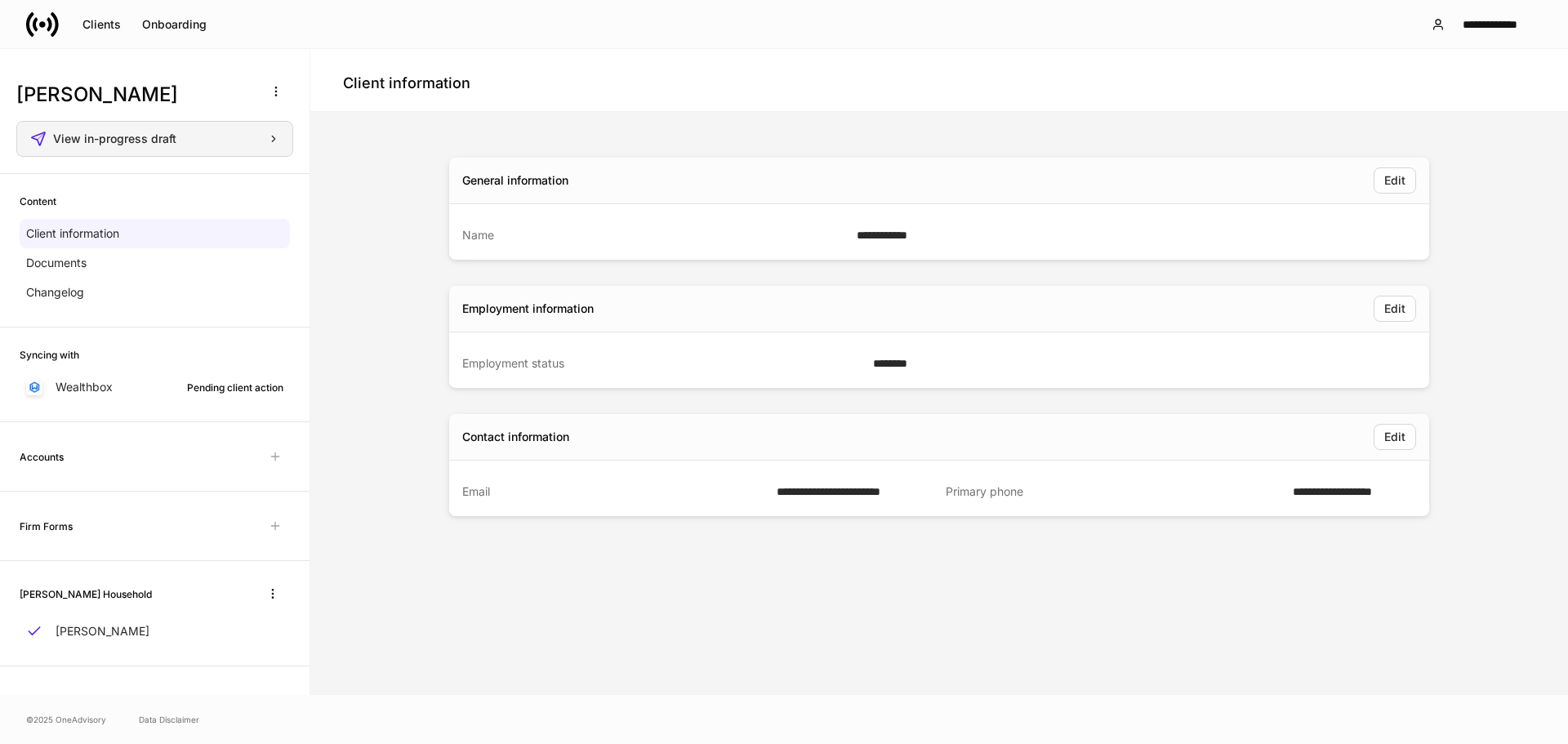
click at [192, 140] on div "View in-progress draft" at bounding box center [166, 139] width 226 height 11
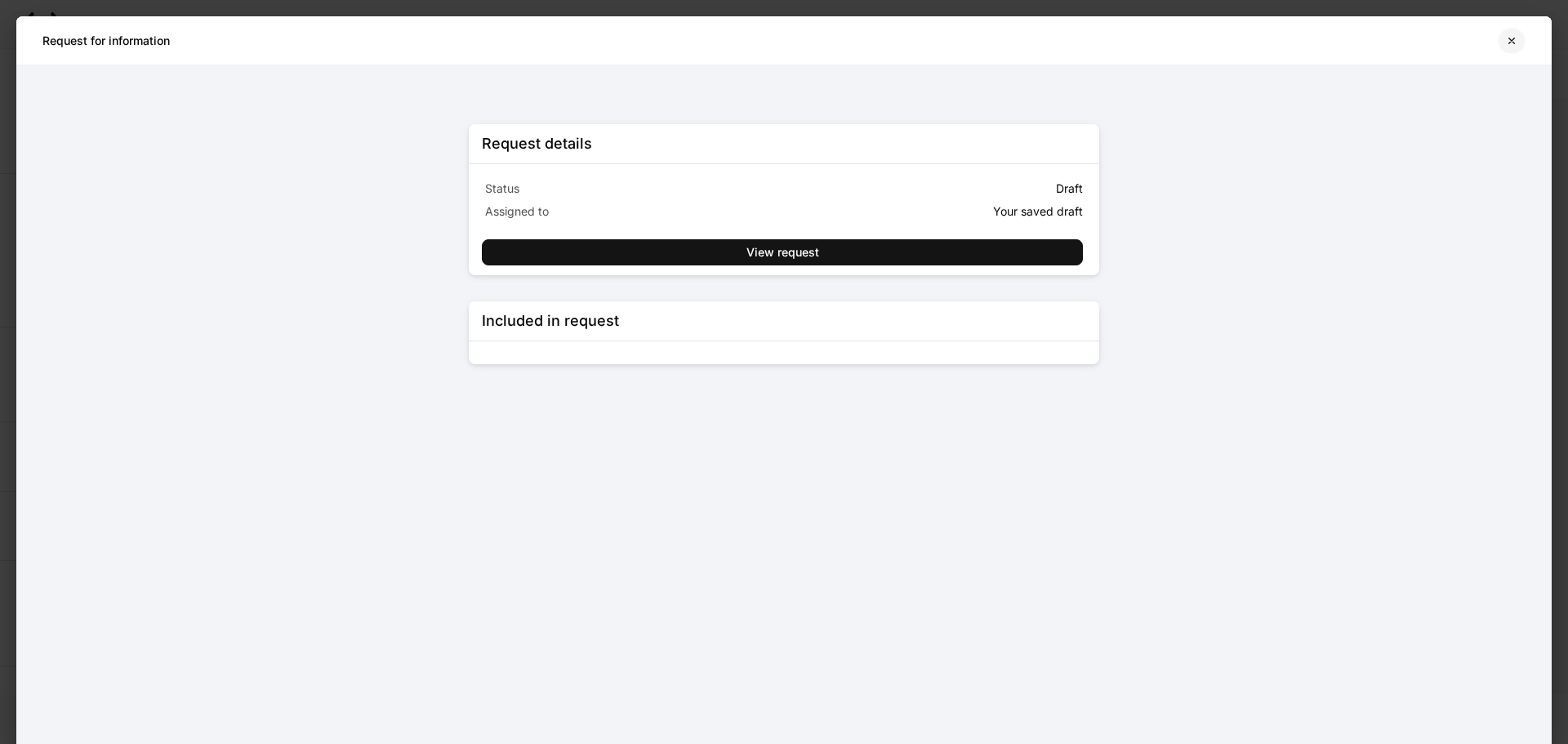
click at [1507, 43] on icon "button" at bounding box center [1512, 40] width 13 height 13
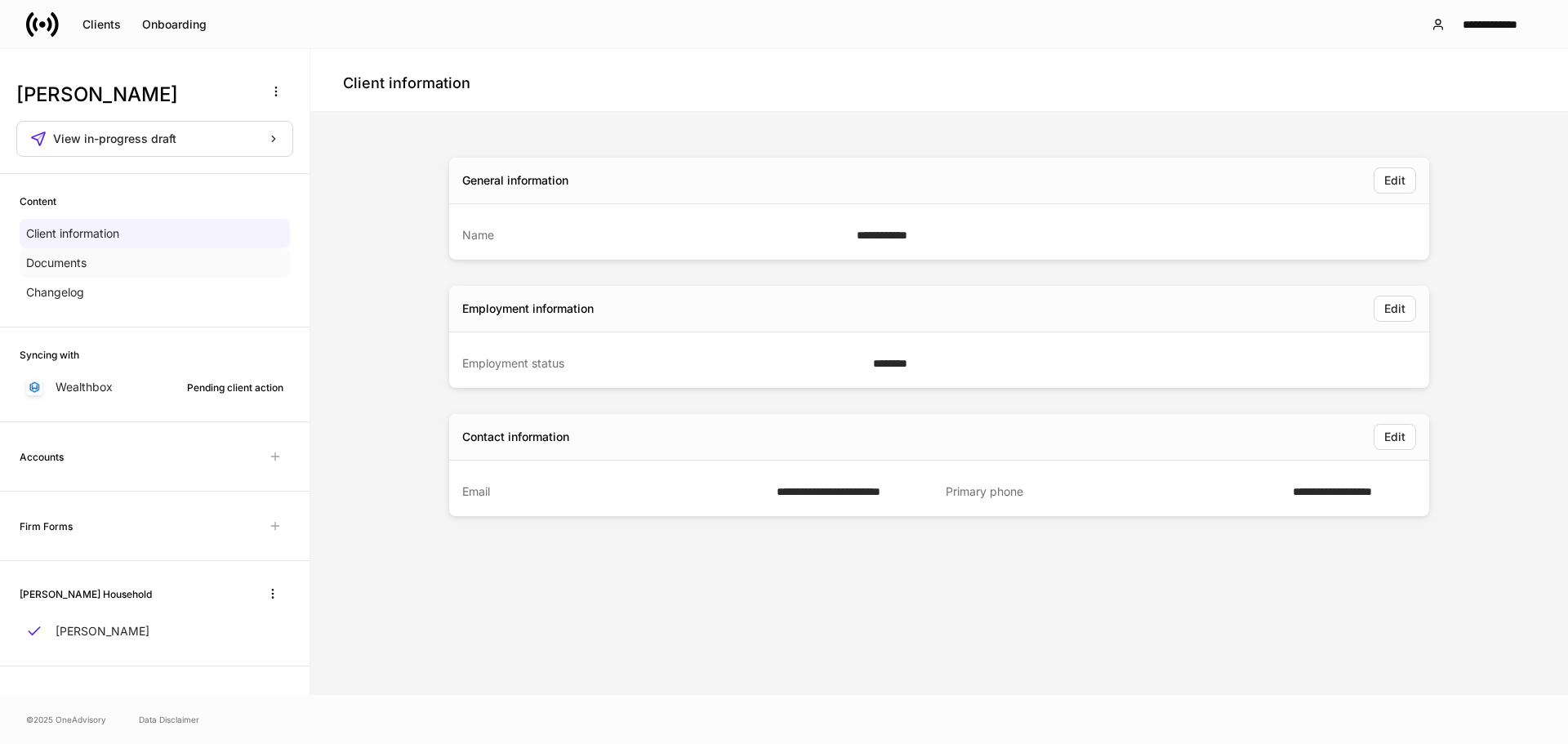
click at [166, 258] on div "Documents" at bounding box center [154, 263] width 270 height 29
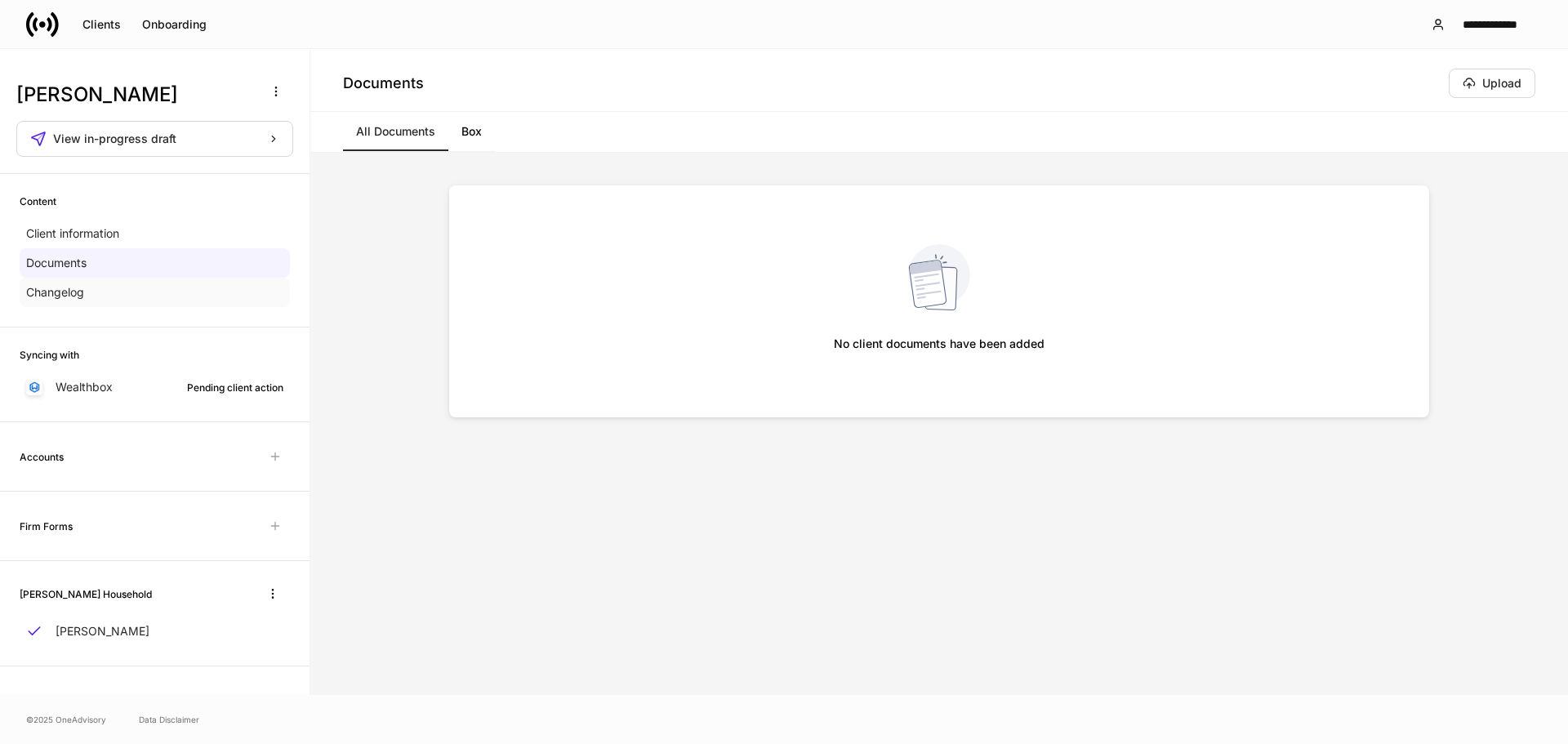
click at [157, 287] on div "Changelog" at bounding box center [154, 292] width 270 height 29
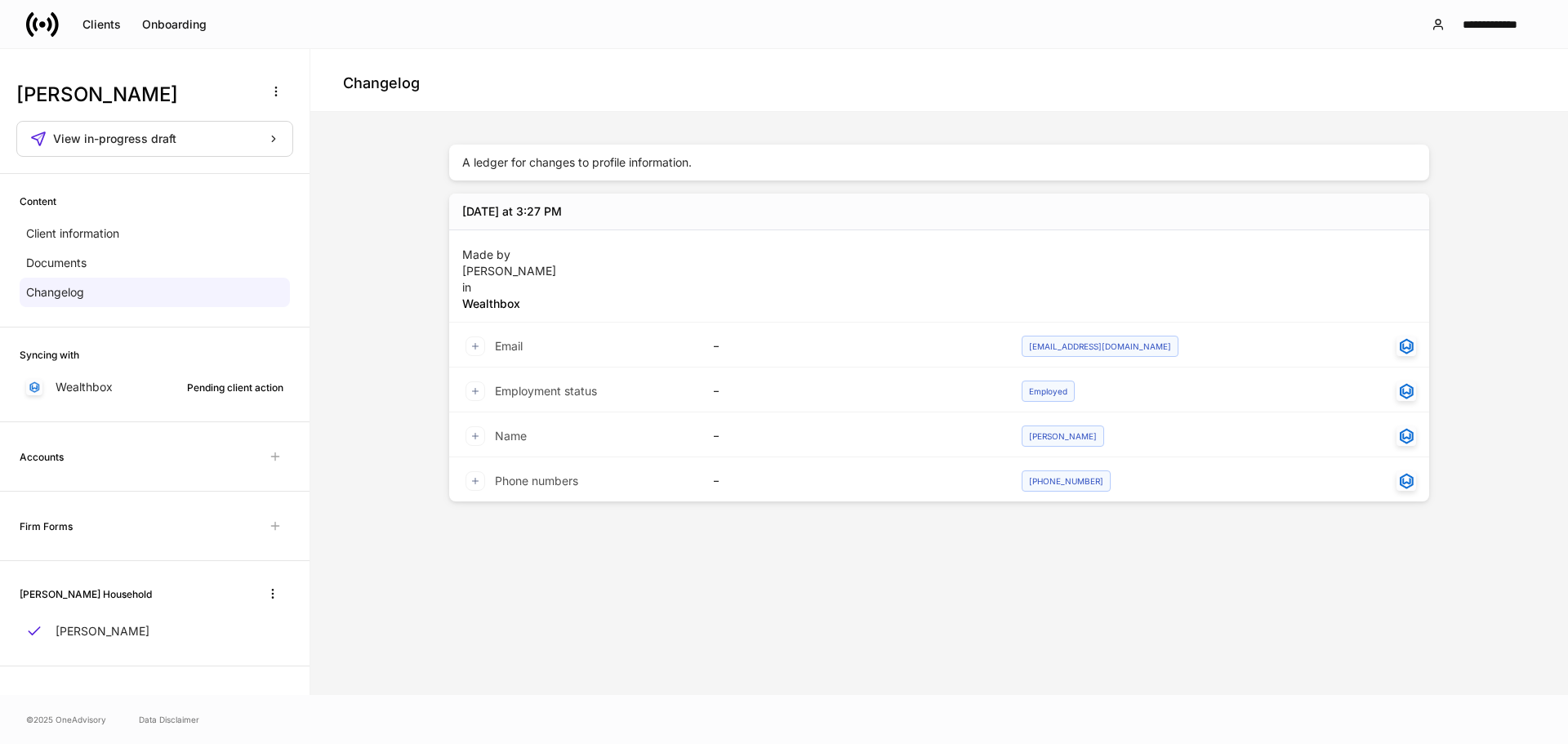
click at [147, 542] on div "Firm Forms" at bounding box center [154, 526] width 310 height 70
click at [184, 461] on div "Accounts" at bounding box center [154, 457] width 270 height 29
click at [267, 457] on span "Unavailable with outstanding requests for information" at bounding box center [275, 457] width 29 height 29
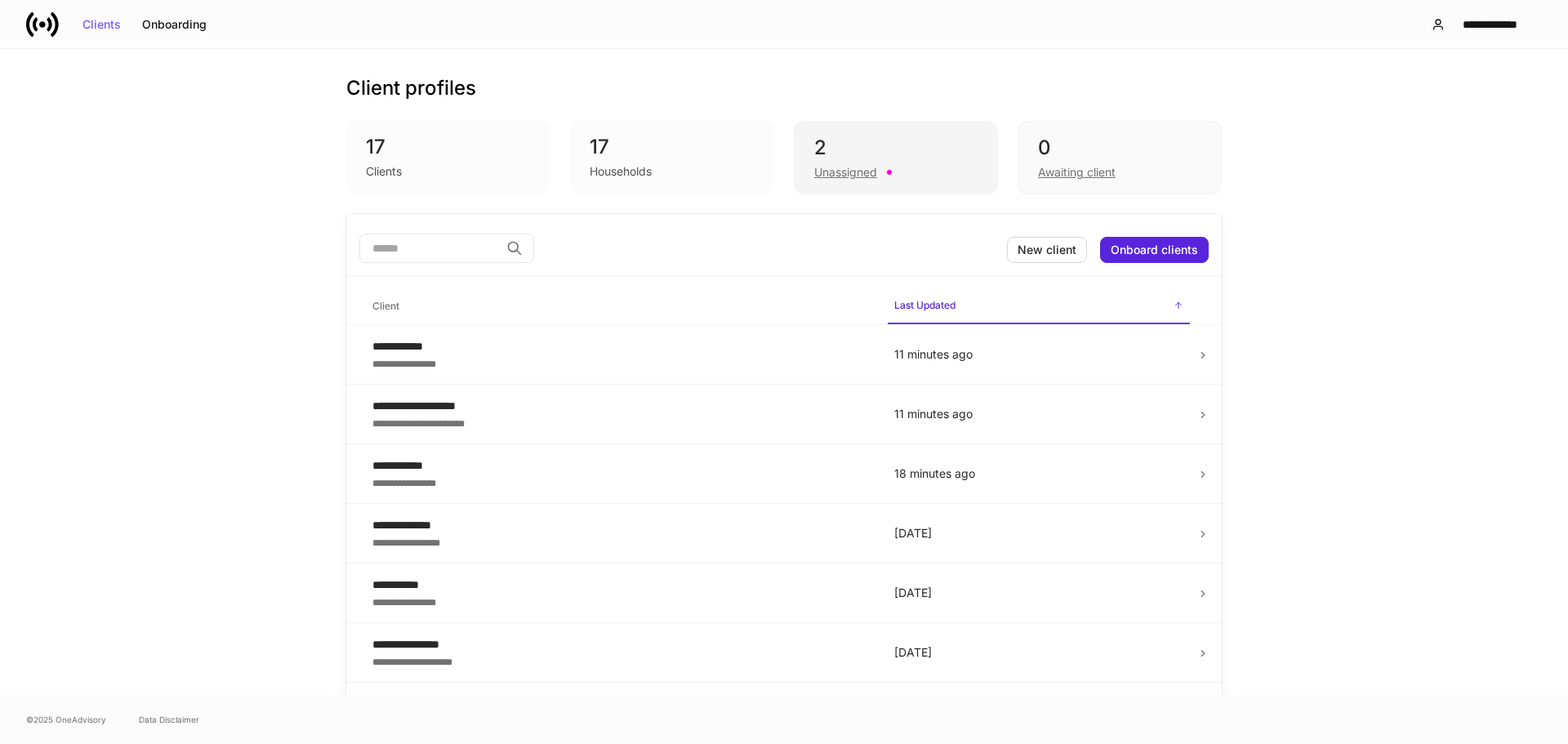
click at [950, 135] on div "2 Unassigned" at bounding box center [896, 158] width 204 height 73
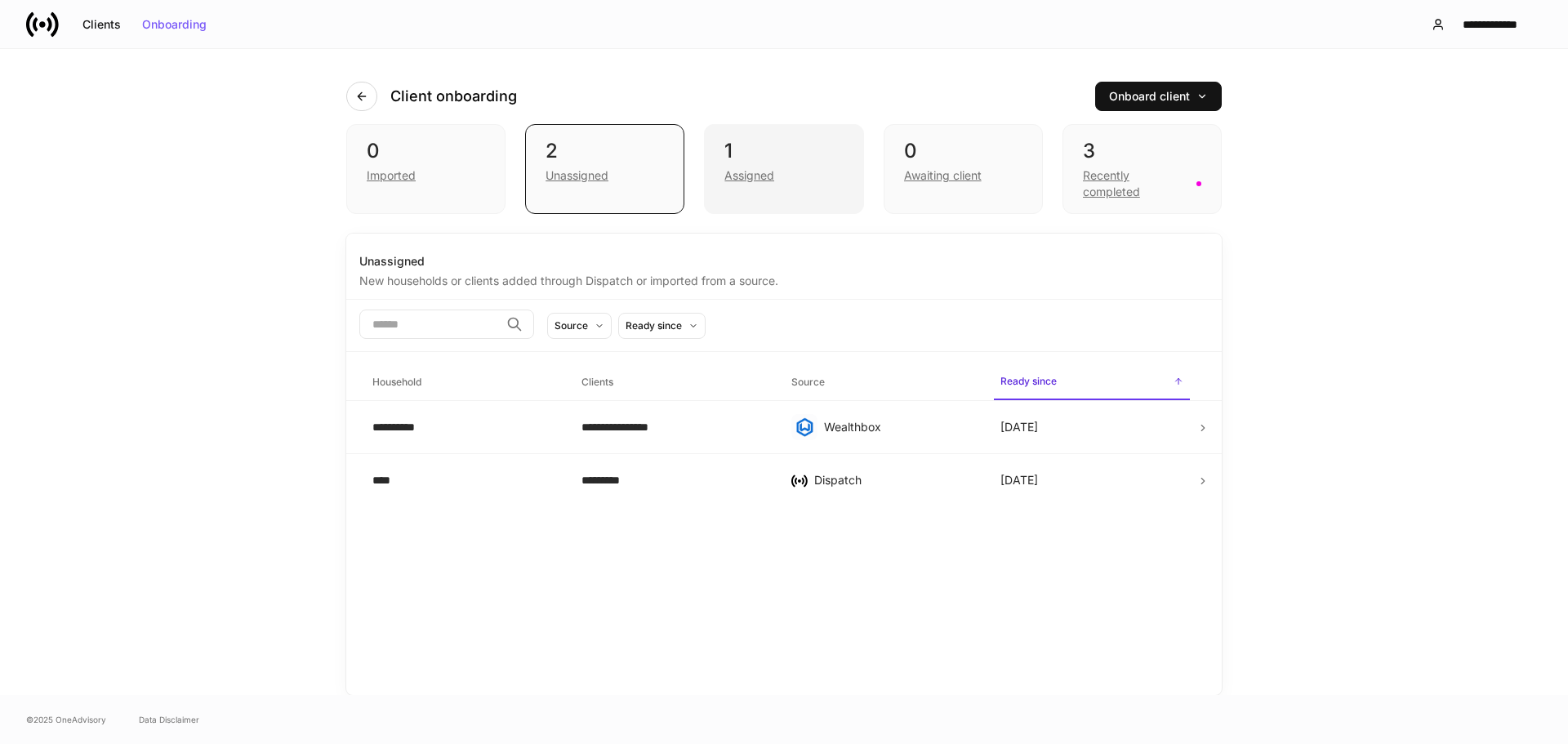
click at [817, 183] on div "Assigned" at bounding box center [783, 174] width 119 height 19
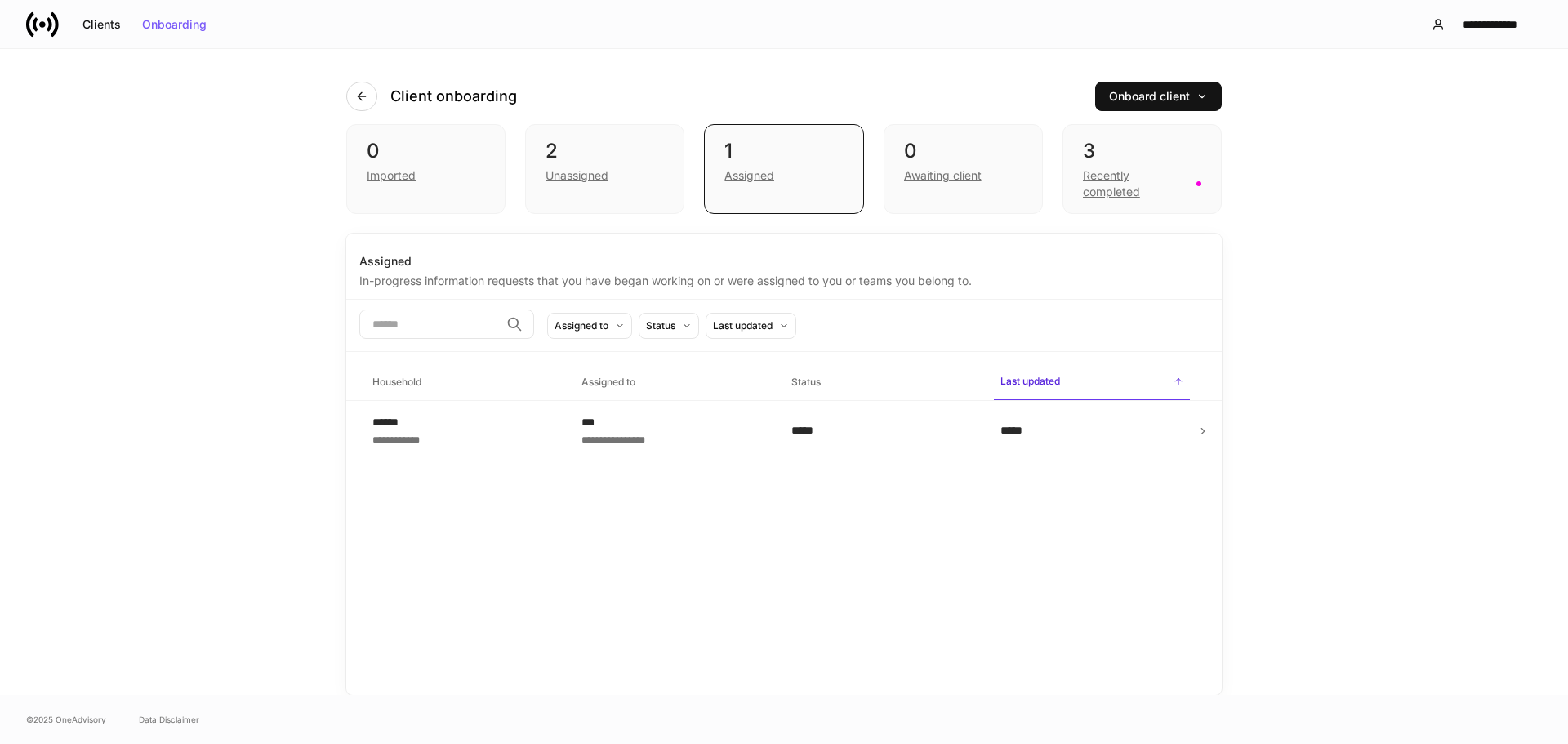
drag, startPoint x: 1106, startPoint y: 420, endPoint x: 1139, endPoint y: 402, distance: 37.6
click at [1107, 420] on div "*****" at bounding box center [1092, 430] width 183 height 26
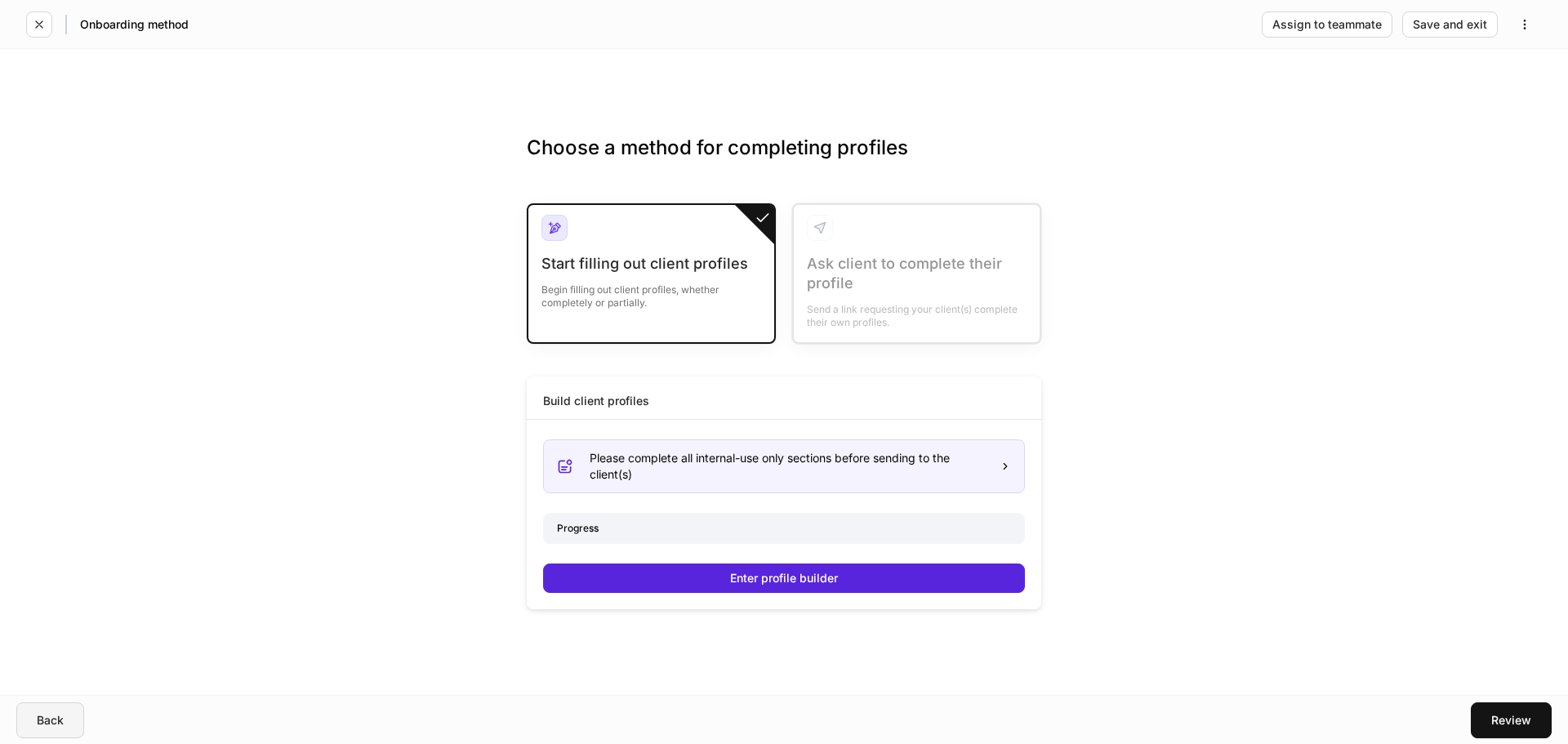
click at [59, 716] on button "Back" at bounding box center [51, 719] width 68 height 36
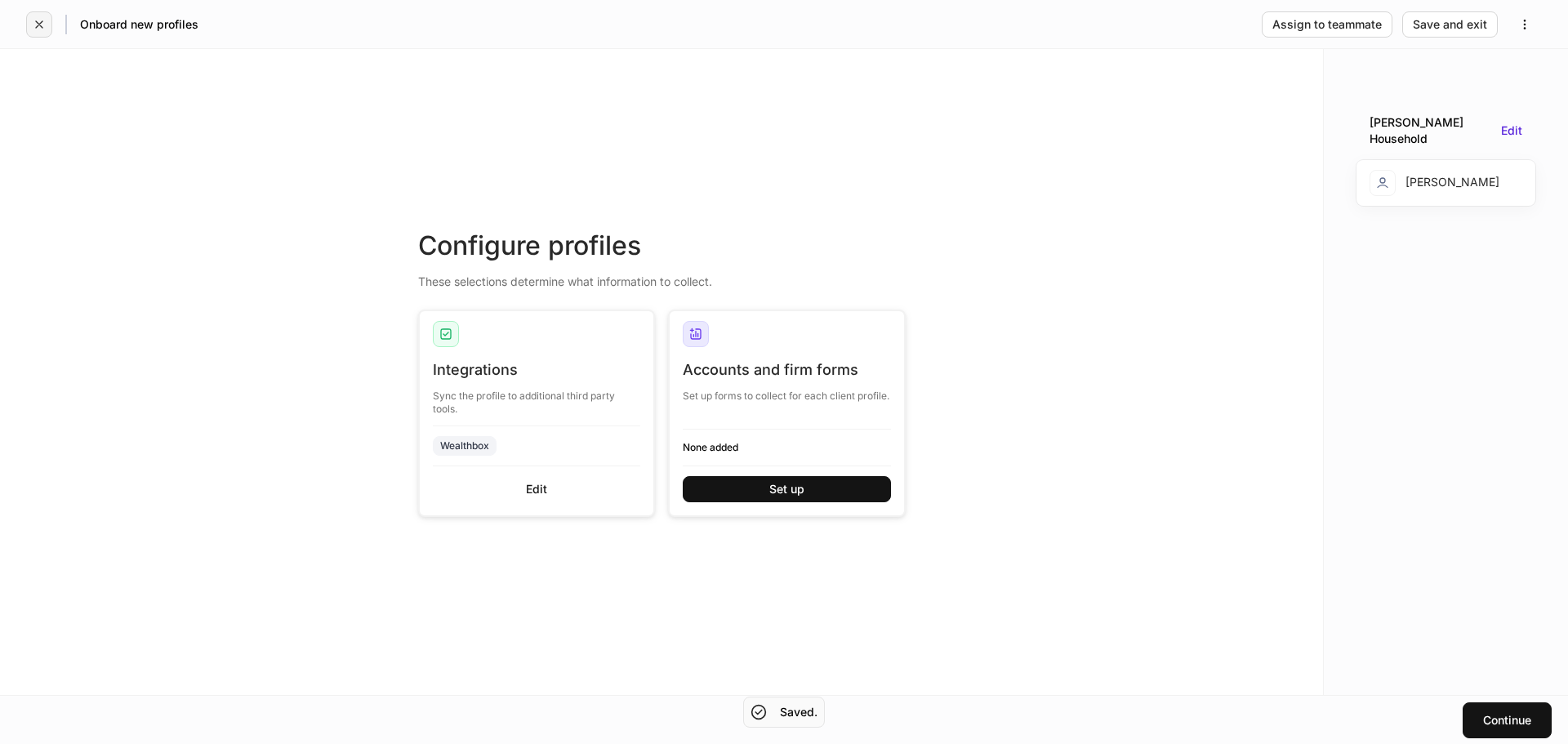
click at [39, 23] on icon "button" at bounding box center [39, 24] width 6 height 6
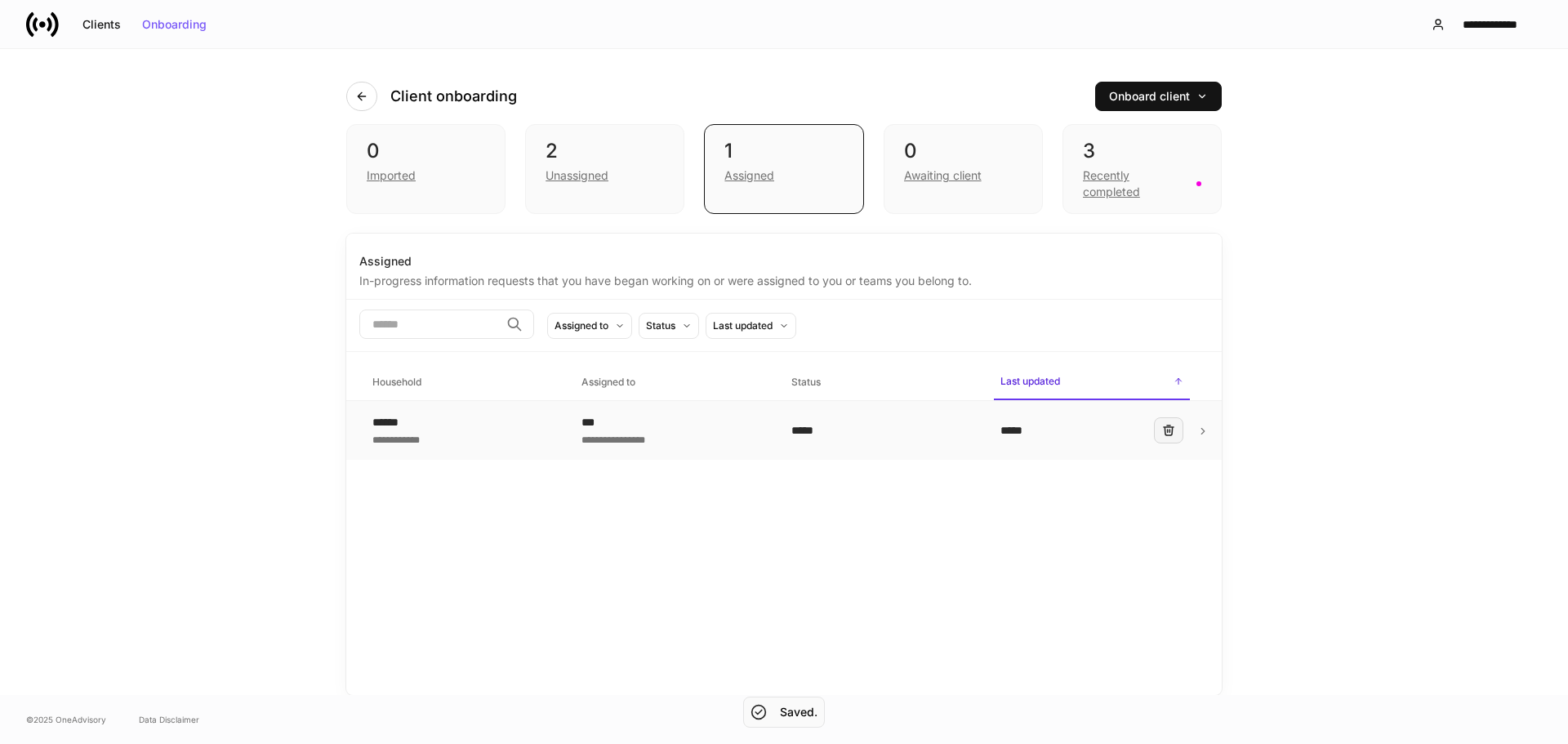
click at [1160, 431] on button "button" at bounding box center [1169, 430] width 29 height 26
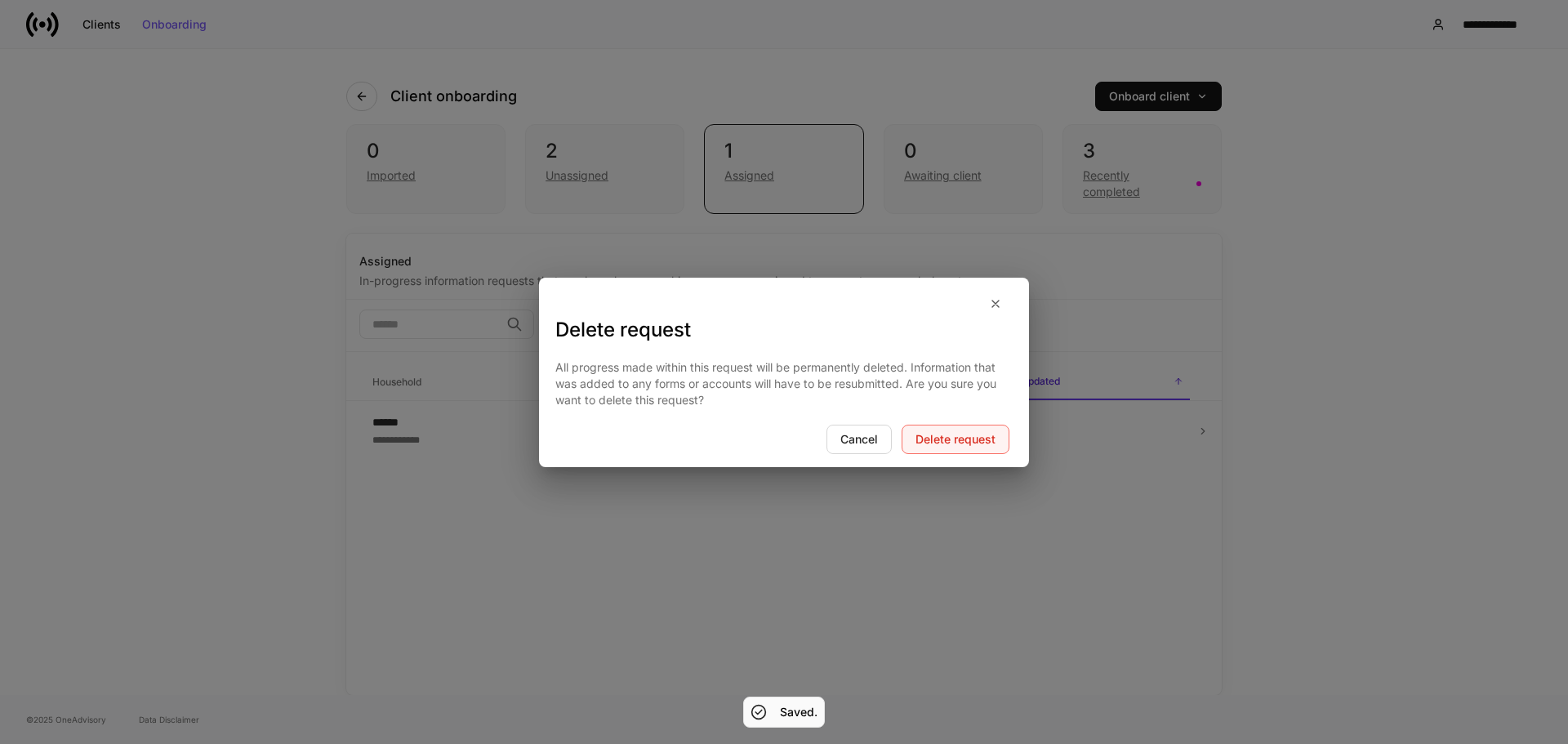
click at [947, 443] on div "Delete request" at bounding box center [955, 439] width 80 height 11
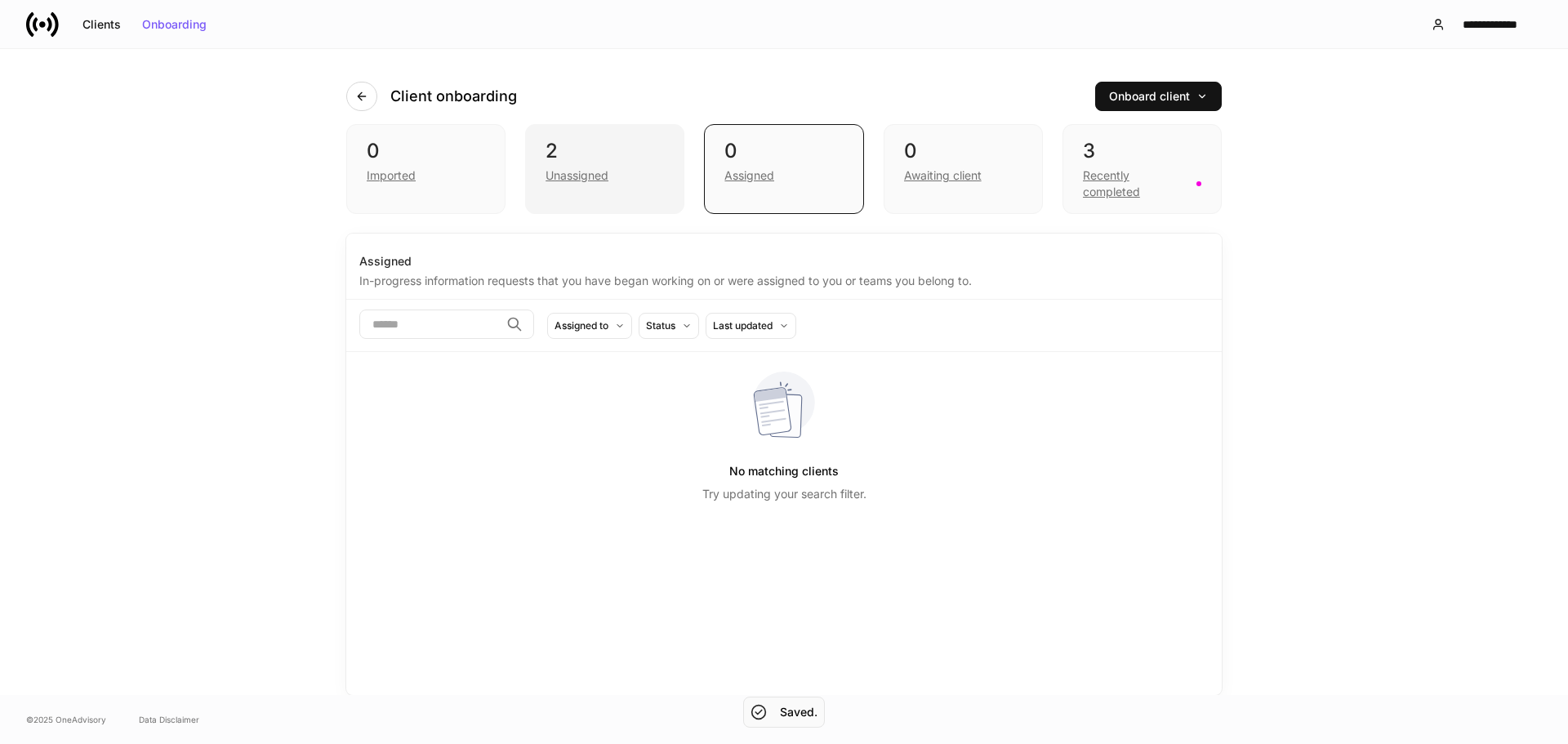
click at [590, 170] on div "Unassigned" at bounding box center [577, 175] width 62 height 17
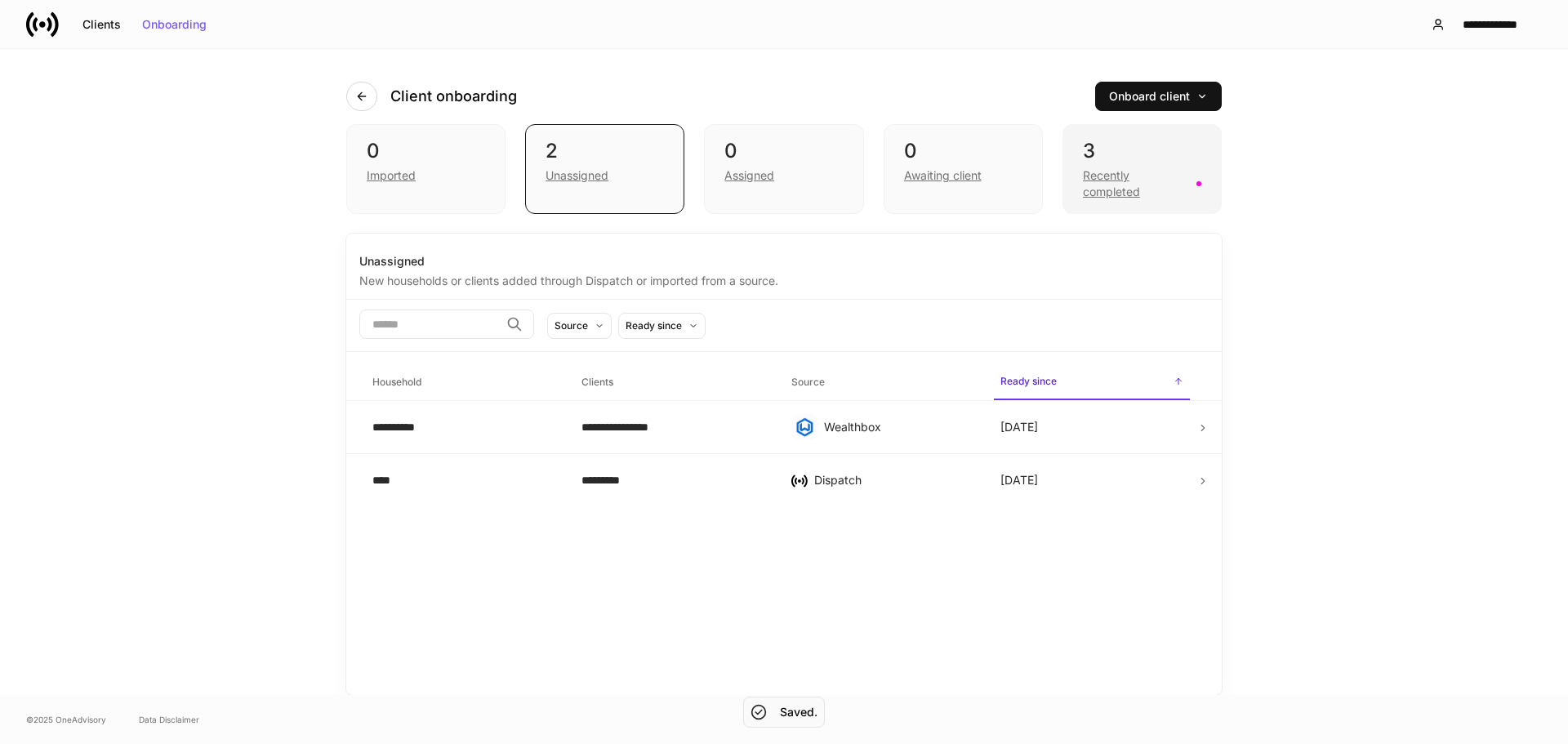
click at [1073, 175] on div "3 Recently completed" at bounding box center [1142, 169] width 159 height 90
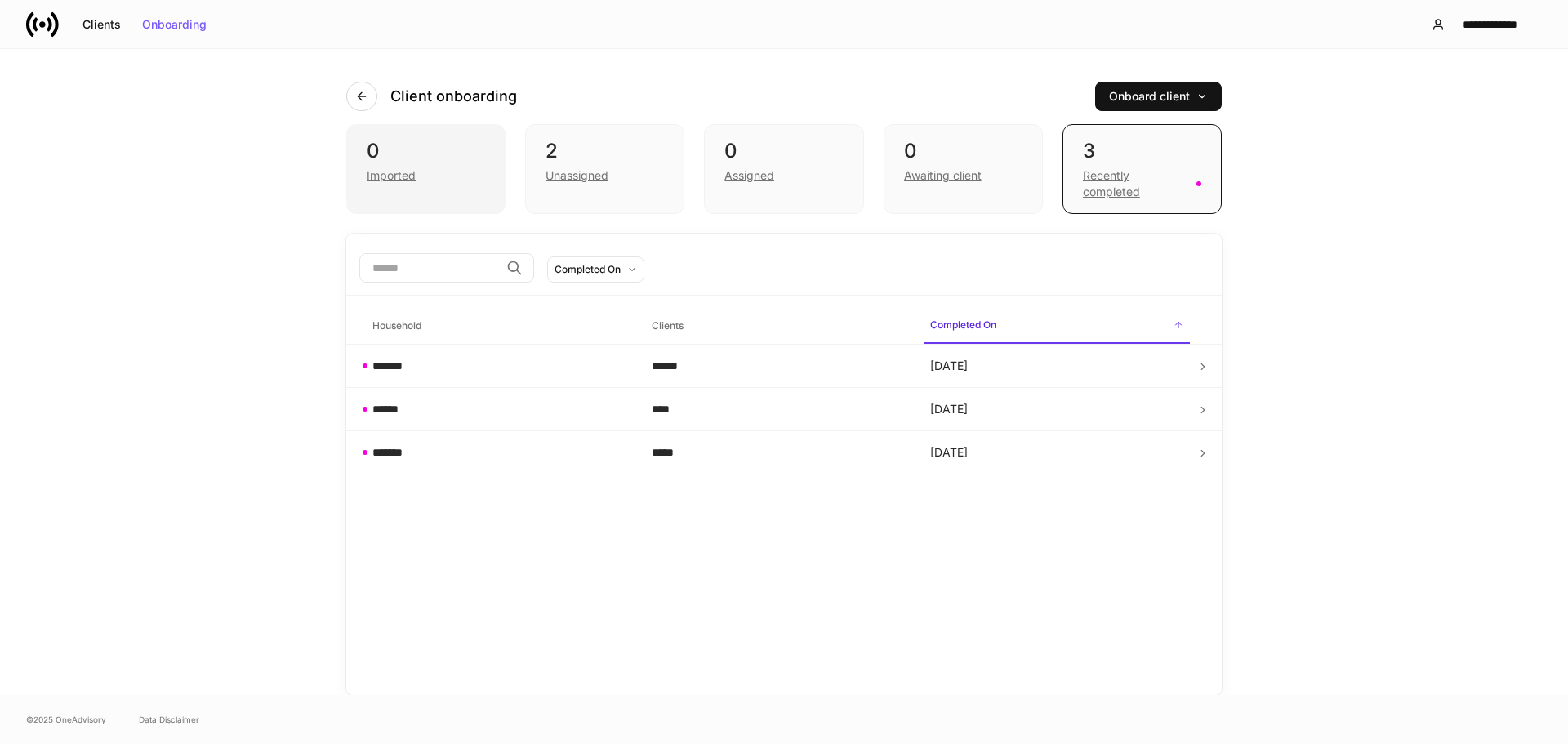
click at [448, 172] on div "Imported" at bounding box center [426, 174] width 119 height 19
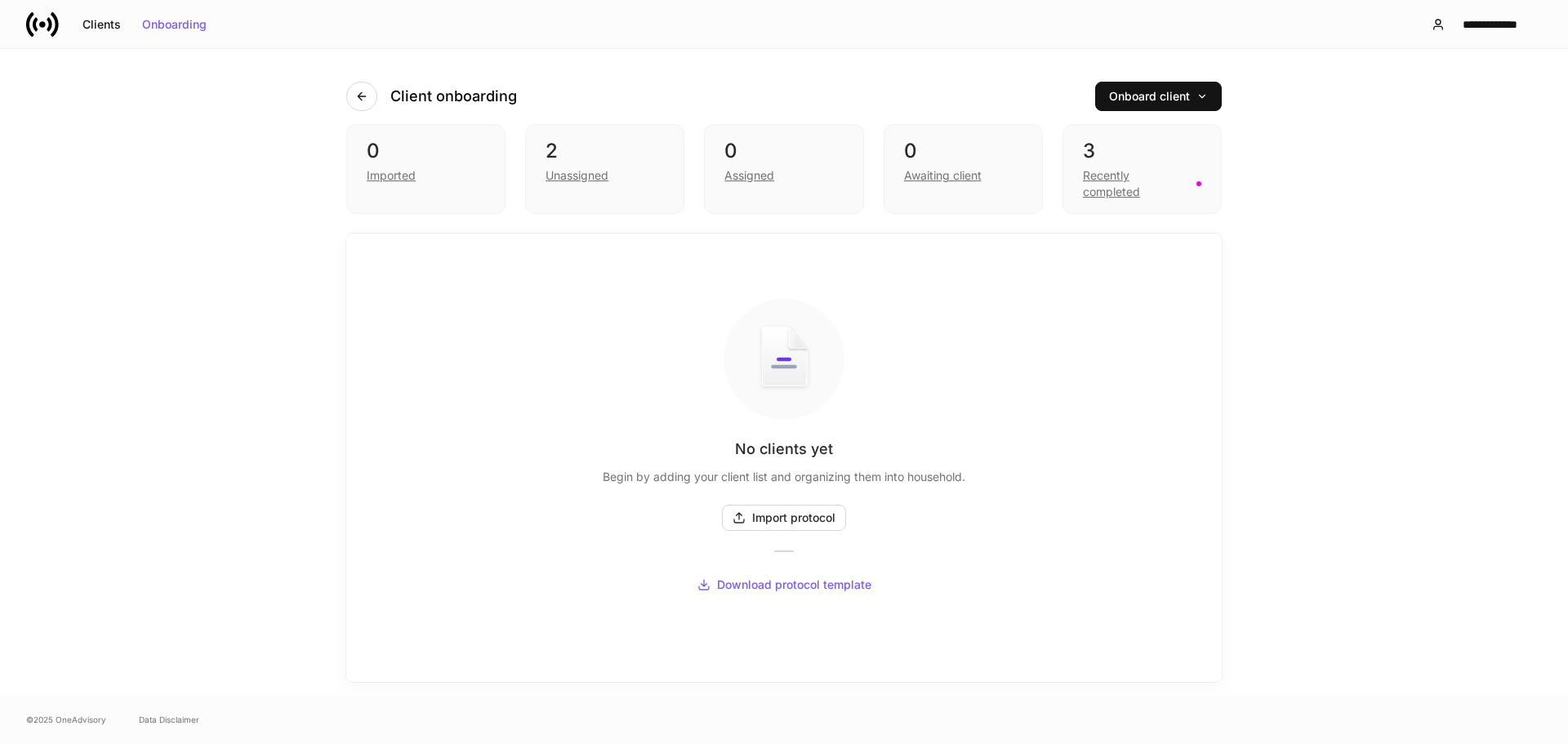
click at [417, 100] on h4 "Client onboarding" at bounding box center [454, 96] width 127 height 19
click at [387, 102] on div "Client onboarding" at bounding box center [438, 96] width 184 height 29
click at [373, 101] on div "Client onboarding" at bounding box center [438, 96] width 184 height 29
click at [373, 101] on button "button" at bounding box center [362, 96] width 31 height 29
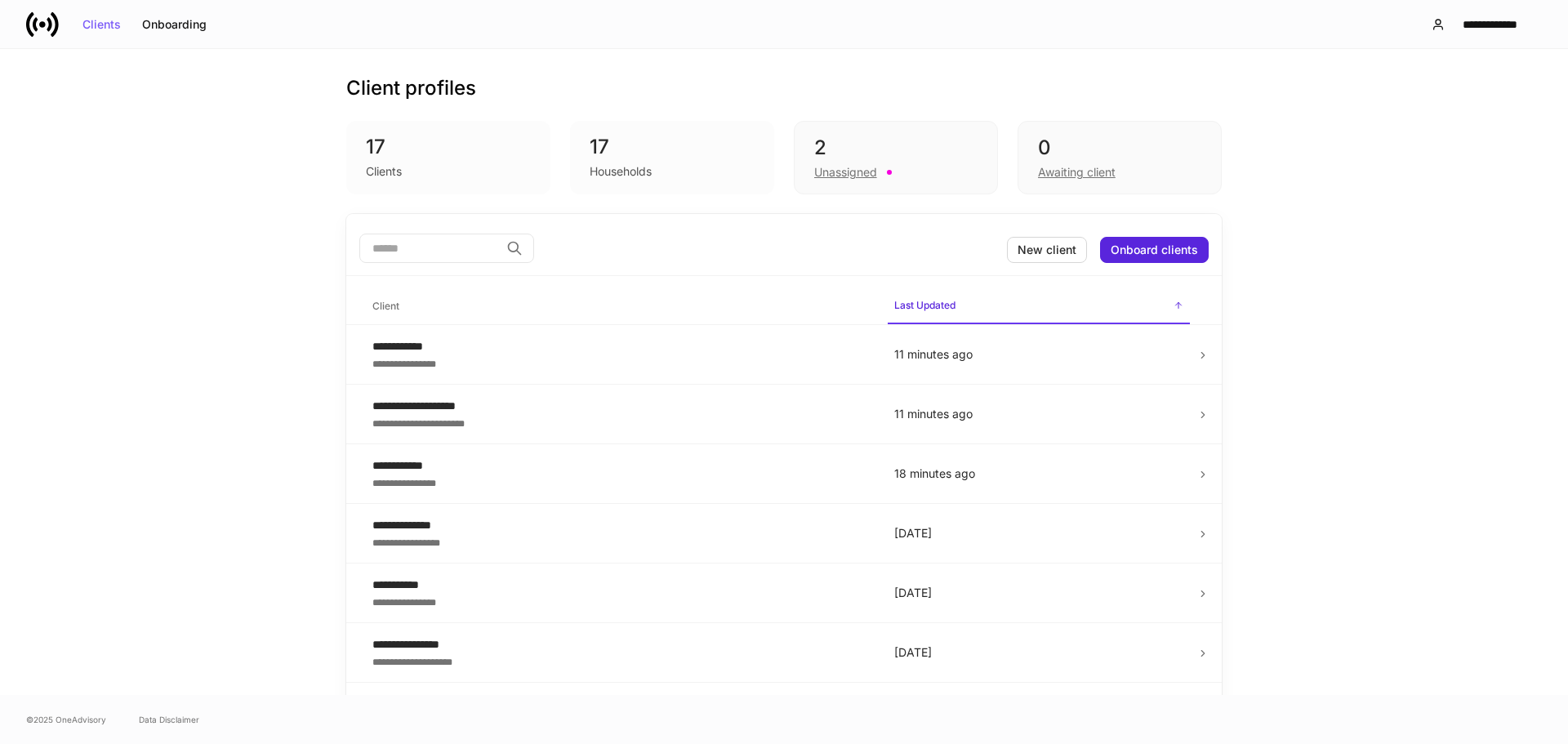
click at [672, 175] on div "Households" at bounding box center [673, 169] width 165 height 19
click at [631, 353] on div "**********" at bounding box center [619, 346] width 495 height 17
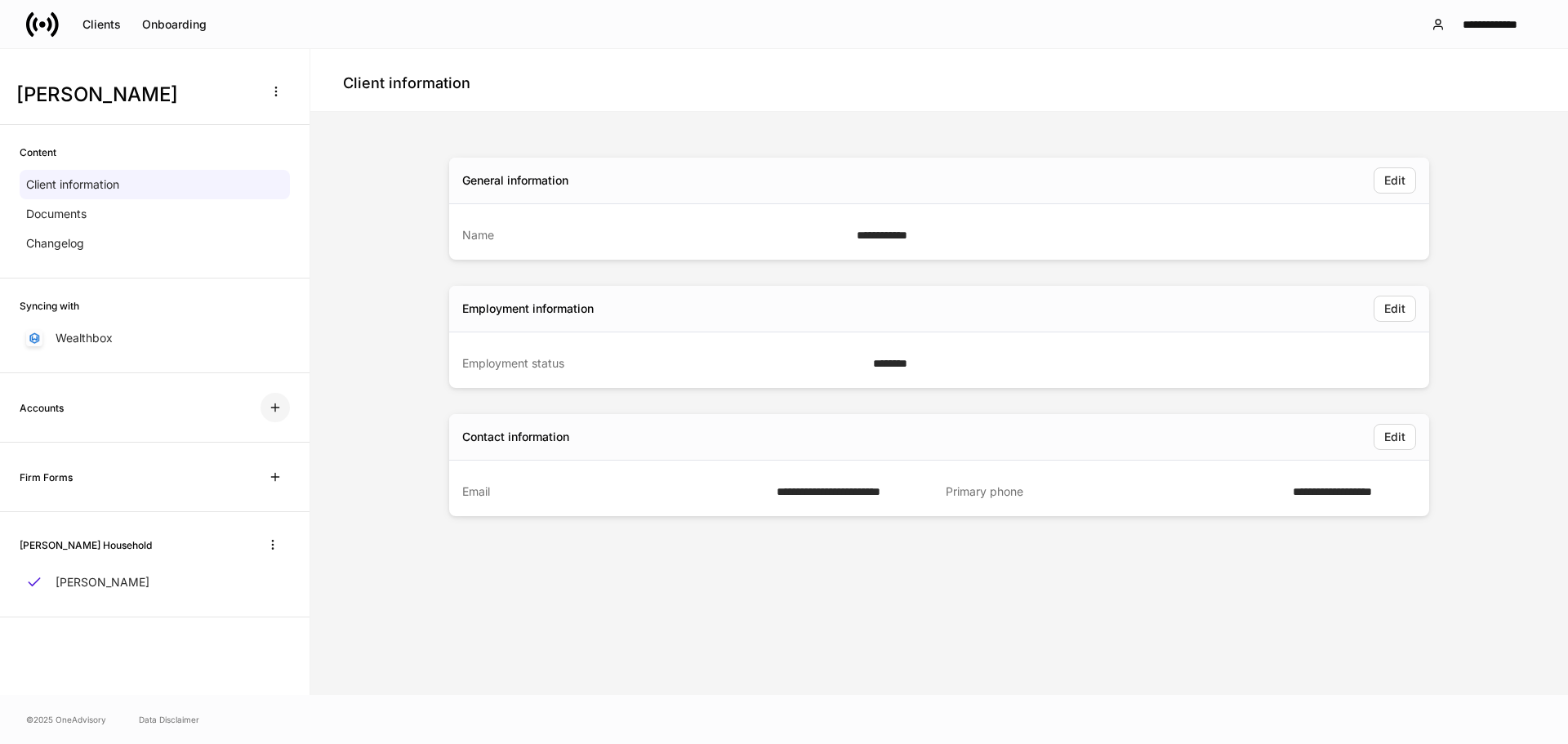
click at [280, 409] on icon "button" at bounding box center [275, 407] width 13 height 13
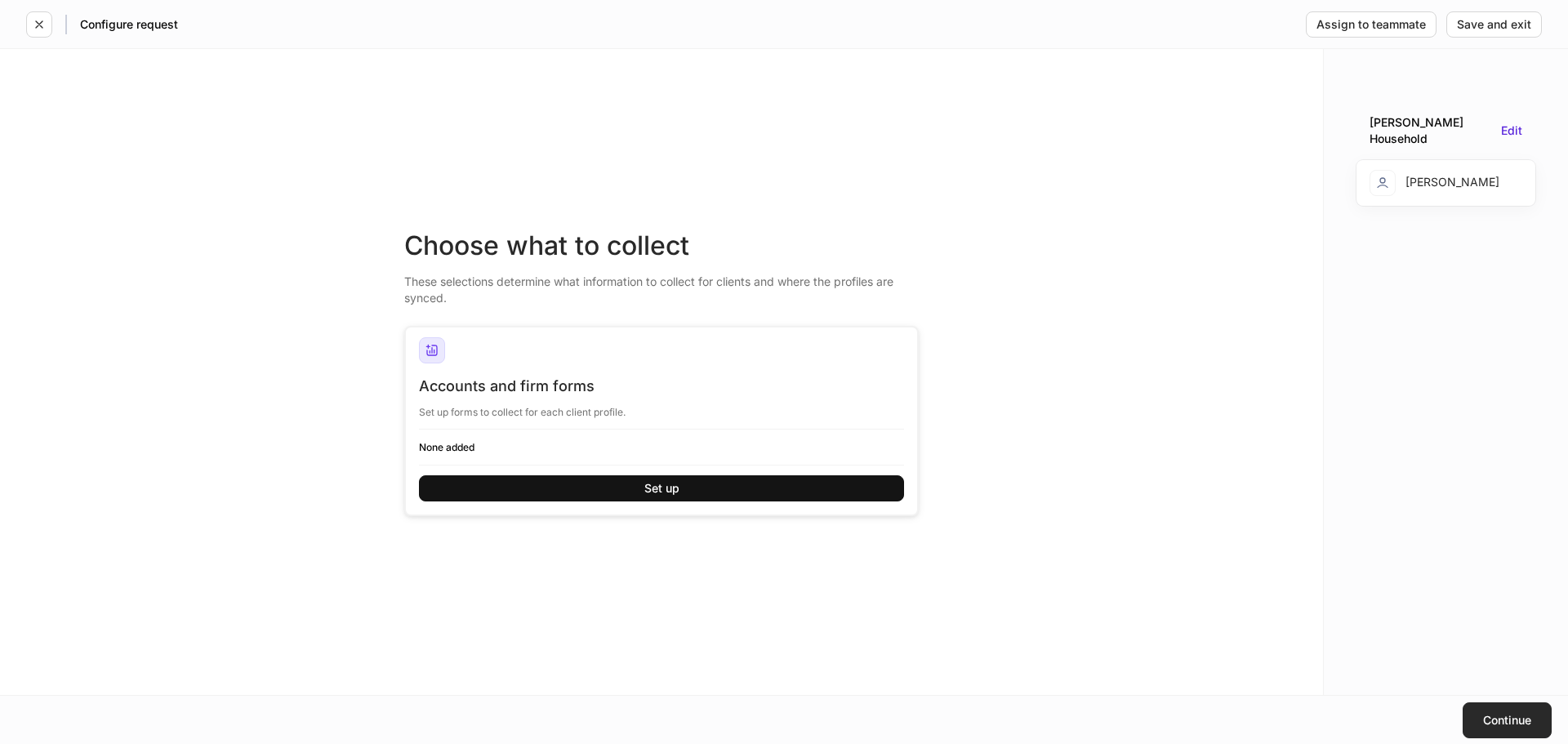
click at [1473, 707] on button "Continue" at bounding box center [1507, 719] width 89 height 36
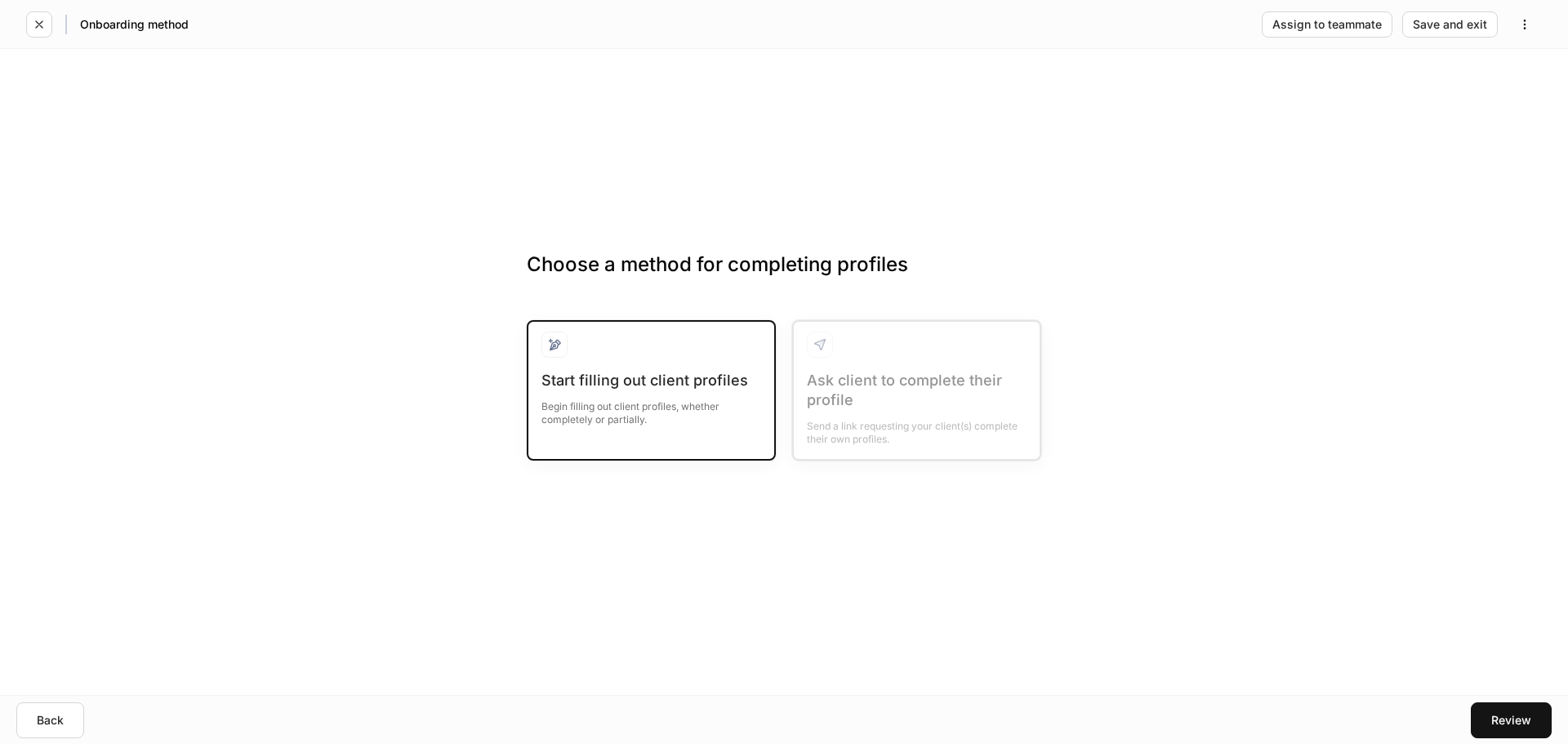
click at [572, 431] on div "Start filling out client profiles Begin filling out client profiles, whether co…" at bounding box center [651, 408] width 220 height 75
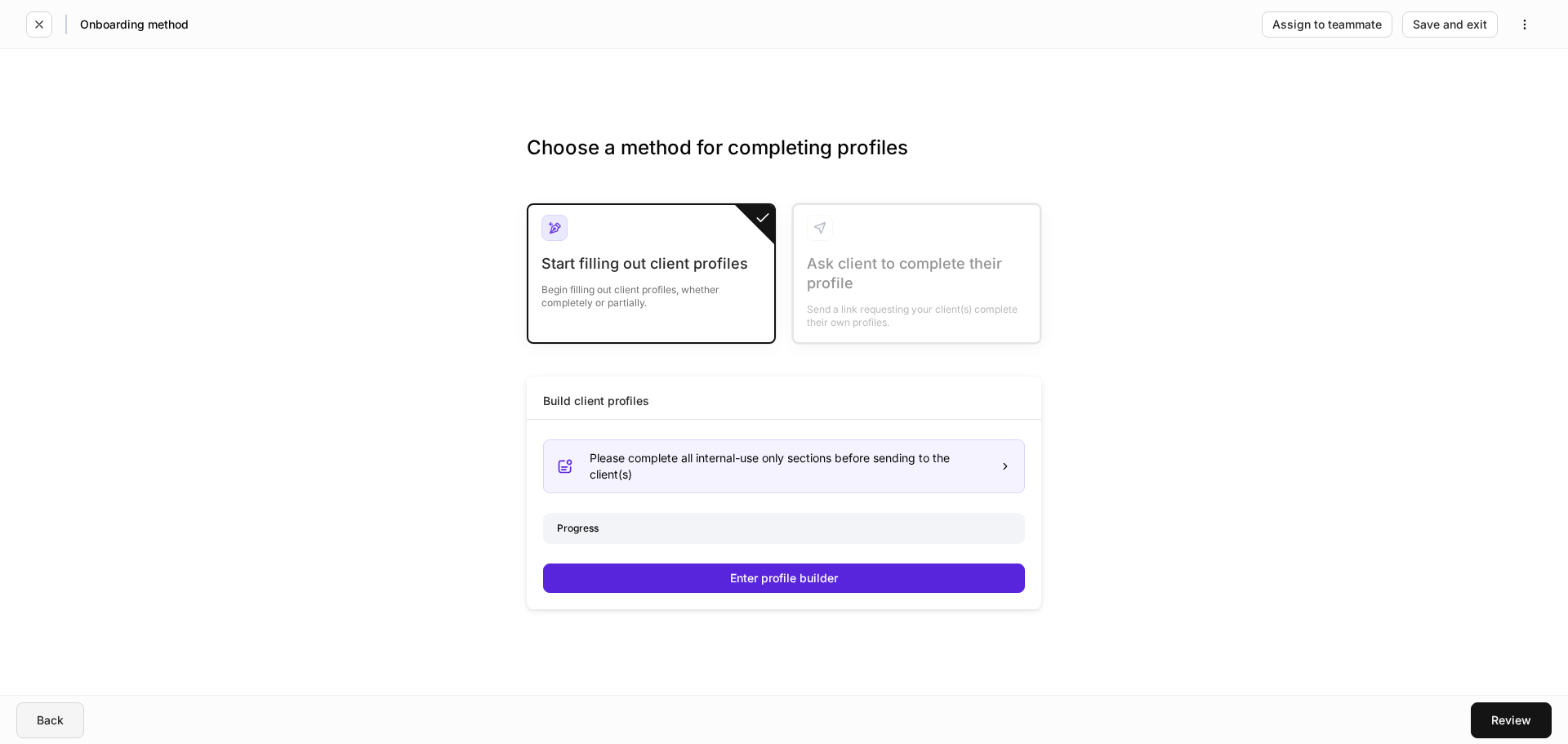
click at [61, 731] on button "Back" at bounding box center [51, 719] width 68 height 36
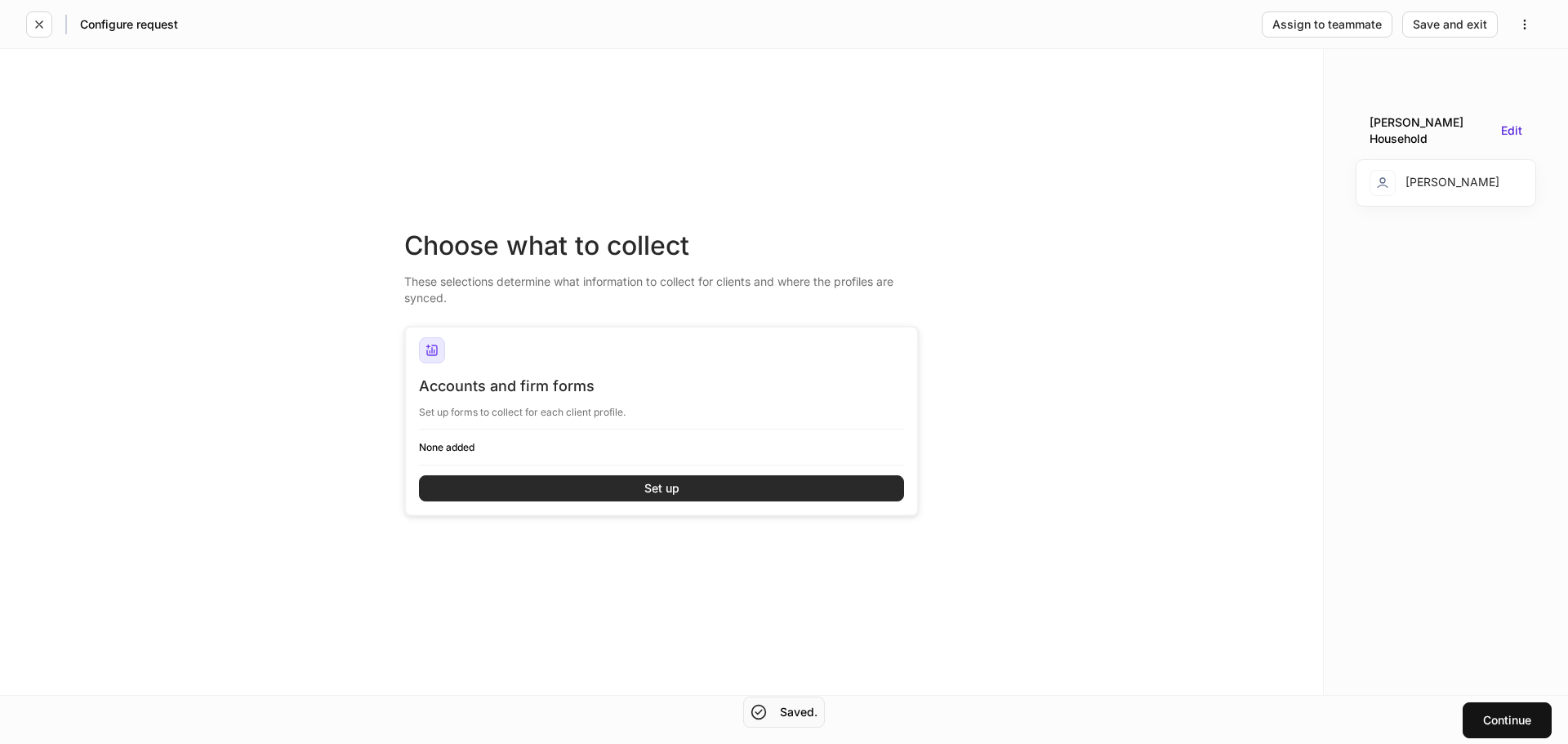
click at [614, 479] on button "Set up" at bounding box center [662, 488] width 485 height 26
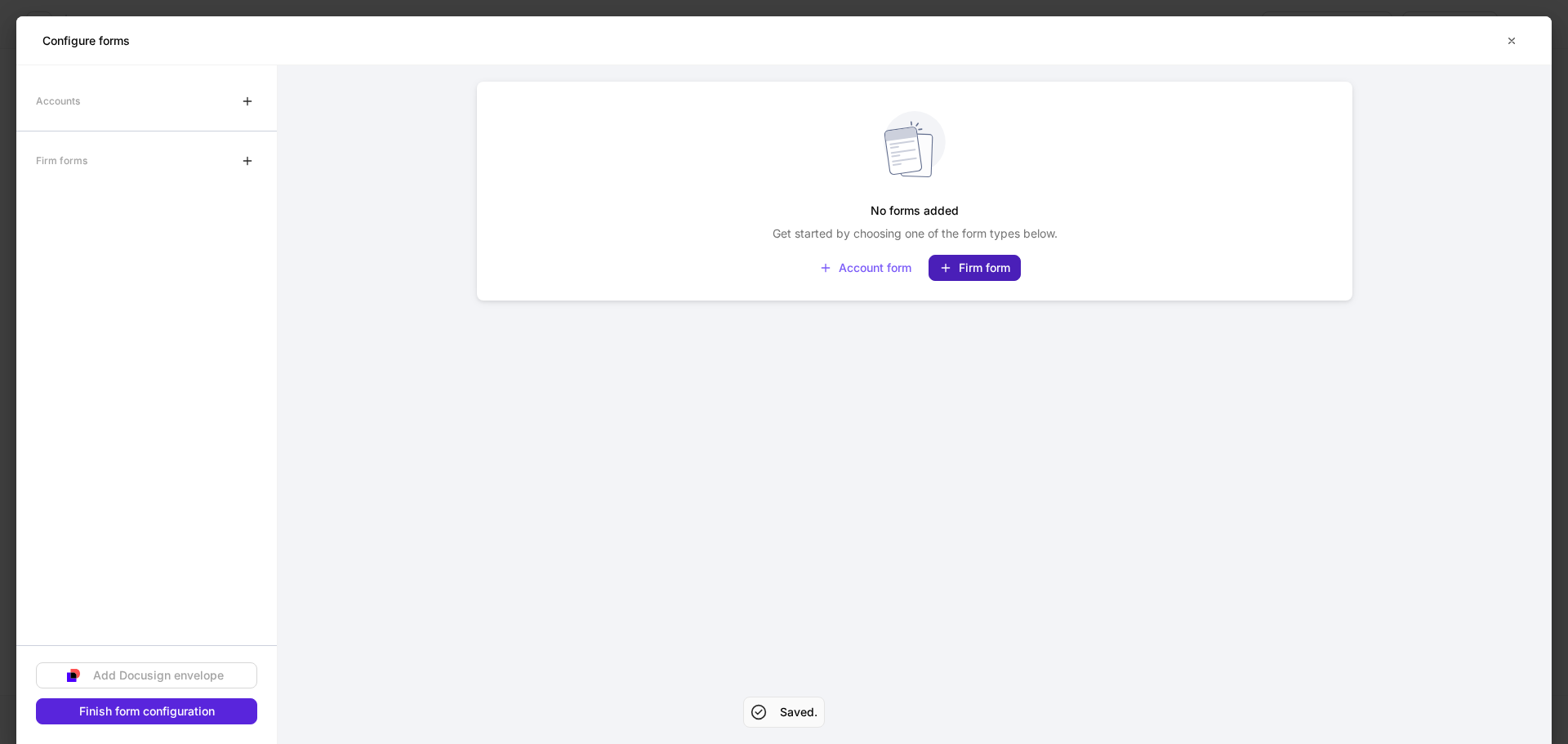
click at [937, 268] on button "Firm form" at bounding box center [974, 267] width 92 height 26
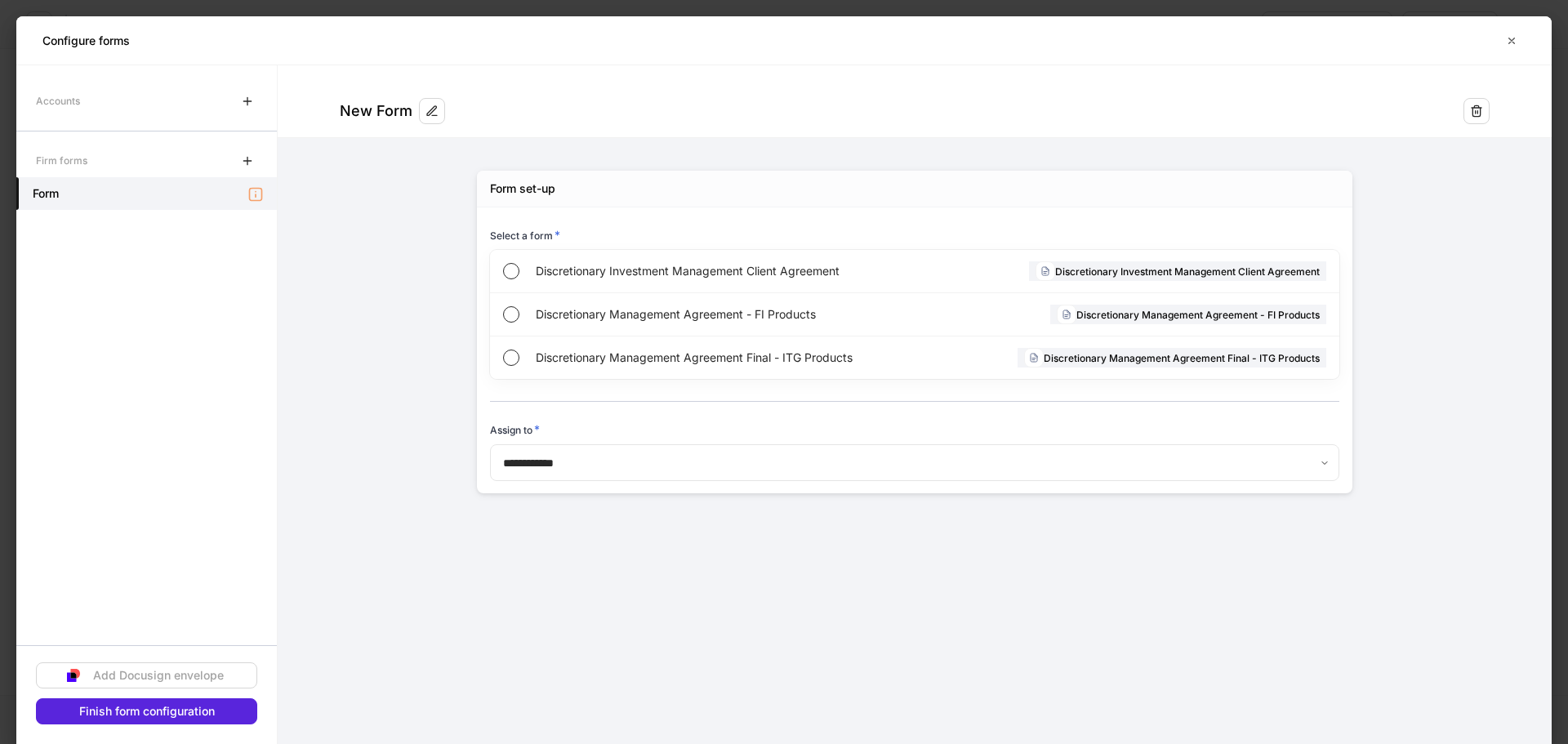
click at [150, 101] on div "Accounts" at bounding box center [146, 101] width 260 height 33
click at [243, 102] on icon "button" at bounding box center [247, 101] width 13 height 13
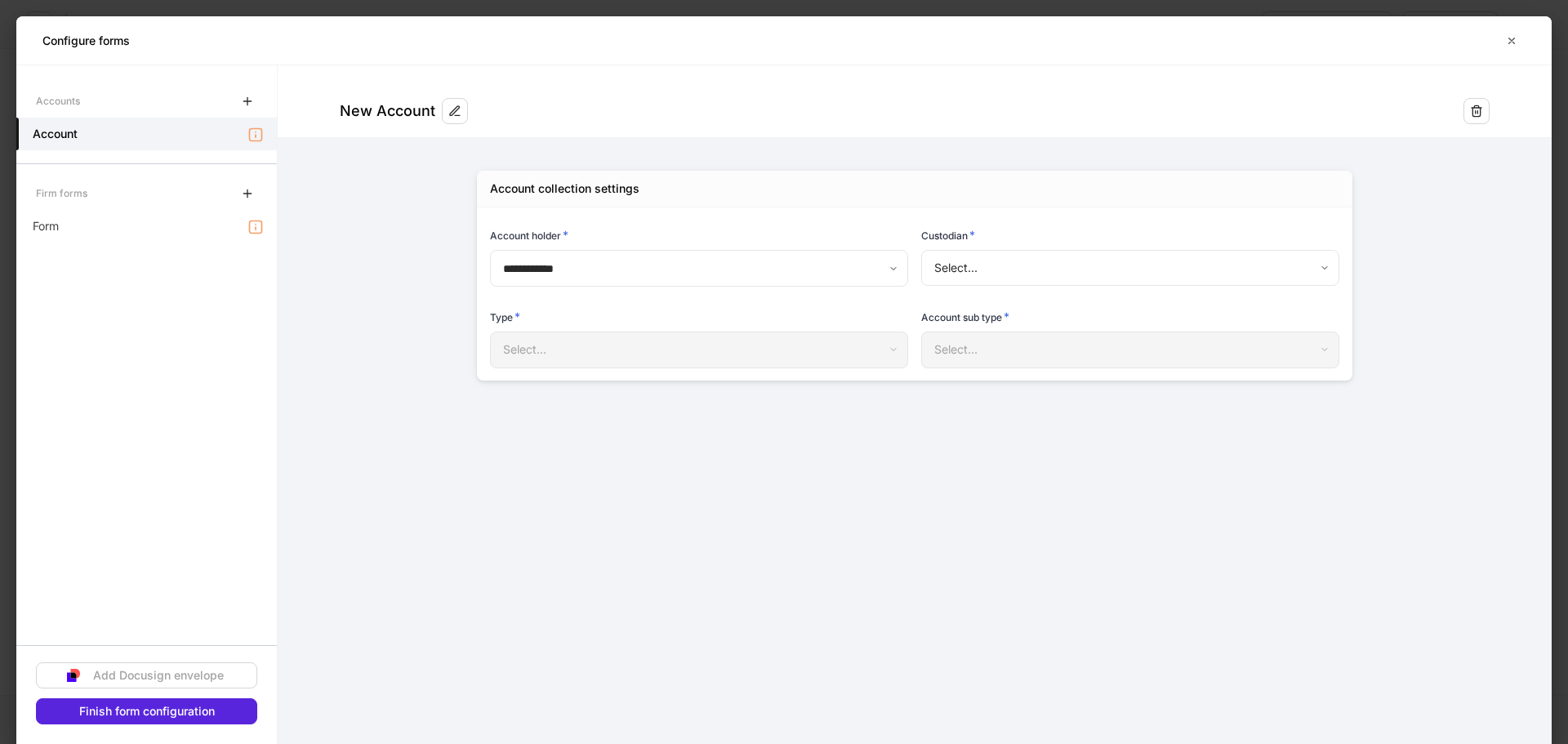
click at [993, 265] on body "**********" at bounding box center [784, 372] width 1568 height 744
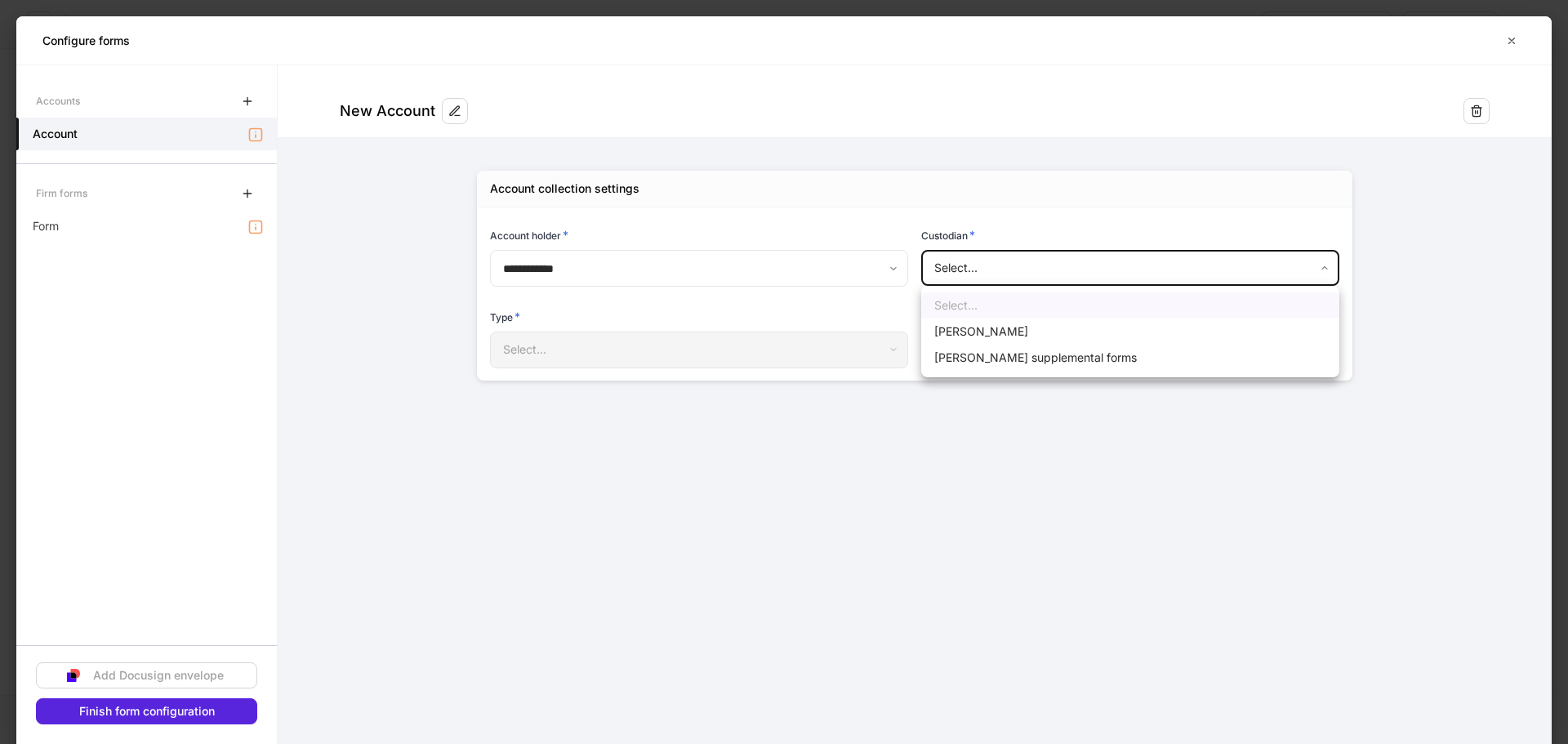
click at [1011, 356] on li "[PERSON_NAME] supplemental forms" at bounding box center [1130, 357] width 418 height 26
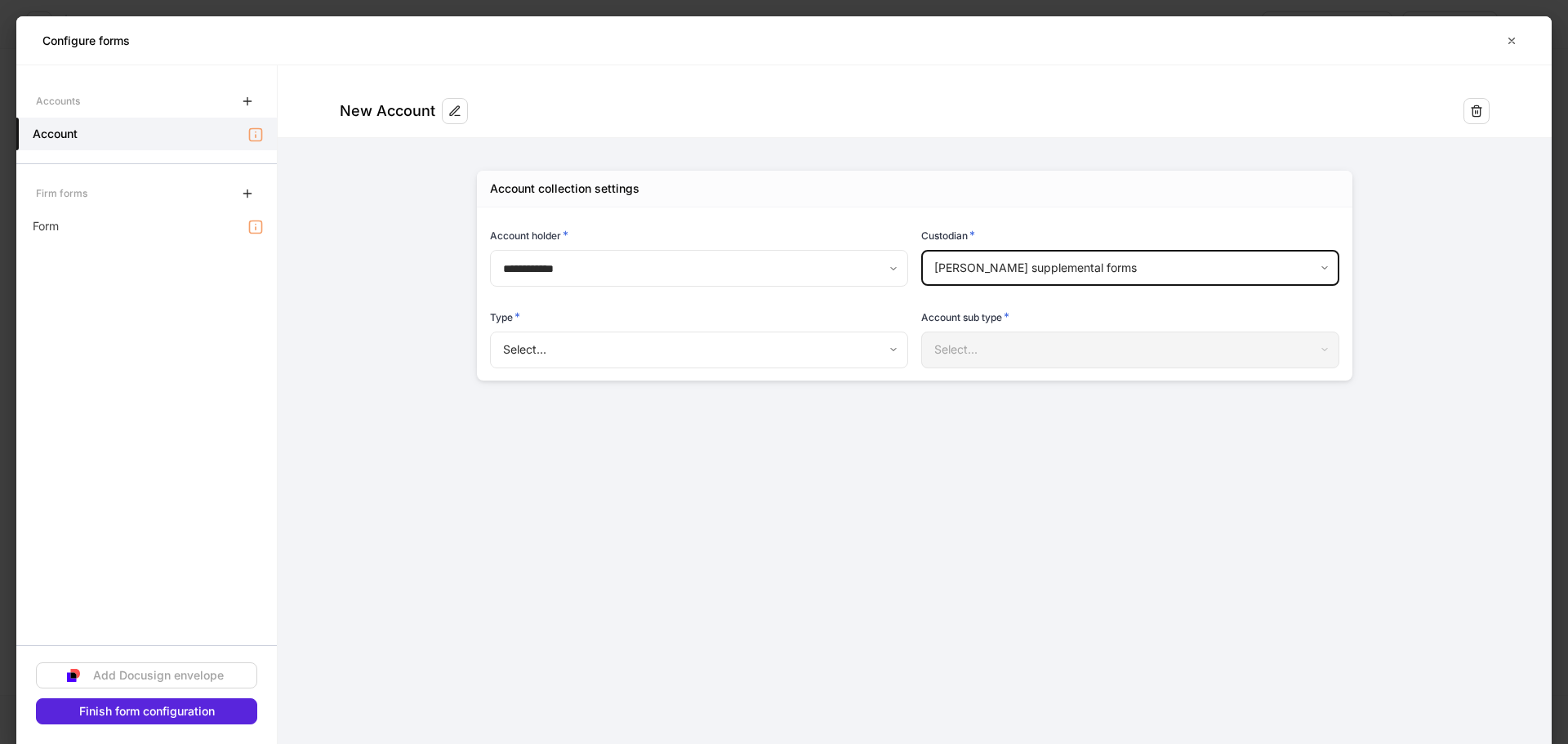
click at [1011, 266] on body "**********" at bounding box center [784, 372] width 1568 height 744
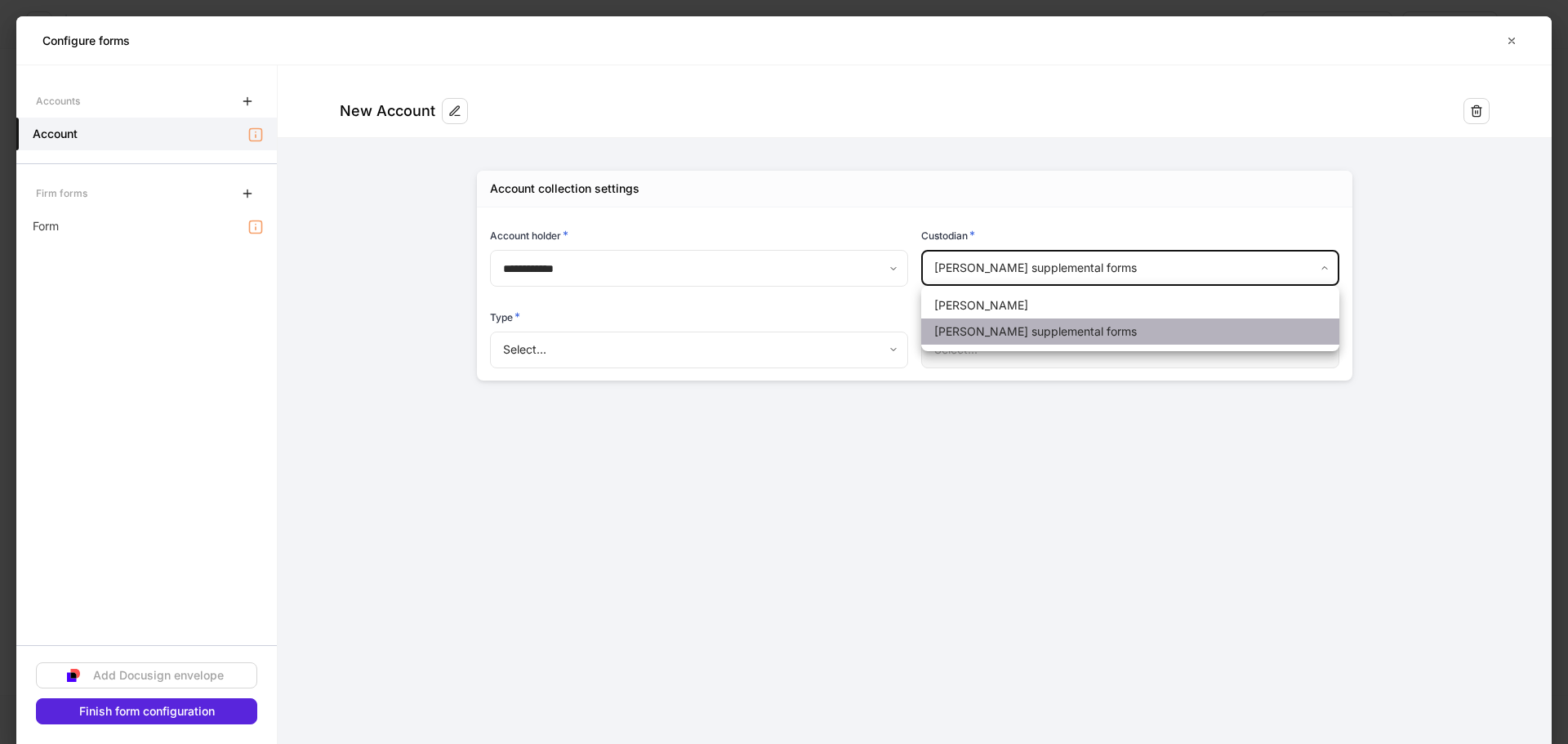
click at [1017, 327] on li "[PERSON_NAME] supplemental forms" at bounding box center [1130, 332] width 418 height 26
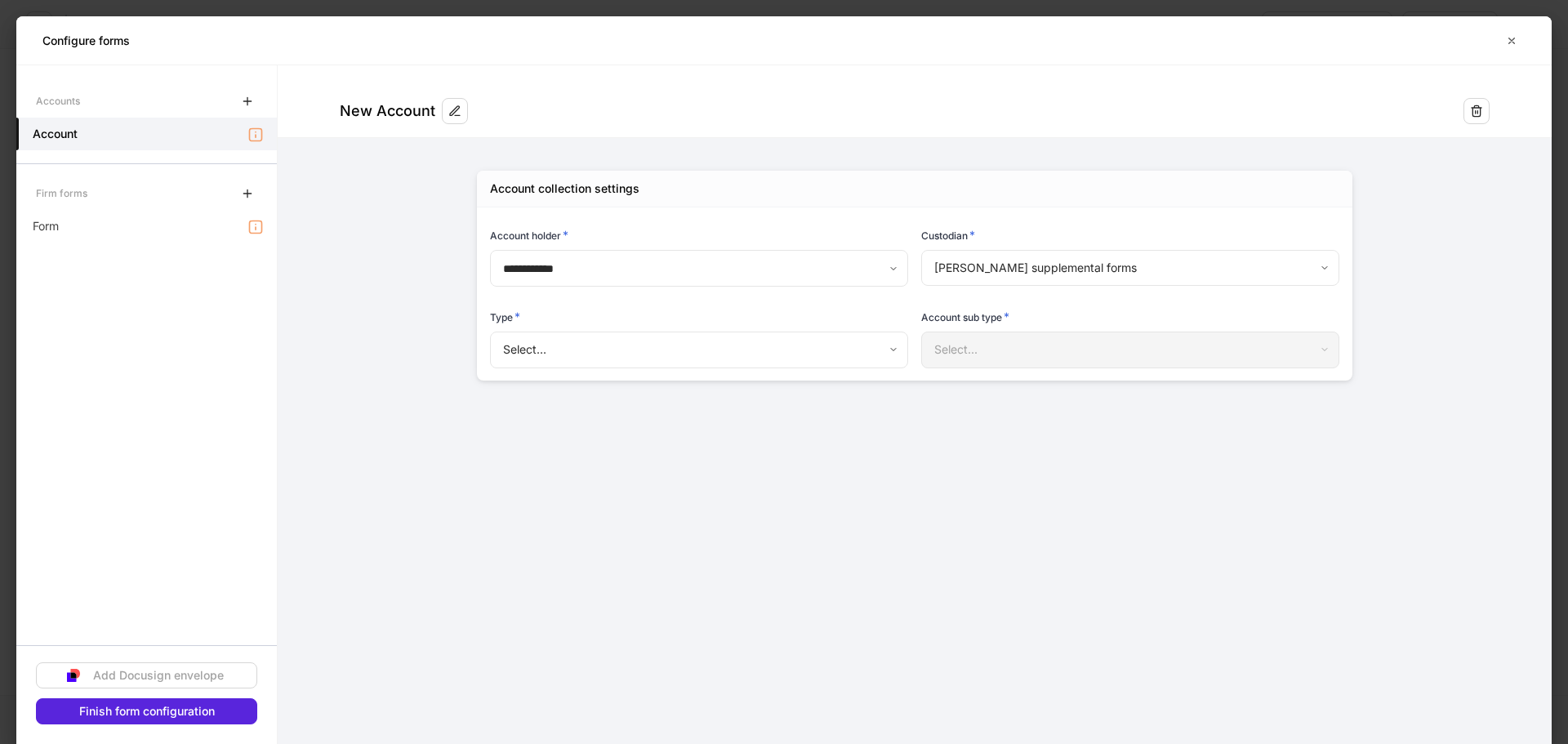
click at [1016, 309] on div "Account sub type *" at bounding box center [1130, 320] width 418 height 23
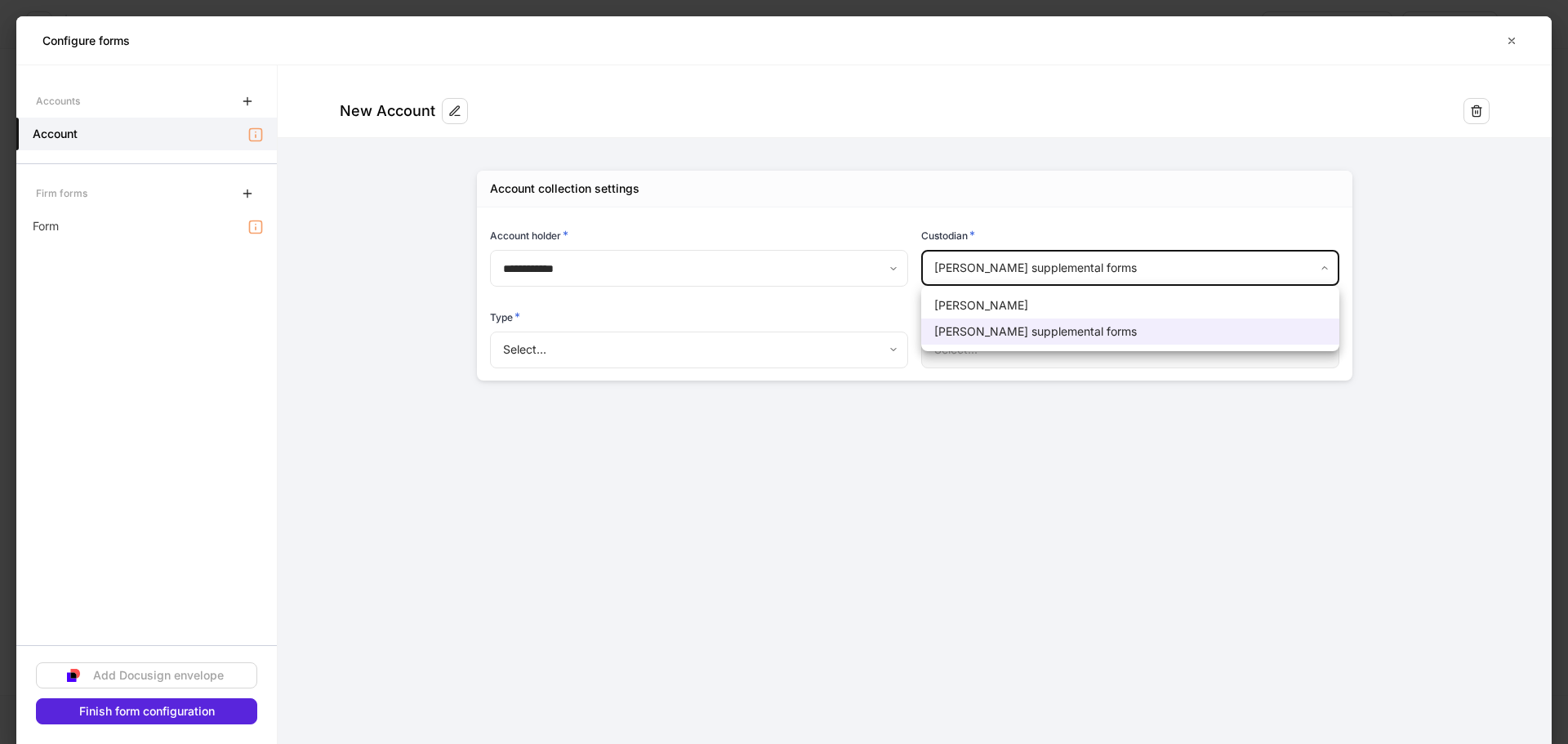
click at [1020, 280] on body "**********" at bounding box center [784, 372] width 1568 height 744
click at [1017, 300] on li "[PERSON_NAME]" at bounding box center [1130, 305] width 418 height 26
click at [1024, 262] on body "**********" at bounding box center [784, 372] width 1568 height 744
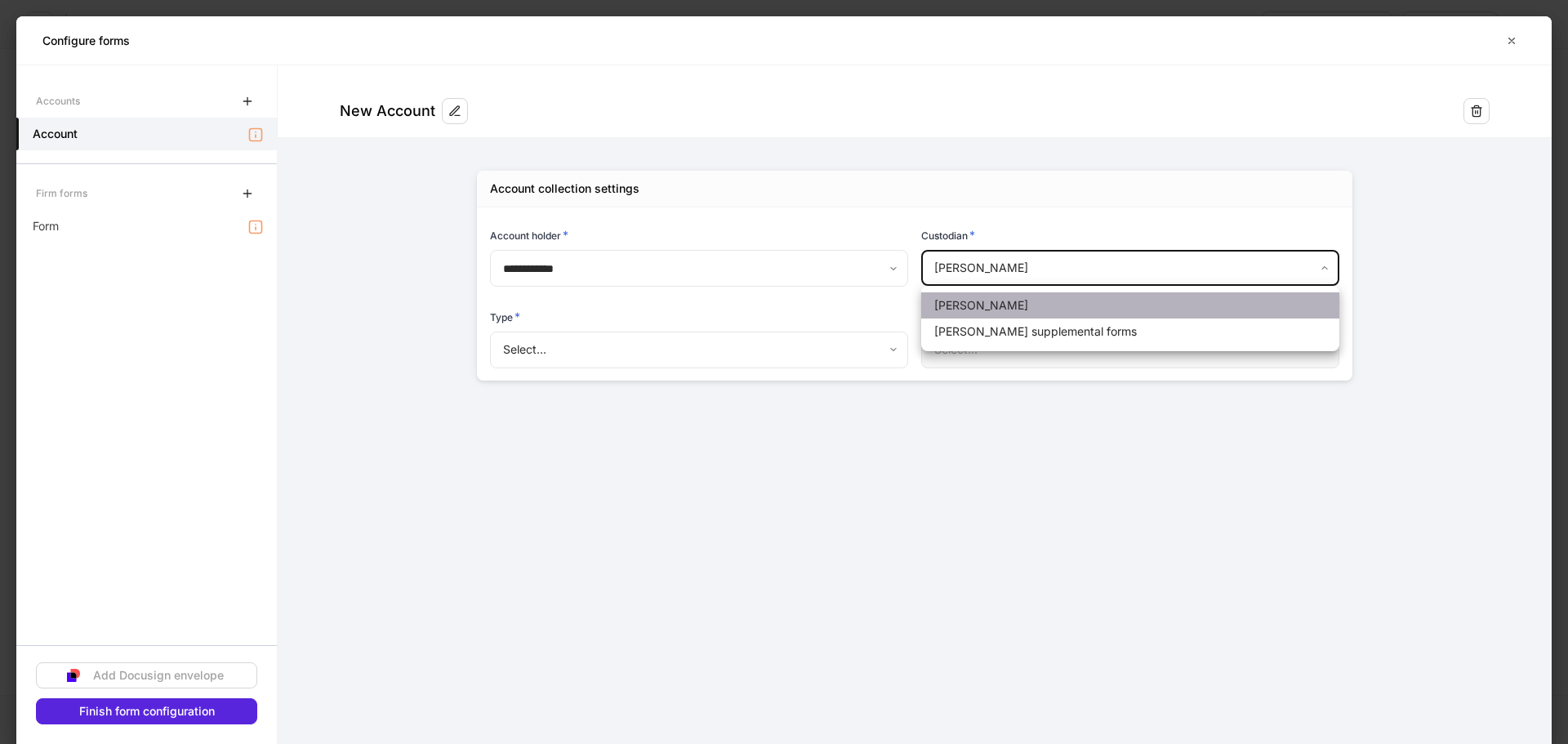
drag, startPoint x: 1028, startPoint y: 303, endPoint x: 1031, endPoint y: 313, distance: 10.4
click at [1028, 304] on li "[PERSON_NAME]" at bounding box center [1130, 305] width 418 height 26
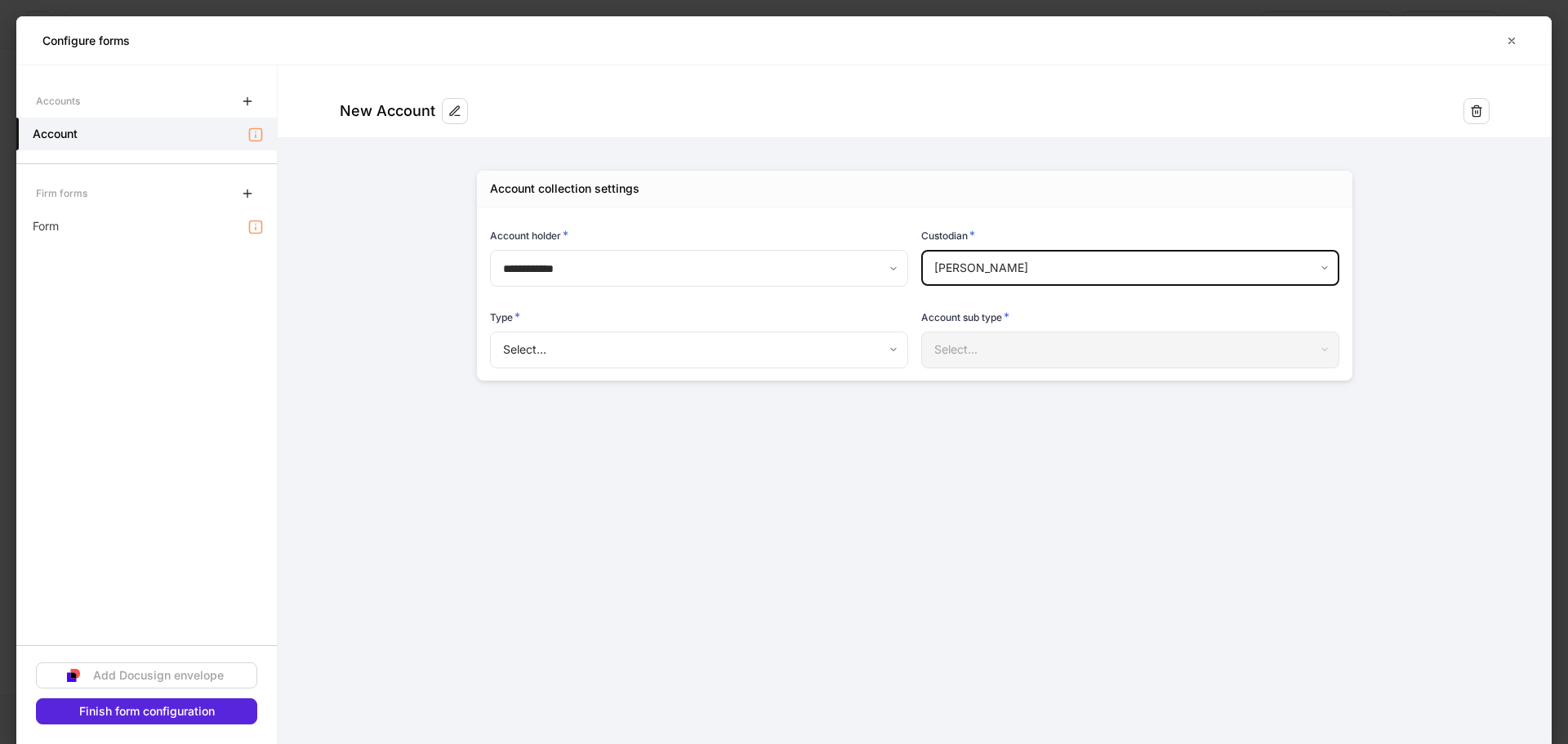
click at [1035, 267] on body "**********" at bounding box center [784, 372] width 1568 height 744
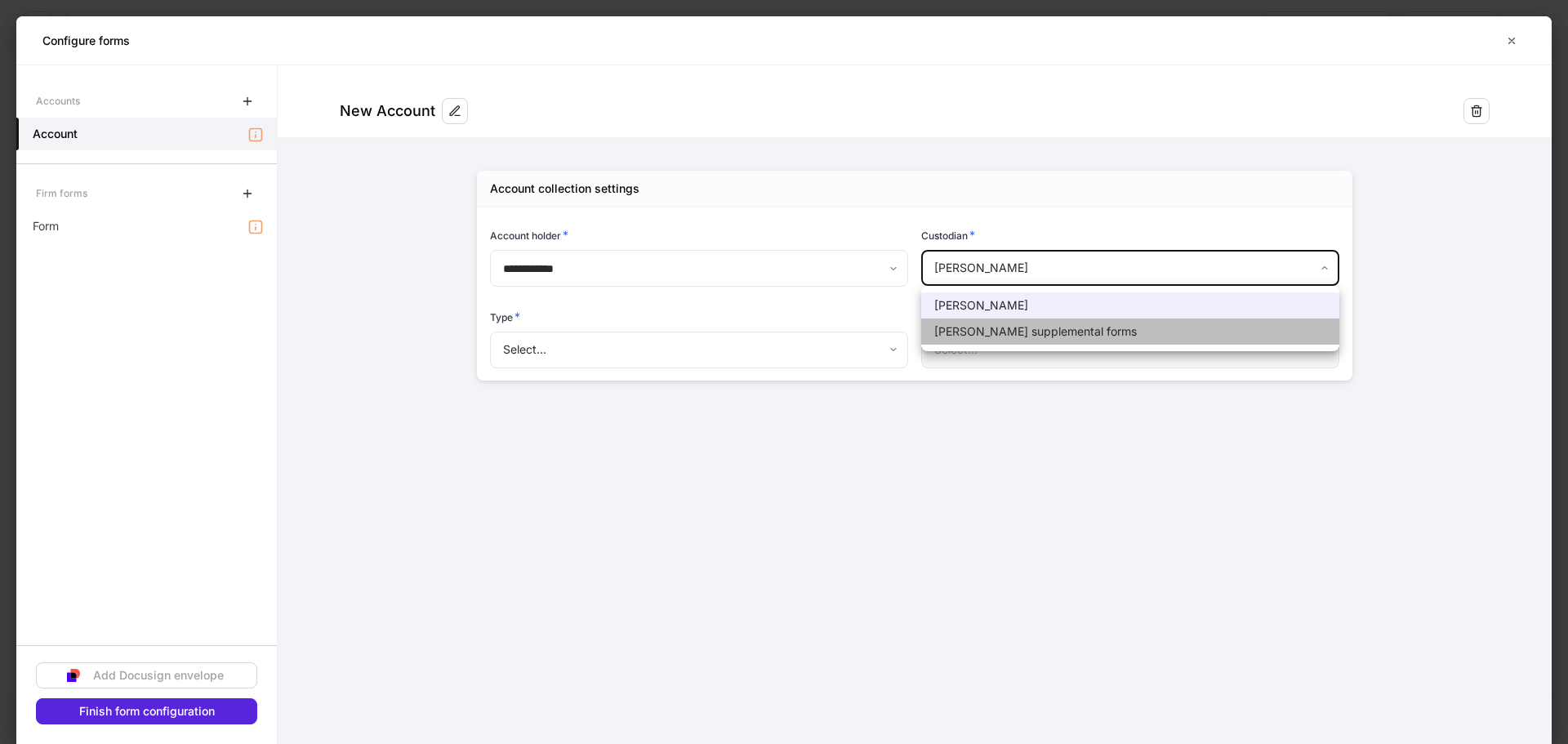
click at [1045, 344] on li "[PERSON_NAME] supplemental forms" at bounding box center [1130, 332] width 418 height 26
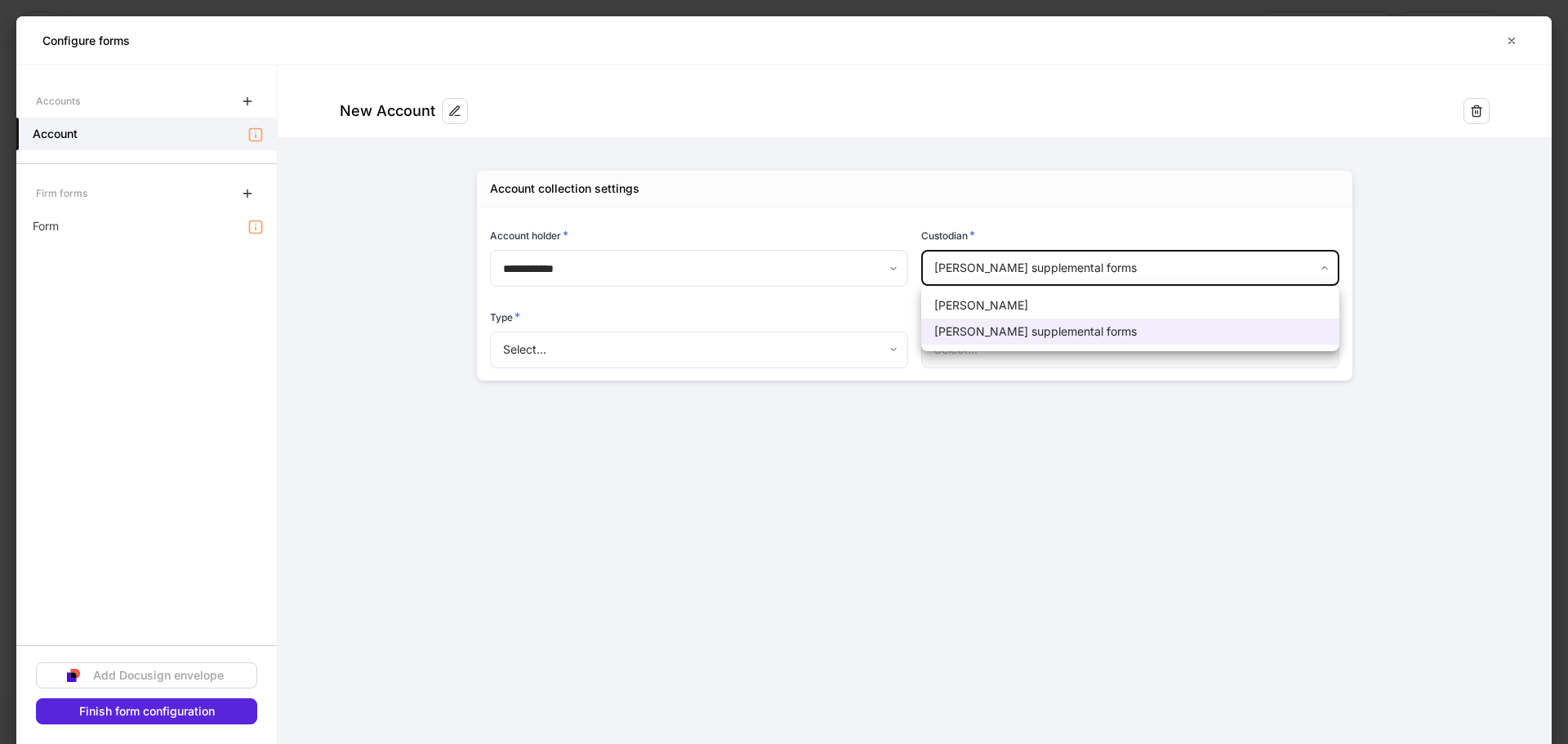
click at [1040, 272] on body "**********" at bounding box center [784, 372] width 1568 height 744
click at [1042, 301] on li "[PERSON_NAME]" at bounding box center [1130, 305] width 418 height 26
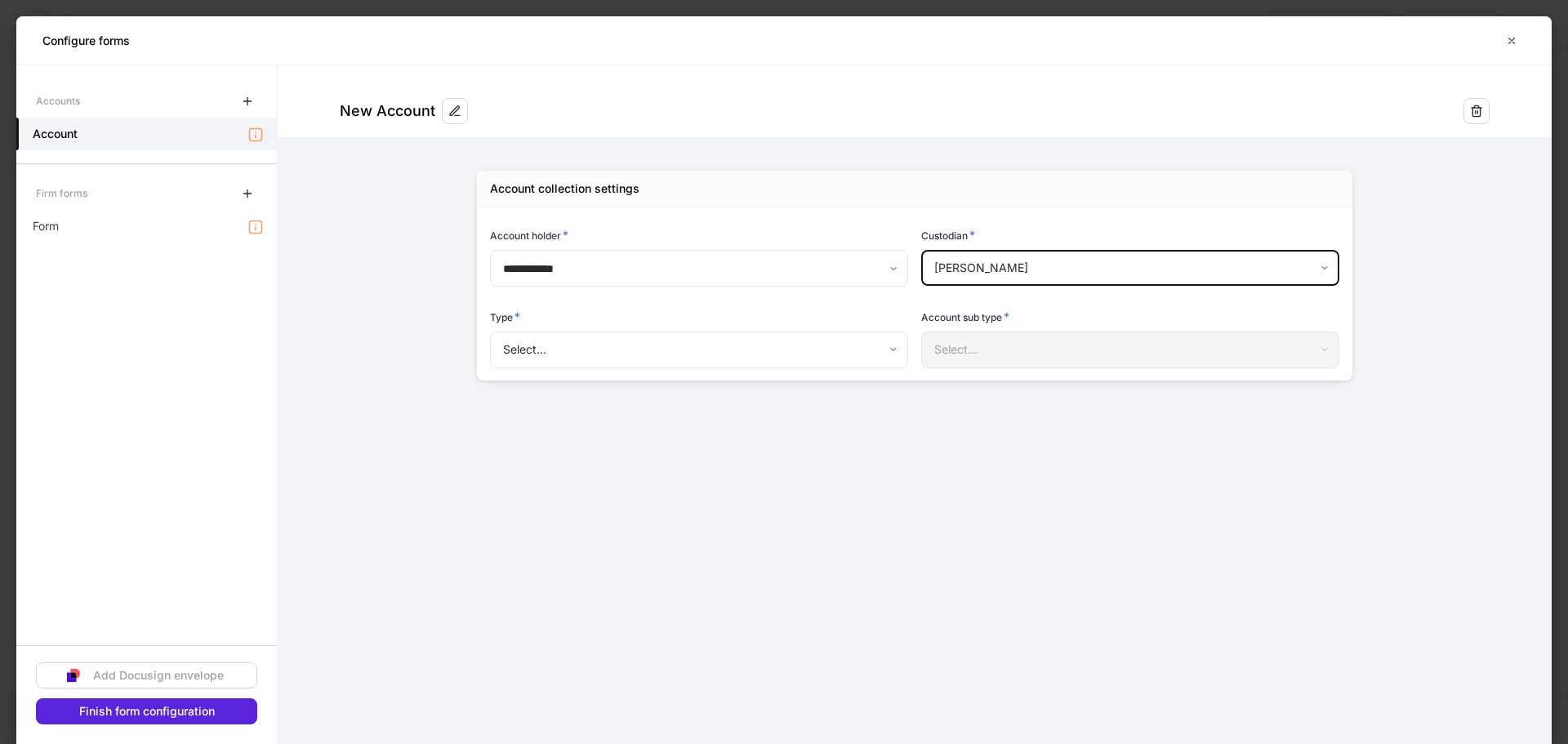
click at [1061, 255] on body "**********" at bounding box center [784, 372] width 1568 height 744
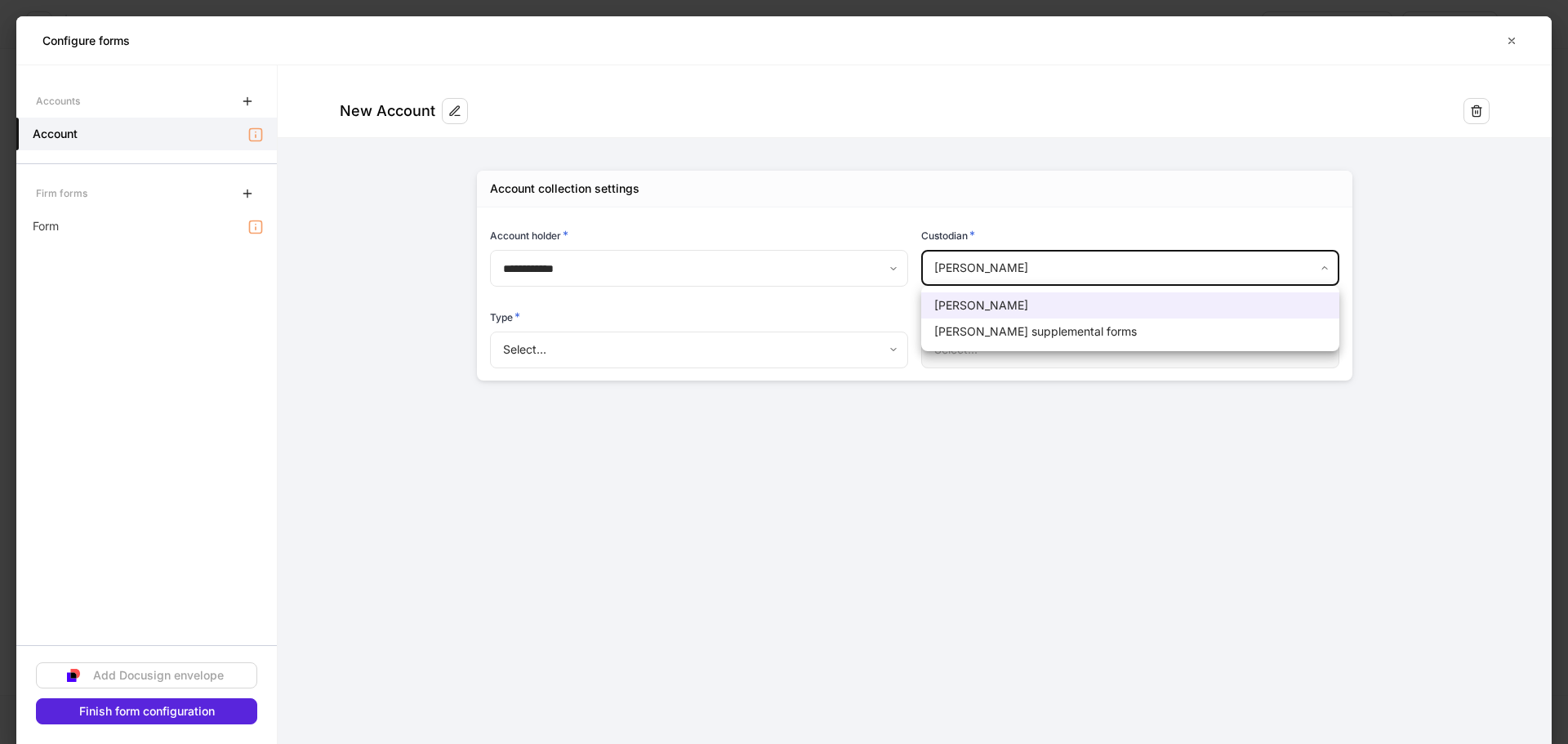
click at [814, 306] on div at bounding box center [784, 372] width 1568 height 744
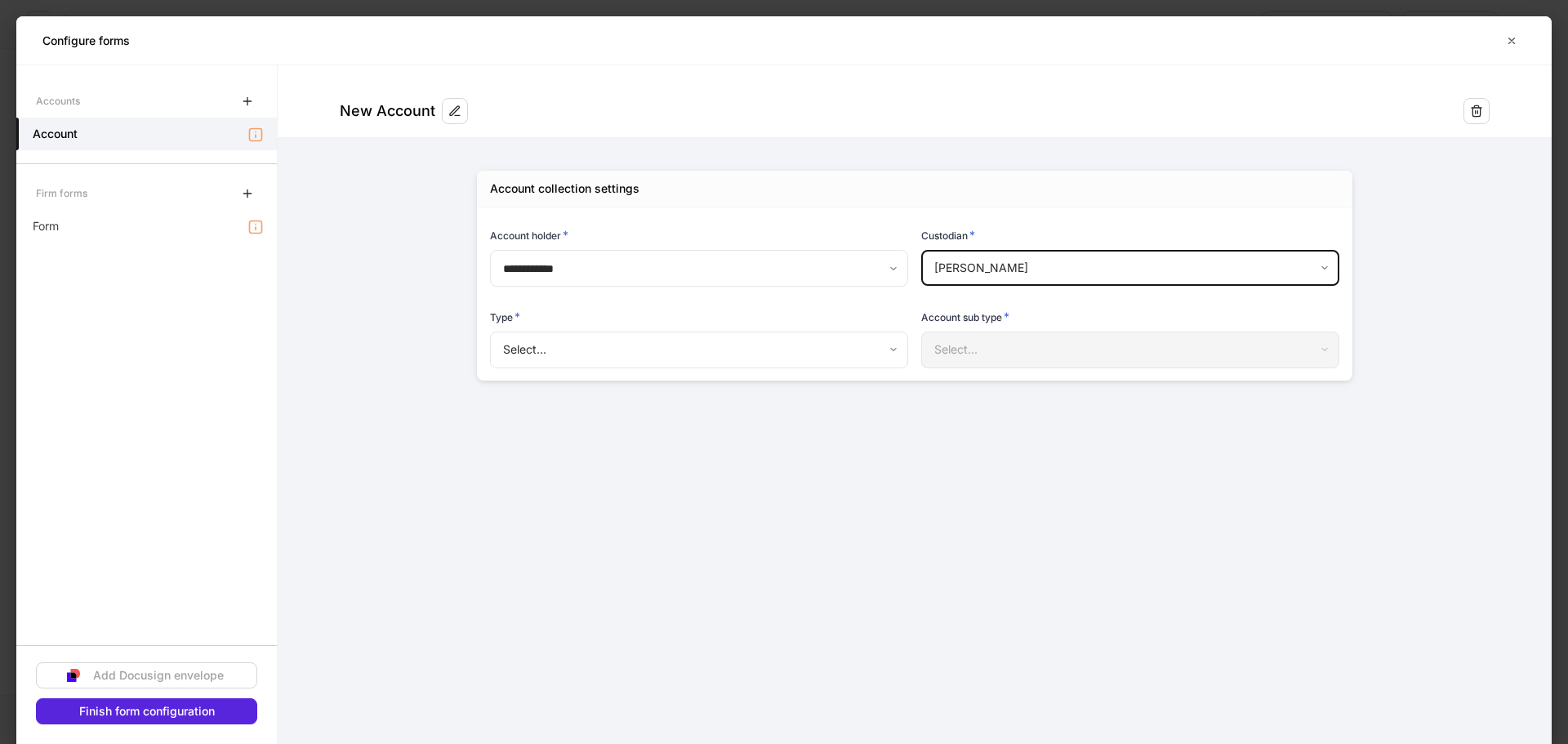
click at [768, 347] on body "**********" at bounding box center [784, 372] width 1568 height 744
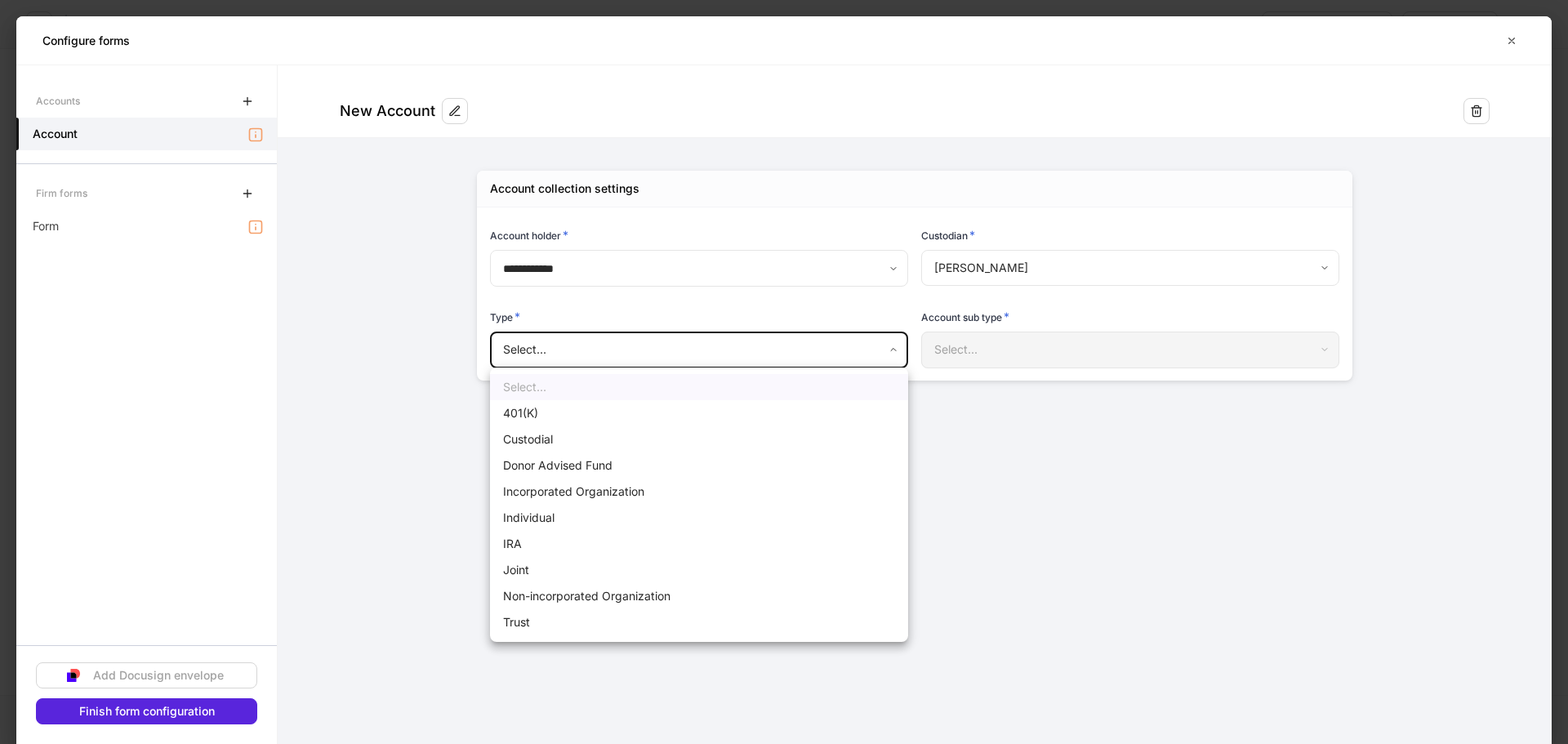
click at [1001, 531] on div at bounding box center [784, 372] width 1568 height 744
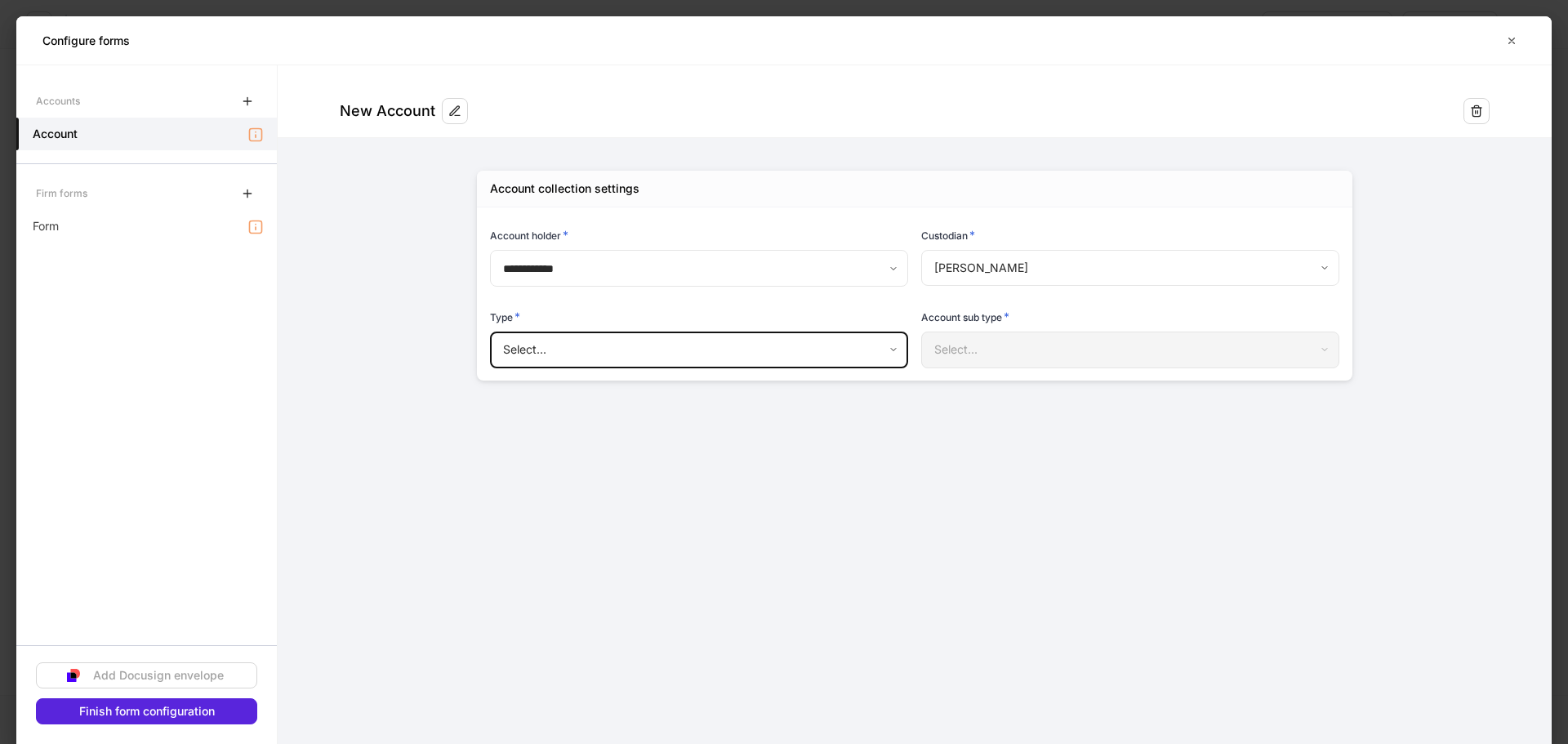
click at [997, 254] on body "**********" at bounding box center [784, 372] width 1568 height 744
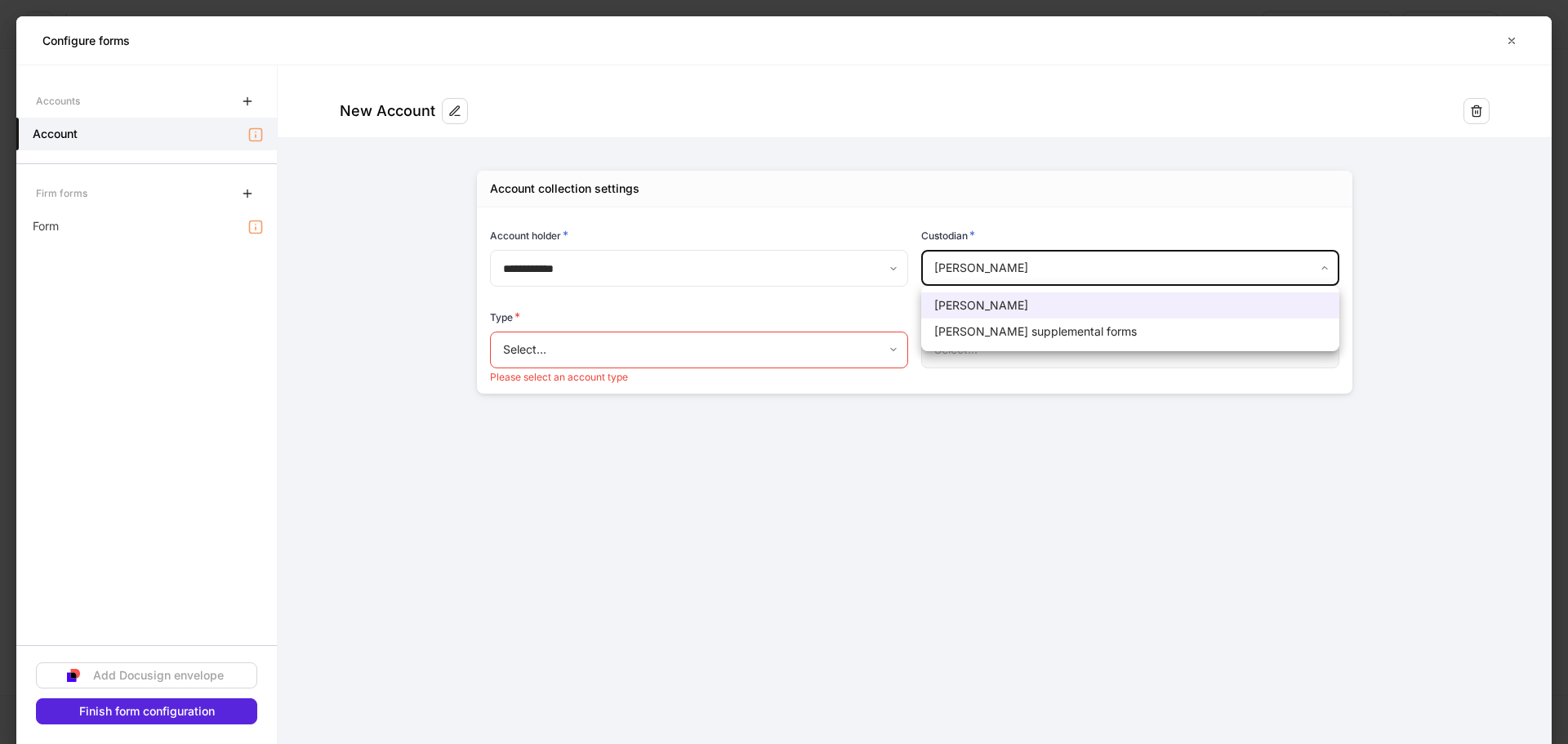
click at [1015, 329] on li "[PERSON_NAME] supplemental forms" at bounding box center [1130, 332] width 418 height 26
click at [1025, 266] on body "**********" at bounding box center [784, 372] width 1568 height 744
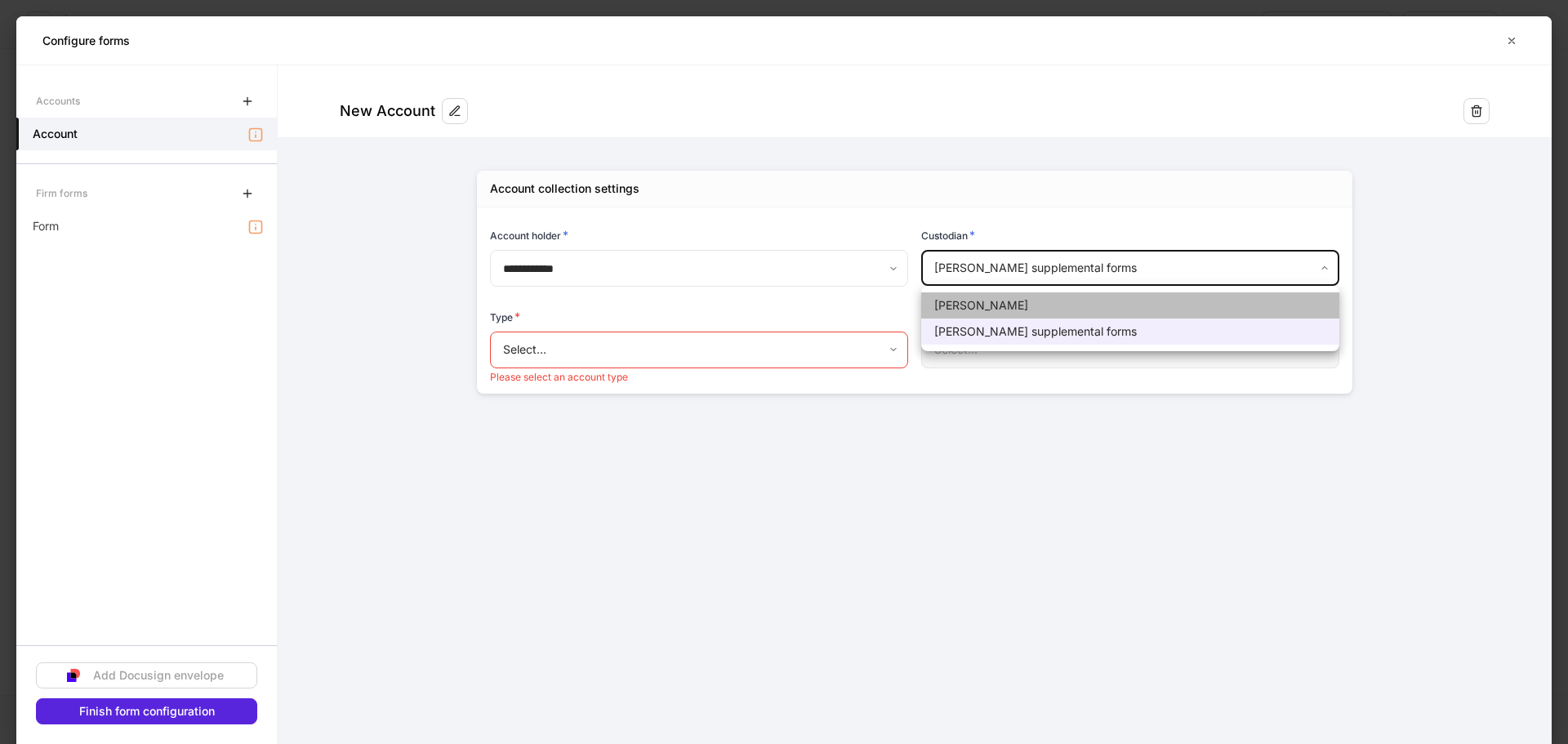
click at [1030, 317] on li "[PERSON_NAME]" at bounding box center [1130, 305] width 418 height 26
type input "******"
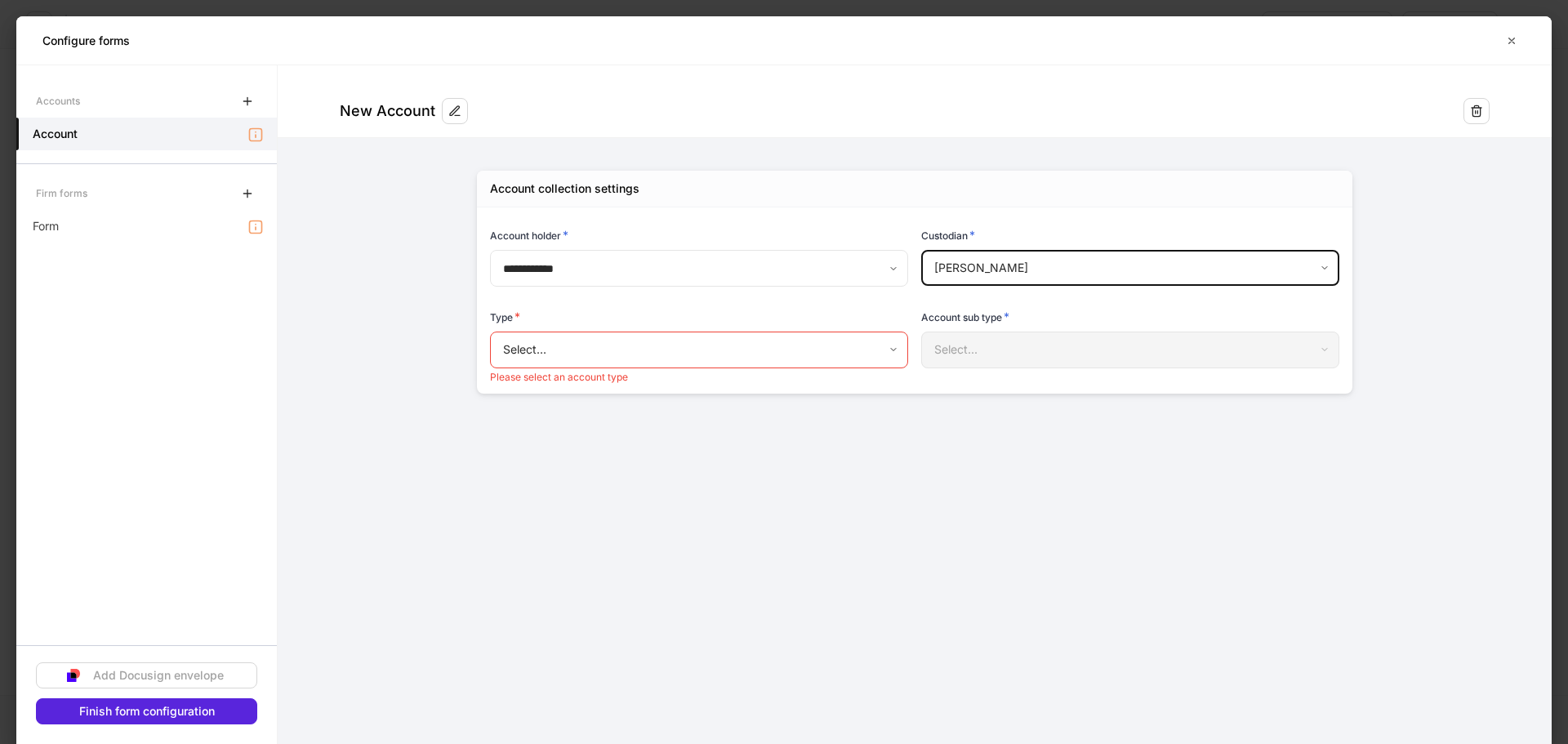
click at [759, 348] on body "**********" at bounding box center [784, 372] width 1568 height 744
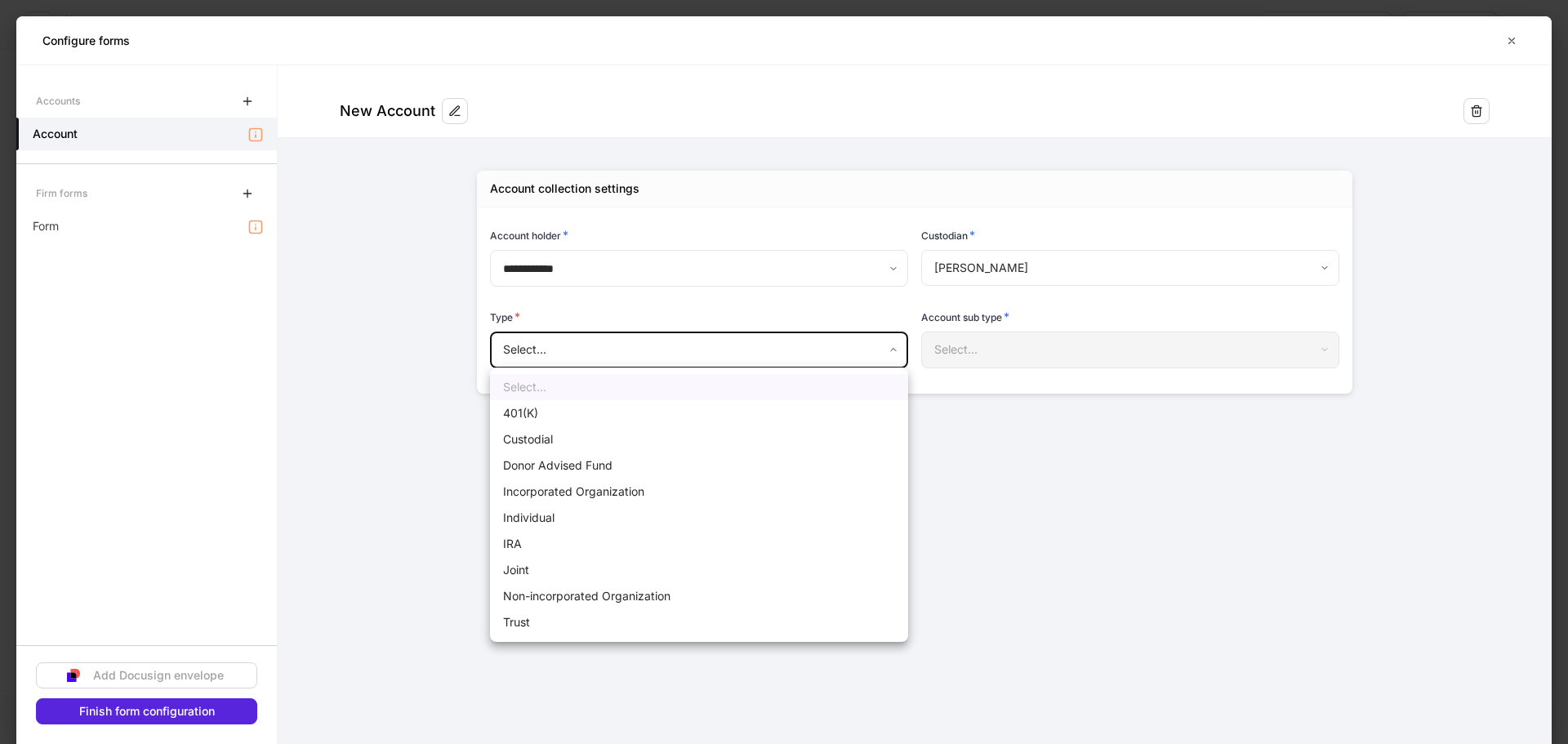
click at [524, 517] on li "Individual" at bounding box center [699, 517] width 418 height 26
type input "**********"
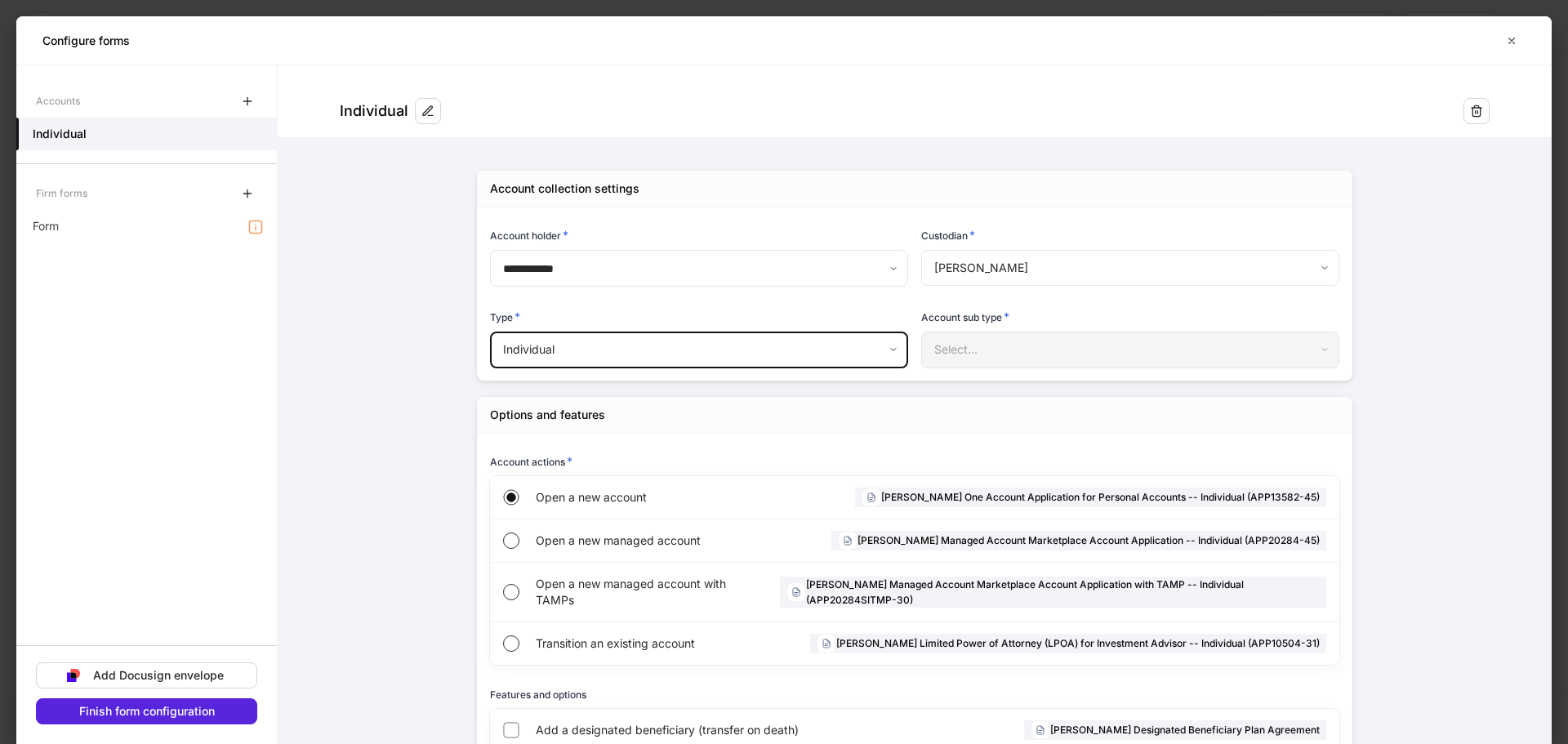
click at [999, 341] on div "Select..." at bounding box center [1130, 349] width 417 height 36
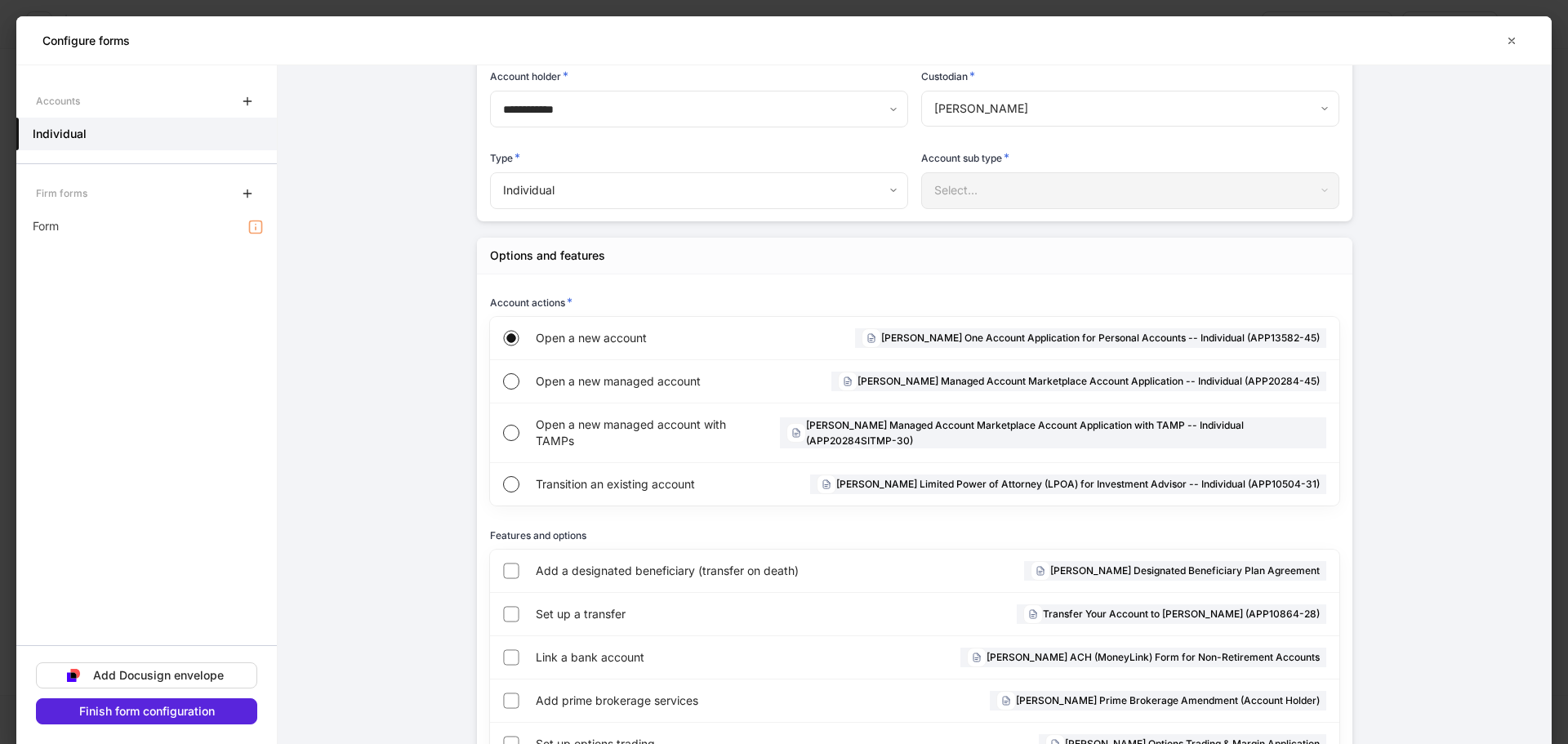
scroll to position [163, 0]
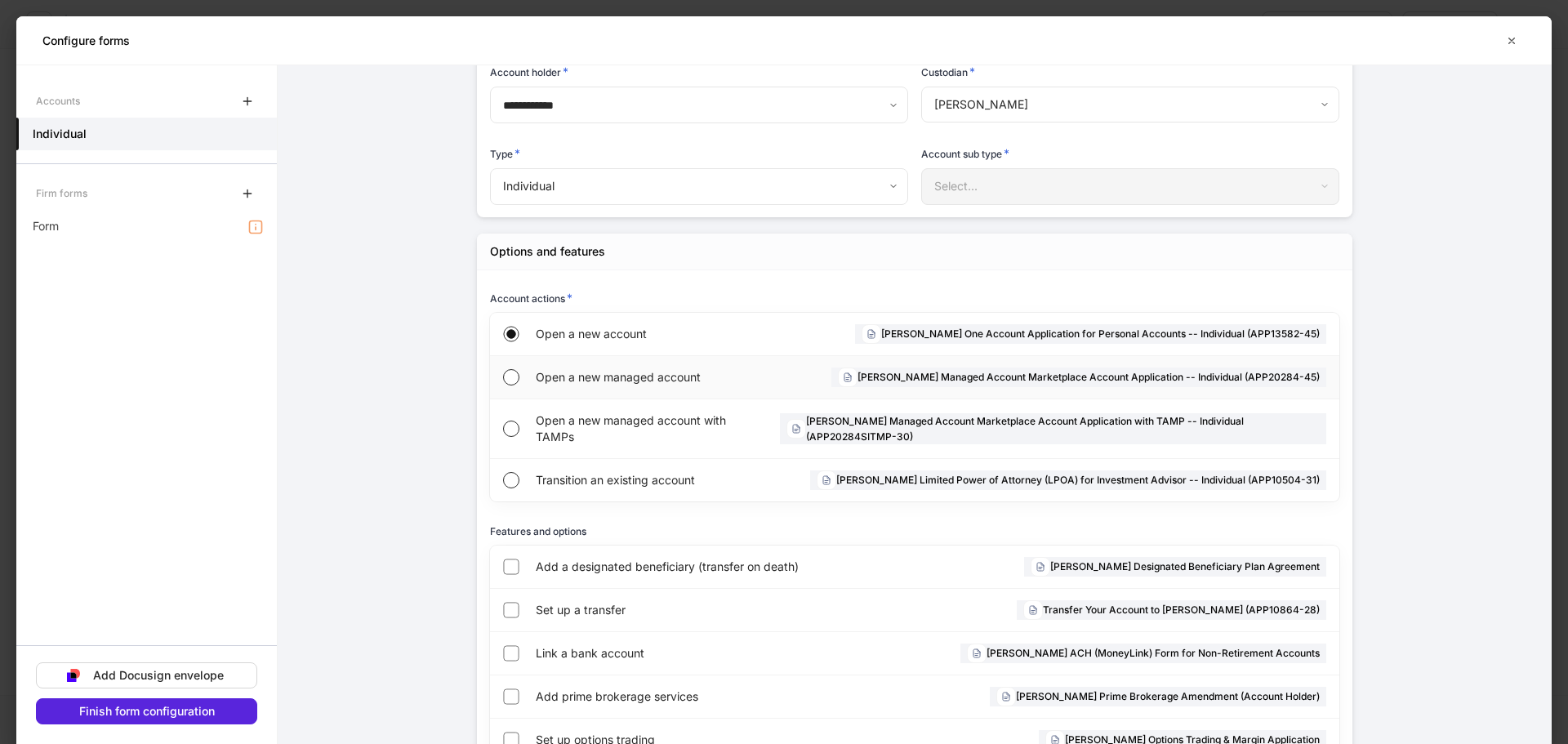
click at [576, 378] on span "Open a new managed account" at bounding box center [644, 378] width 217 height 17
click at [514, 344] on div "Open a new account [PERSON_NAME] One Account Application for Personal Accounts …" at bounding box center [915, 333] width 849 height 43
click at [599, 387] on div "Open a new managed account" at bounding box center [644, 377] width 217 height 42
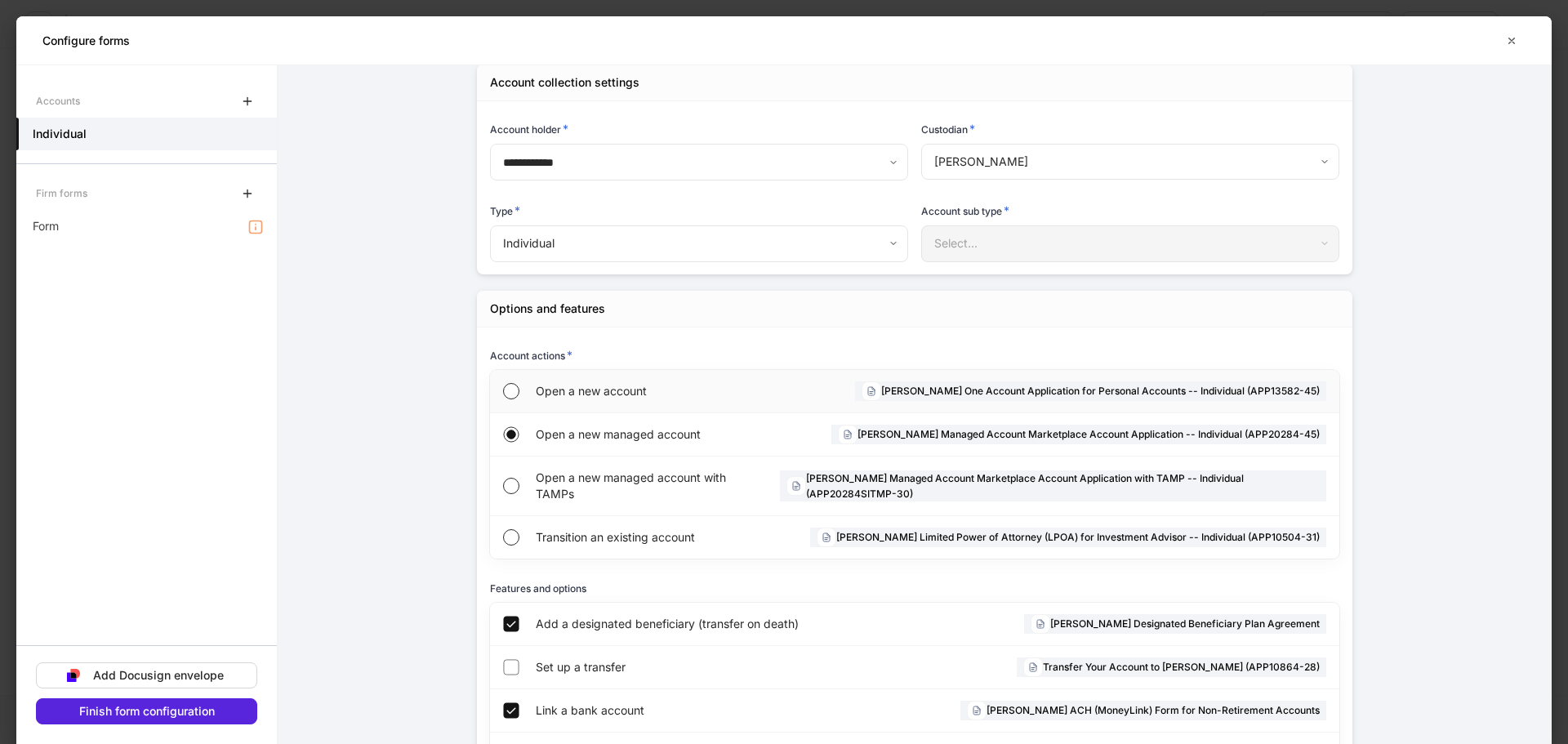
scroll to position [0, 0]
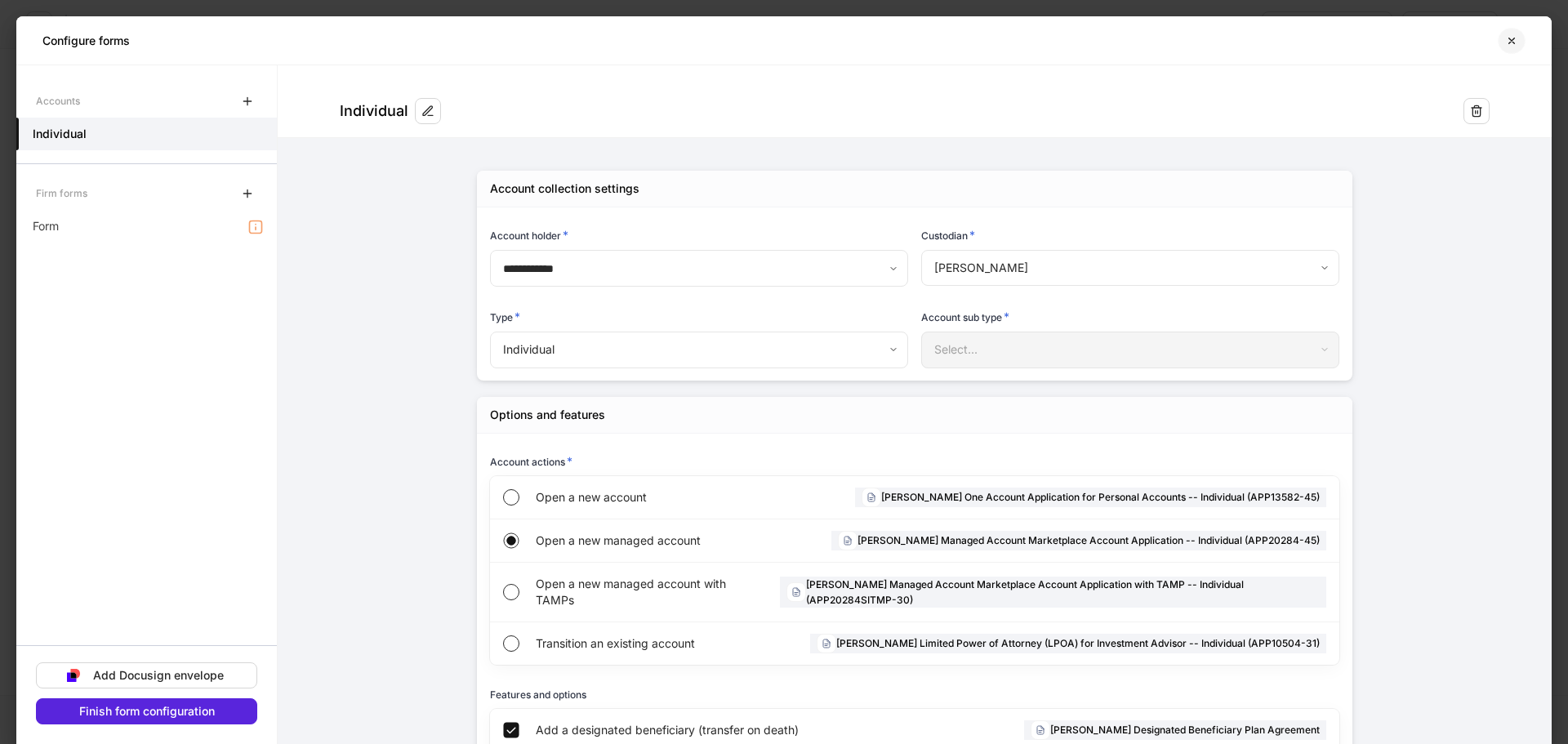
click at [1516, 42] on icon "button" at bounding box center [1512, 40] width 13 height 13
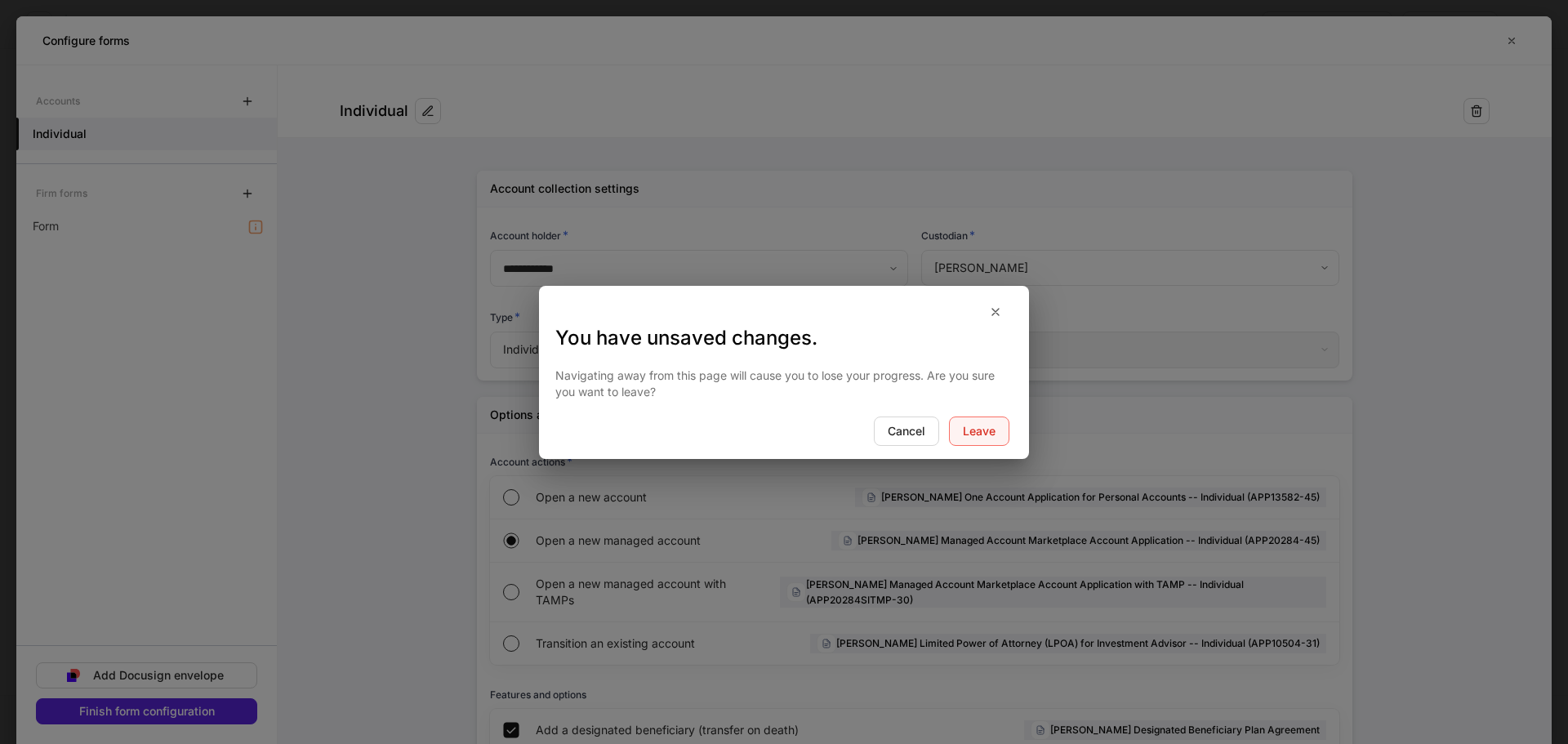
click at [999, 423] on button "Leave" at bounding box center [980, 431] width 61 height 29
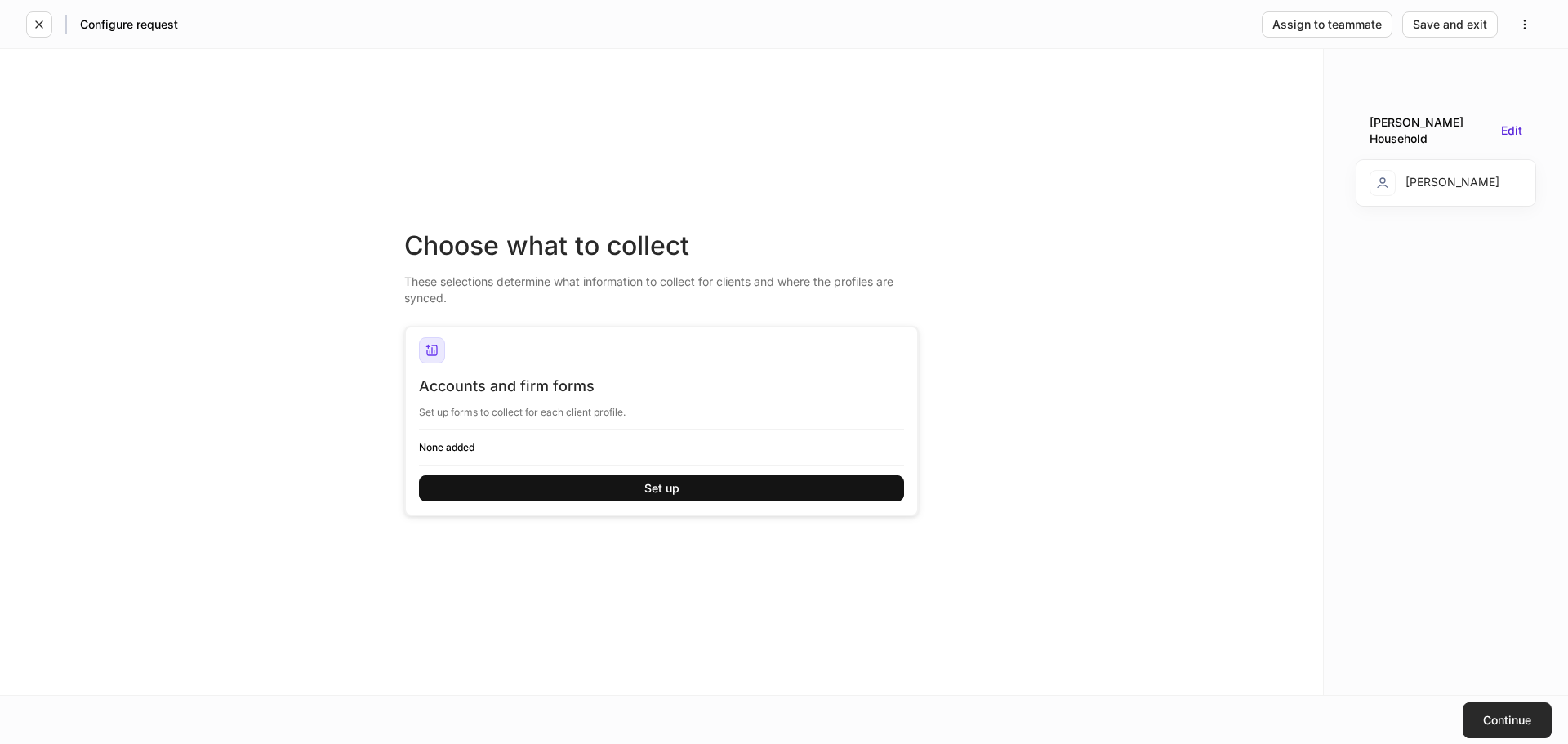
click at [1475, 711] on button "Continue" at bounding box center [1507, 719] width 89 height 36
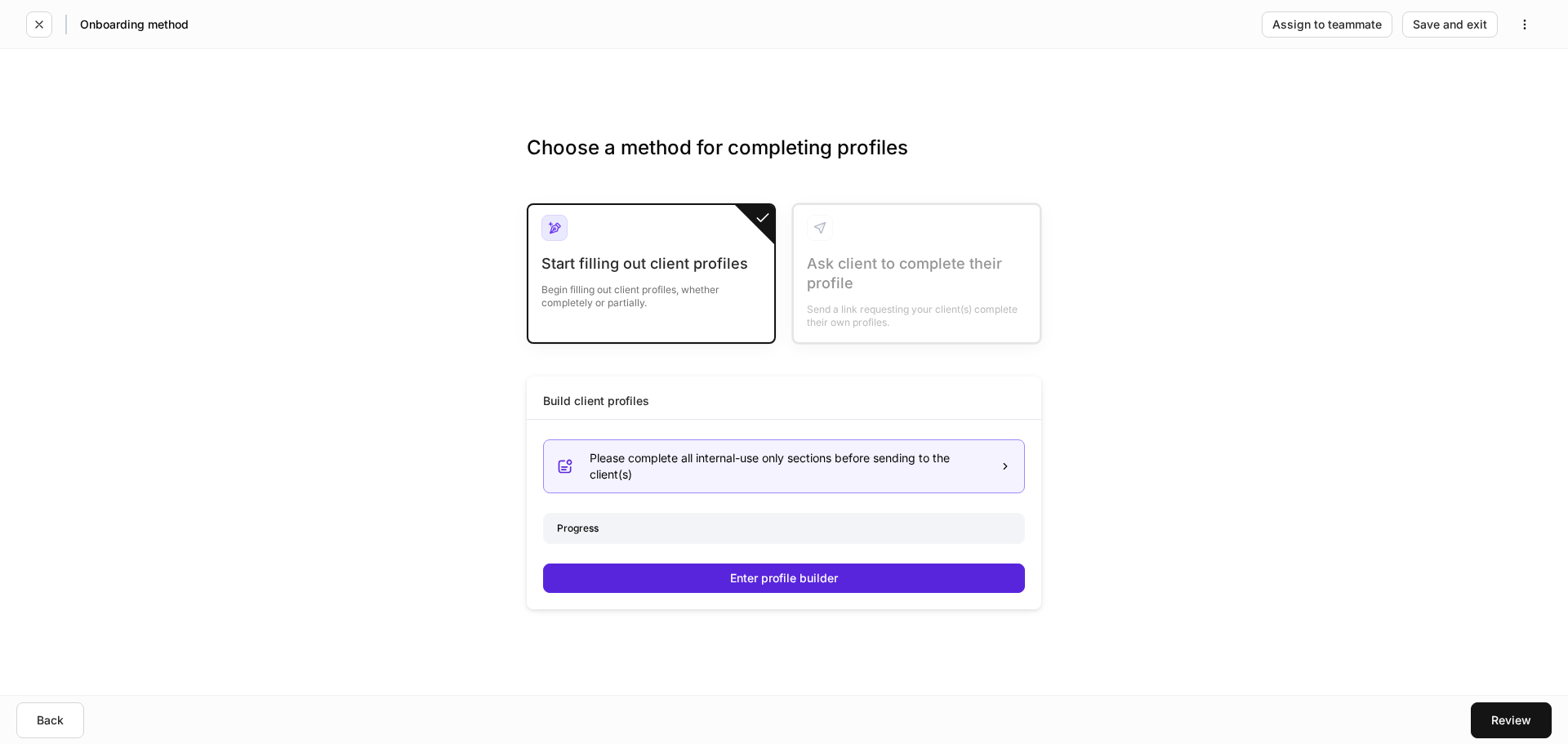
click at [722, 491] on div "Please complete all internal-use only sections before sending to the client(s)" at bounding box center [784, 466] width 482 height 54
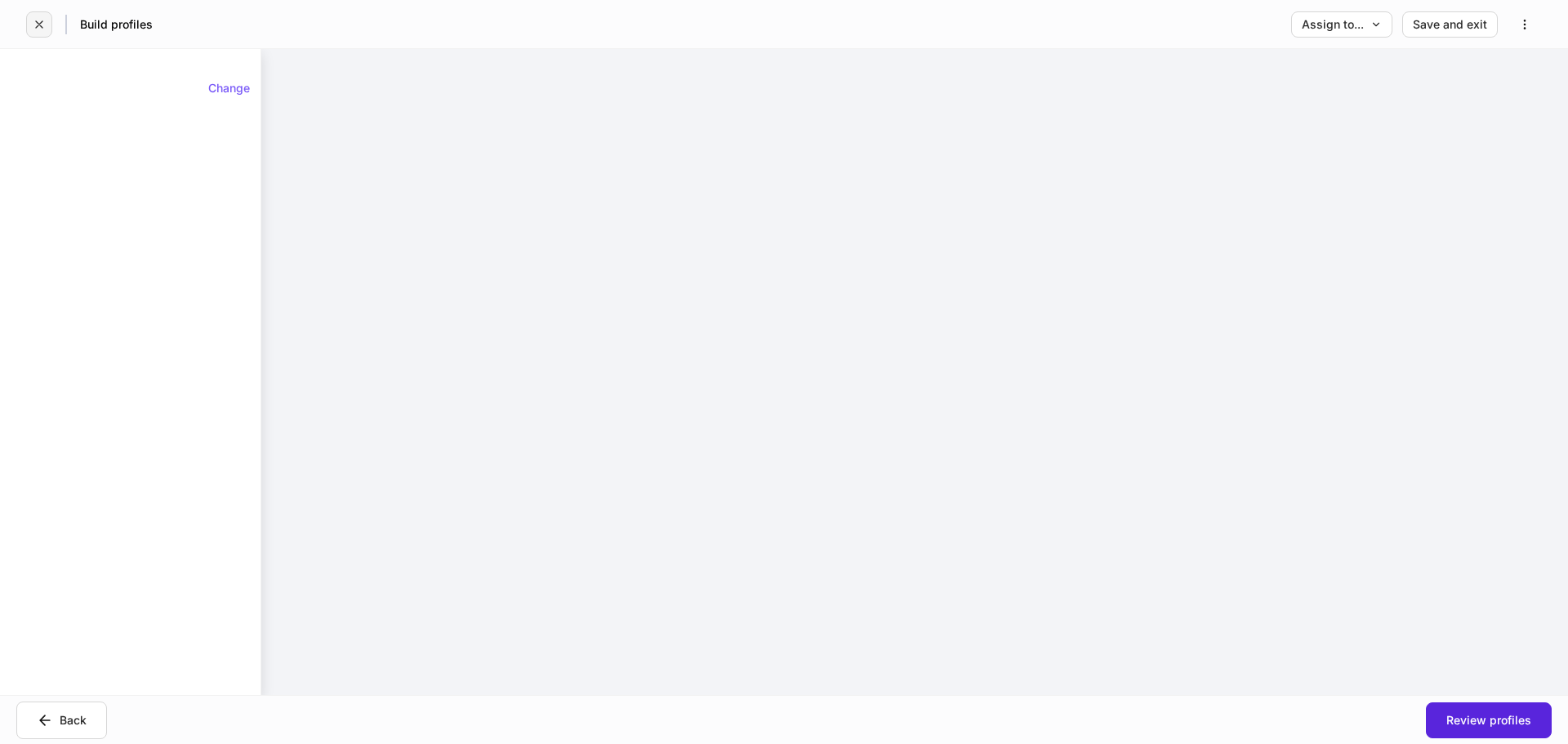
click at [34, 17] on button "button" at bounding box center [39, 24] width 26 height 26
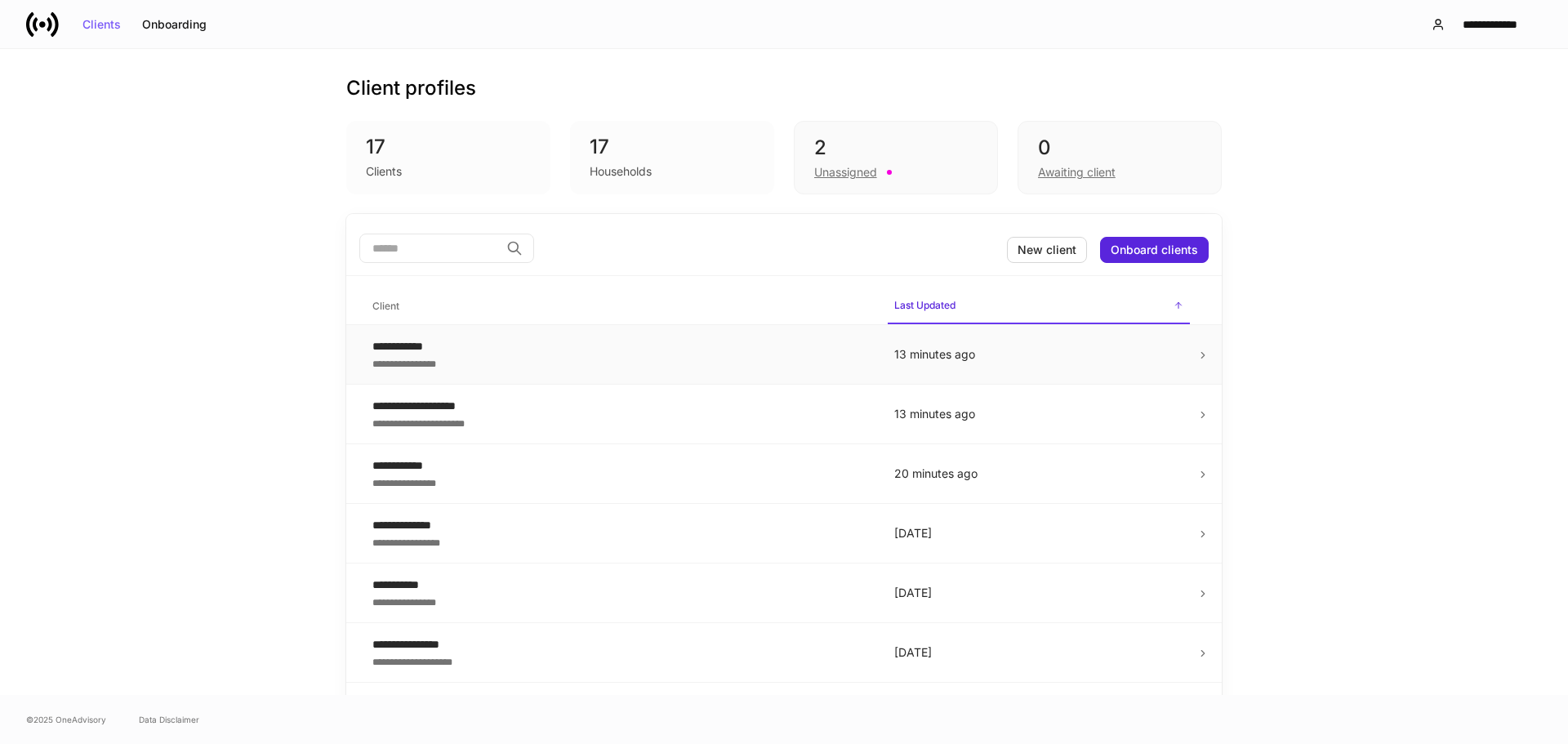
click at [672, 354] on div "**********" at bounding box center [619, 346] width 495 height 17
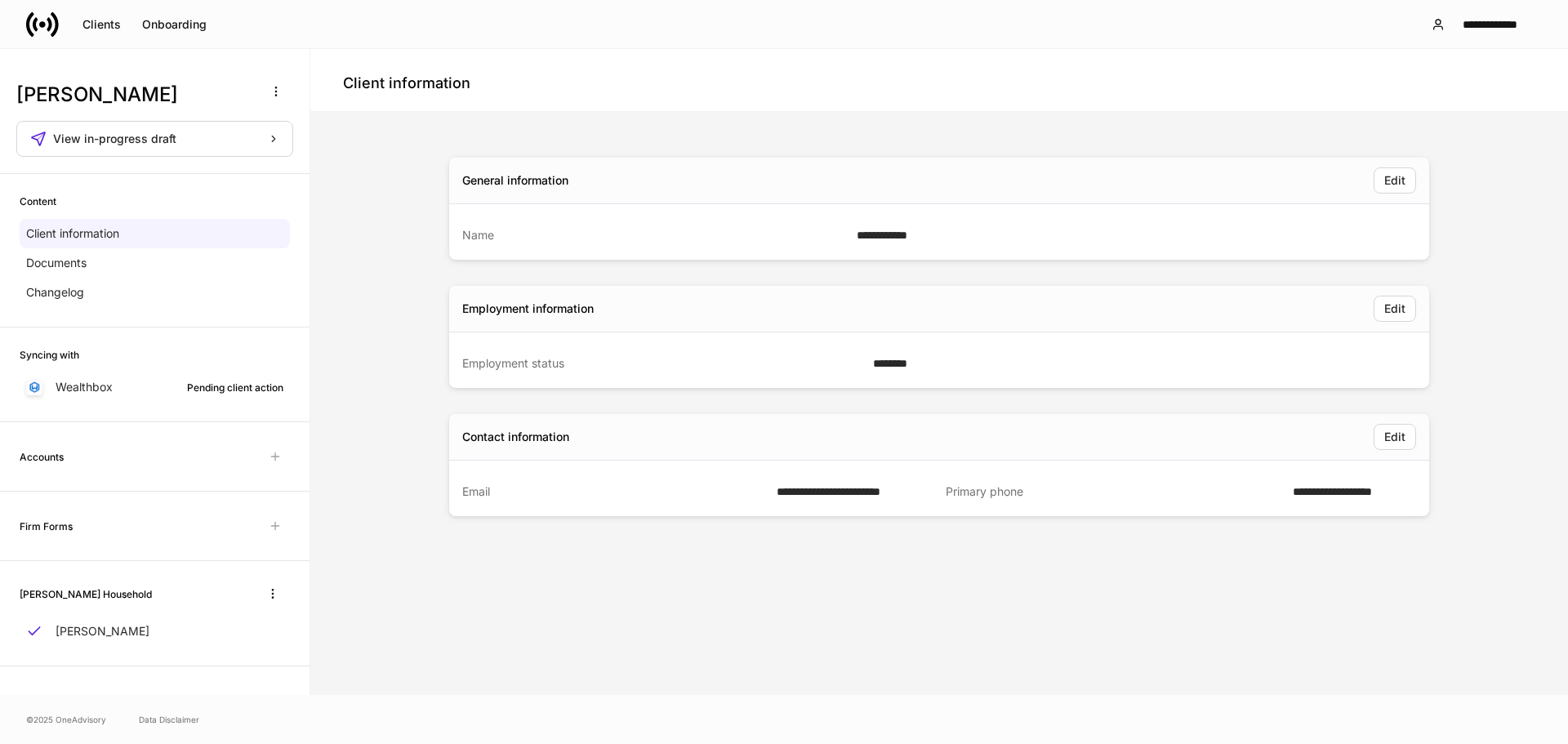
click at [165, 455] on div "Accounts" at bounding box center [154, 457] width 270 height 29
click at [272, 458] on span "Unavailable with outstanding requests for information" at bounding box center [275, 457] width 29 height 29
click at [162, 134] on span "View in-progress draft" at bounding box center [115, 139] width 123 height 11
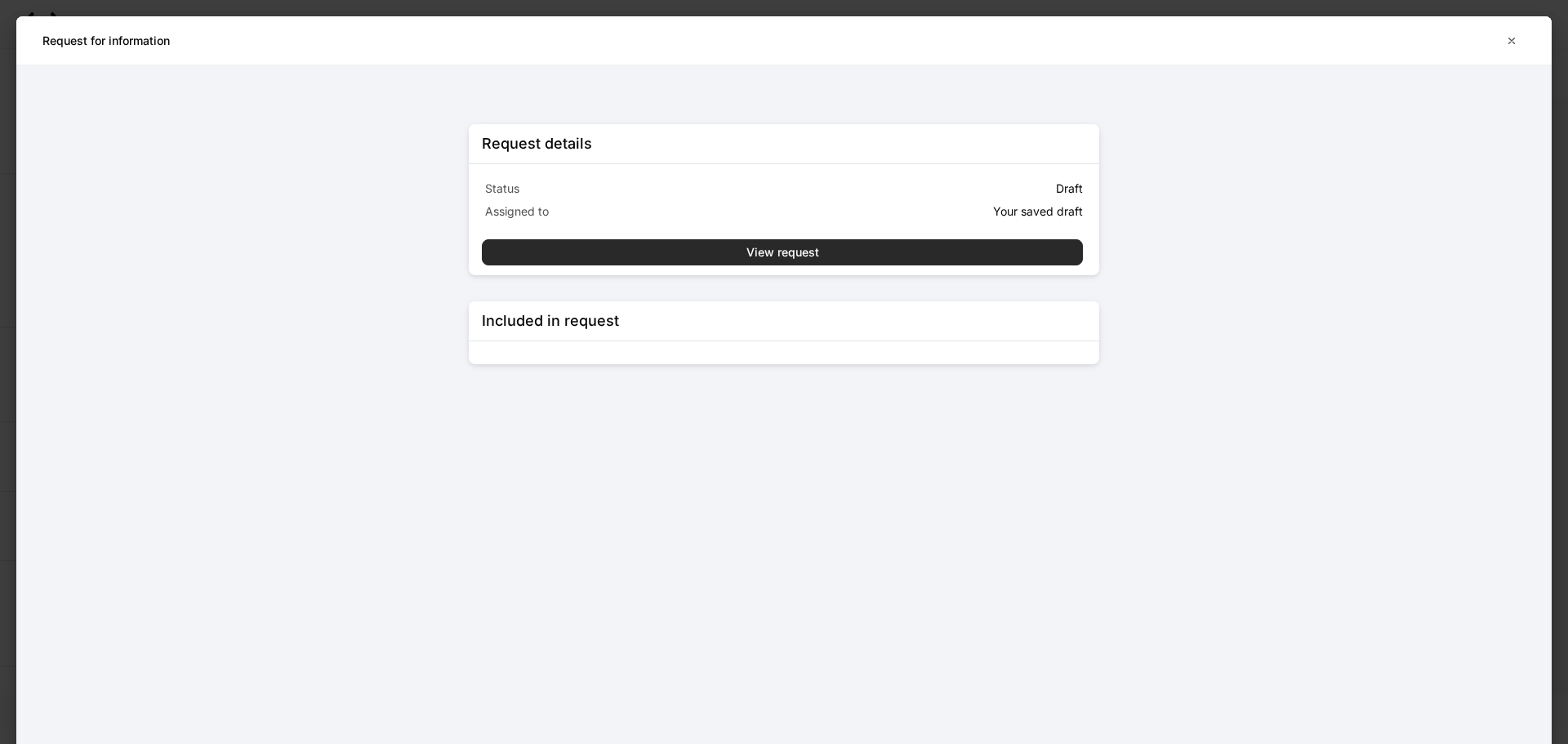
click at [923, 252] on button "View request" at bounding box center [782, 252] width 601 height 26
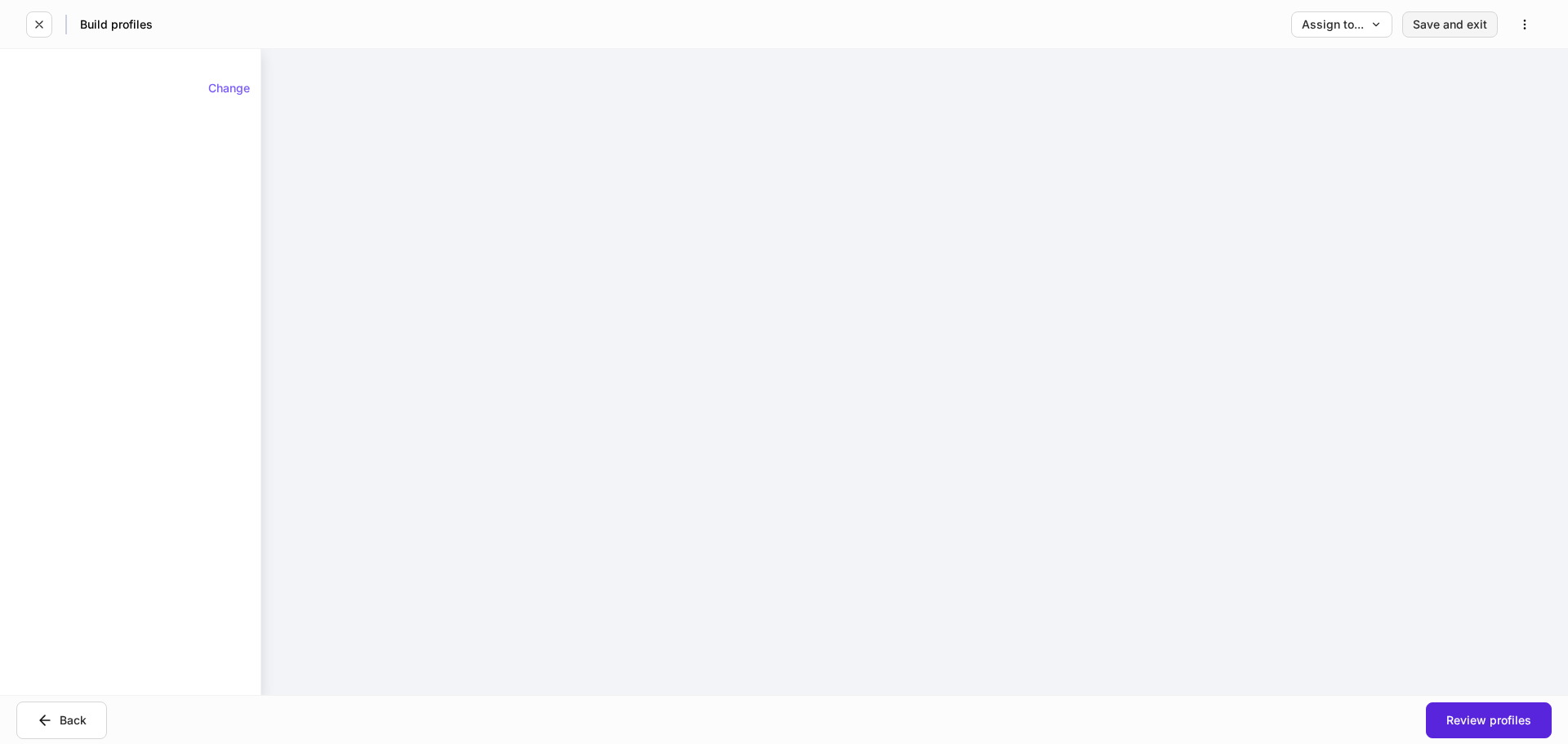
click at [1431, 29] on div "Save and exit" at bounding box center [1449, 24] width 74 height 11
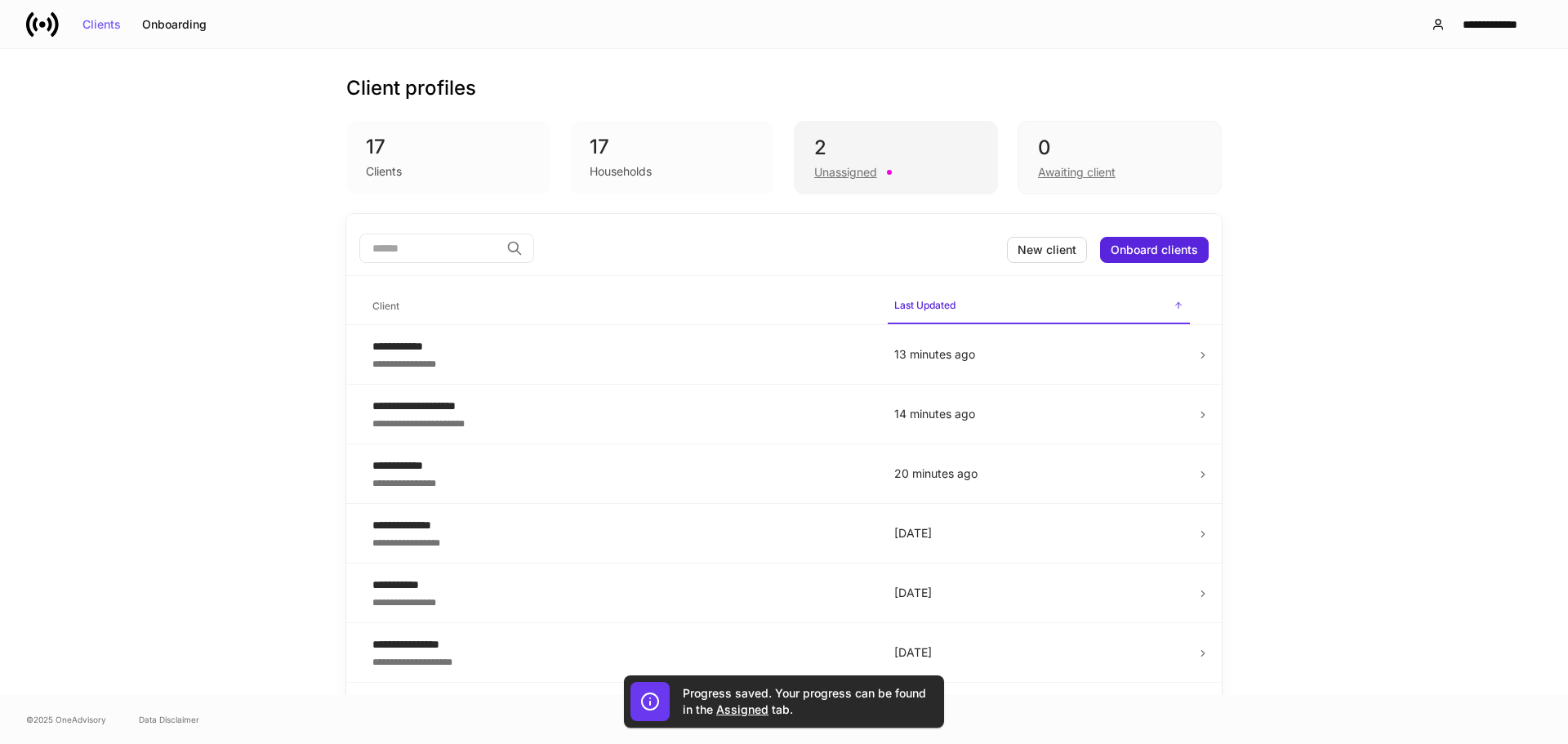
click at [921, 184] on div "2 Unassigned" at bounding box center [896, 158] width 204 height 73
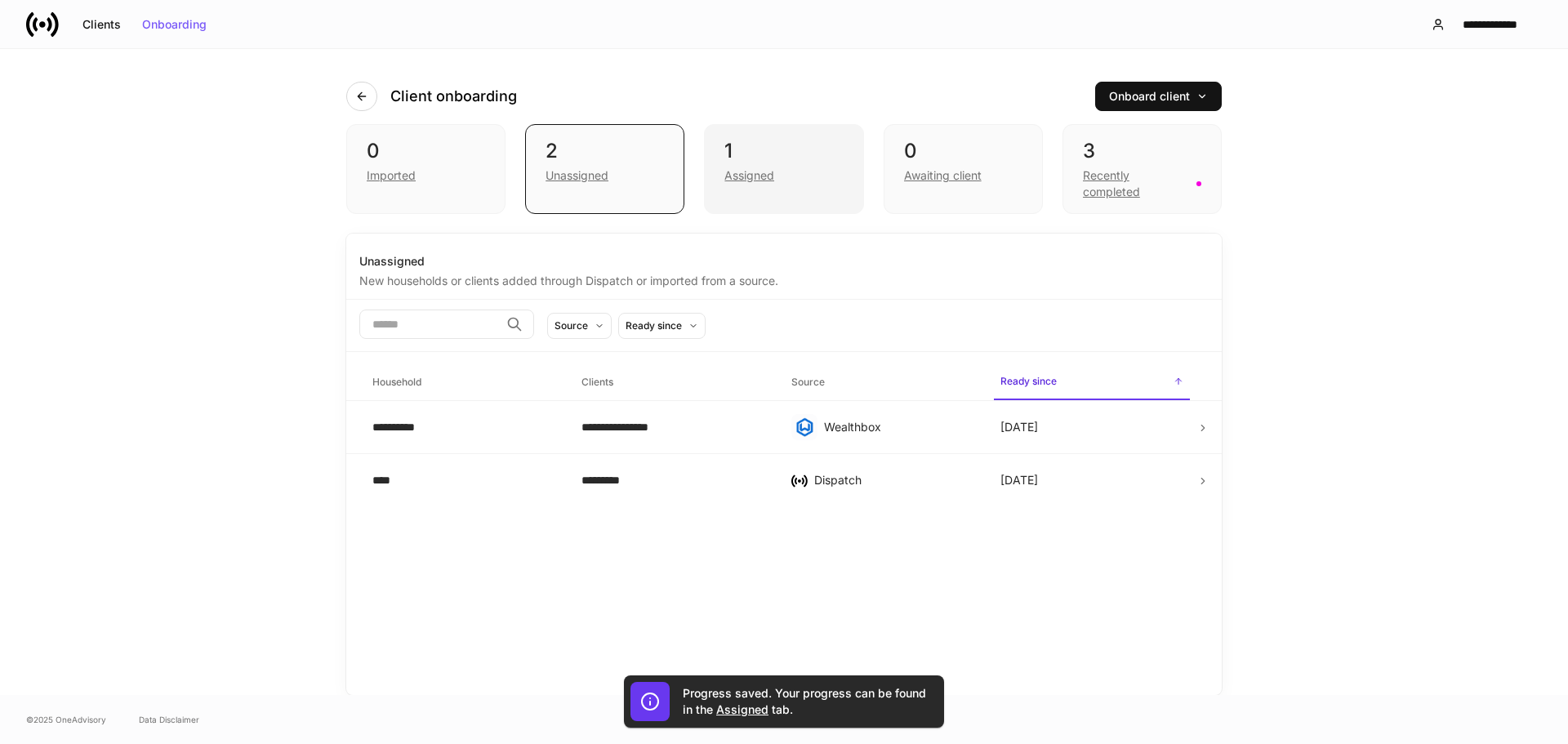
click at [818, 172] on div "Assigned" at bounding box center [783, 174] width 119 height 19
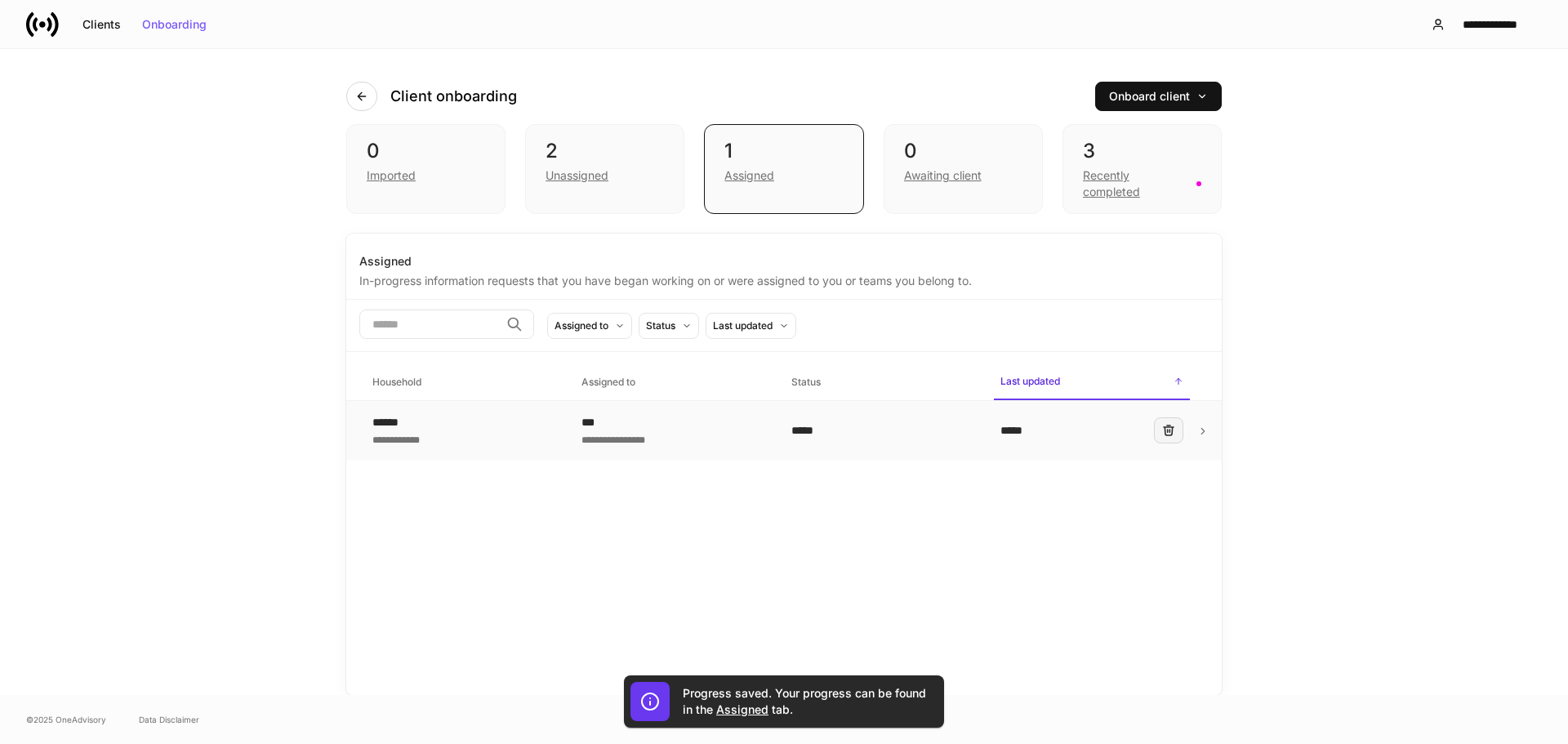
click at [1156, 436] on button "button" at bounding box center [1169, 430] width 29 height 26
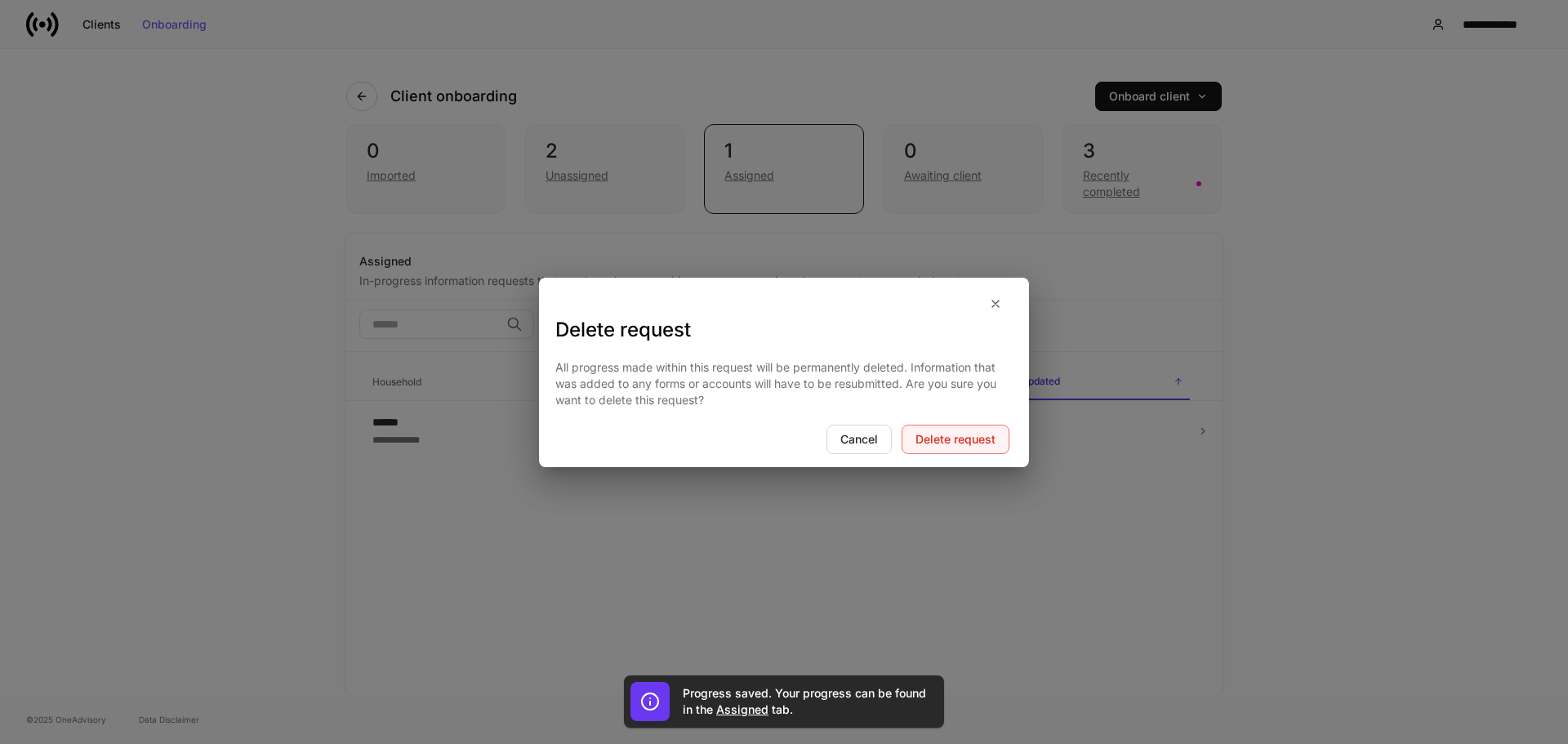
click at [929, 451] on button "Delete request" at bounding box center [955, 439] width 108 height 29
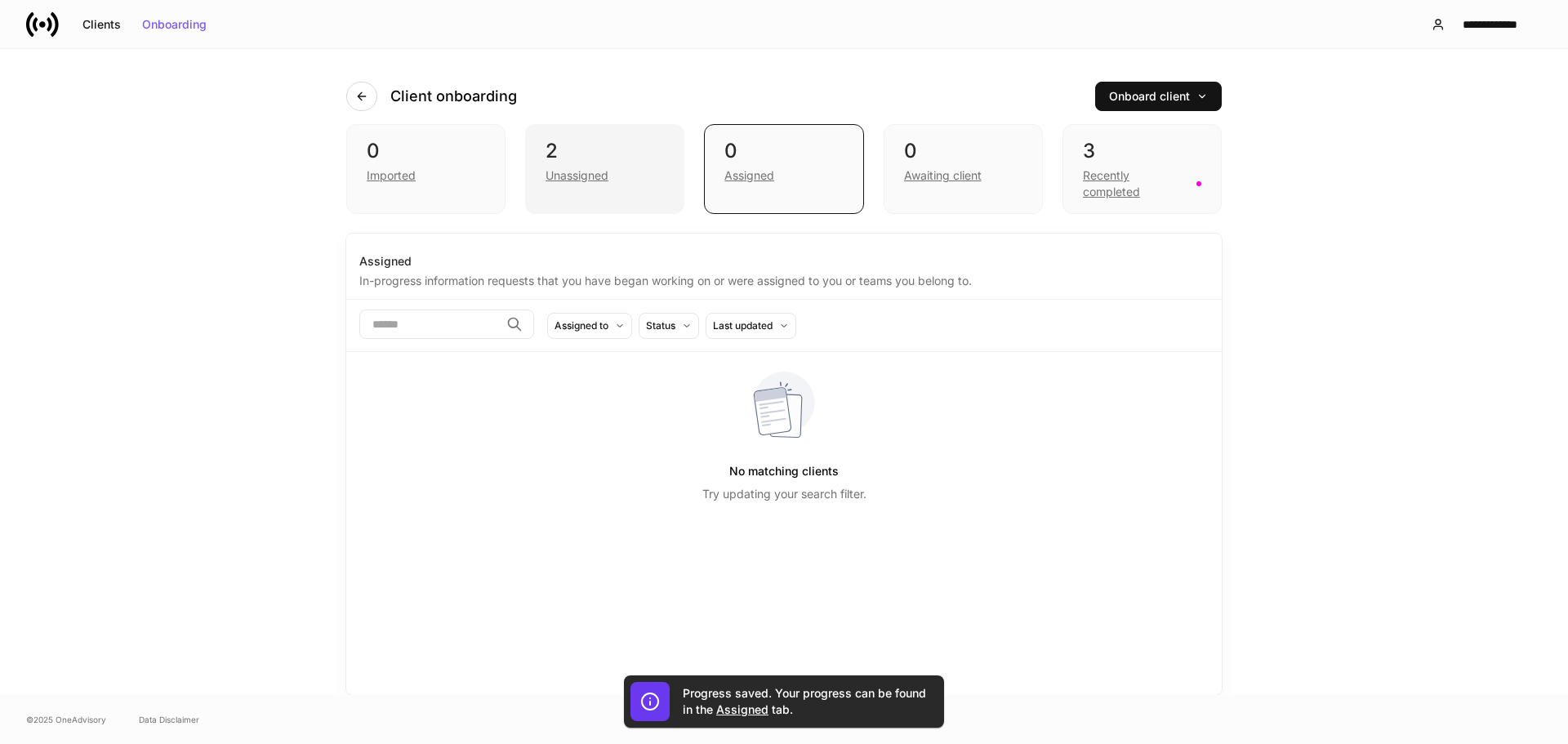
click at [620, 180] on div "Unassigned" at bounding box center [605, 174] width 119 height 19
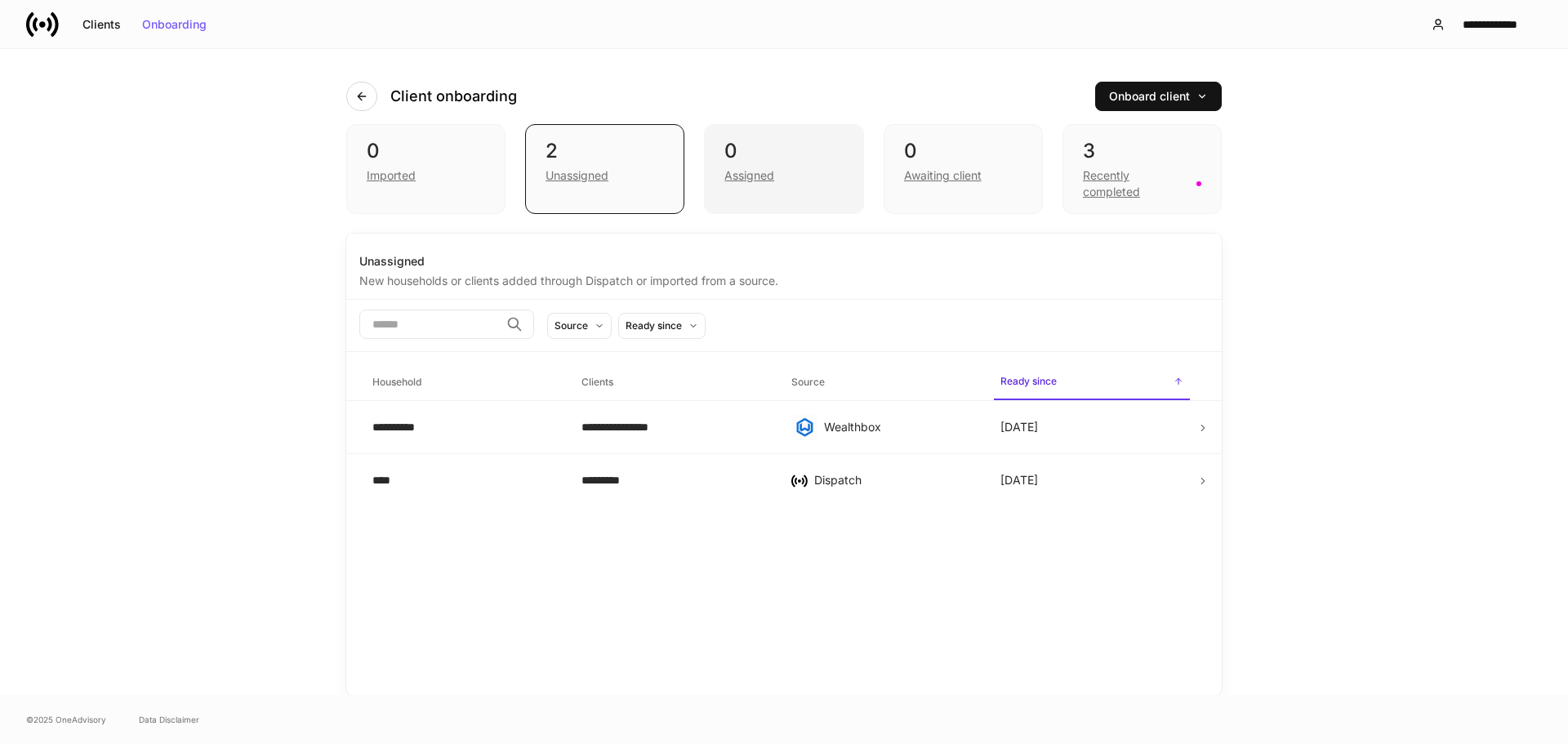
click at [800, 210] on div "0 Assigned" at bounding box center [783, 169] width 159 height 90
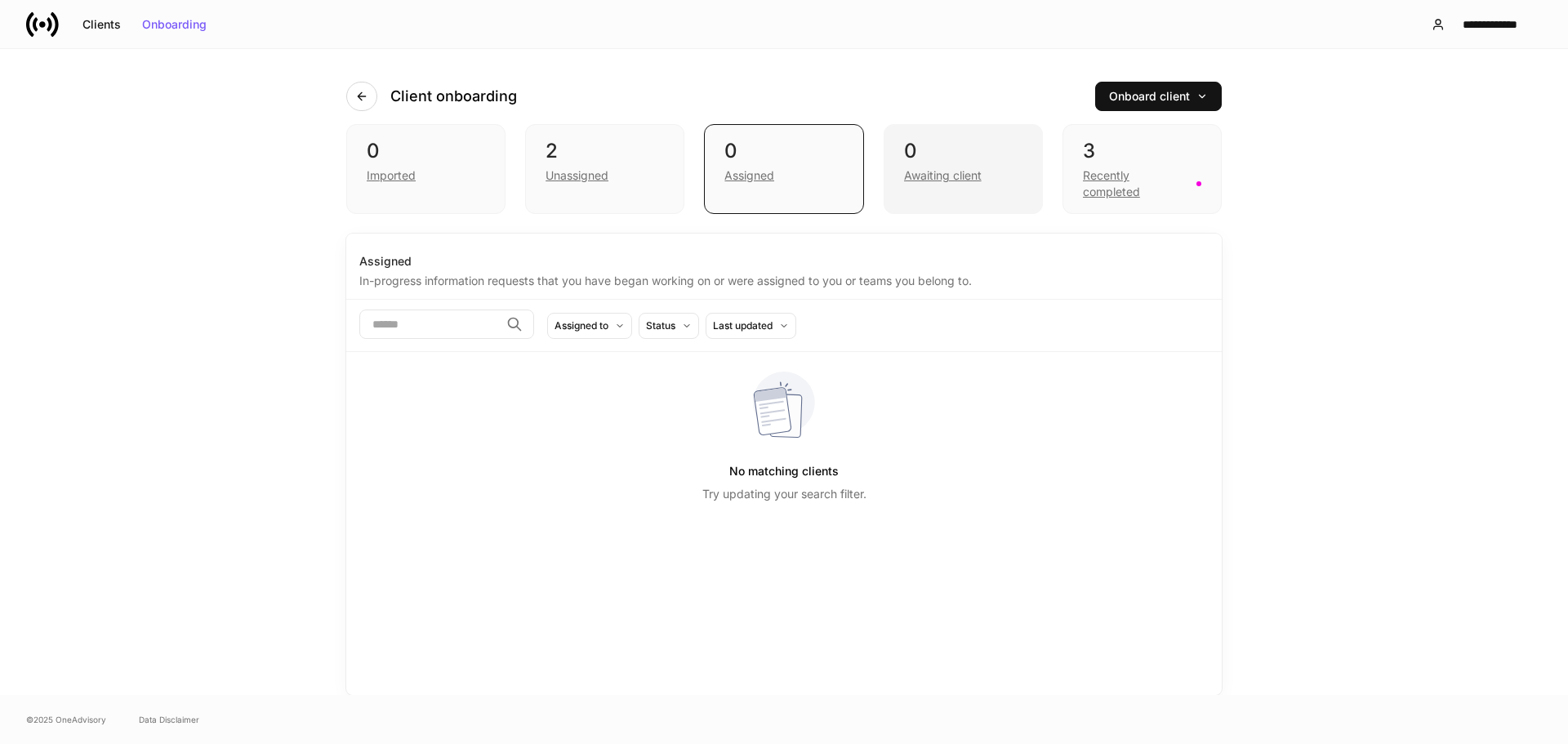
click at [937, 195] on div "0 Awaiting client" at bounding box center [963, 169] width 159 height 90
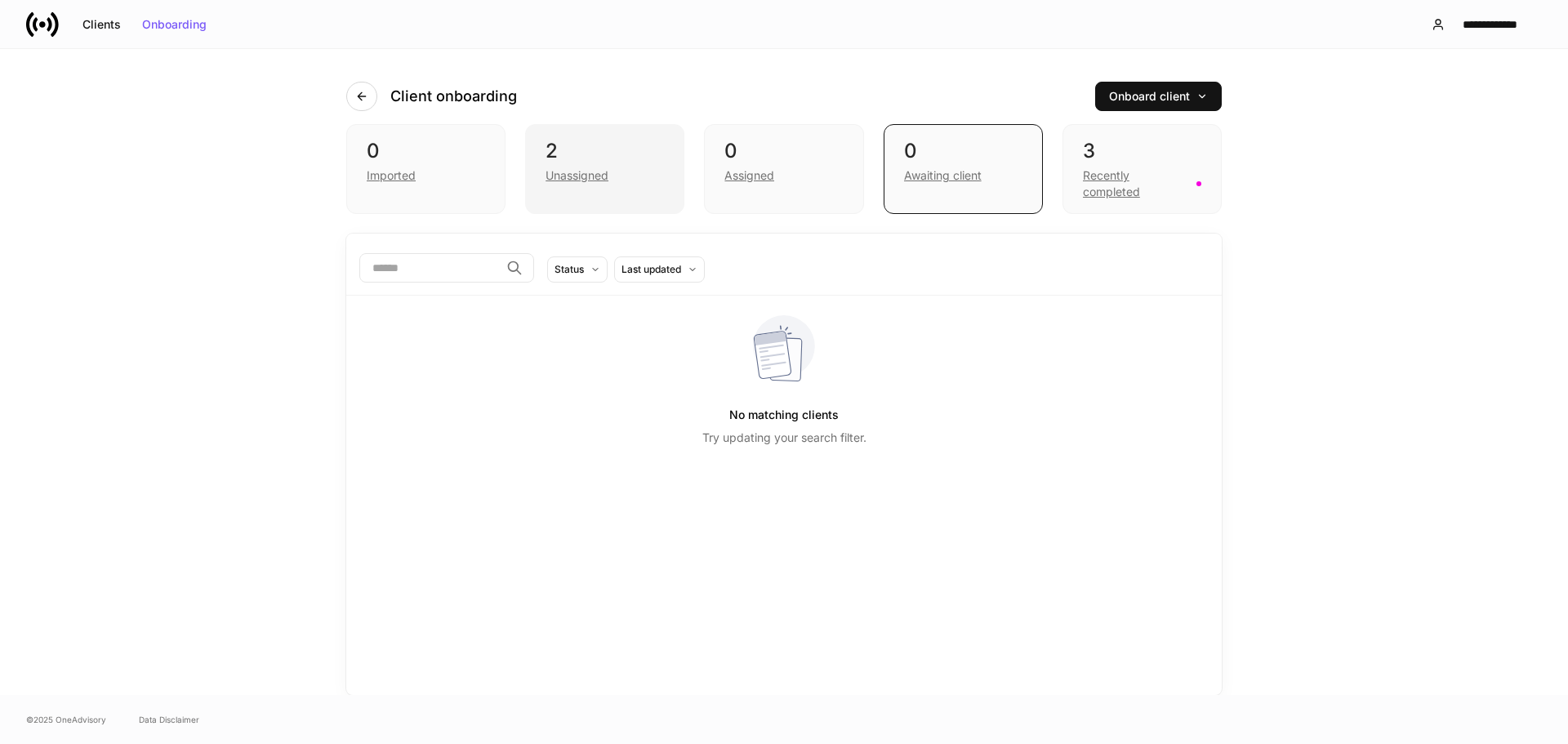
click at [625, 178] on div "Unassigned" at bounding box center [605, 174] width 119 height 19
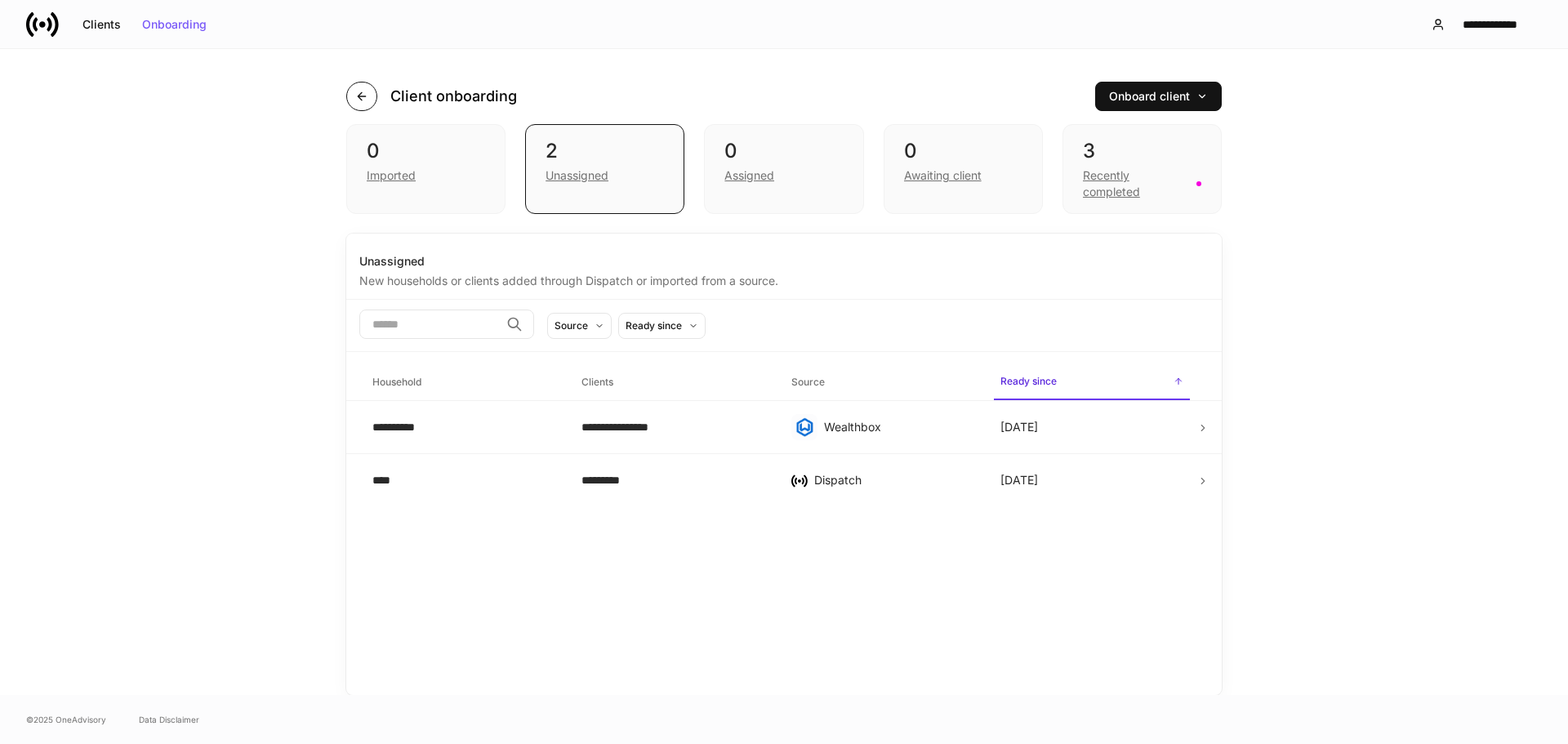
click at [364, 92] on icon "button" at bounding box center [362, 96] width 13 height 13
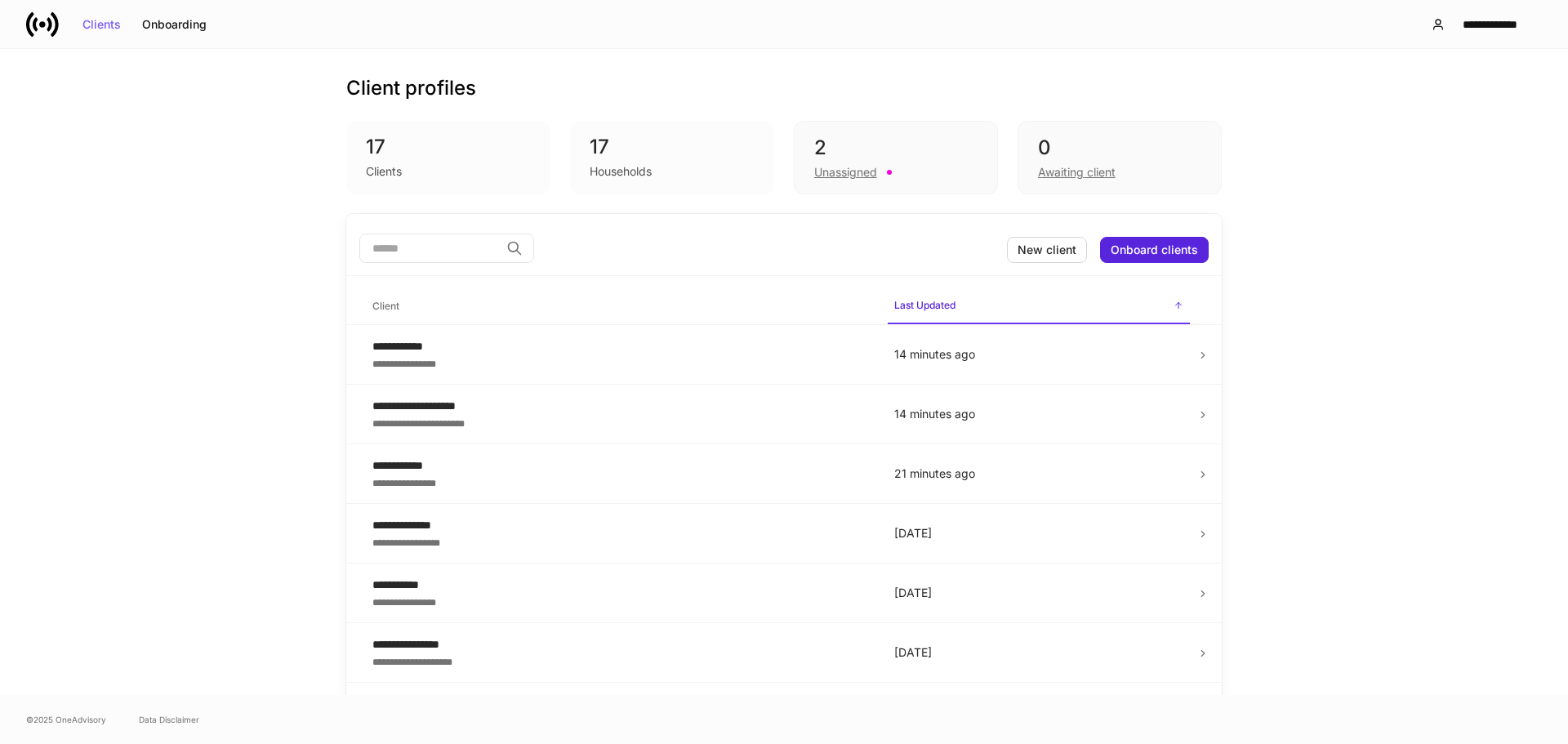
click at [570, 164] on div "17 Households" at bounding box center [672, 158] width 204 height 73
click at [601, 179] on div "Households" at bounding box center [621, 172] width 62 height 17
click at [725, 363] on div "**********" at bounding box center [619, 363] width 495 height 17
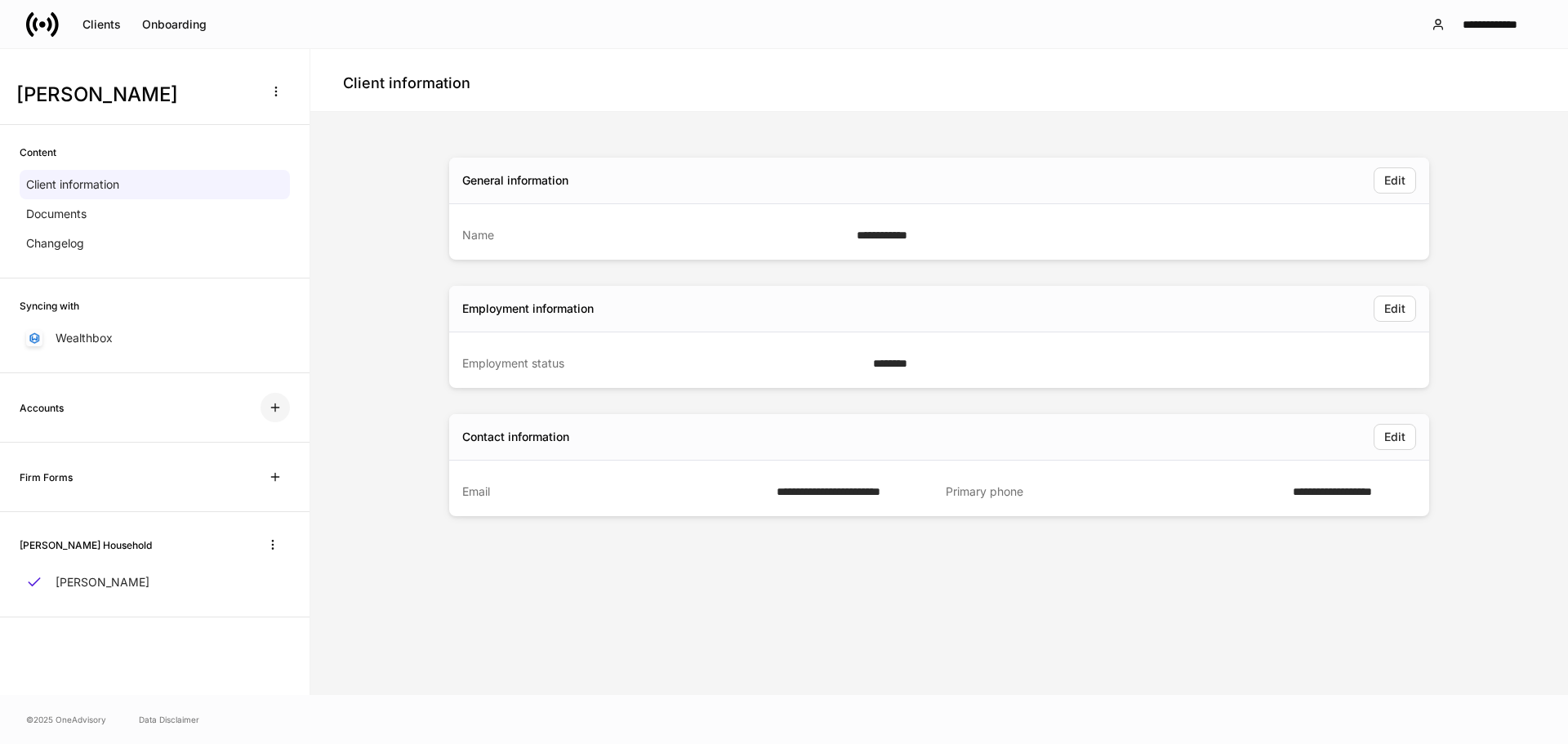
click at [278, 411] on icon "button" at bounding box center [275, 407] width 13 height 13
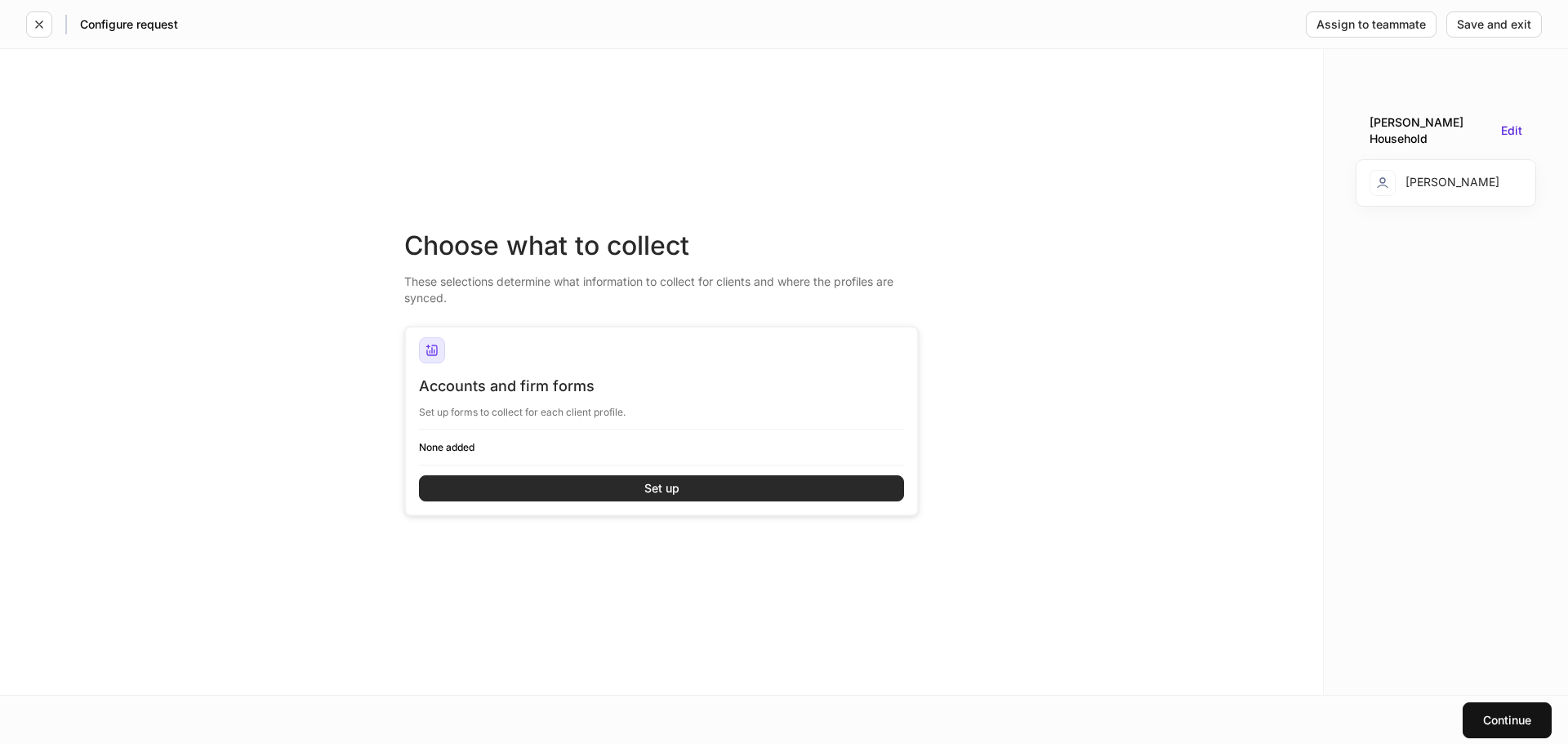
click at [635, 476] on button "Set up" at bounding box center [662, 488] width 485 height 26
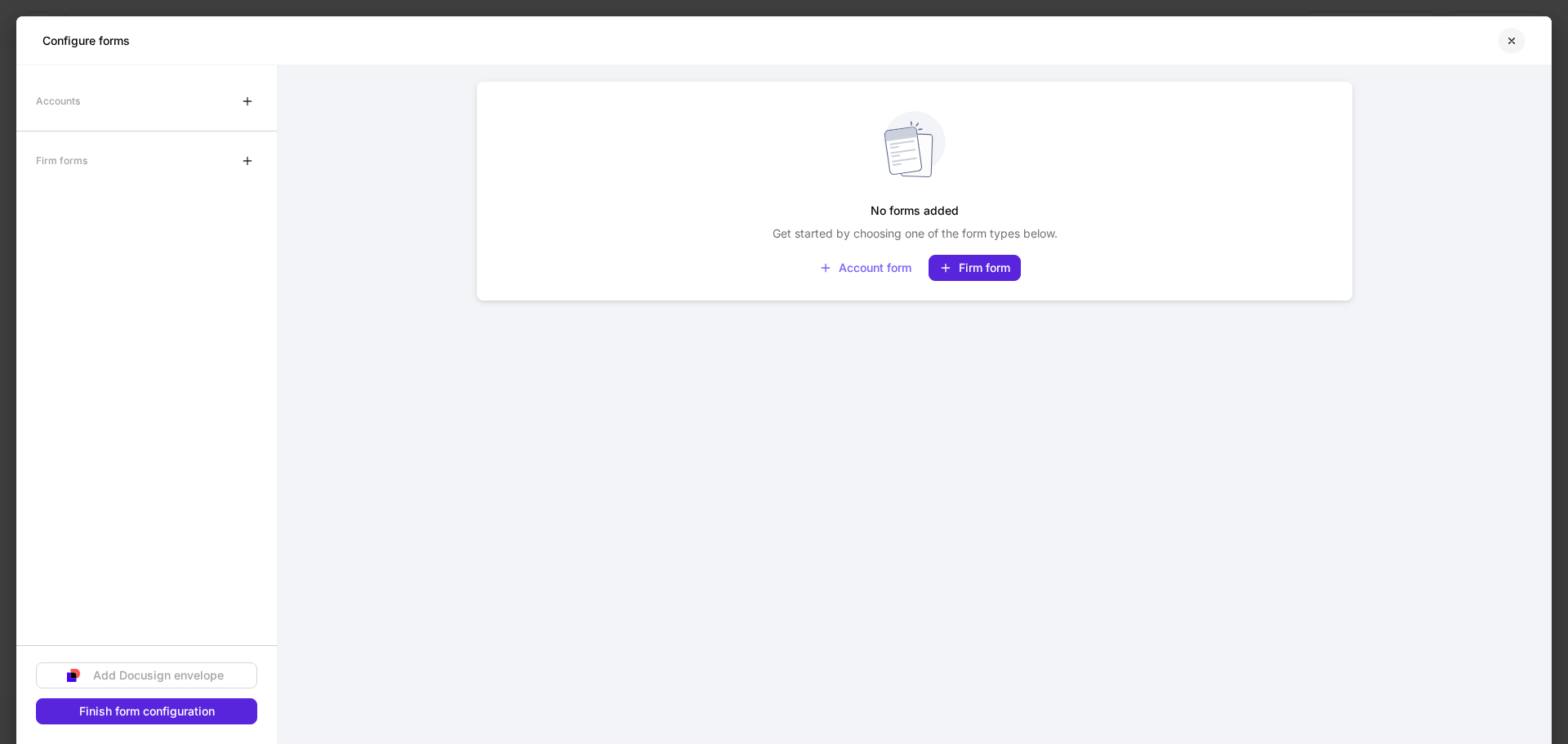
click at [1519, 42] on button "button" at bounding box center [1512, 40] width 28 height 26
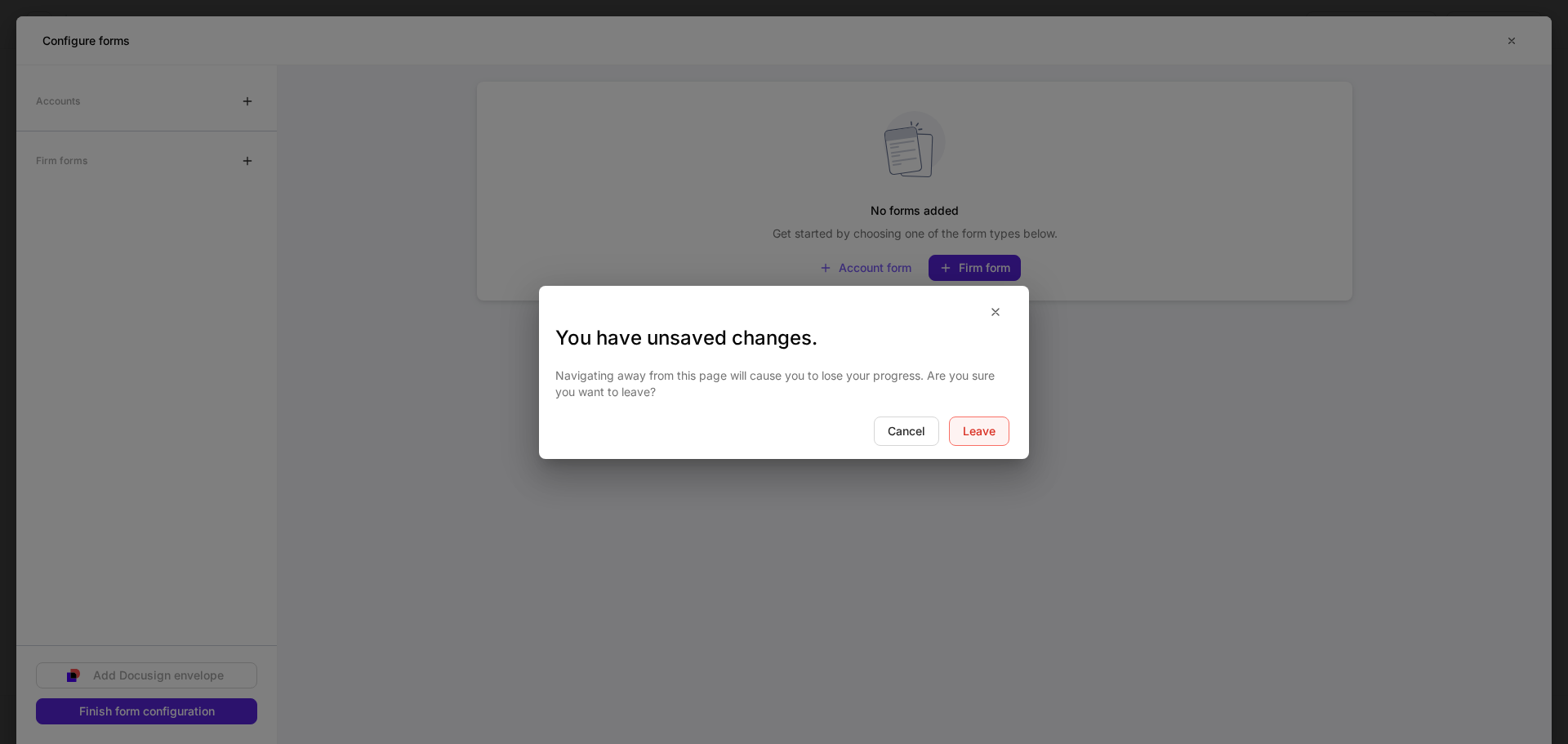
click at [988, 436] on div "Leave" at bounding box center [980, 431] width 33 height 11
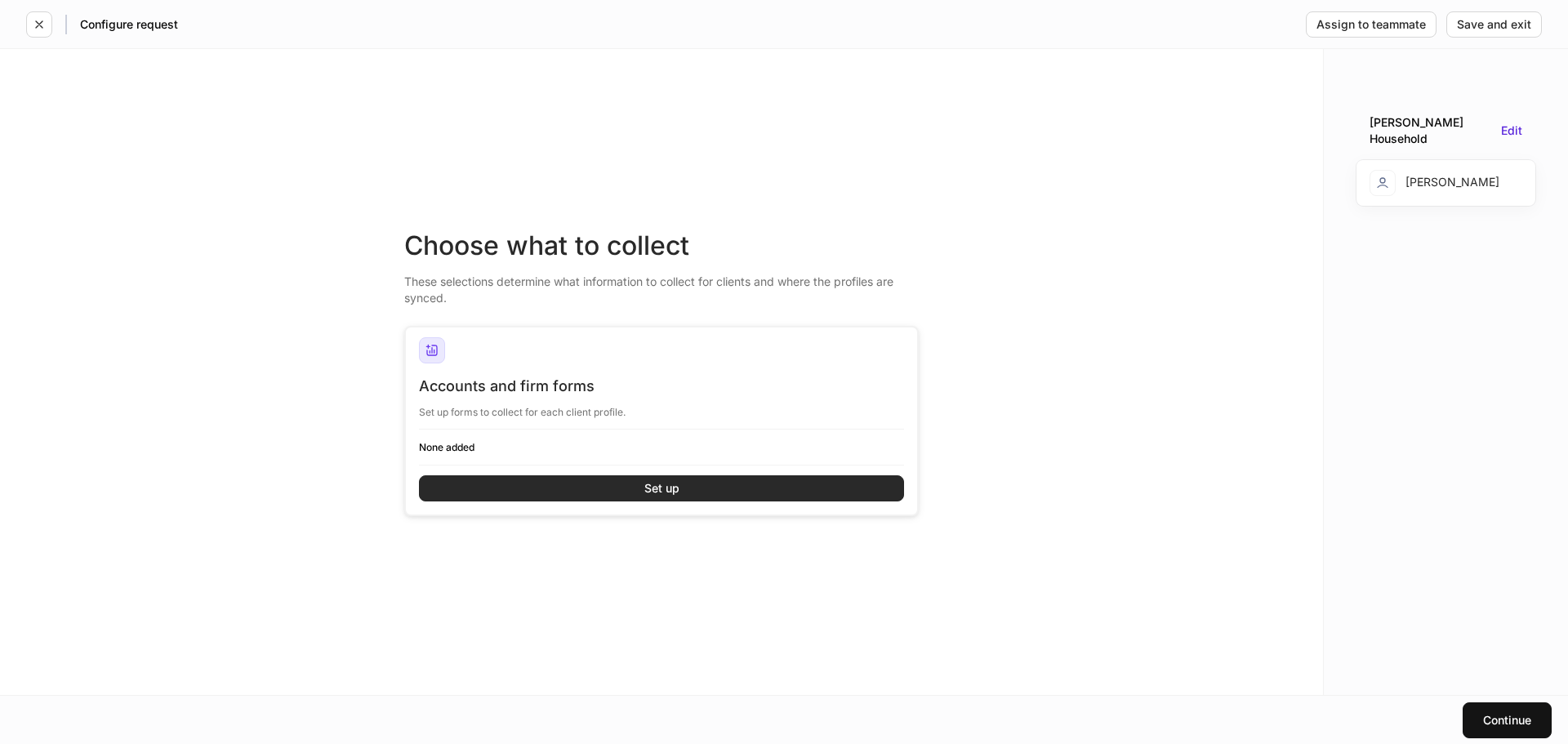
click at [665, 489] on div "Set up" at bounding box center [662, 488] width 35 height 11
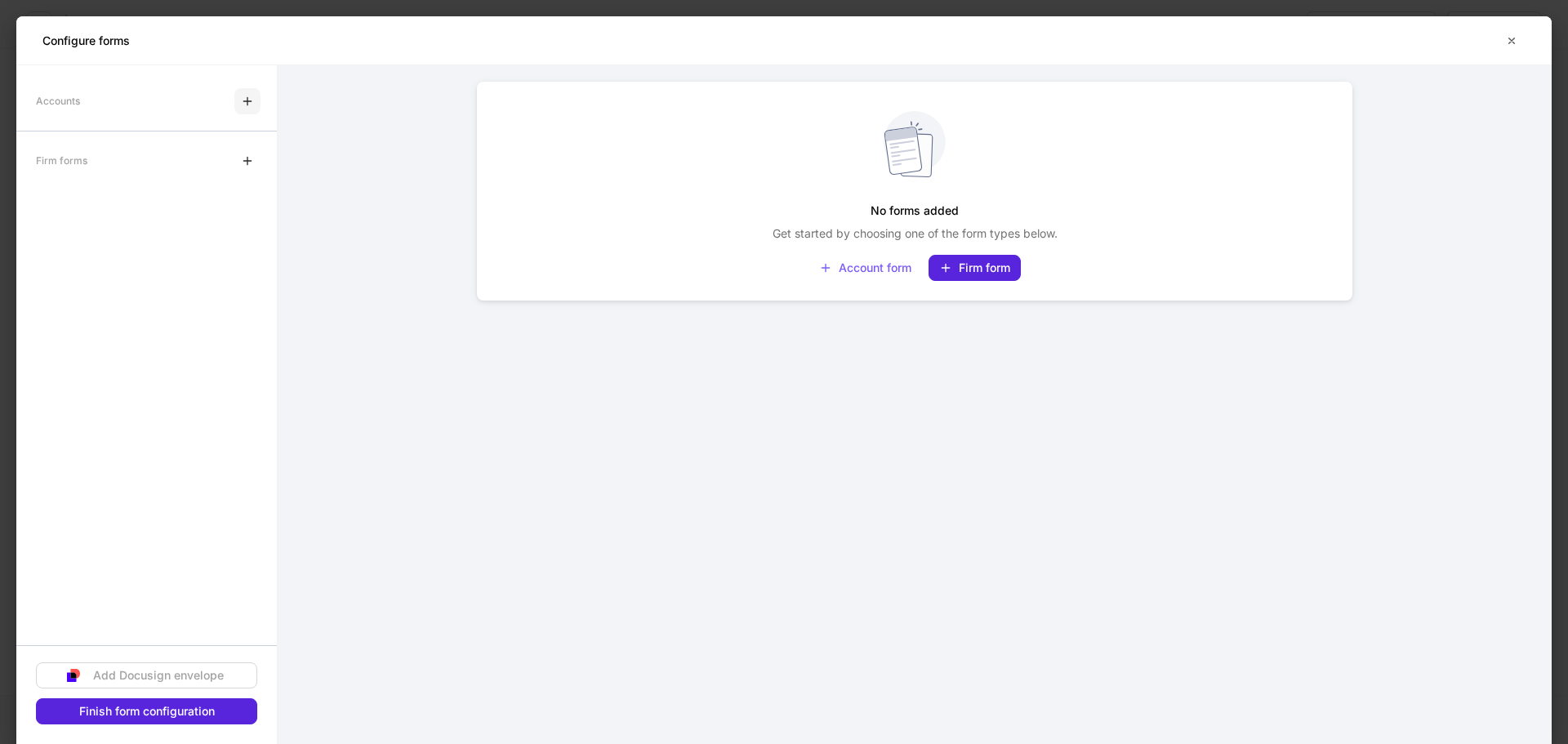
click at [244, 101] on icon "button" at bounding box center [247, 101] width 7 height 7
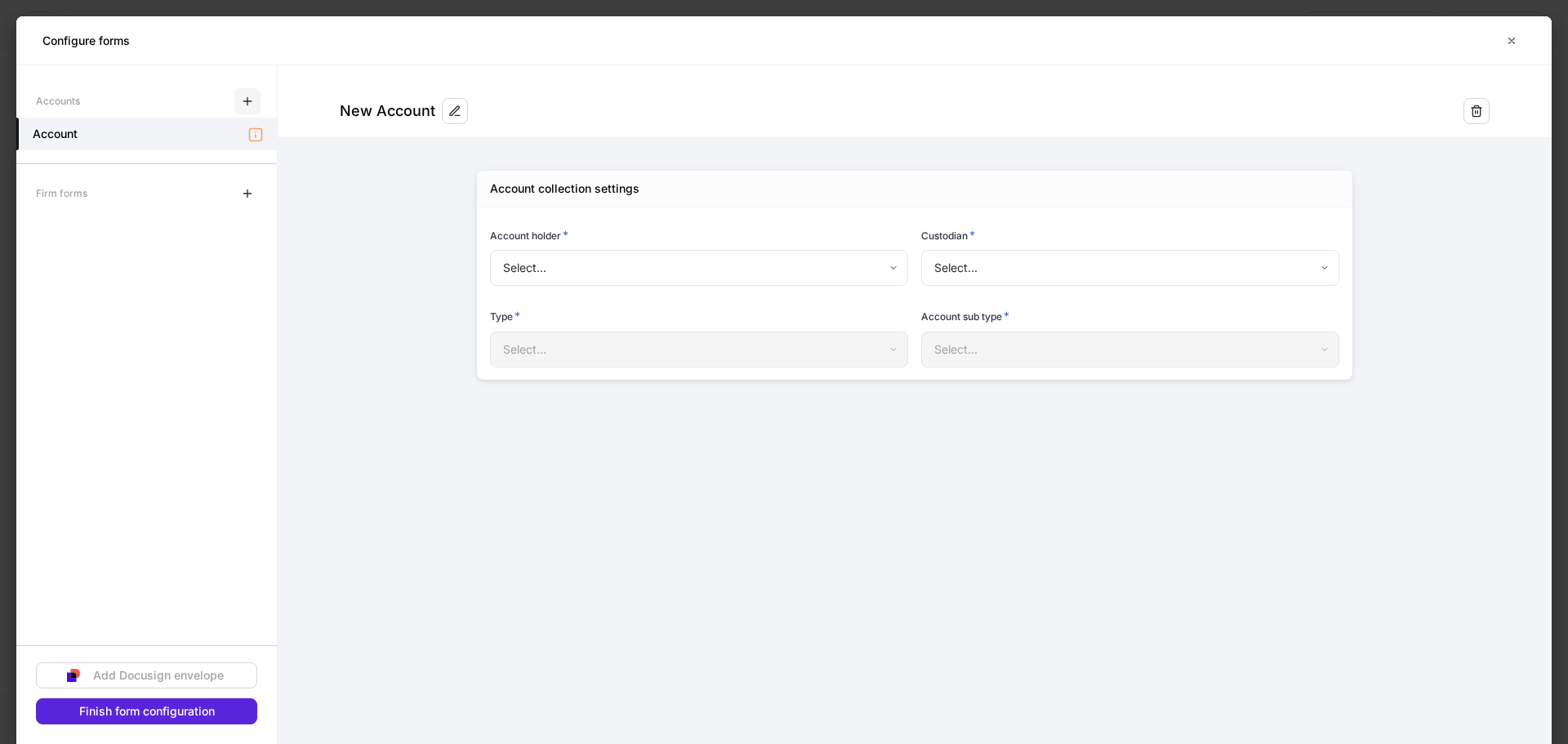
type input "**********"
click at [1068, 258] on body "**********" at bounding box center [784, 372] width 1568 height 744
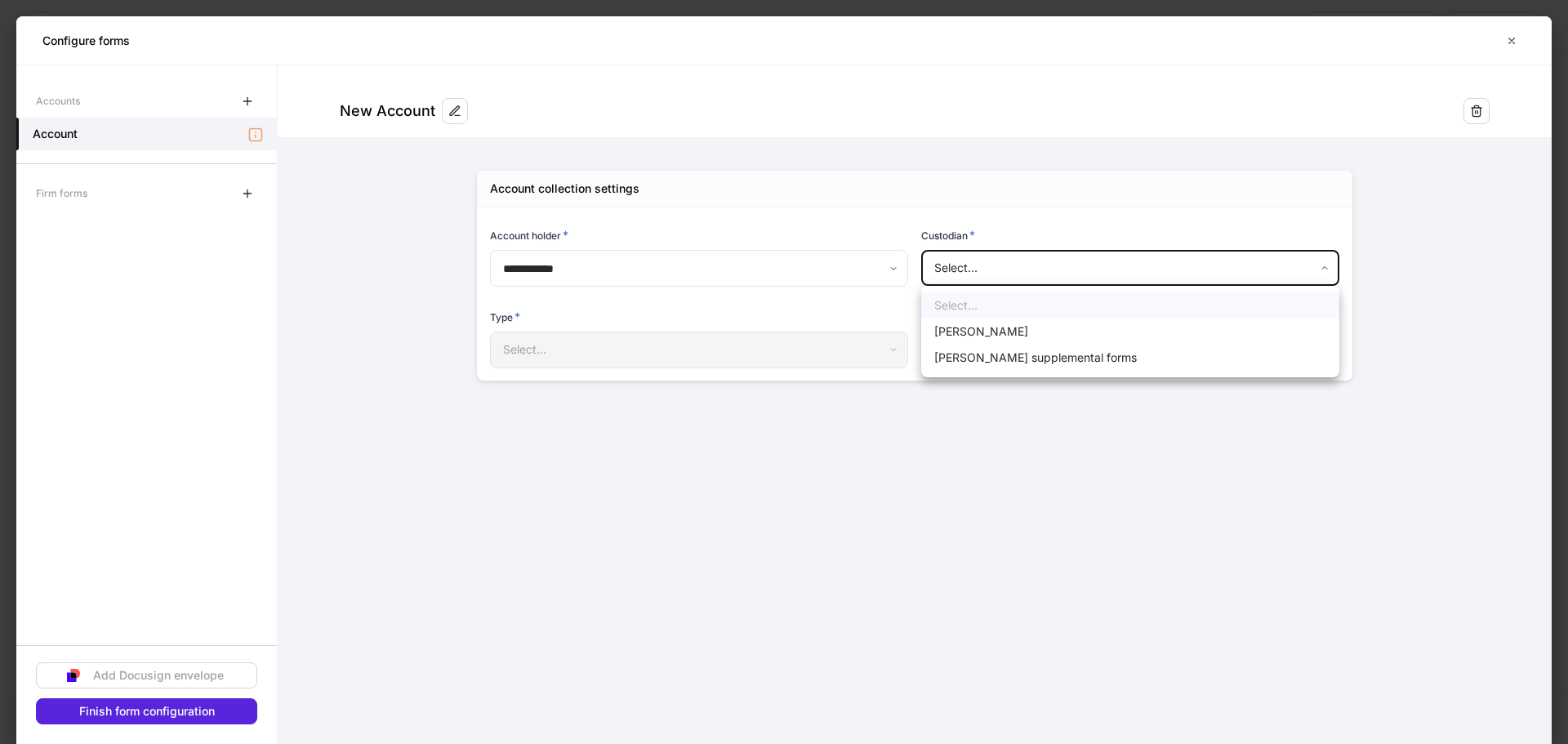
click at [1031, 321] on li "[PERSON_NAME]" at bounding box center [1130, 332] width 418 height 26
type input "******"
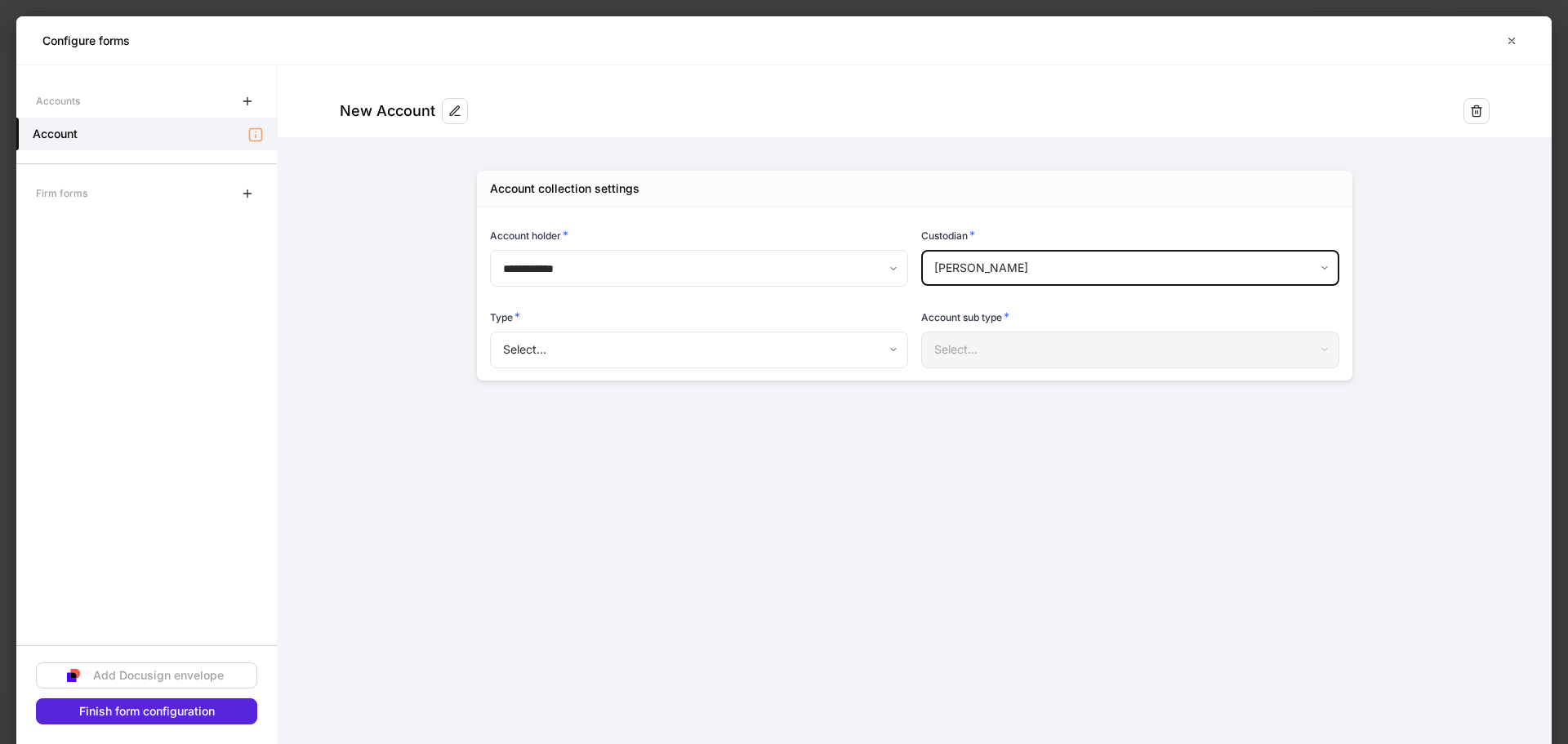
click at [1049, 267] on body "**********" at bounding box center [784, 372] width 1568 height 744
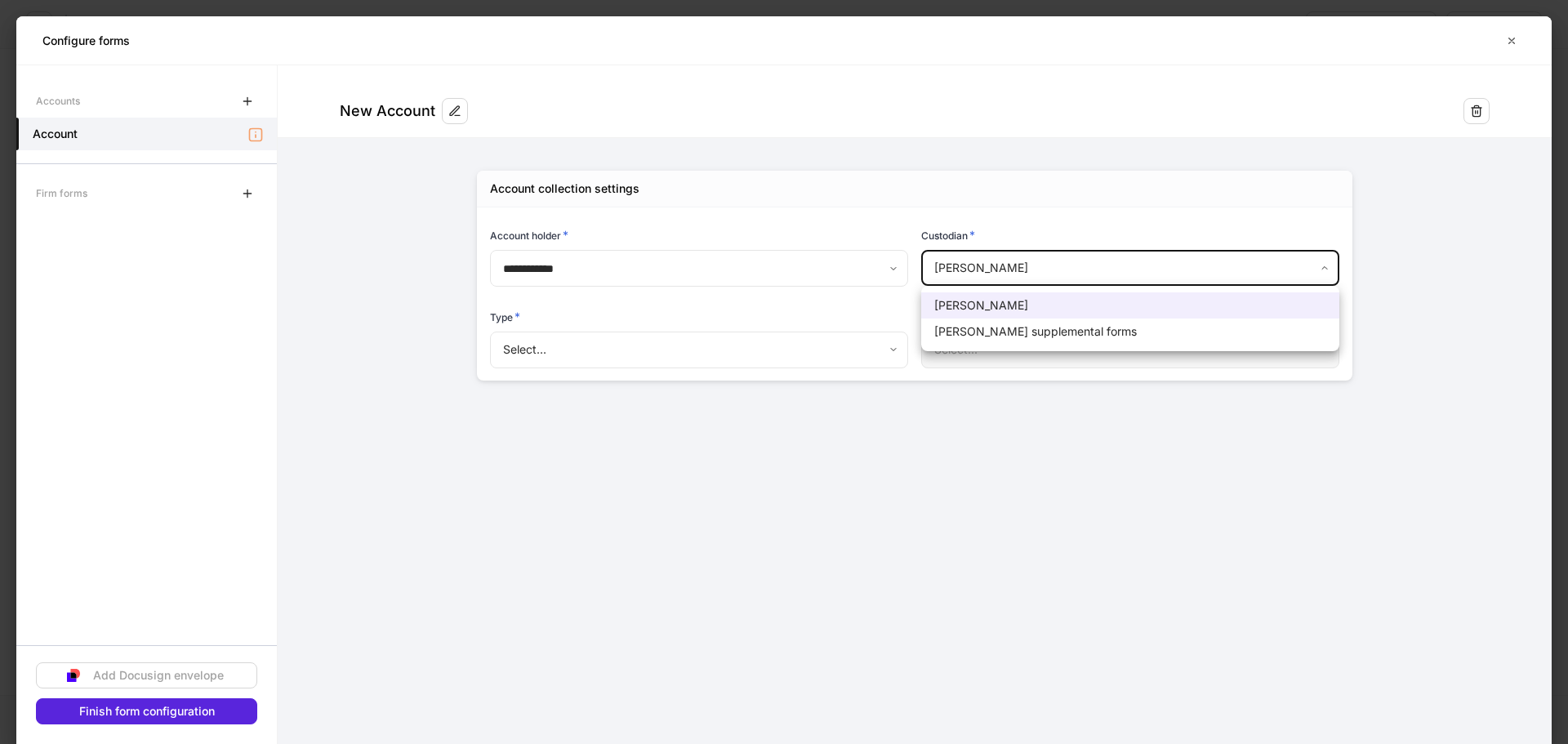
click at [666, 356] on div at bounding box center [784, 372] width 1568 height 744
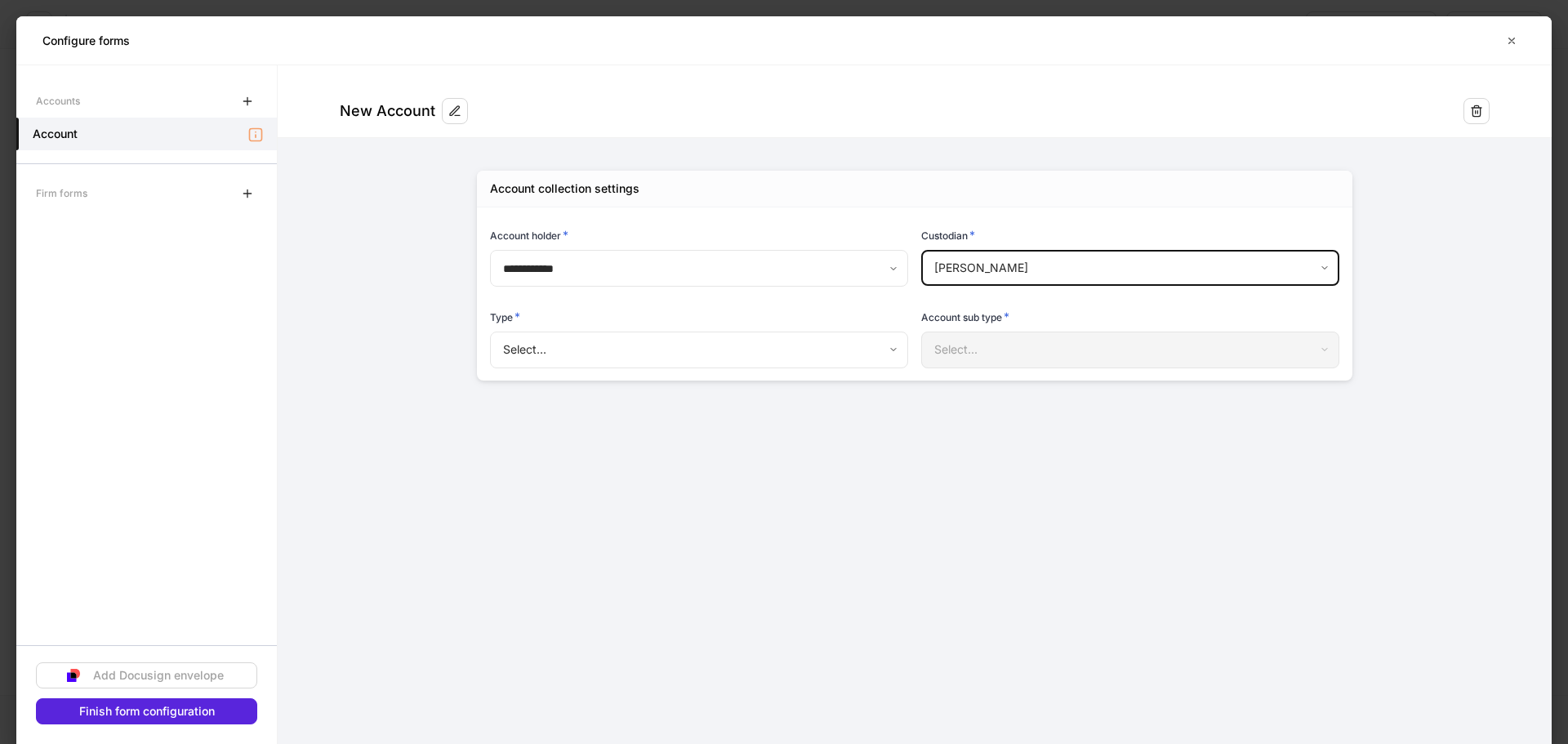
click at [664, 363] on body "**********" at bounding box center [784, 372] width 1568 height 744
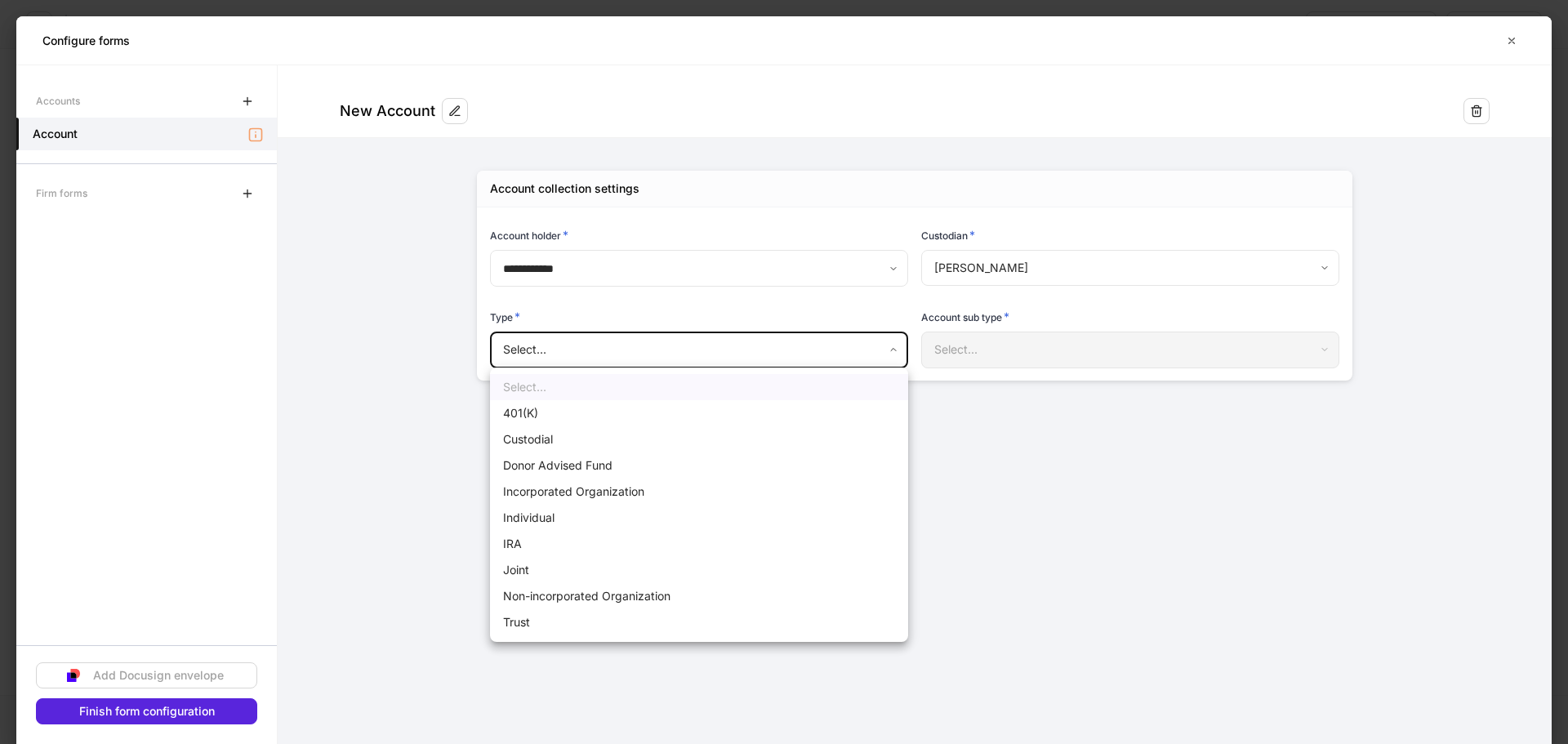
click at [588, 537] on li "IRA" at bounding box center [699, 544] width 418 height 26
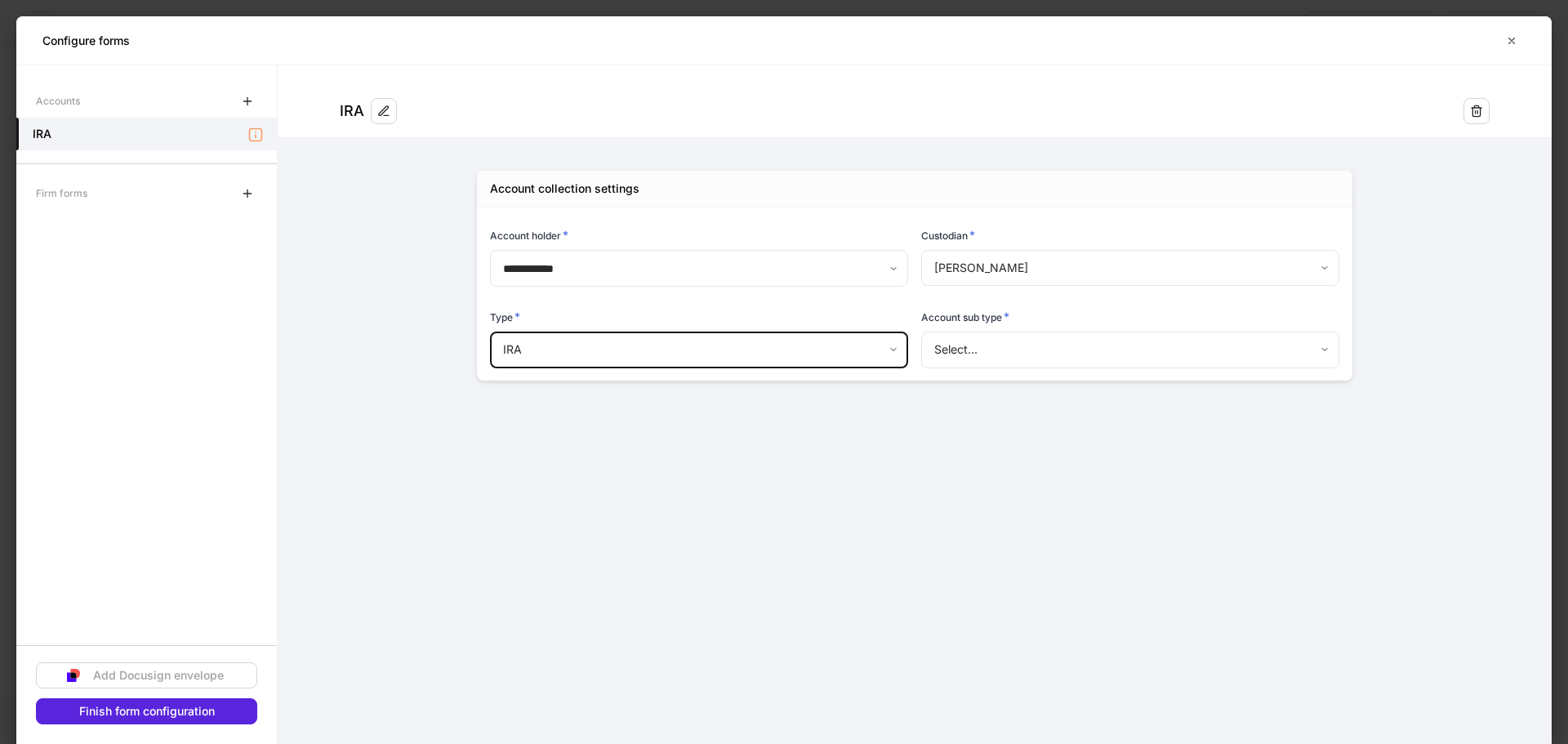
click at [597, 341] on body "**********" at bounding box center [784, 372] width 1568 height 744
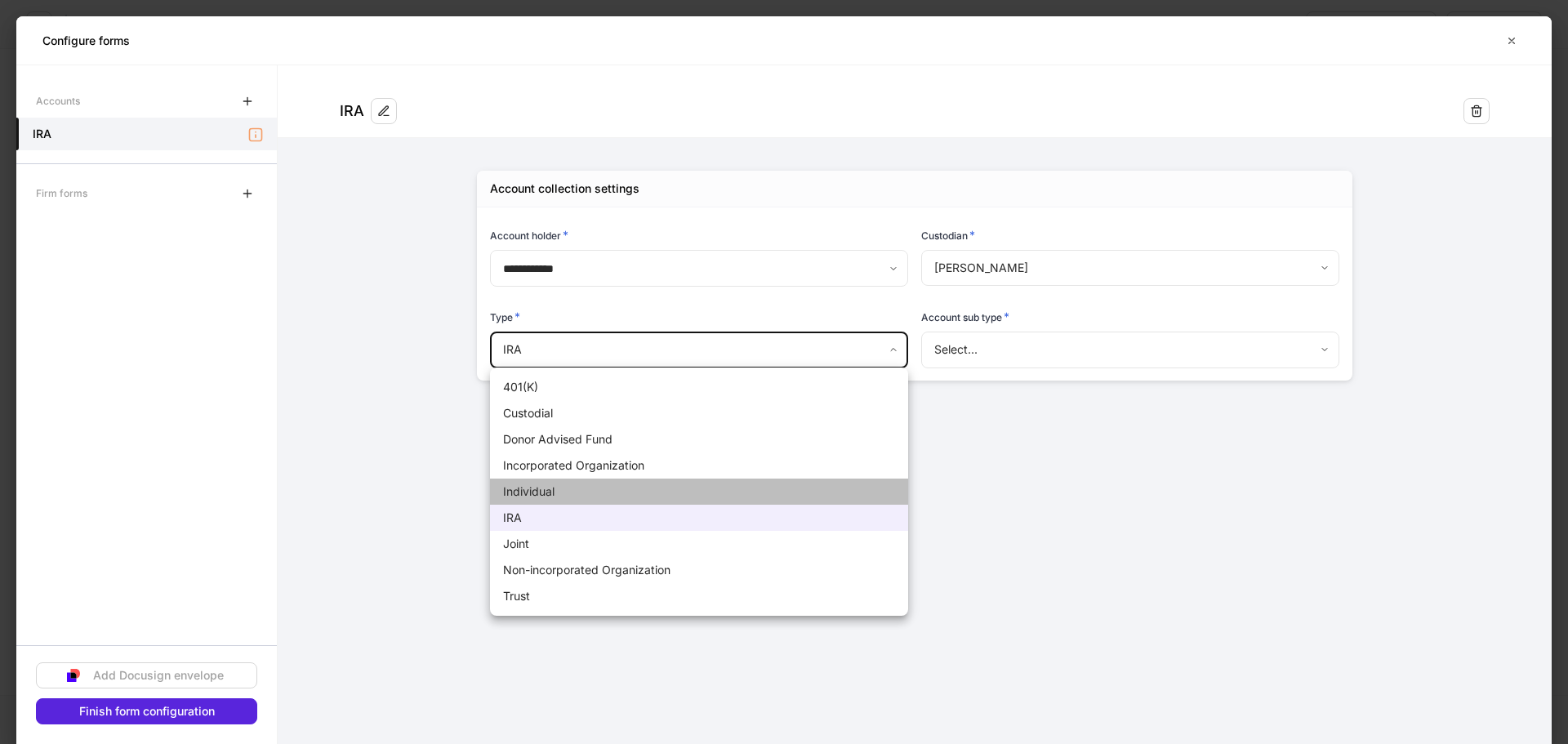
click at [546, 495] on li "Individual" at bounding box center [699, 491] width 418 height 26
type input "**********"
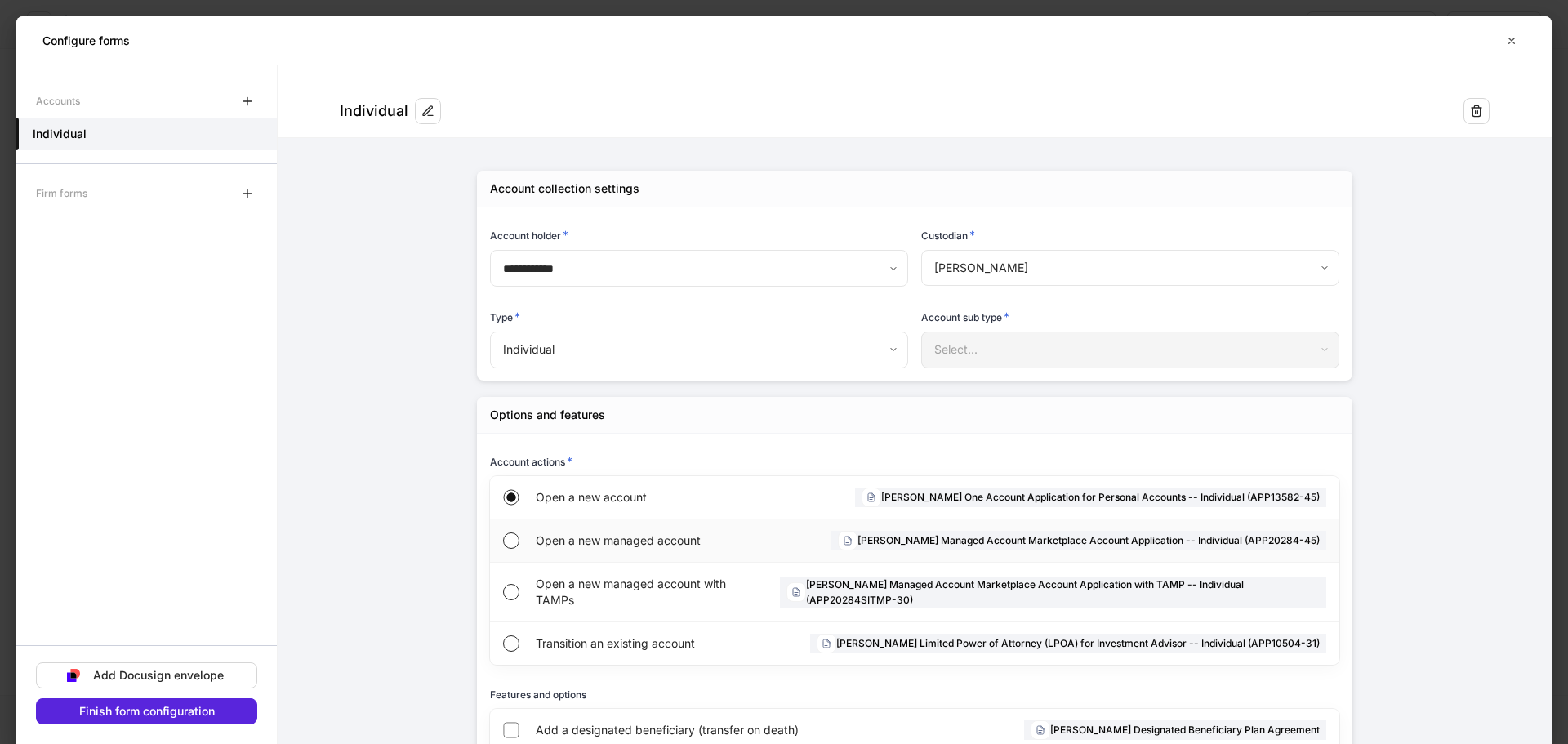
click at [536, 542] on span "Open a new managed account" at bounding box center [644, 540] width 217 height 17
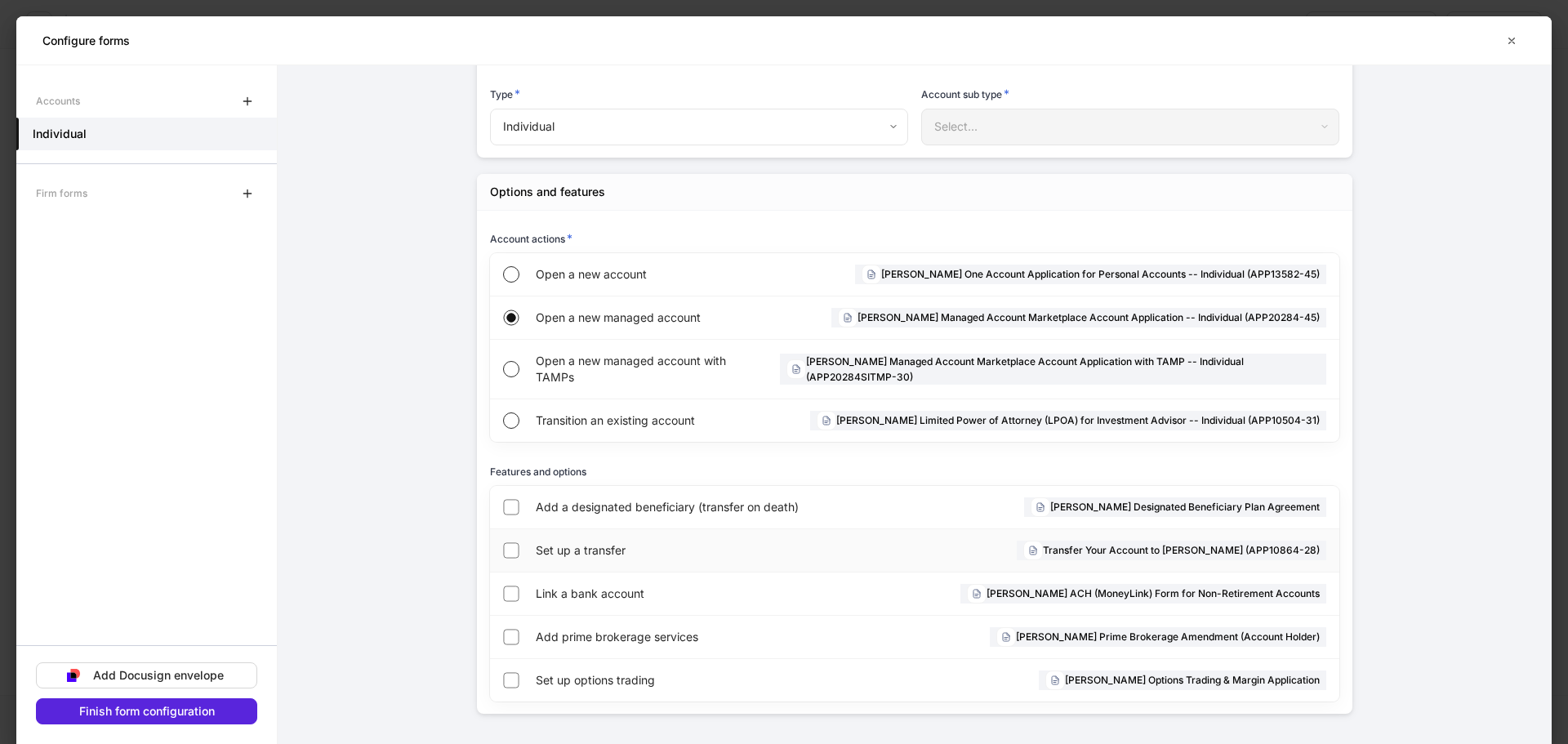
scroll to position [224, 0]
click at [525, 507] on div "Add a designated beneficiary (transfer on death) [PERSON_NAME] Designated Benef…" at bounding box center [915, 505] width 849 height 43
click at [519, 481] on div "Features and options" at bounding box center [915, 473] width 849 height 22
click at [519, 507] on div "Add a designated beneficiary (transfer on death) [PERSON_NAME] Designated Benef…" at bounding box center [915, 505] width 849 height 43
click at [524, 594] on div "Link a bank account [PERSON_NAME] ACH (MoneyLink) Form for Non-Retirement Accou…" at bounding box center [915, 592] width 849 height 43
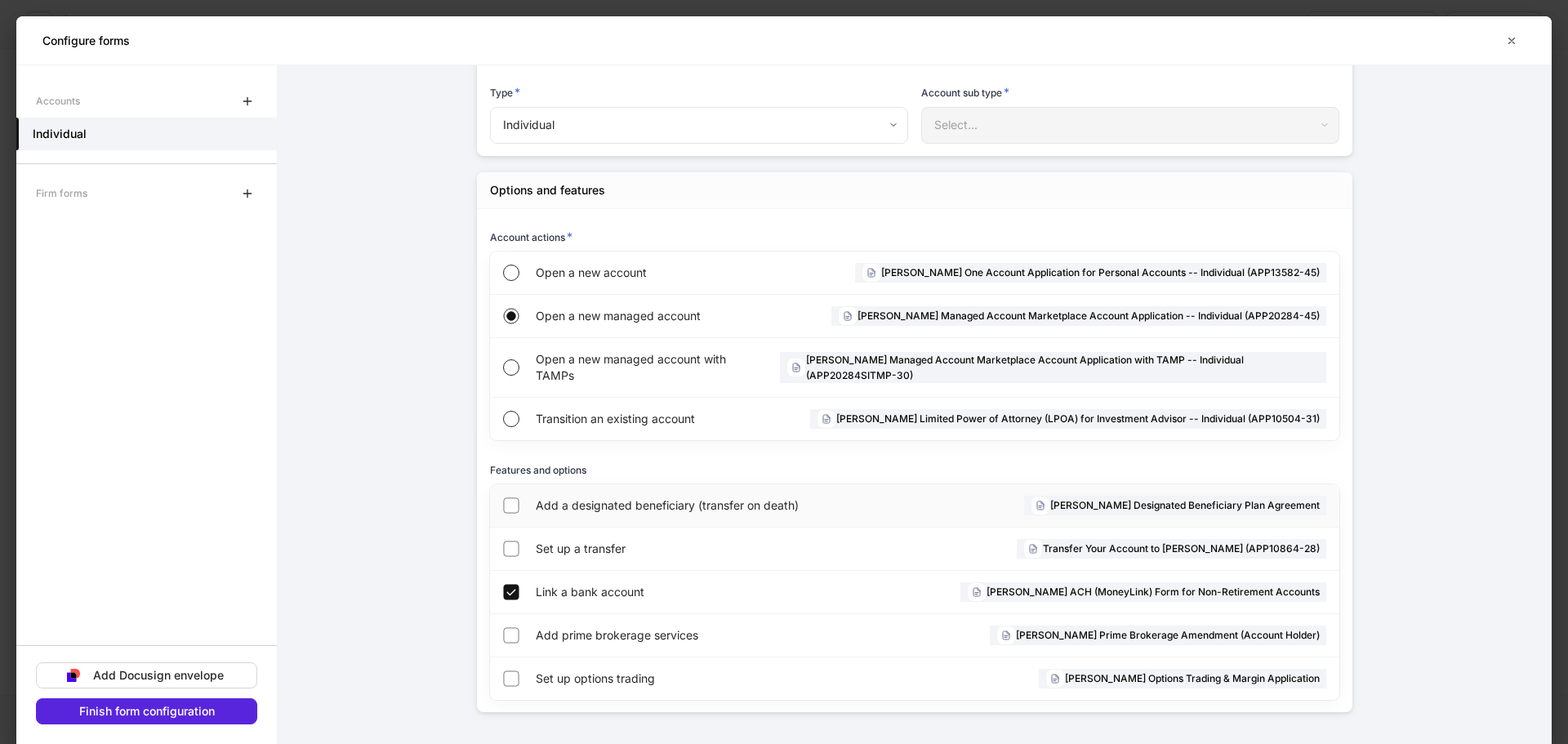
click at [539, 502] on span "Add a designated beneficiary (transfer on death)" at bounding box center [717, 505] width 363 height 17
click at [236, 705] on button "Finish form configuration" at bounding box center [146, 711] width 222 height 26
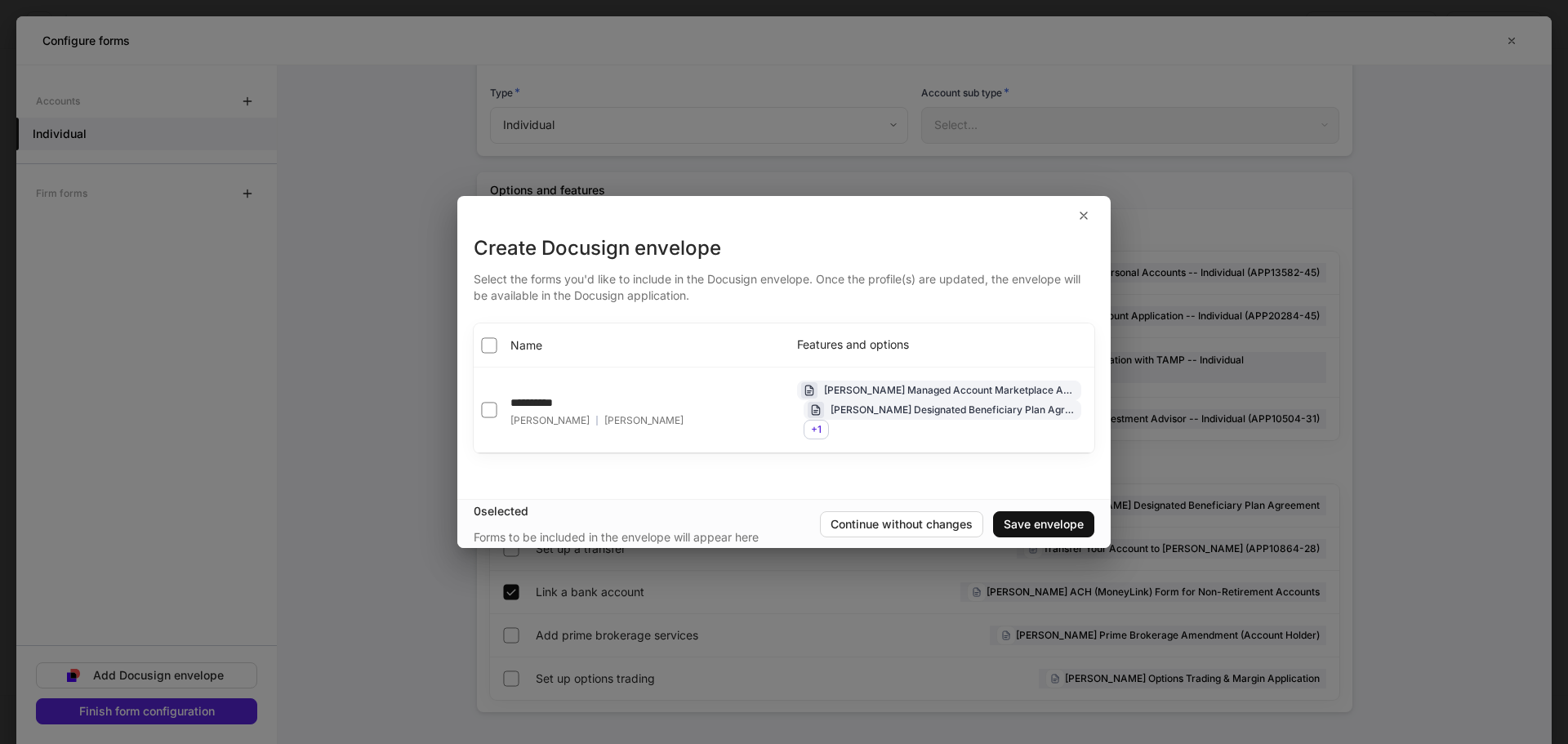
click at [541, 411] on div "[PERSON_NAME] [PERSON_NAME]" at bounding box center [597, 419] width 173 height 17
click at [1032, 510] on div "**********" at bounding box center [784, 523] width 653 height 49
click at [1024, 519] on div "Save envelope" at bounding box center [1043, 524] width 80 height 11
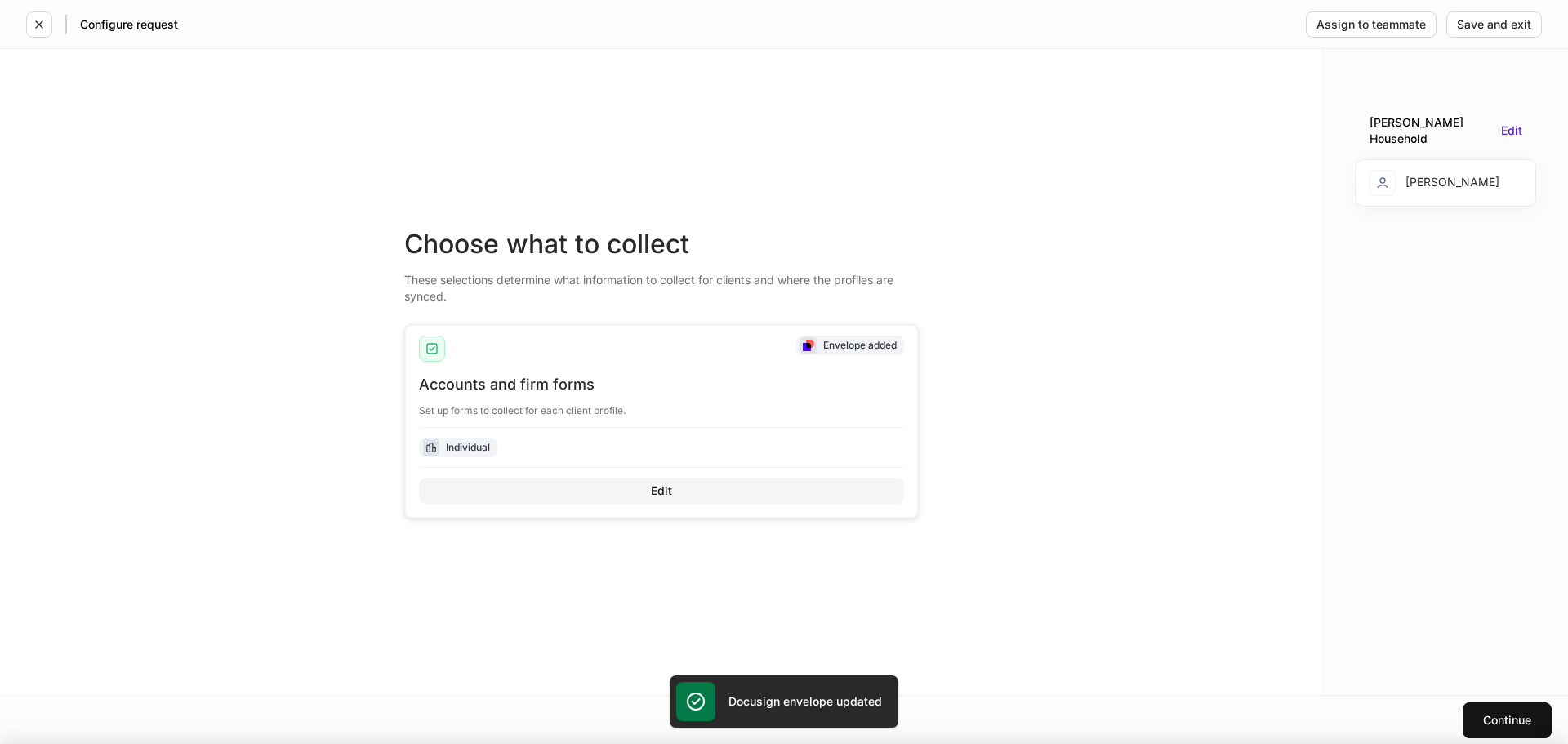
scroll to position [209, 0]
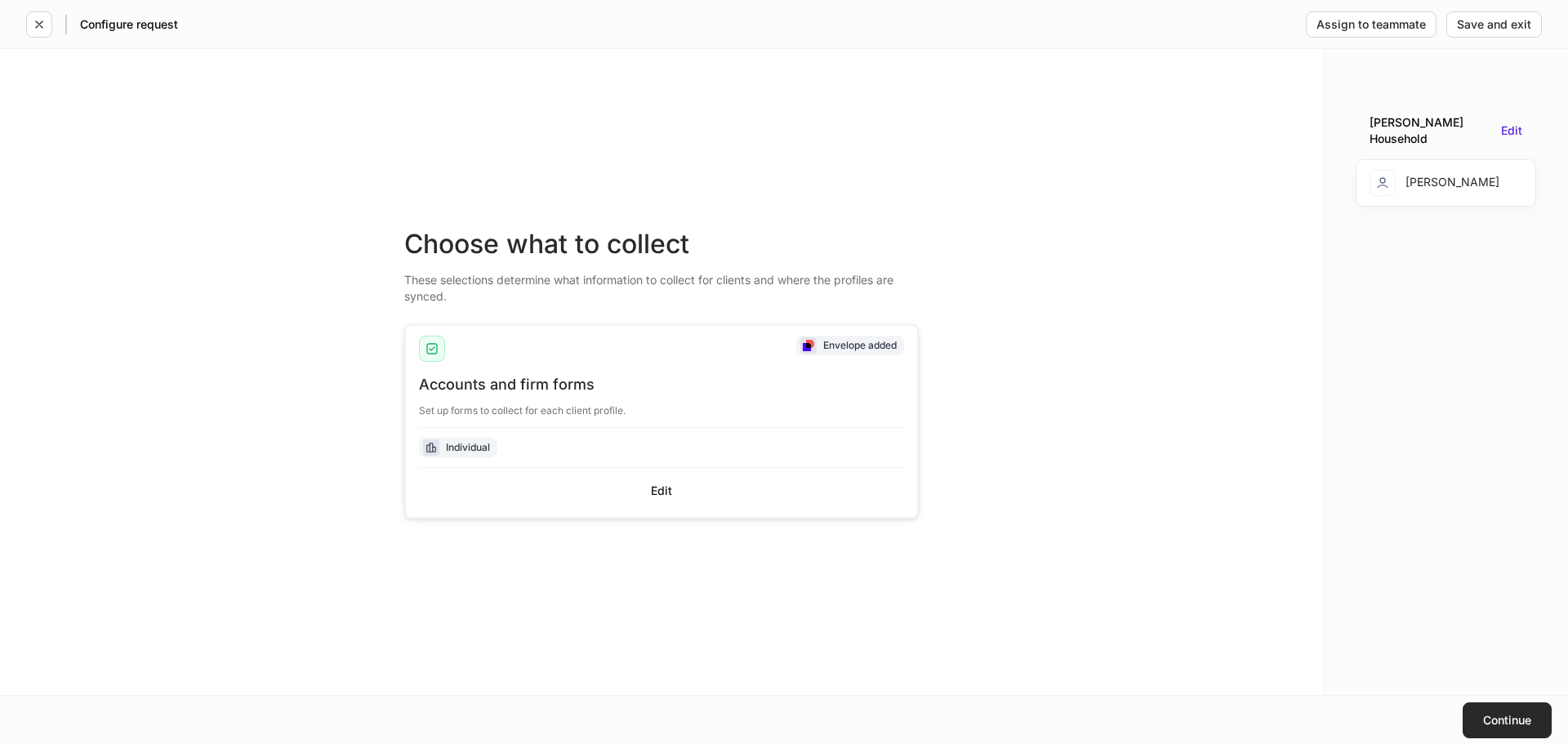
click at [1513, 717] on div "Continue" at bounding box center [1507, 720] width 48 height 11
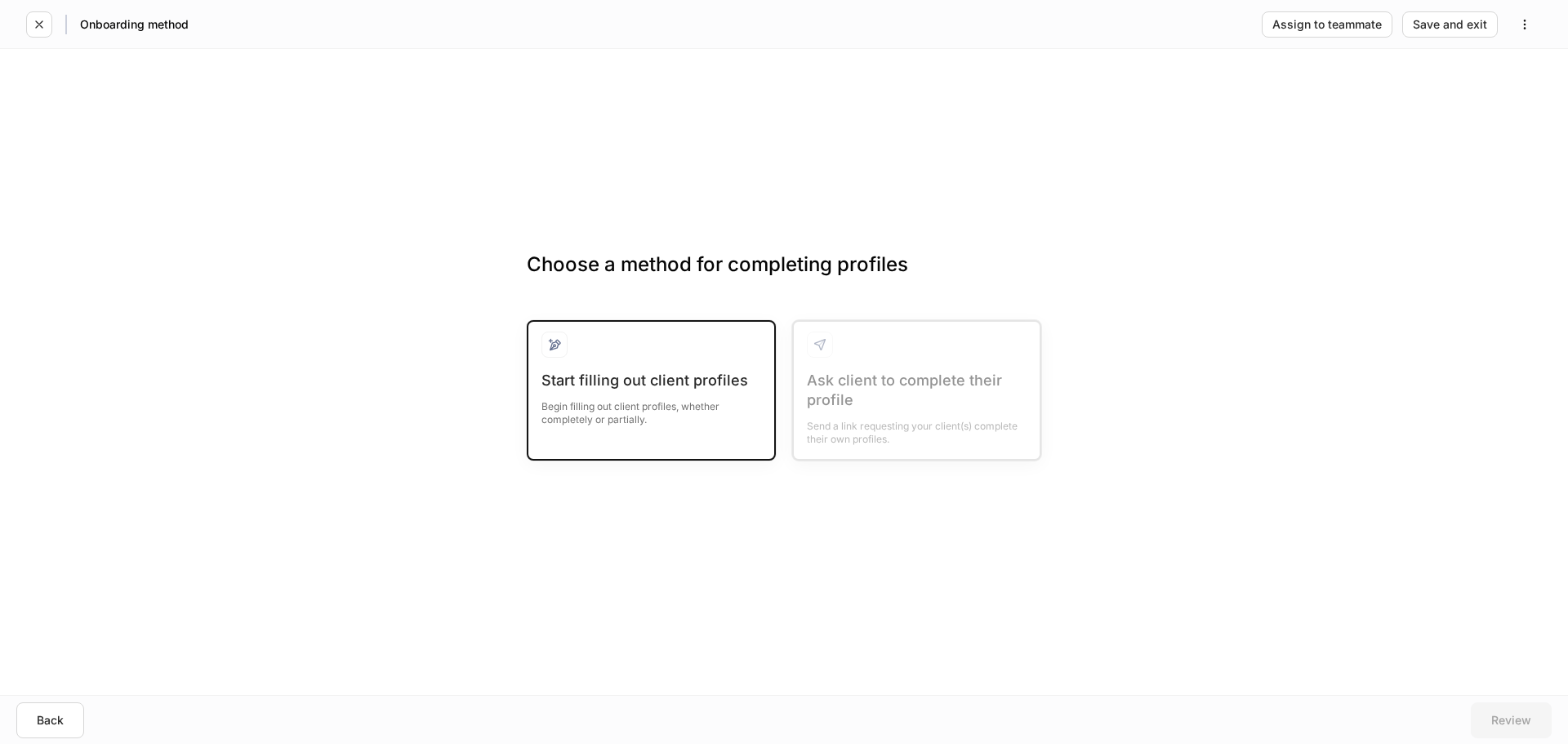
click at [688, 440] on div "Start filling out client profiles Begin filling out client profiles, whether co…" at bounding box center [651, 408] width 220 height 75
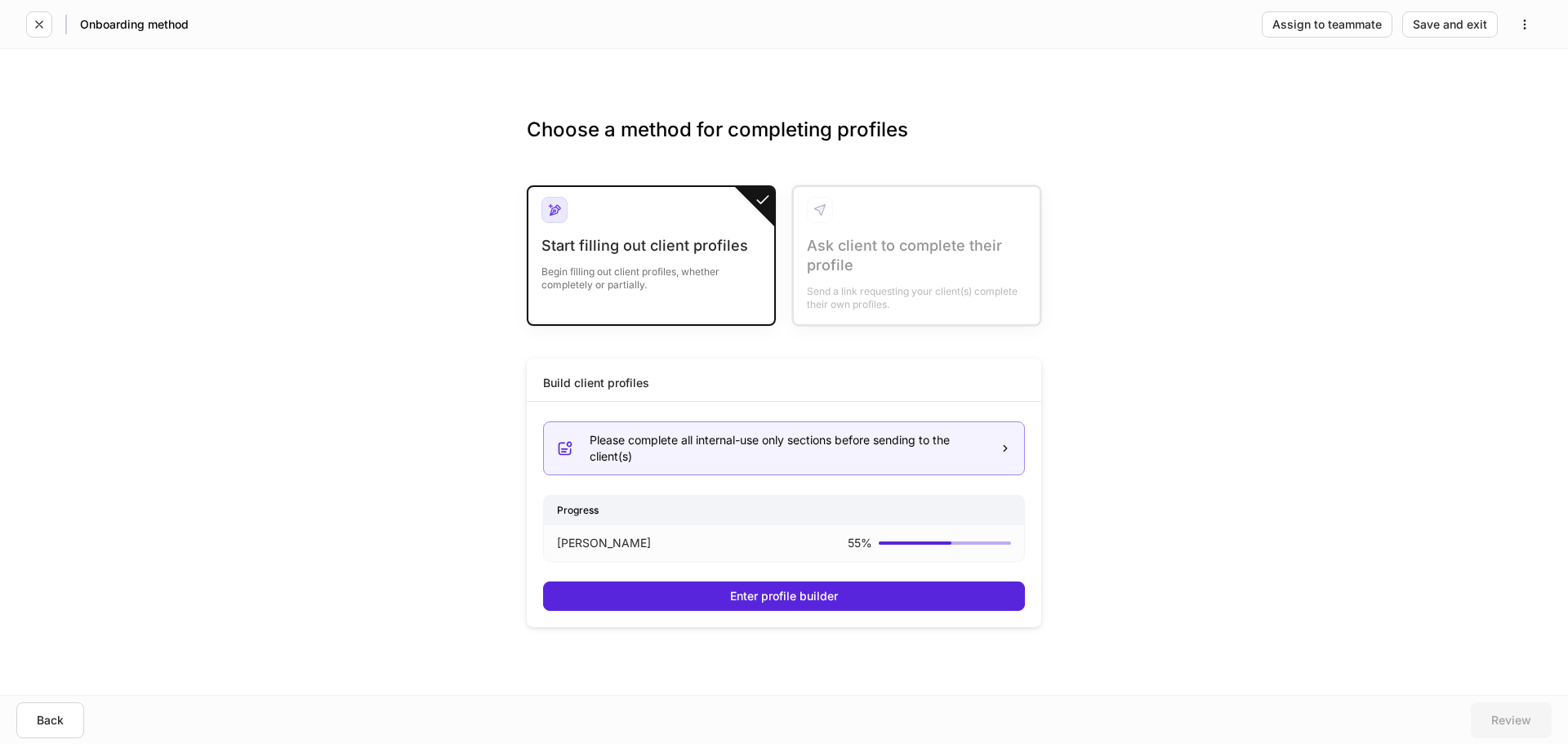
click at [708, 458] on div "Please complete all internal-use only sections before sending to the client(s)" at bounding box center [789, 448] width 397 height 33
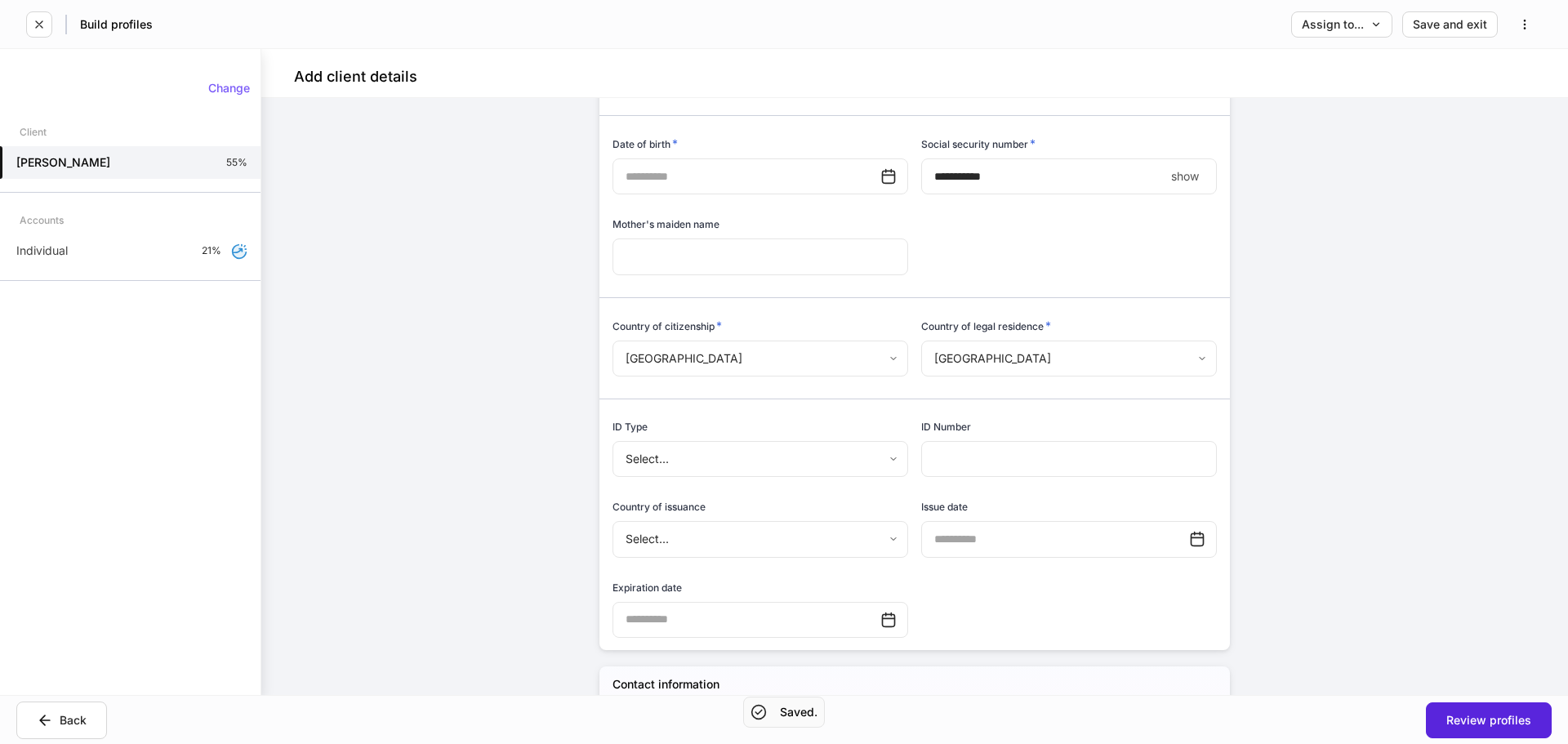
scroll to position [326, 0]
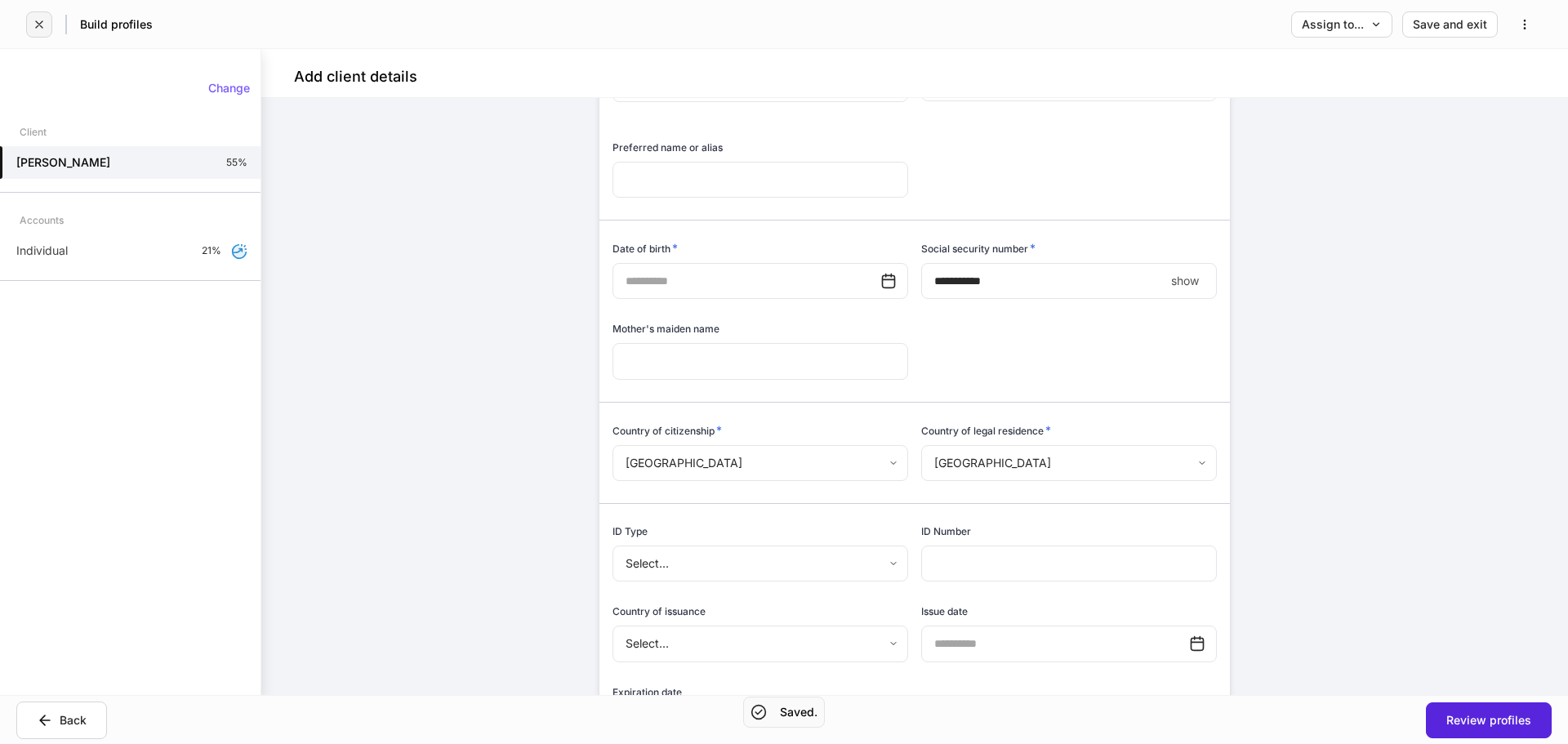
click at [38, 30] on icon "button" at bounding box center [40, 25] width 13 height 13
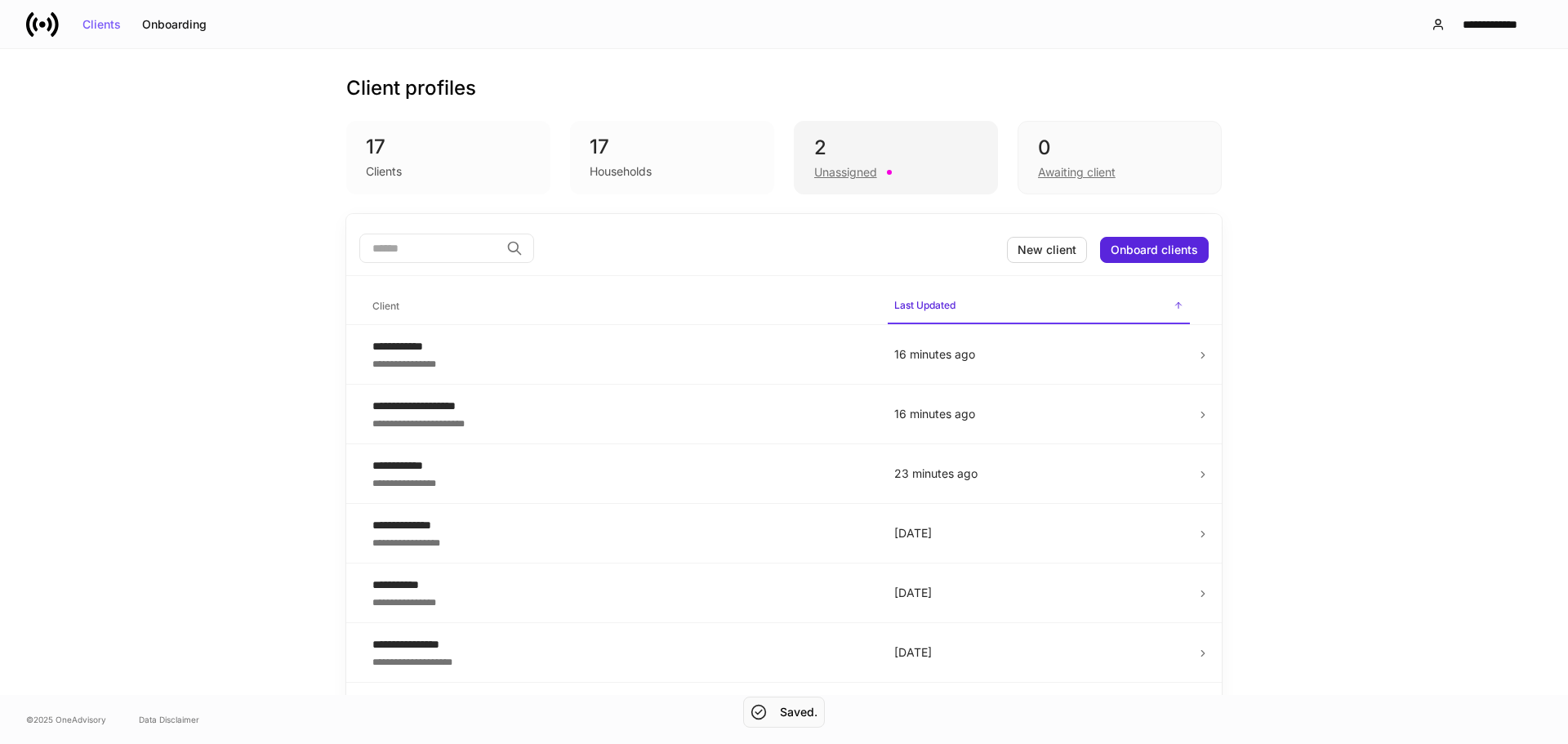
click at [836, 168] on div "Unassigned" at bounding box center [846, 173] width 62 height 17
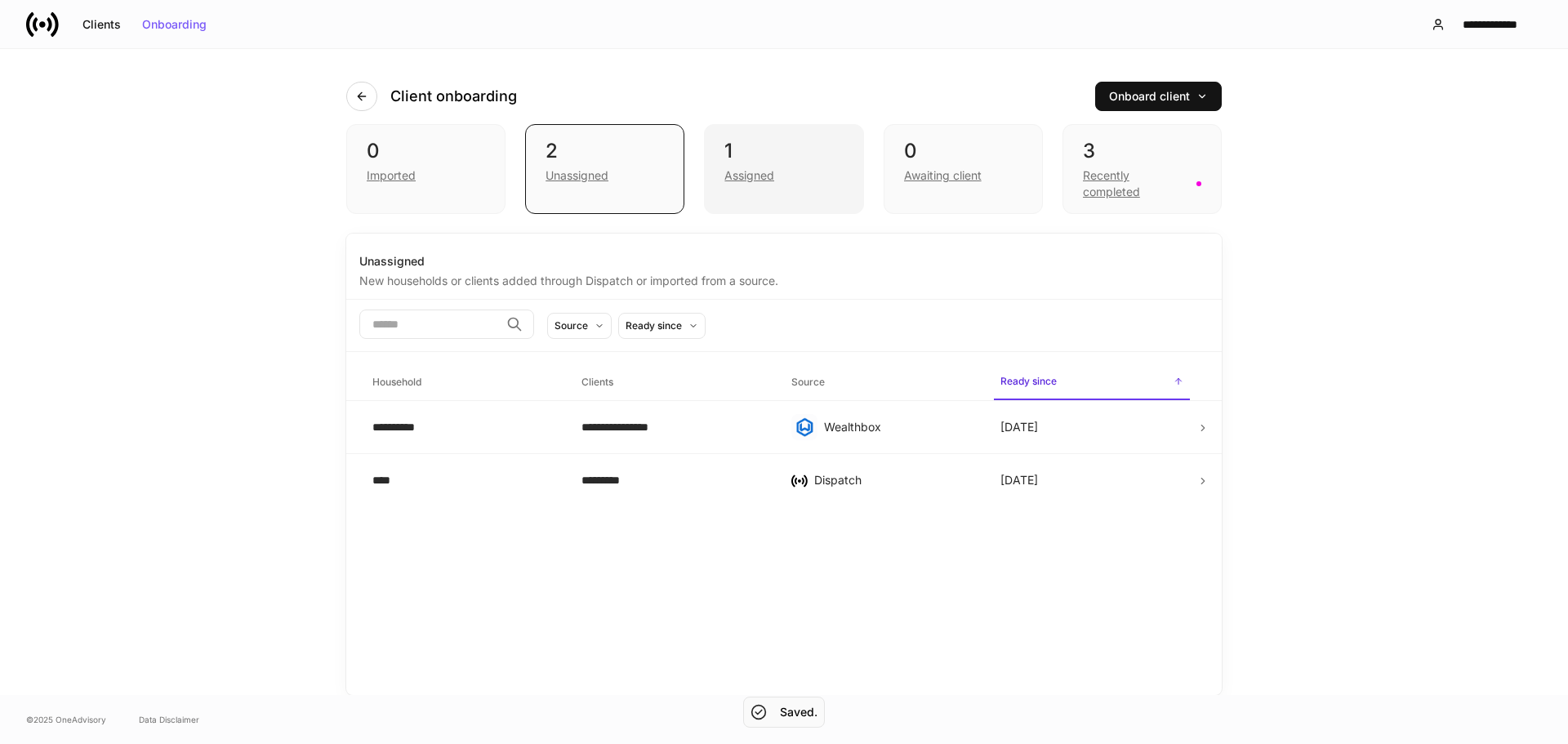
click at [797, 200] on div "1 Assigned" at bounding box center [783, 169] width 159 height 90
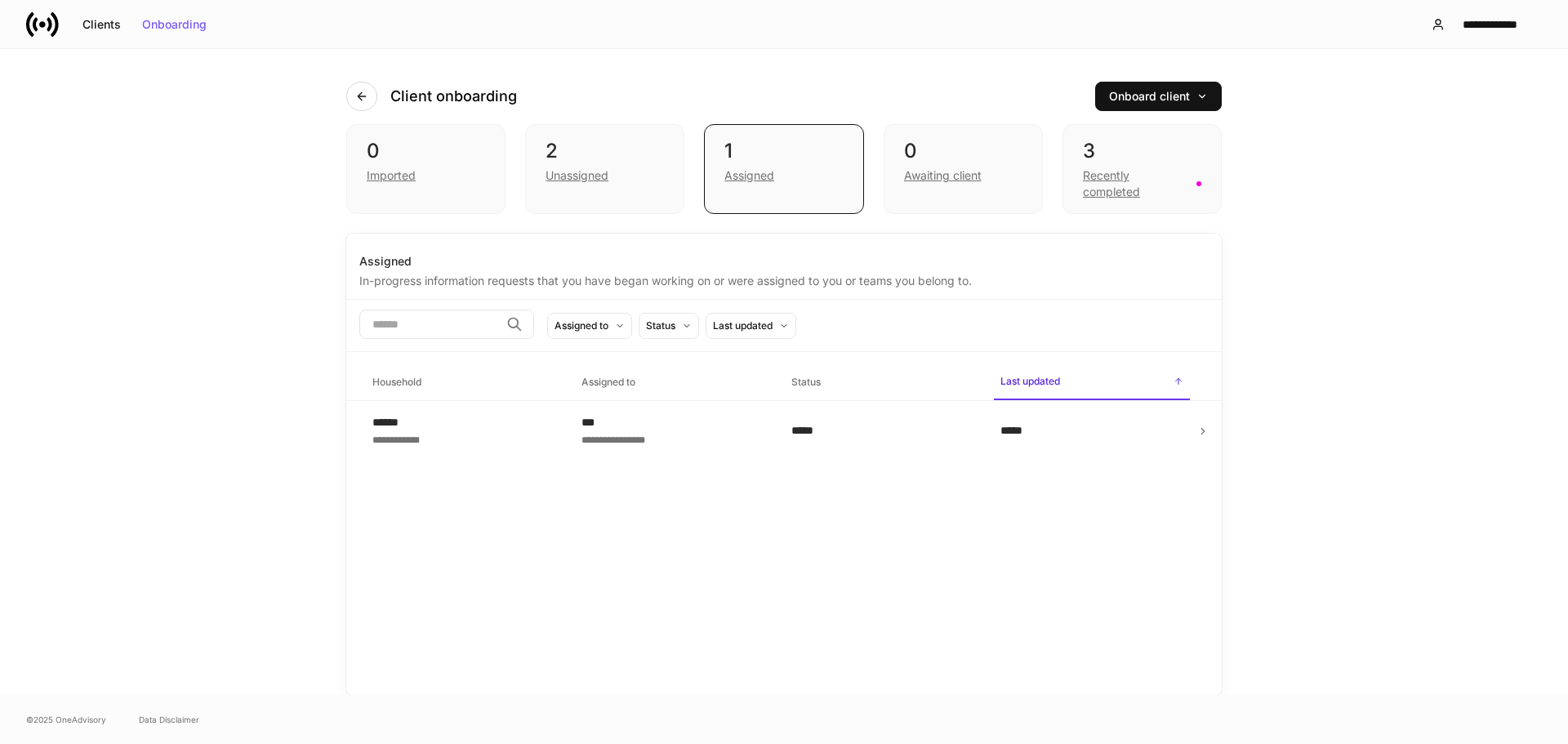
click at [769, 417] on td "**********" at bounding box center [674, 430] width 210 height 60
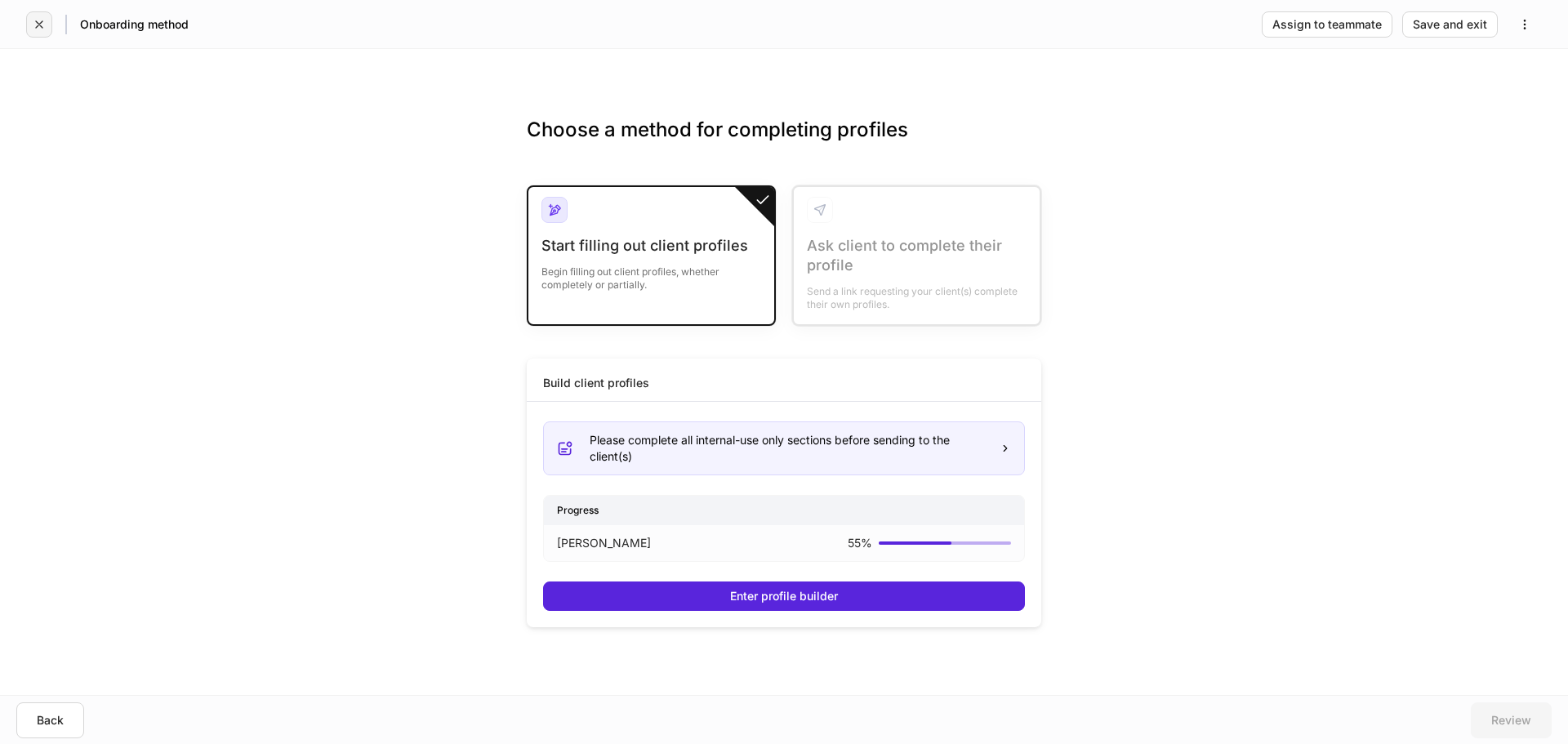
click at [32, 21] on button "button" at bounding box center [39, 24] width 26 height 26
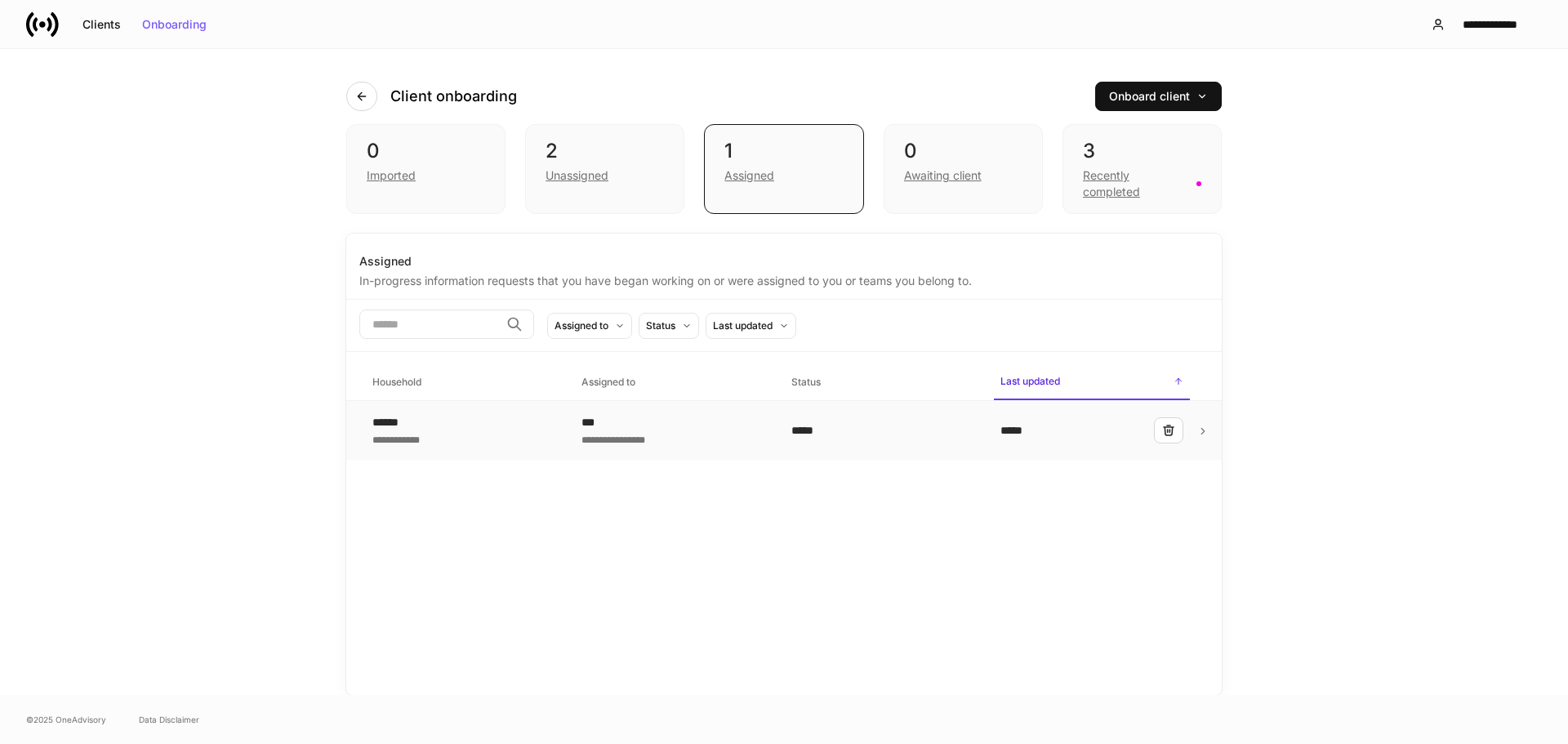
click at [740, 424] on div "***" at bounding box center [673, 423] width 183 height 17
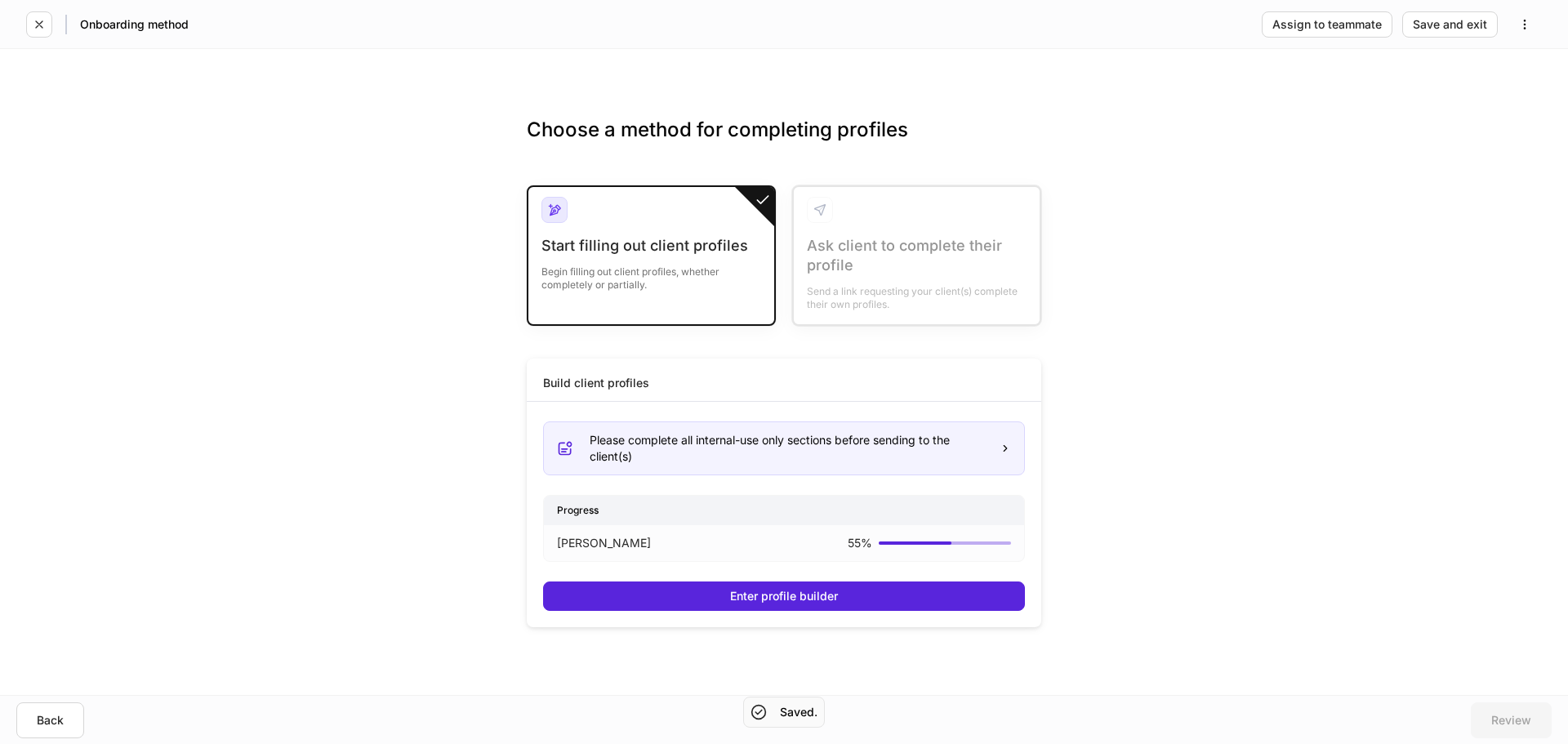
click at [805, 523] on div "Progress" at bounding box center [784, 509] width 481 height 28
click at [800, 575] on div "Please complete all internal-use only sections before sending to the client(s) …" at bounding box center [784, 509] width 482 height 202
click at [805, 584] on button "Enter profile builder" at bounding box center [784, 596] width 482 height 29
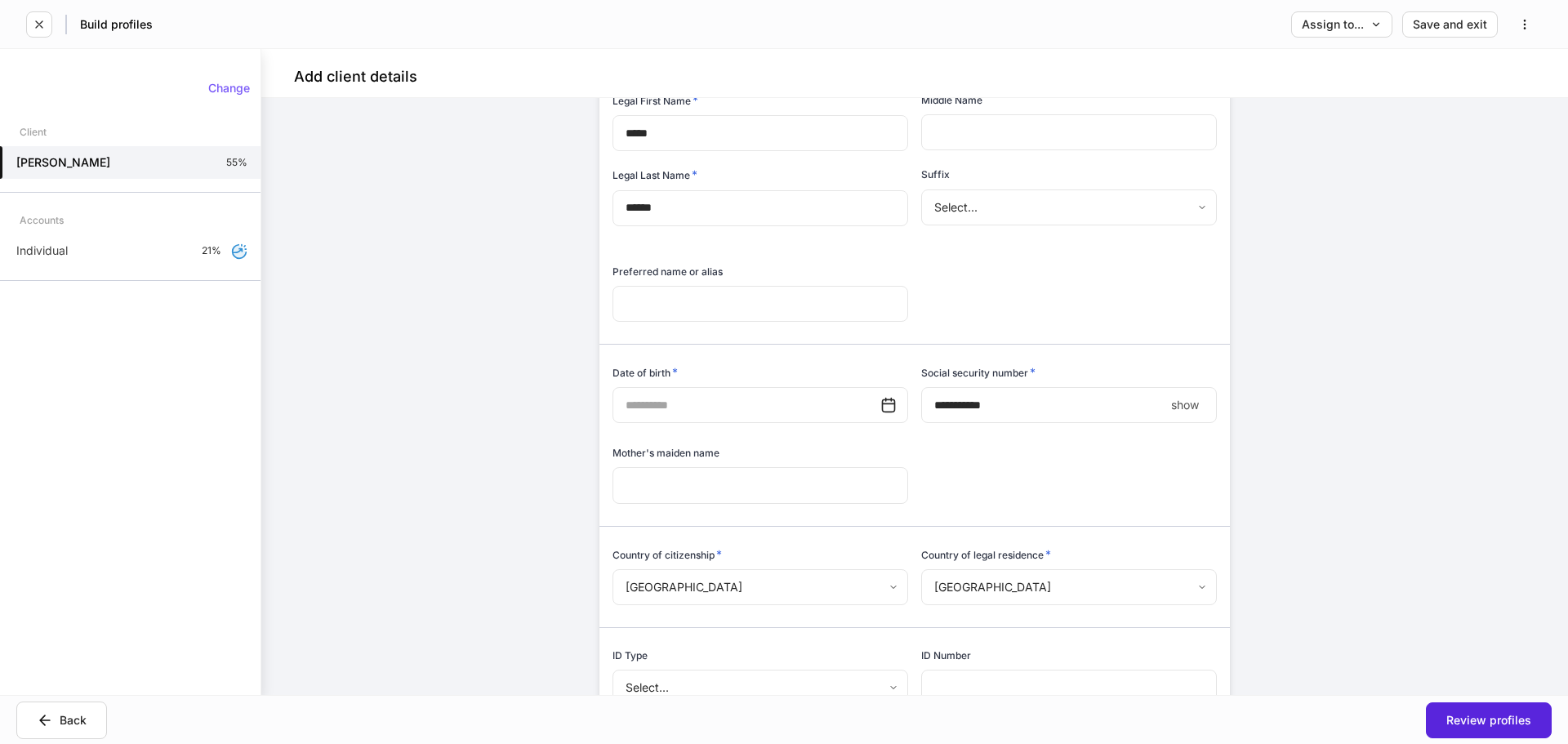
scroll to position [245, 0]
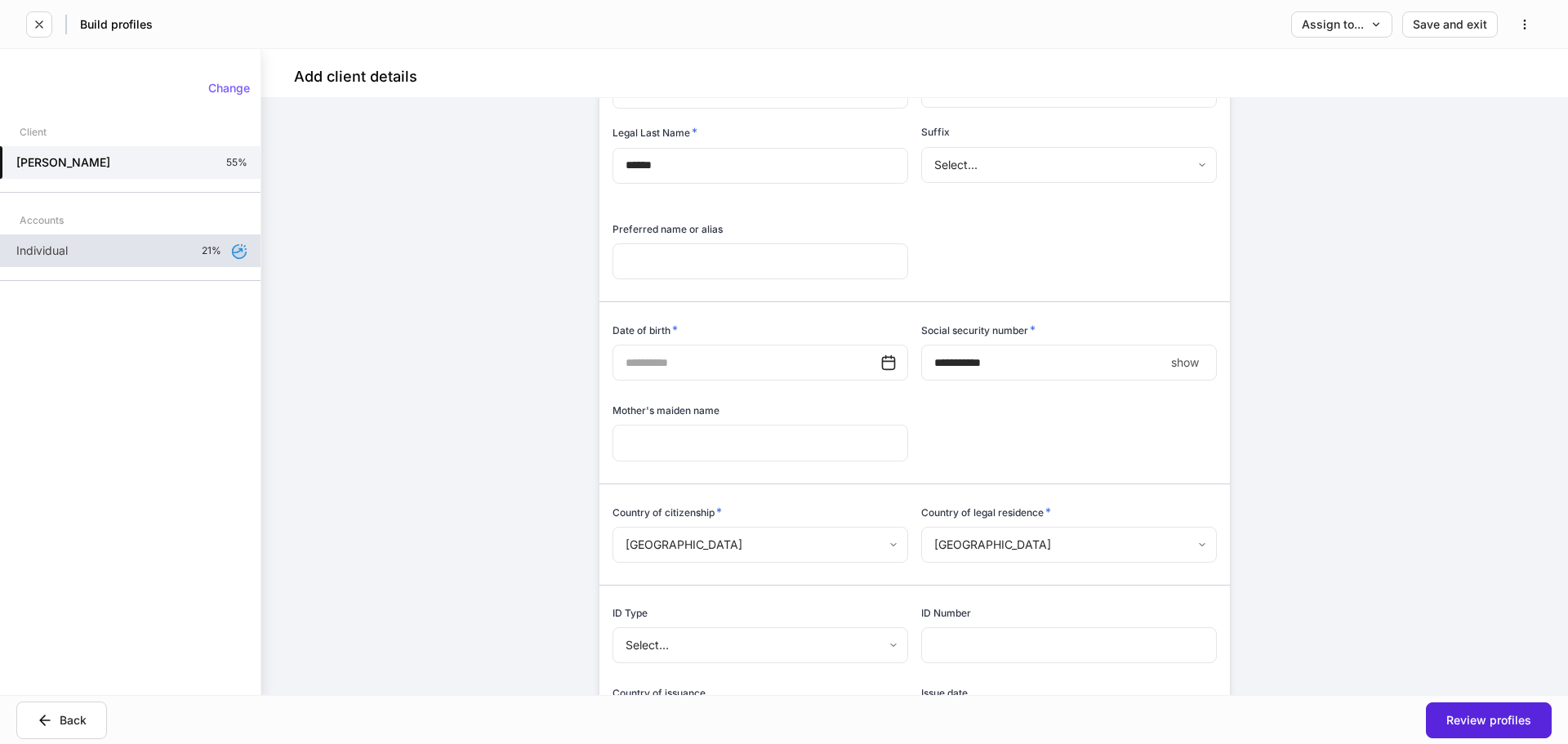
click at [165, 262] on div "Individual 21%" at bounding box center [130, 251] width 260 height 33
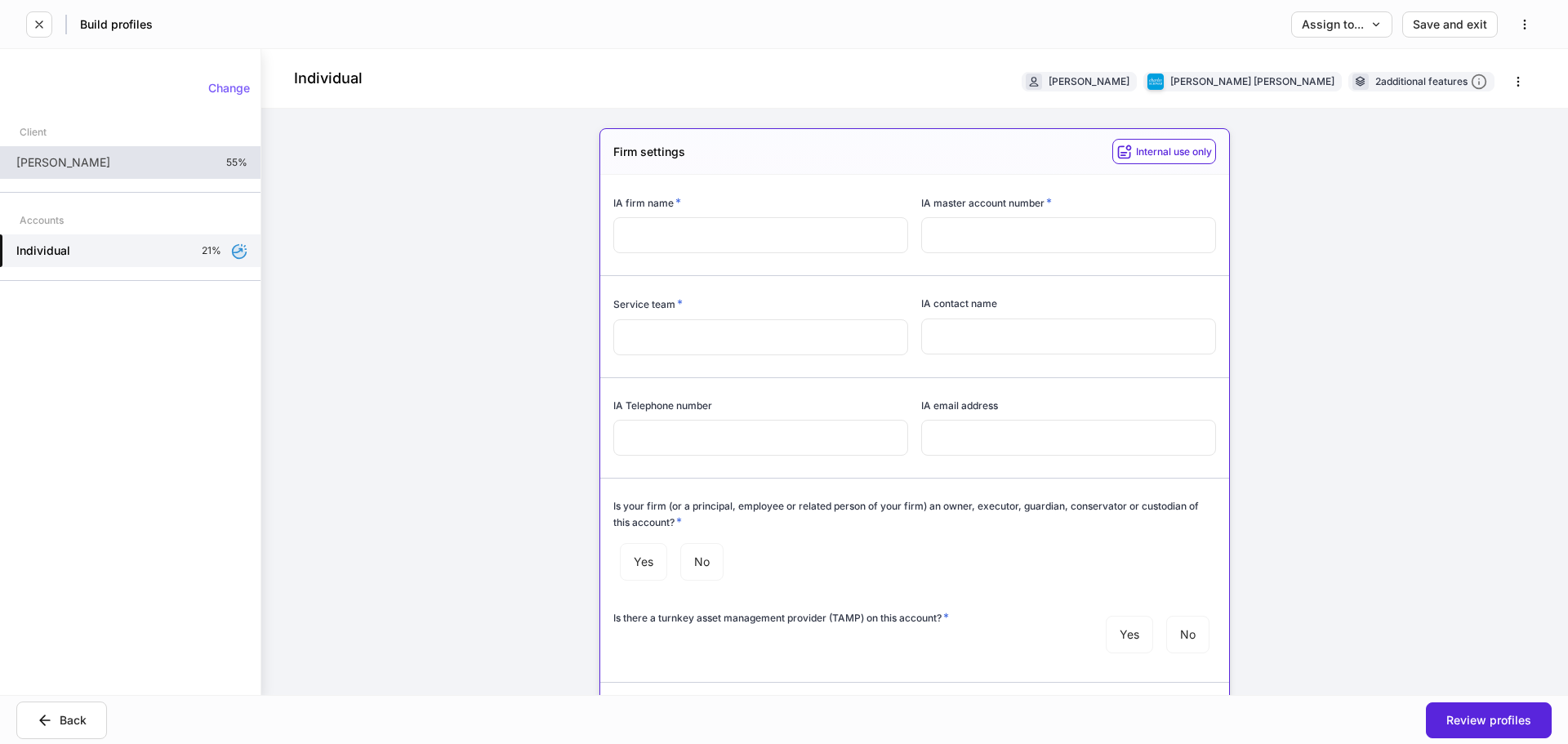
click at [136, 179] on div "[PERSON_NAME] 55%" at bounding box center [130, 163] width 260 height 33
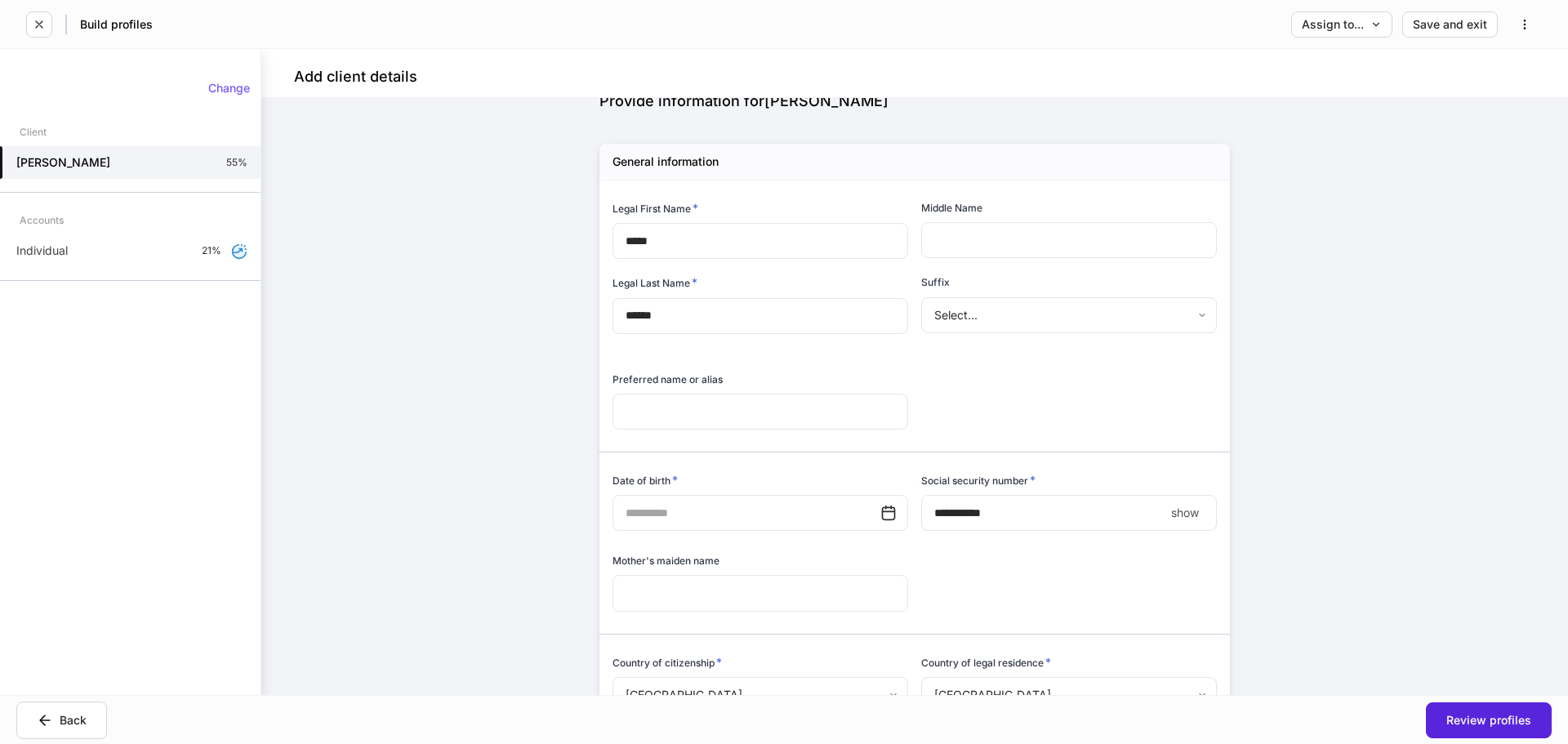
scroll to position [245, 0]
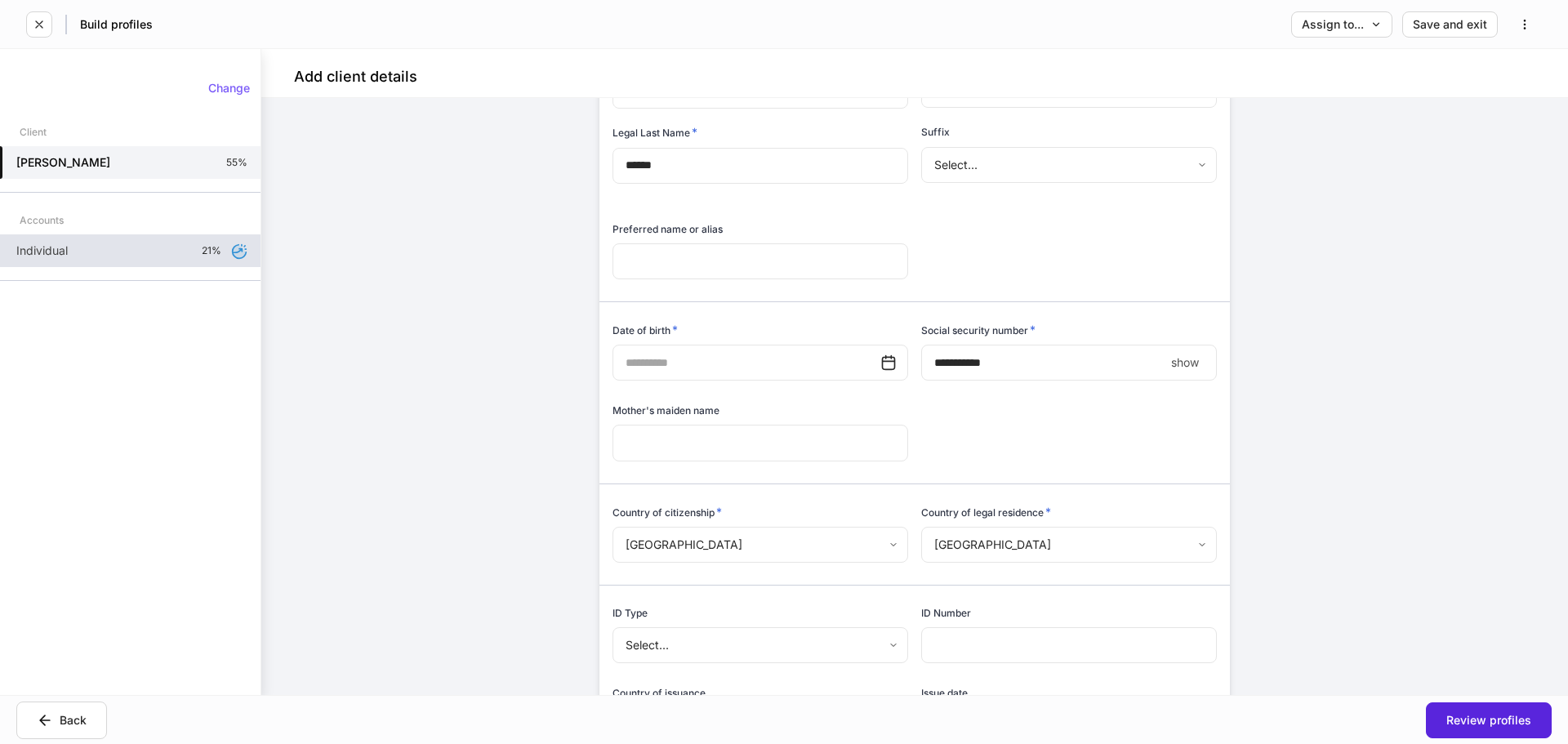
click at [77, 249] on div "Individual 21%" at bounding box center [130, 251] width 260 height 33
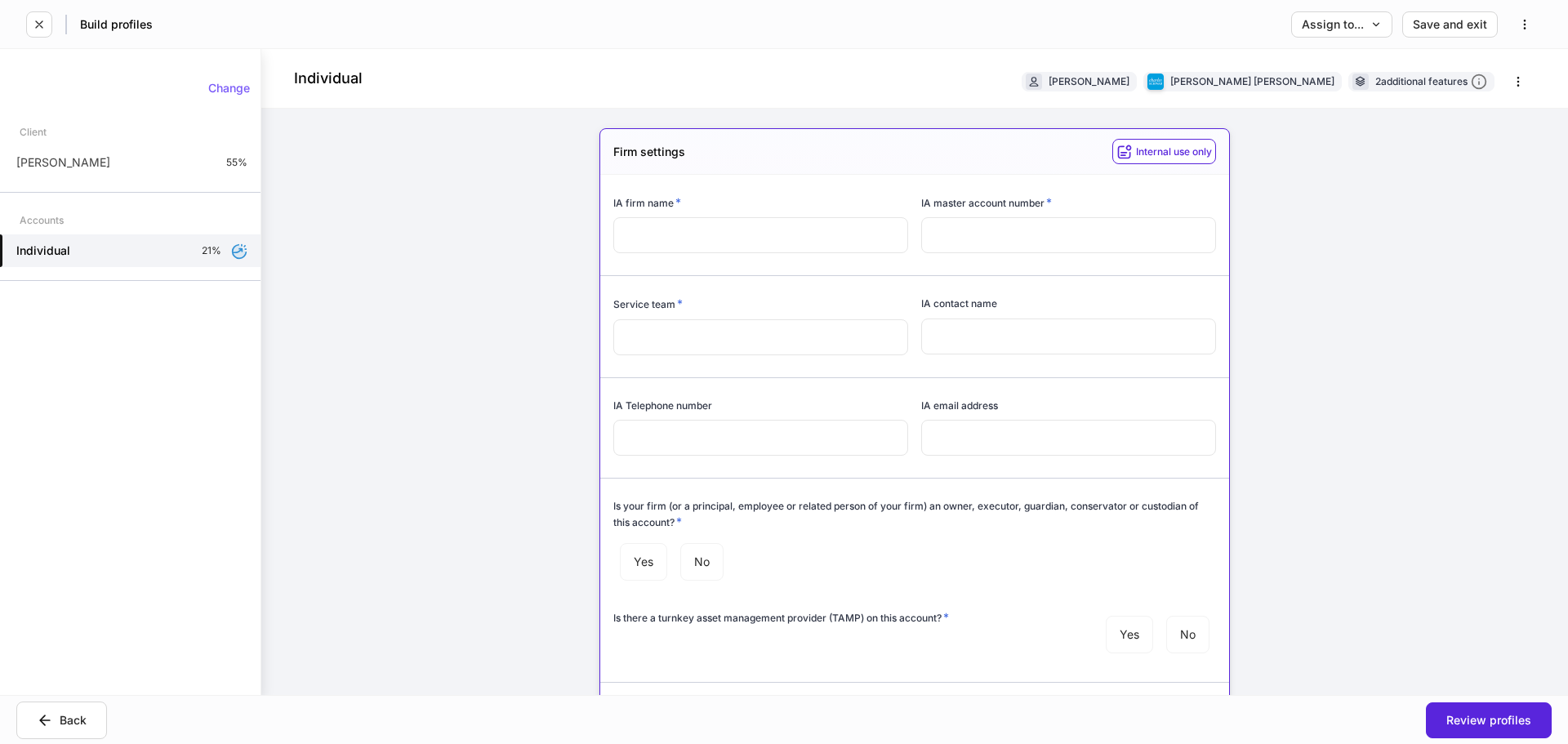
click at [705, 238] on input "text" at bounding box center [760, 234] width 295 height 36
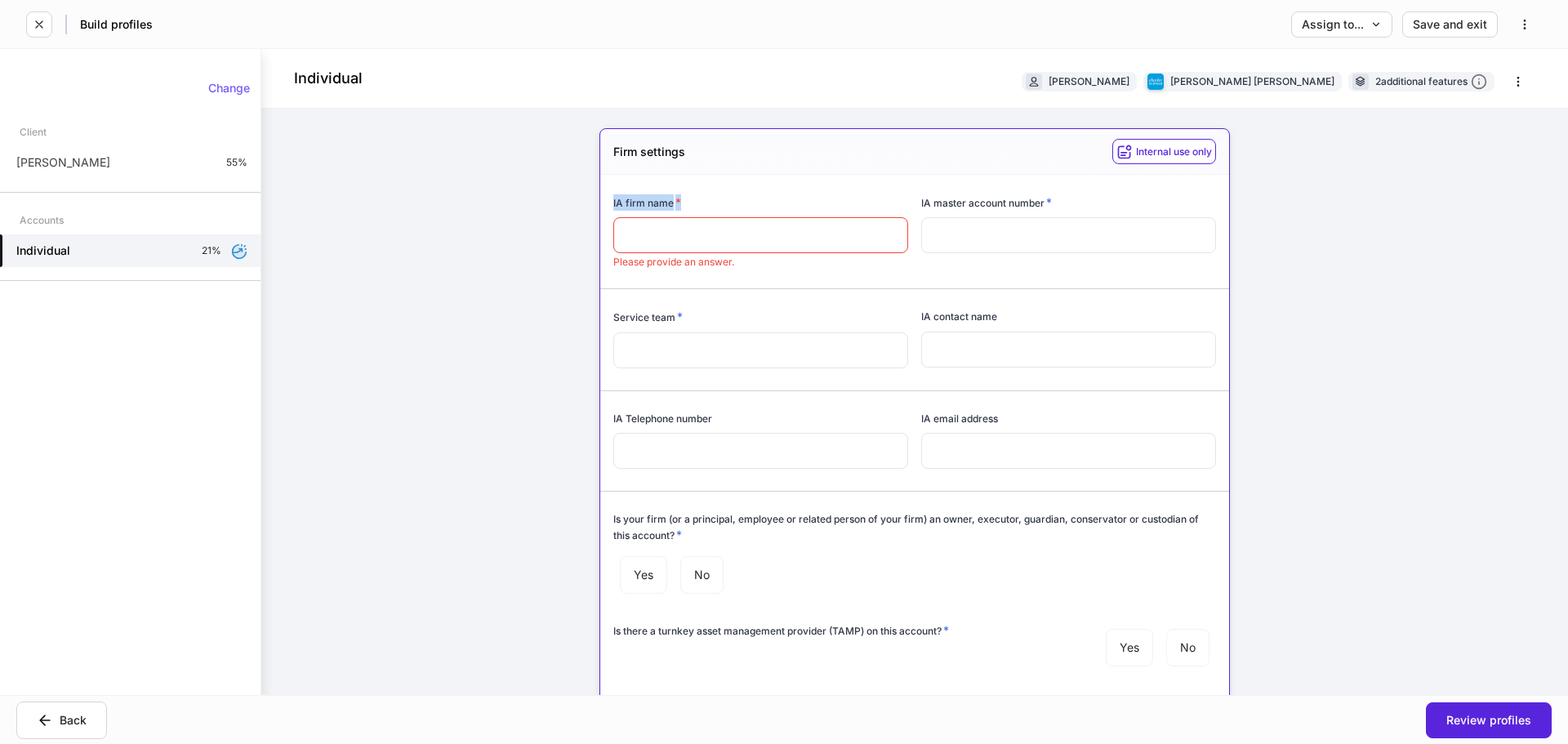
drag, startPoint x: 619, startPoint y: 206, endPoint x: 703, endPoint y: 207, distance: 84.0
click at [703, 207] on div "IA firm name *" at bounding box center [760, 206] width 295 height 23
drag, startPoint x: 1054, startPoint y: 209, endPoint x: 918, endPoint y: 210, distance: 136.0
click at [921, 210] on div "IA master account number *" at bounding box center [1068, 206] width 295 height 23
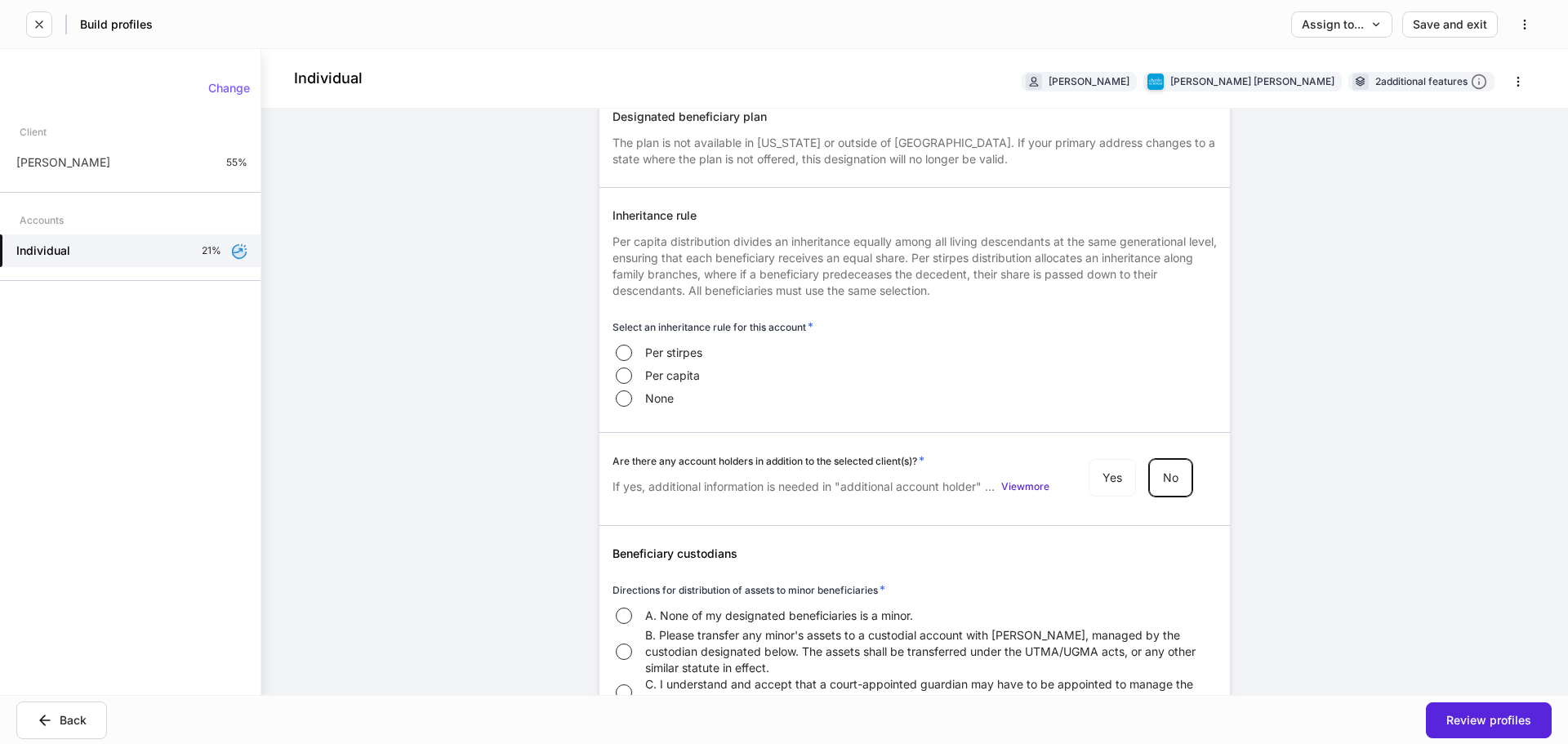
scroll to position [3230, 0]
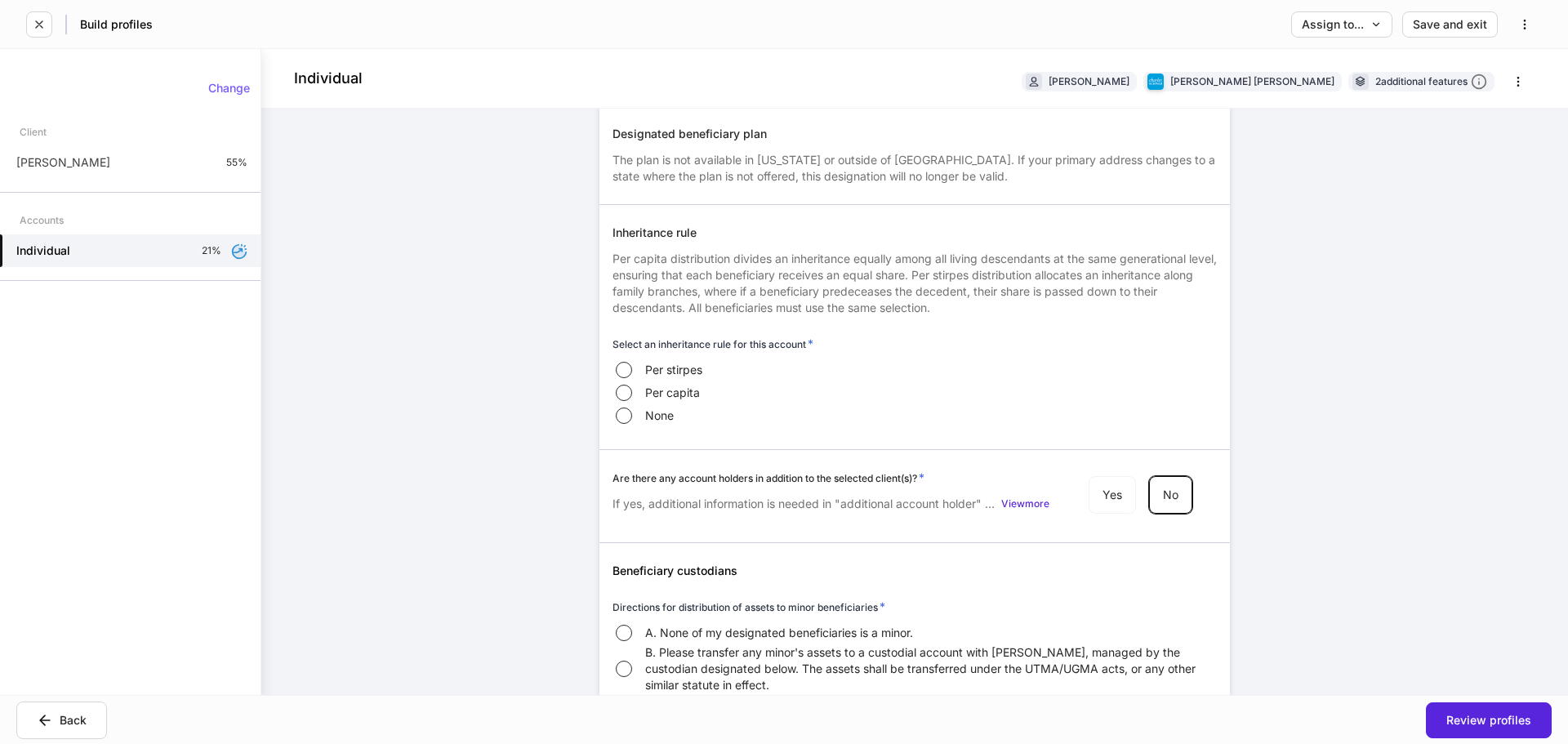
click at [137, 181] on div "Change Client [PERSON_NAME] 55% Accounts Individual 21%" at bounding box center [130, 181] width 260 height 225
click at [137, 173] on div "[PERSON_NAME] 55%" at bounding box center [130, 163] width 260 height 33
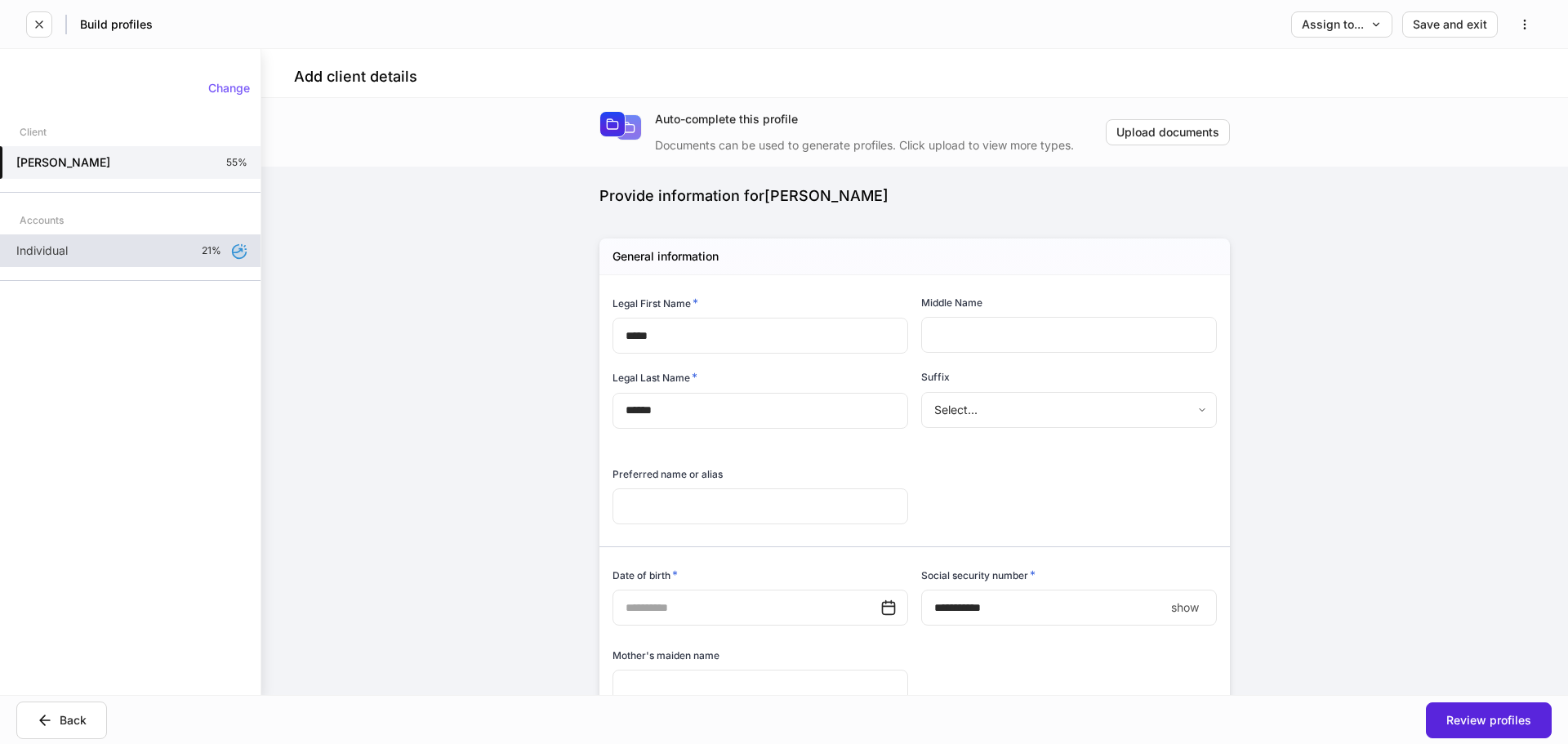
click at [135, 249] on div "Individual 21%" at bounding box center [130, 251] width 260 height 33
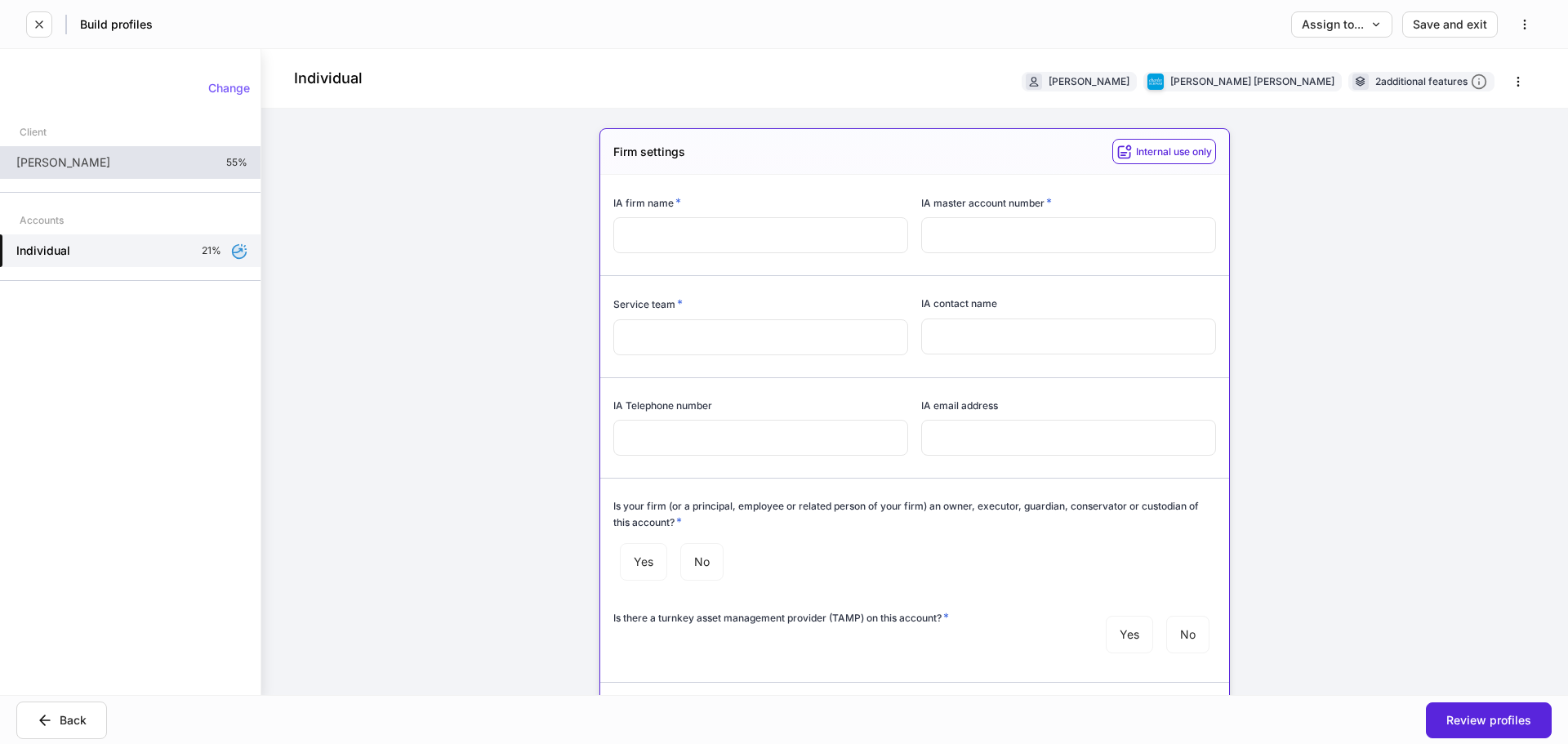
click at [85, 151] on div "[PERSON_NAME] 55%" at bounding box center [130, 163] width 260 height 33
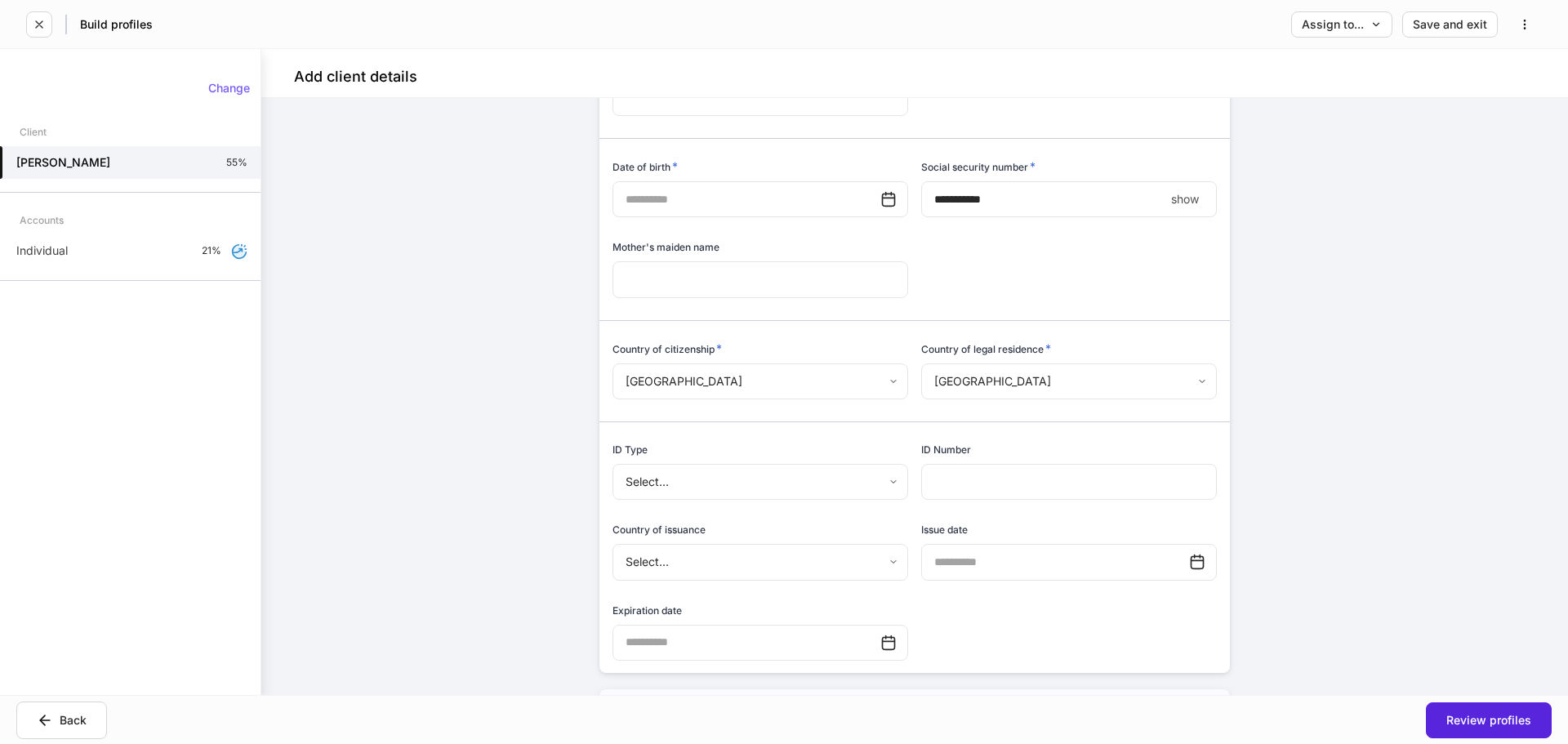
scroll to position [326, 0]
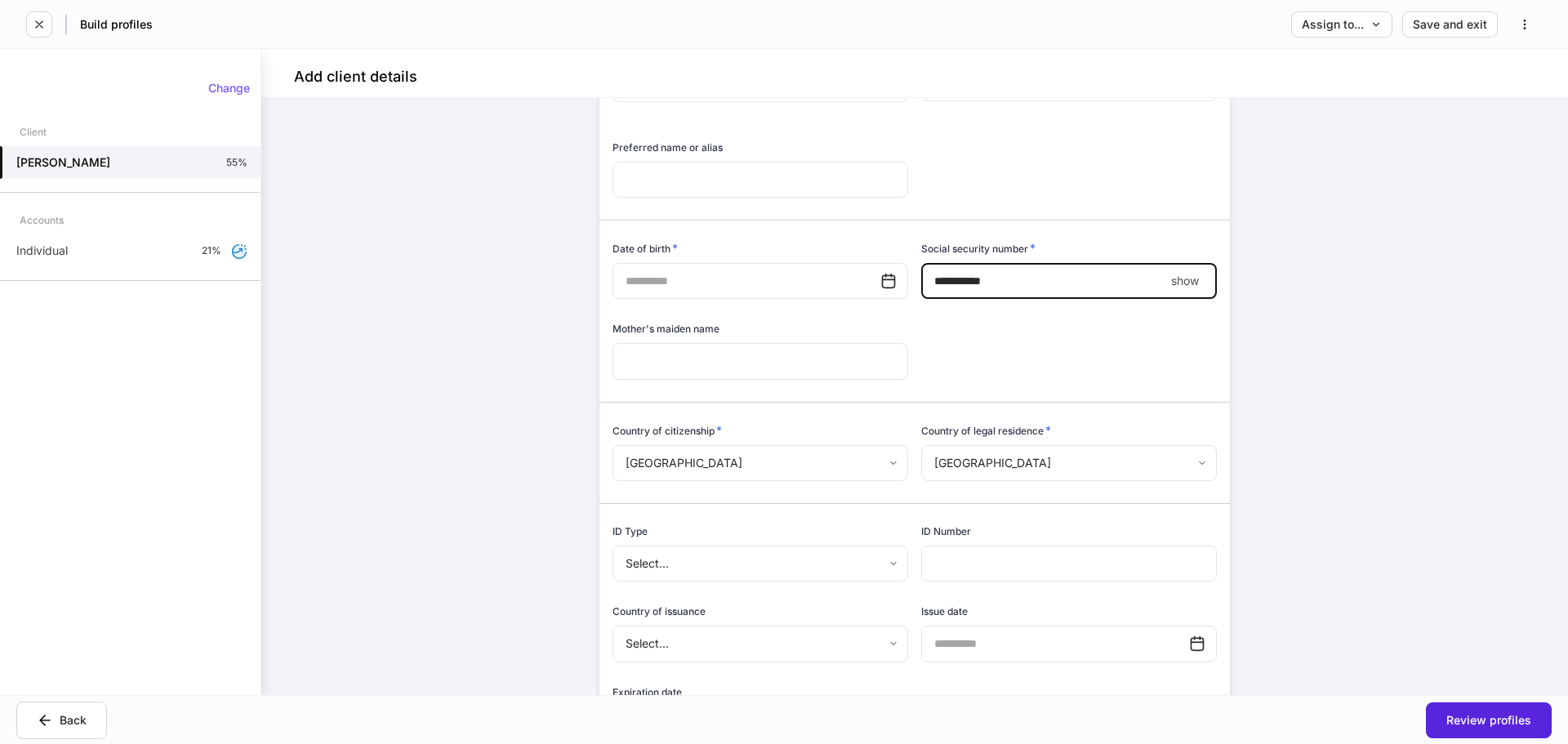
click at [950, 267] on input "****" at bounding box center [1042, 280] width 244 height 36
type input "**********"
